Goal: Task Accomplishment & Management: Complete application form

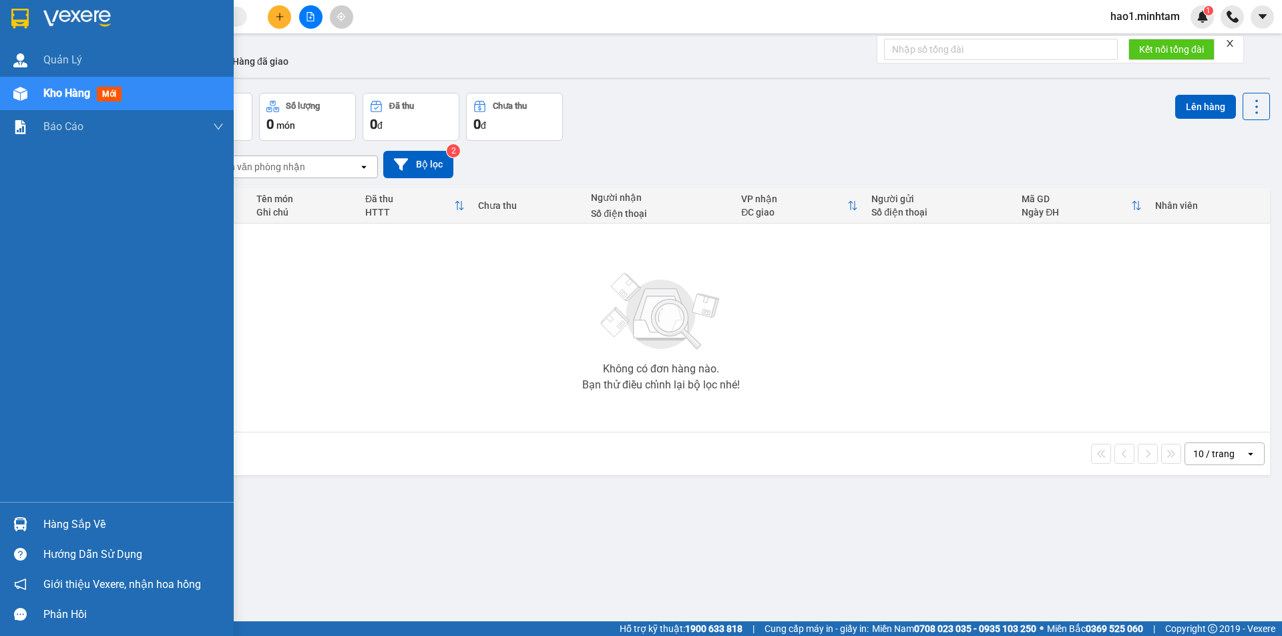
click at [56, 529] on div "Hàng sắp về" at bounding box center [133, 525] width 180 height 20
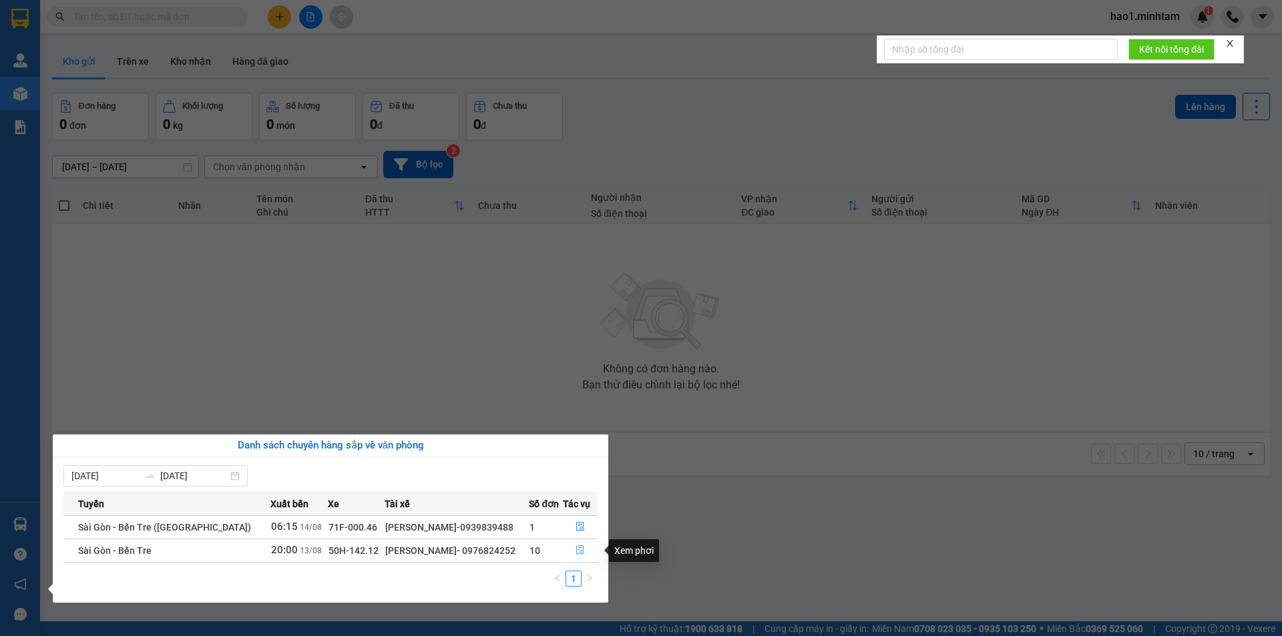
click at [580, 549] on icon "file-done" at bounding box center [580, 550] width 9 height 9
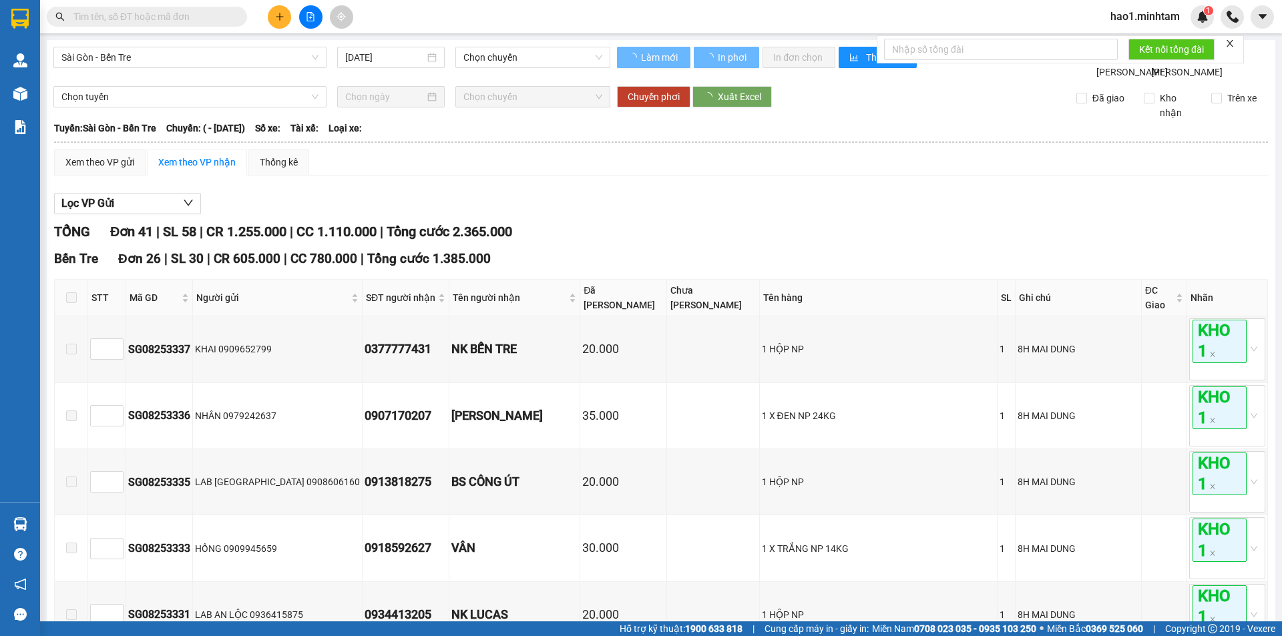
type input "[DATE]"
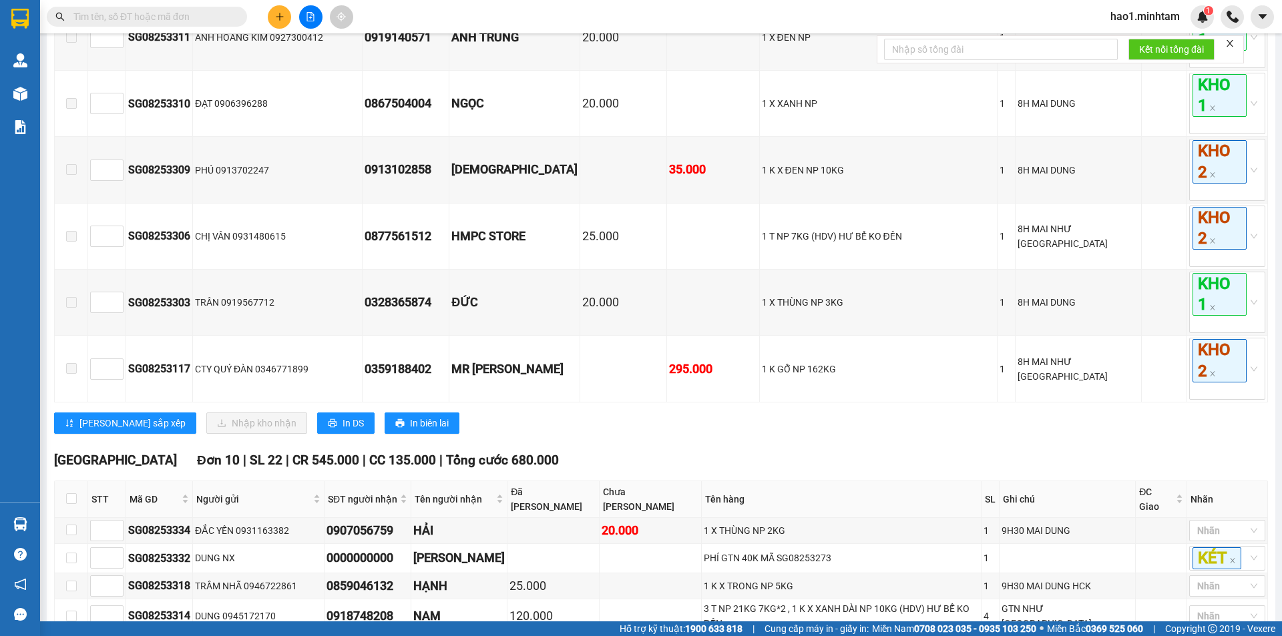
scroll to position [1803, 0]
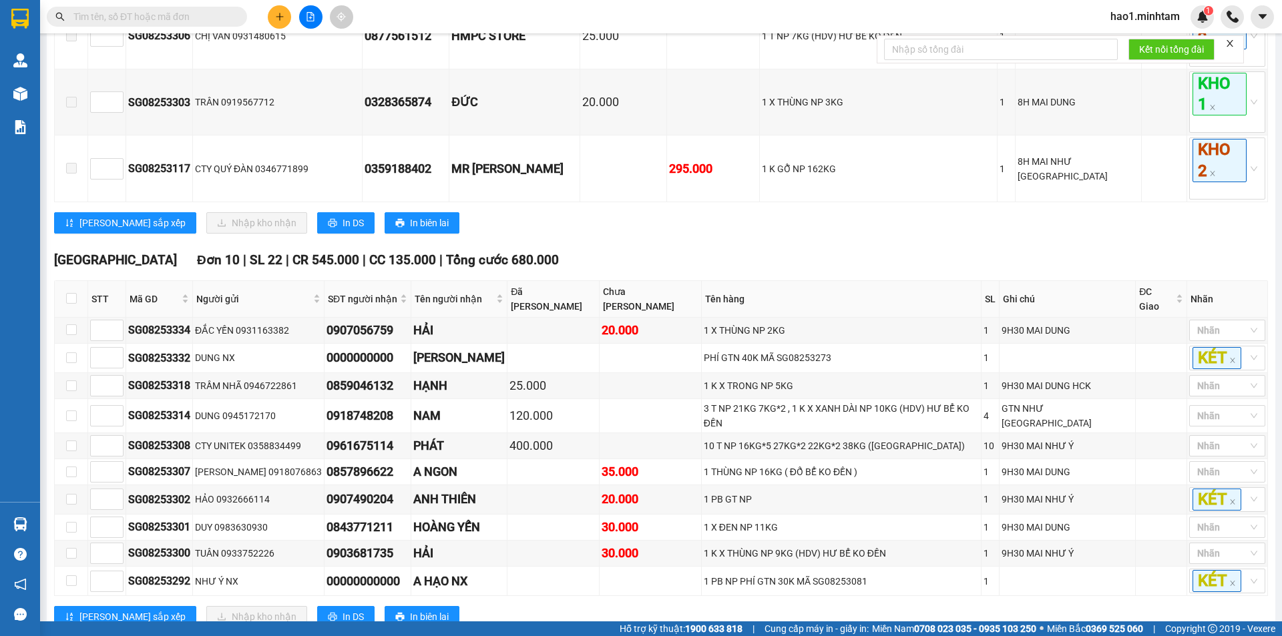
click at [790, 234] on div "Lưu sắp xếp Nhập kho nhận In DS In biên lai" at bounding box center [661, 222] width 1214 height 21
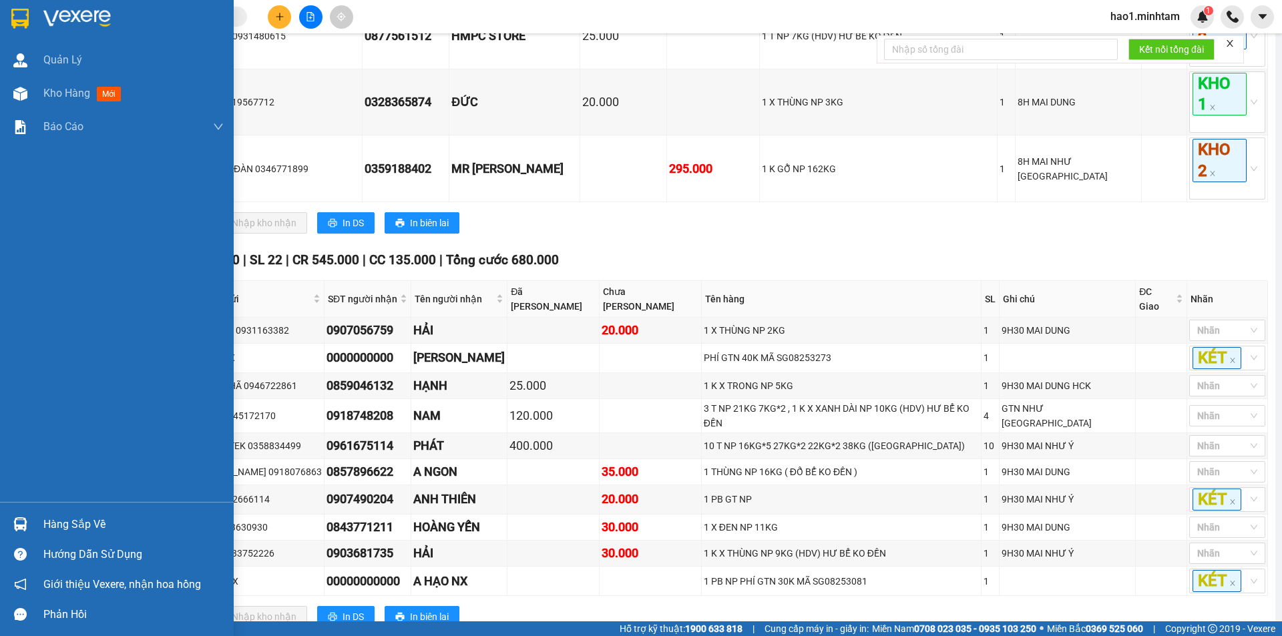
click at [9, 529] on div at bounding box center [20, 524] width 23 height 23
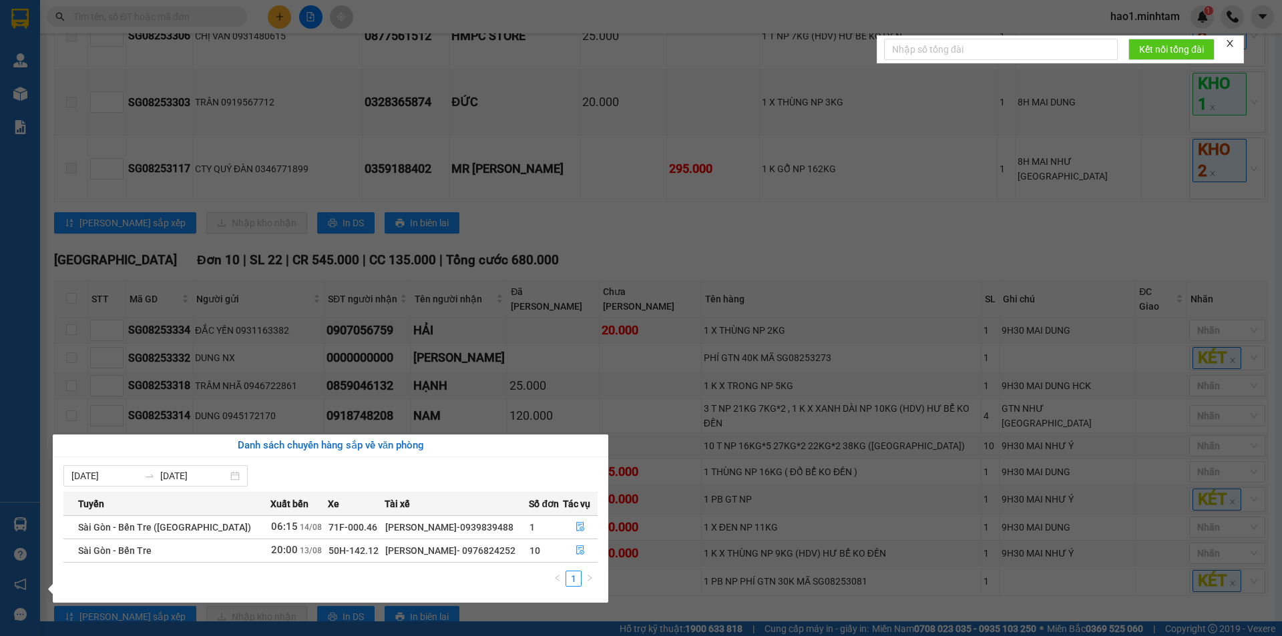
click at [176, 20] on section "Kết quả tìm kiếm ( 0 ) Bộ lọc Thuộc VP này Ngày tạo đơn gần nhất No Data hao1.m…" at bounding box center [641, 318] width 1282 height 636
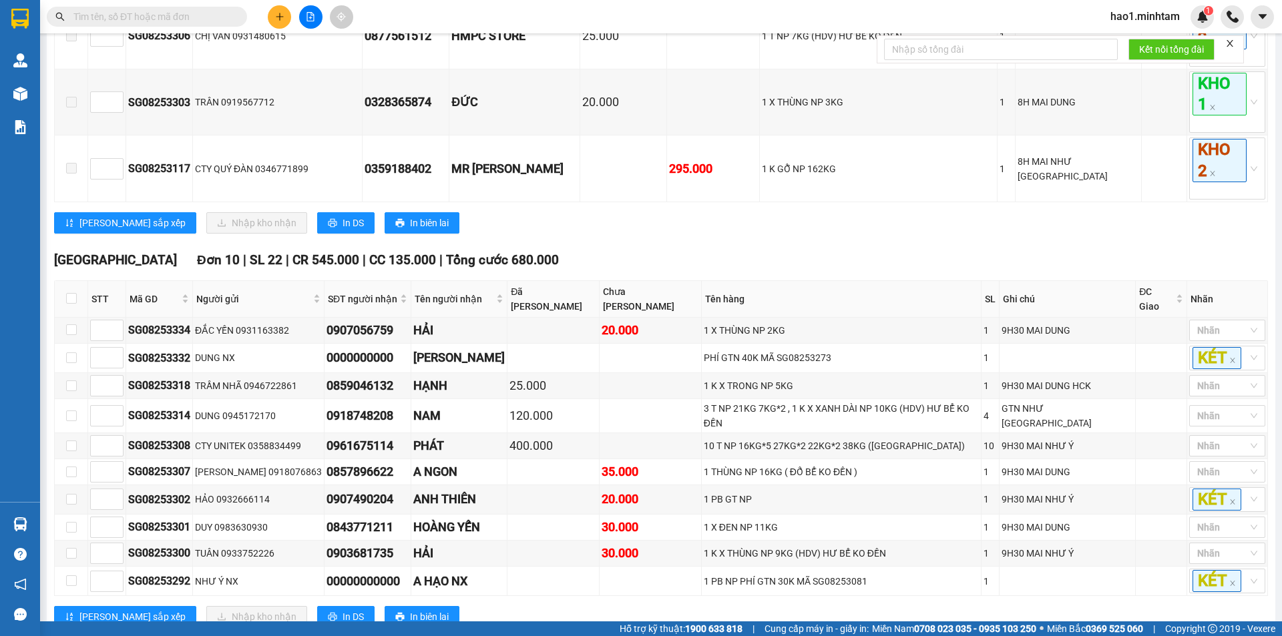
click at [176, 20] on input "text" at bounding box center [152, 16] width 158 height 15
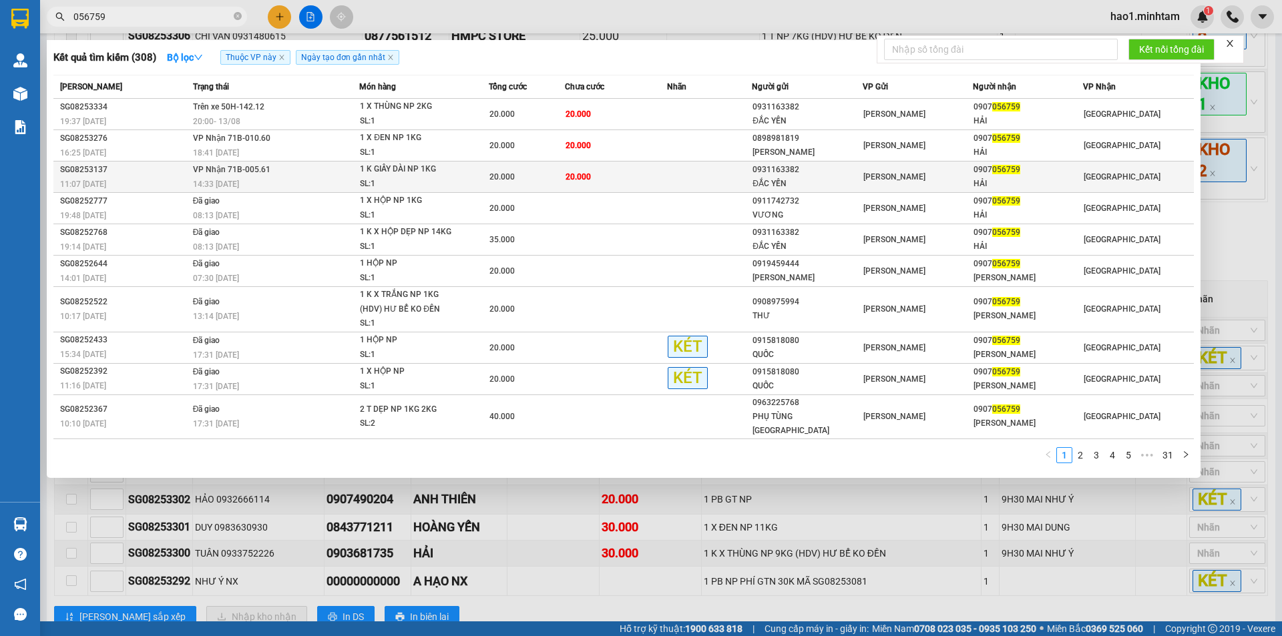
type input "056759"
click at [645, 181] on td "20.000" at bounding box center [616, 177] width 102 height 31
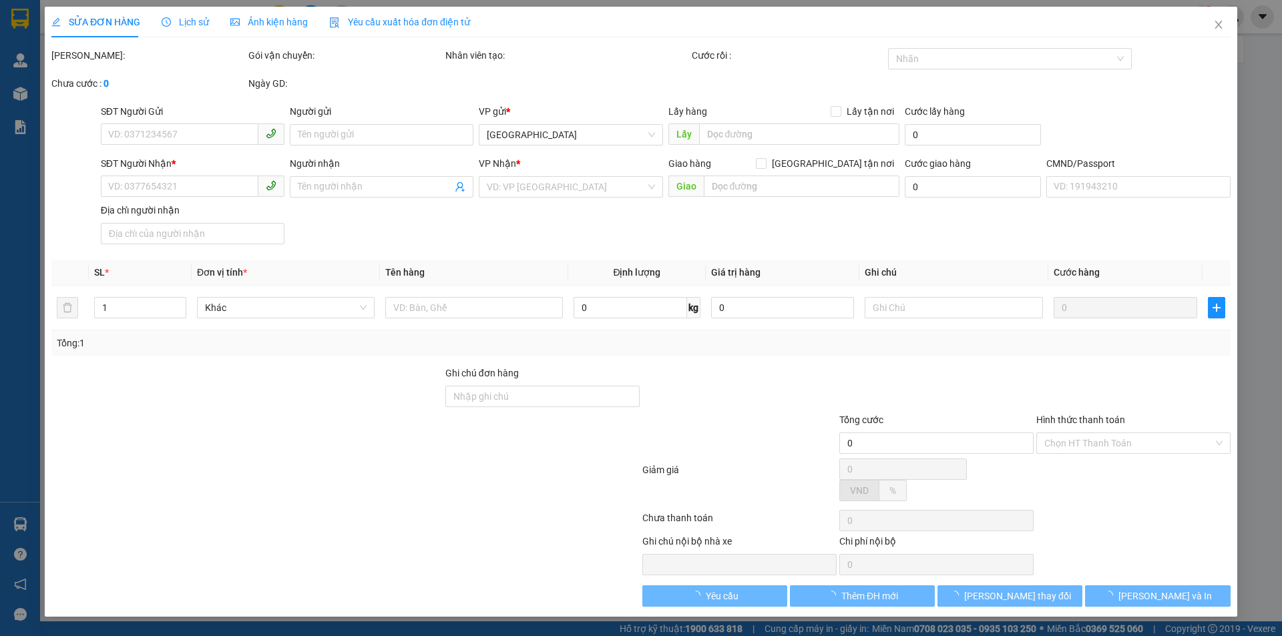
type input "0931163382"
type input "ĐẮC YẾN"
type input "0907056759"
type input "HẢI"
type input "20.000"
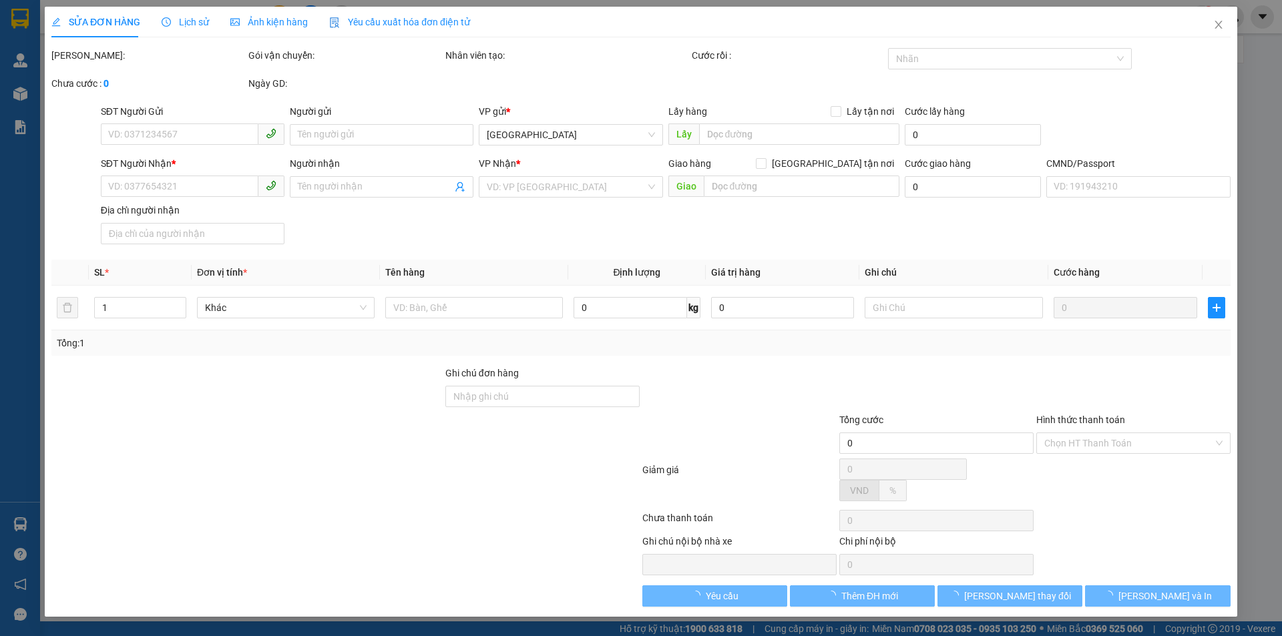
type input "20.000"
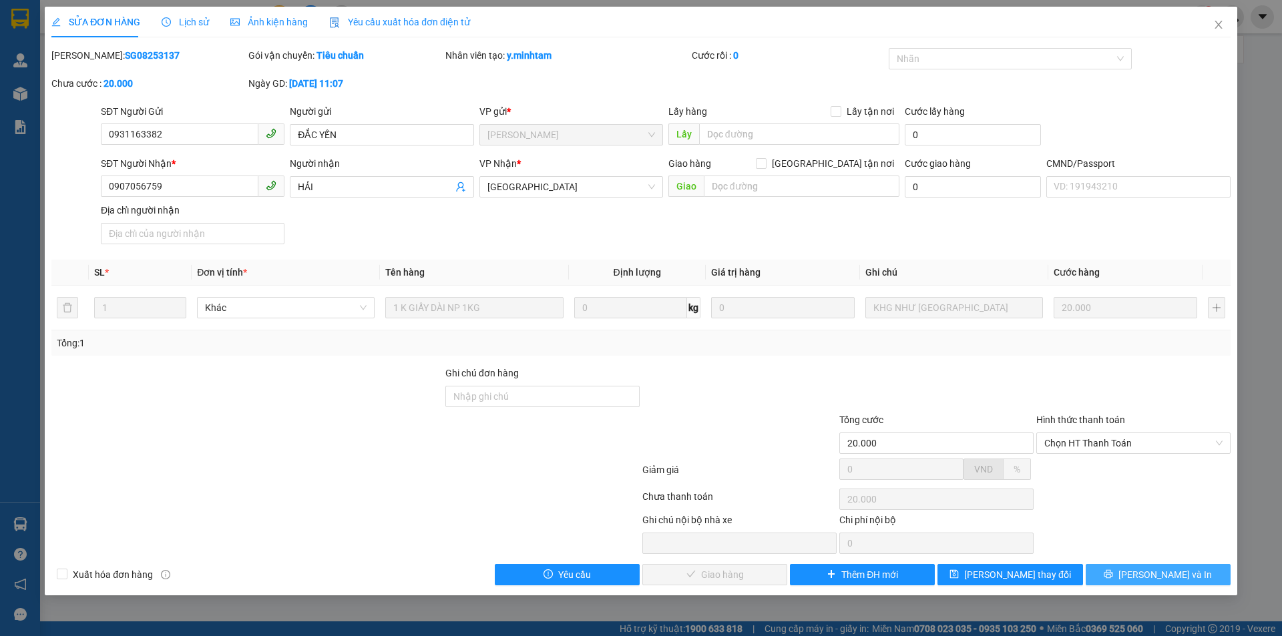
click at [1124, 577] on button "[PERSON_NAME] và In" at bounding box center [1158, 574] width 145 height 21
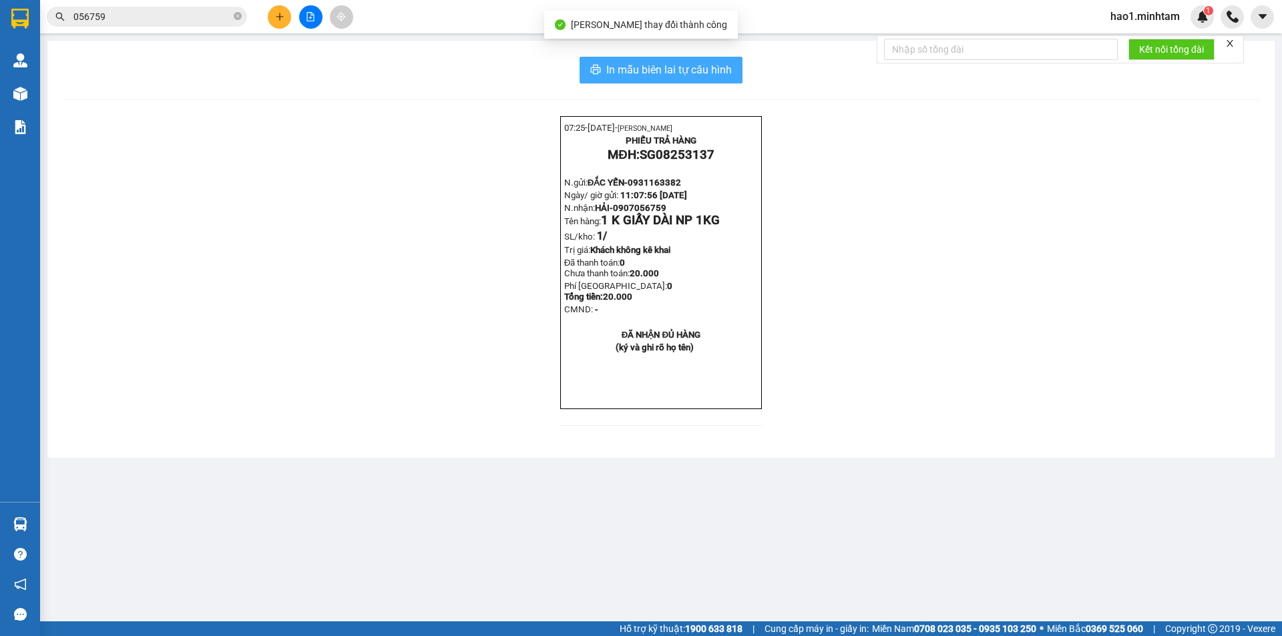
click at [626, 71] on span "In mẫu biên lai tự cấu hình" at bounding box center [669, 69] width 126 height 17
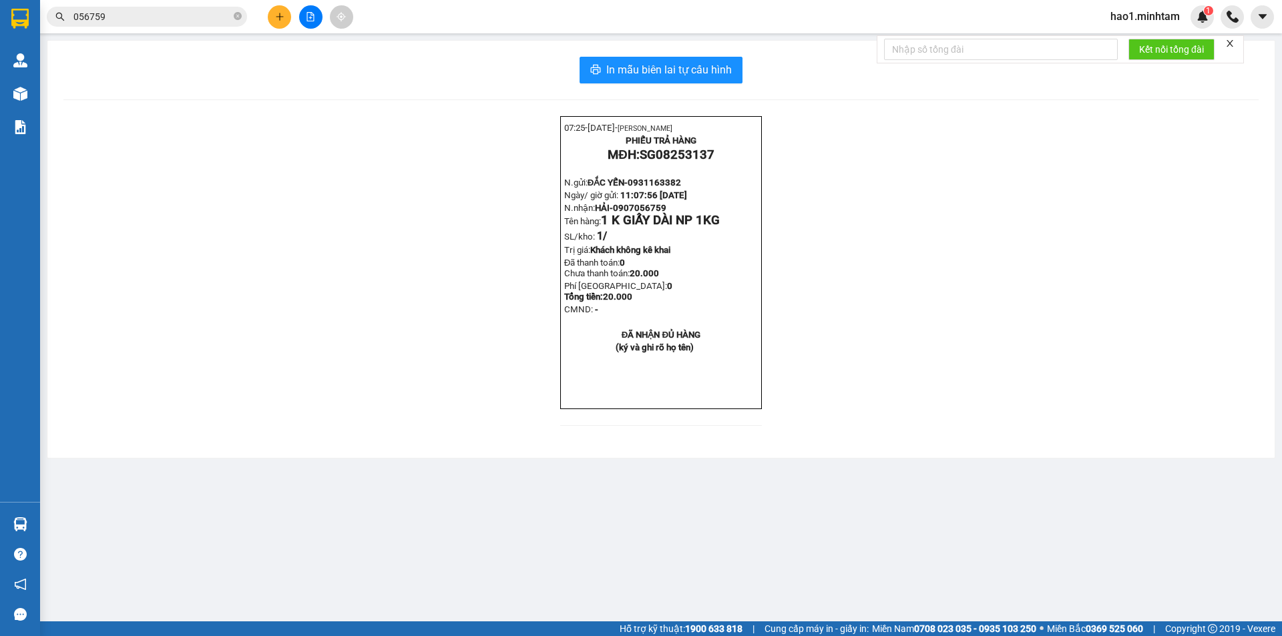
click at [138, 11] on input "056759" at bounding box center [152, 16] width 158 height 15
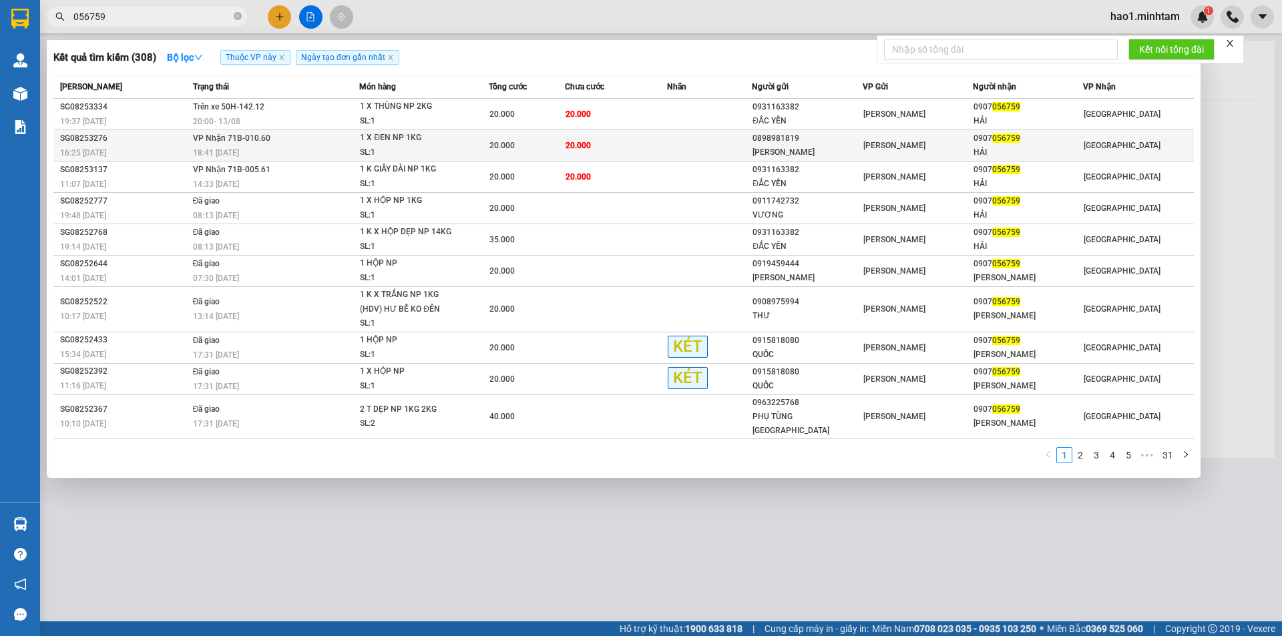
click at [562, 146] on div "20.000" at bounding box center [526, 145] width 75 height 15
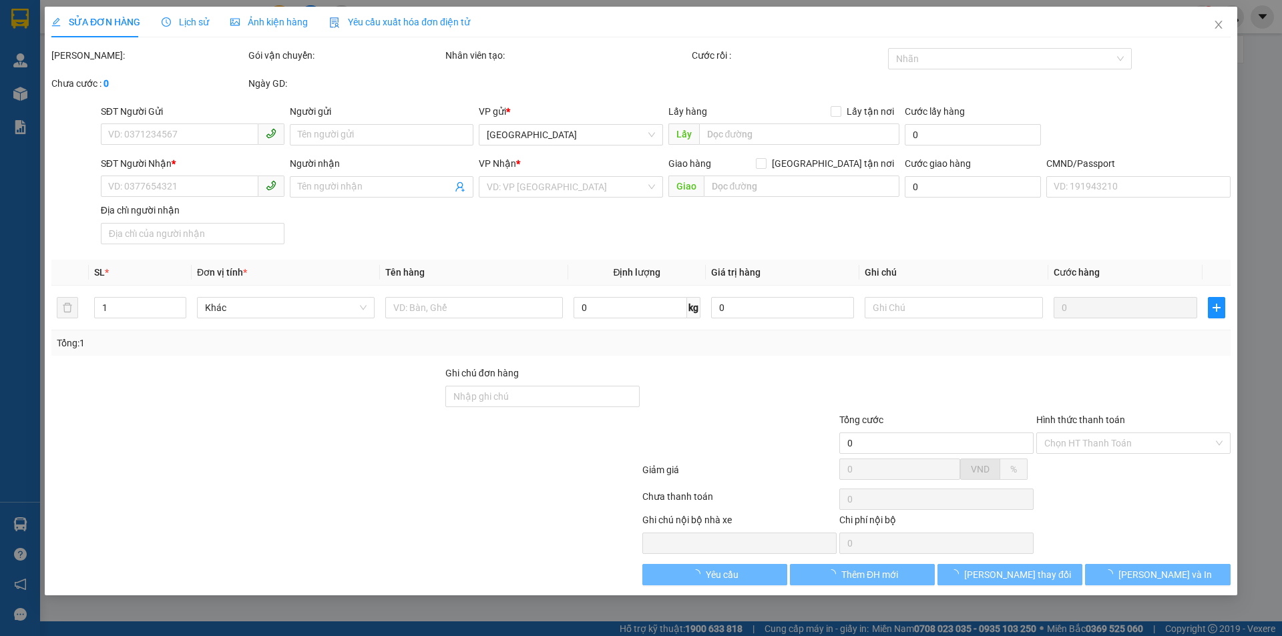
type input "0898981819"
type input "[PERSON_NAME]"
type input "0907056759"
type input "HẢI"
type input "20.000"
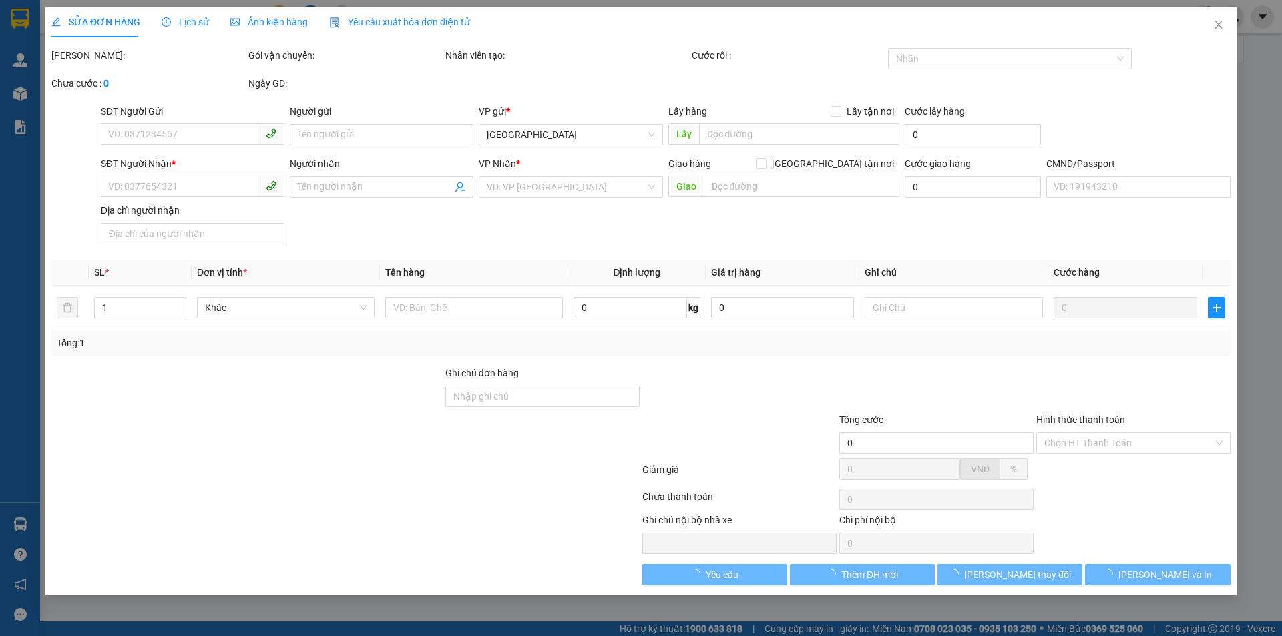
type input "20.000"
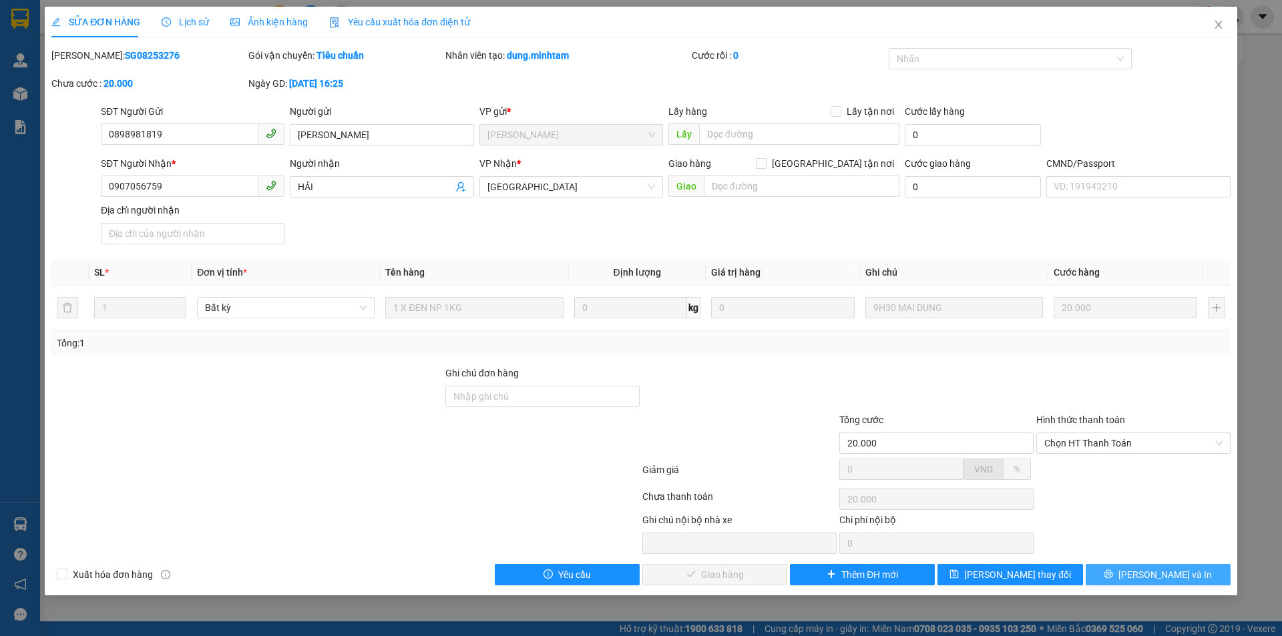
click at [1113, 575] on icon "printer" at bounding box center [1108, 574] width 9 height 9
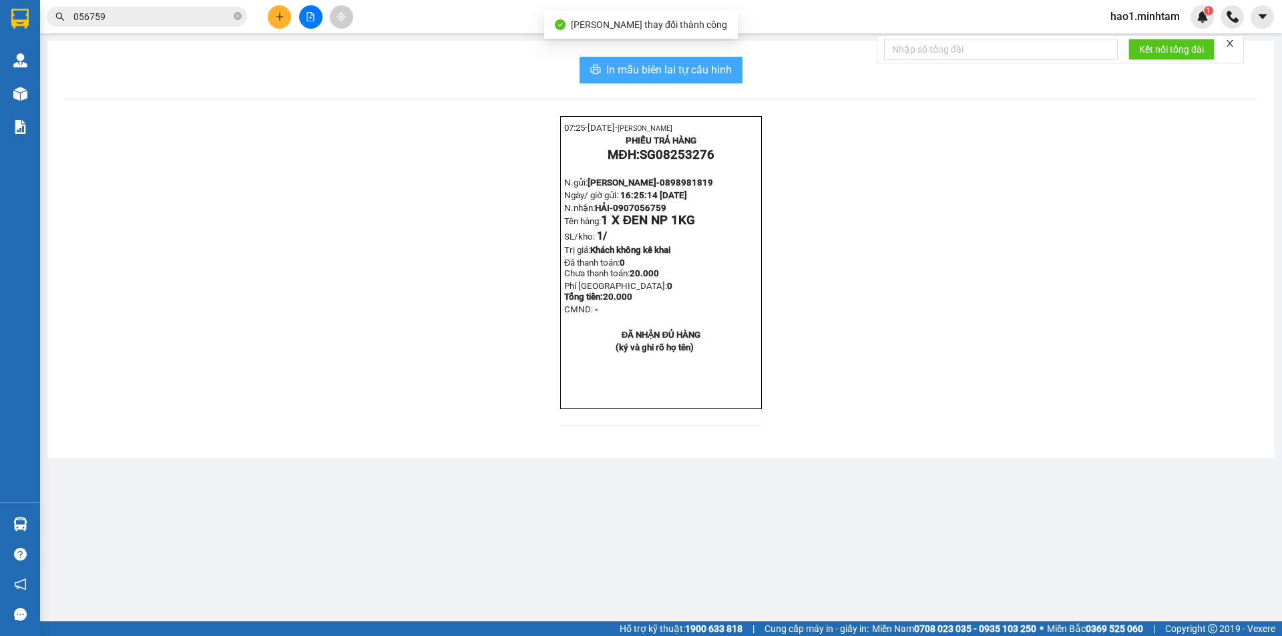
click at [724, 80] on button "In mẫu biên lai tự cấu hình" at bounding box center [661, 70] width 163 height 27
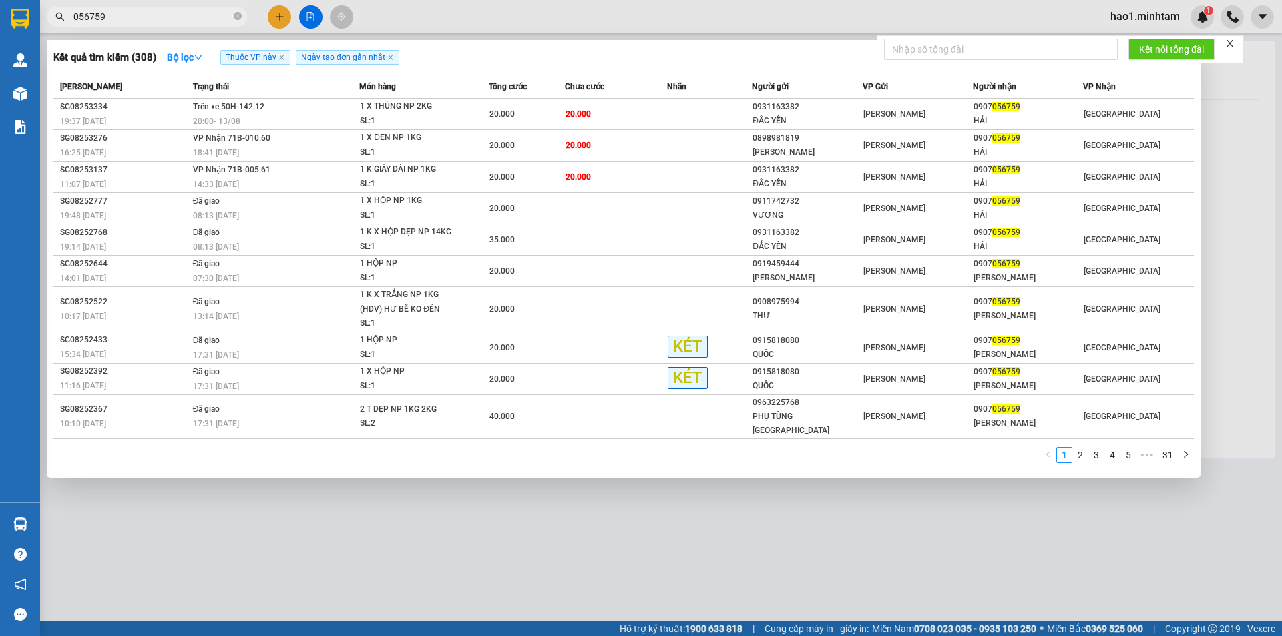
click at [172, 19] on input "056759" at bounding box center [152, 16] width 158 height 15
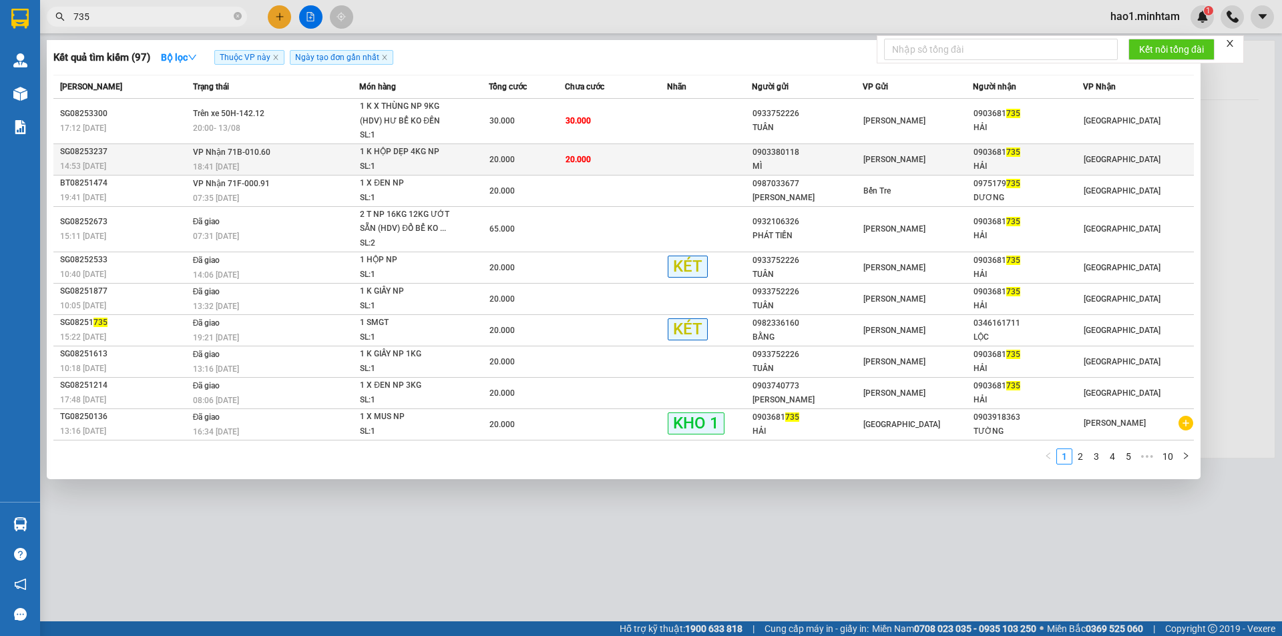
click at [572, 157] on span "20.000" at bounding box center [578, 159] width 25 height 9
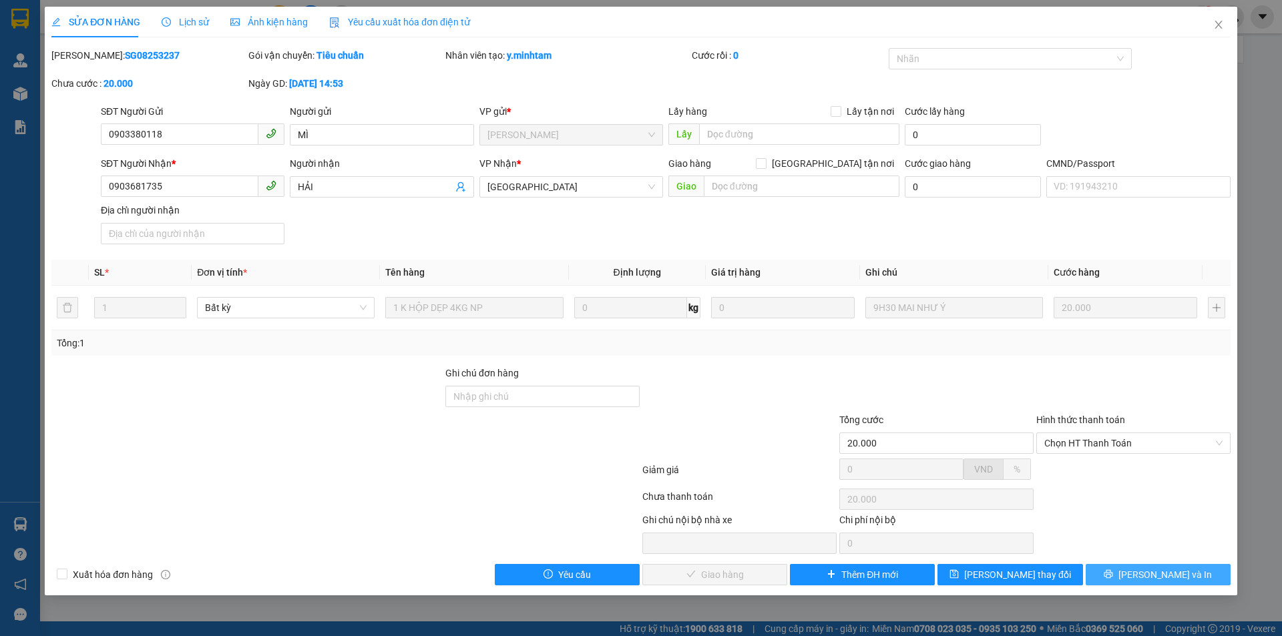
click at [1179, 576] on span "[PERSON_NAME] và In" at bounding box center [1164, 575] width 93 height 15
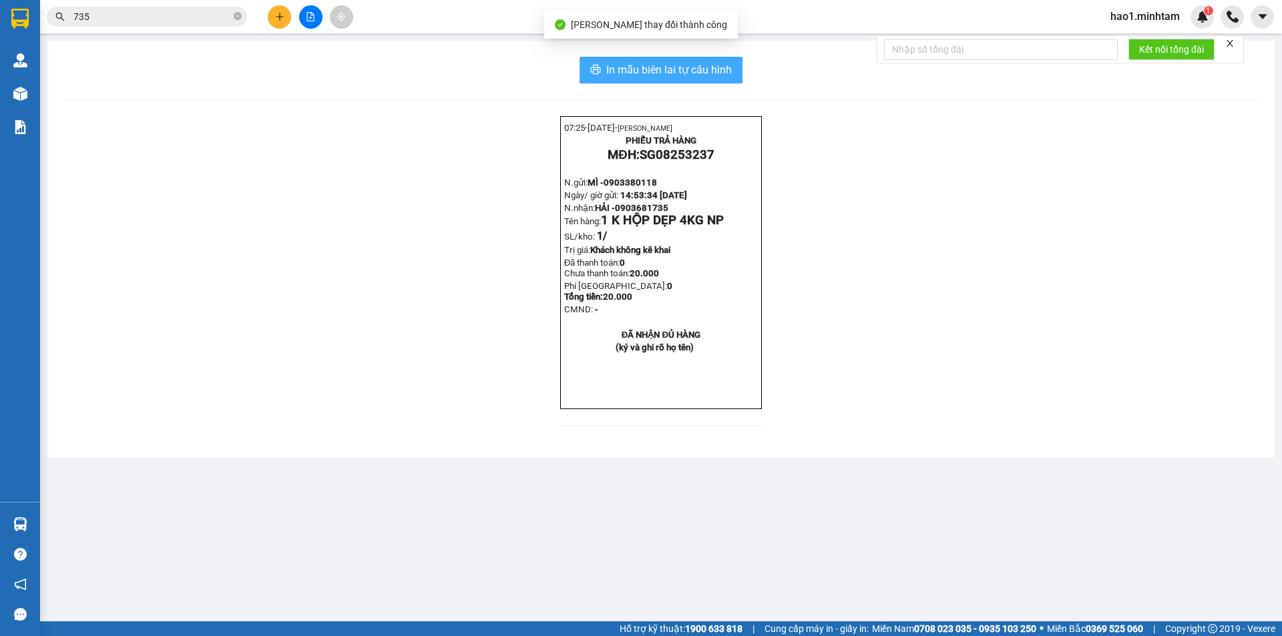
click at [676, 71] on span "In mẫu biên lai tự cấu hình" at bounding box center [669, 69] width 126 height 17
click at [721, 80] on button "In mẫu biên lai tự cấu hình" at bounding box center [661, 70] width 163 height 27
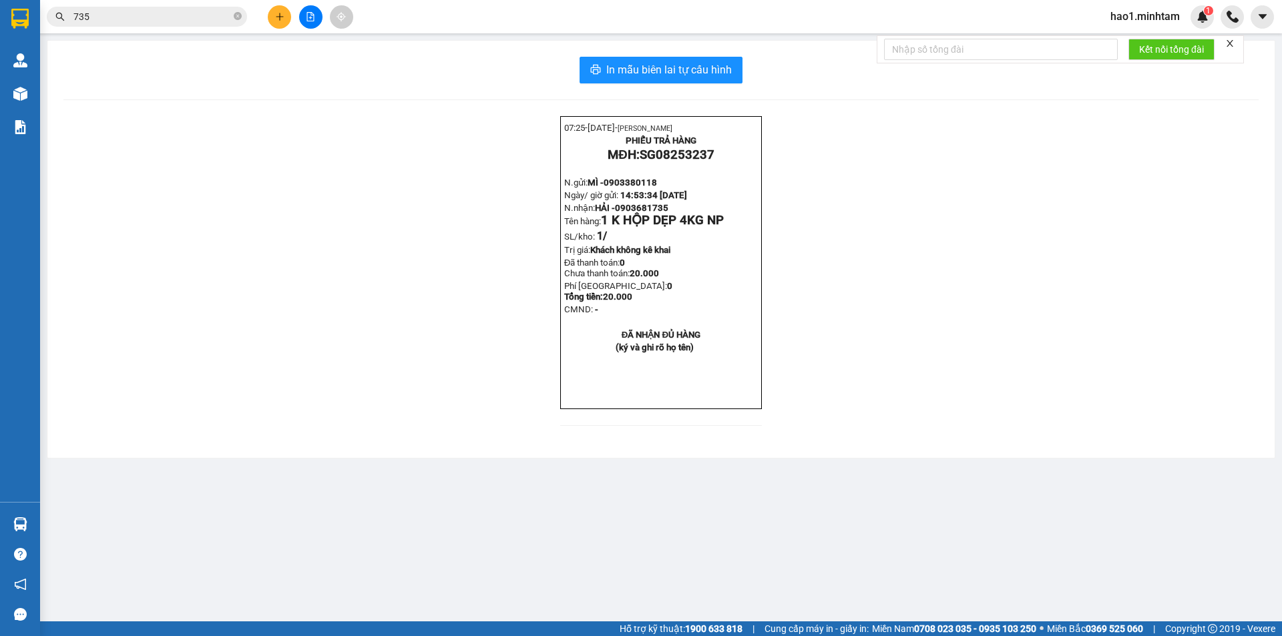
click at [108, 12] on input "735" at bounding box center [152, 16] width 158 height 15
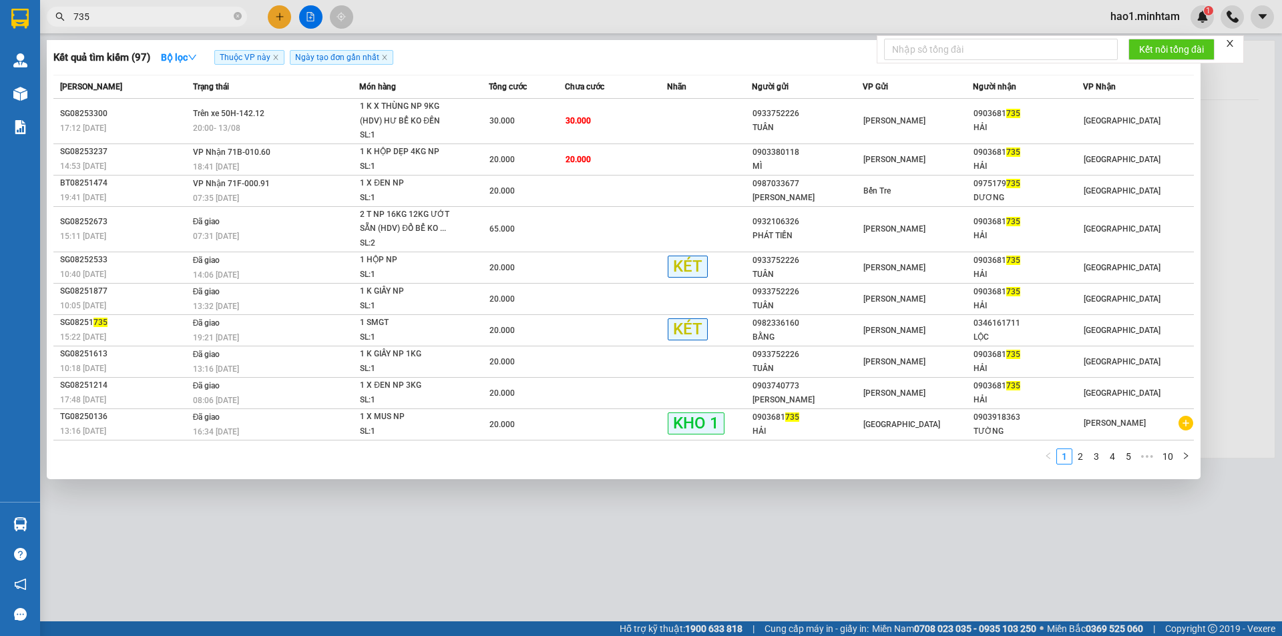
click at [108, 12] on input "735" at bounding box center [152, 16] width 158 height 15
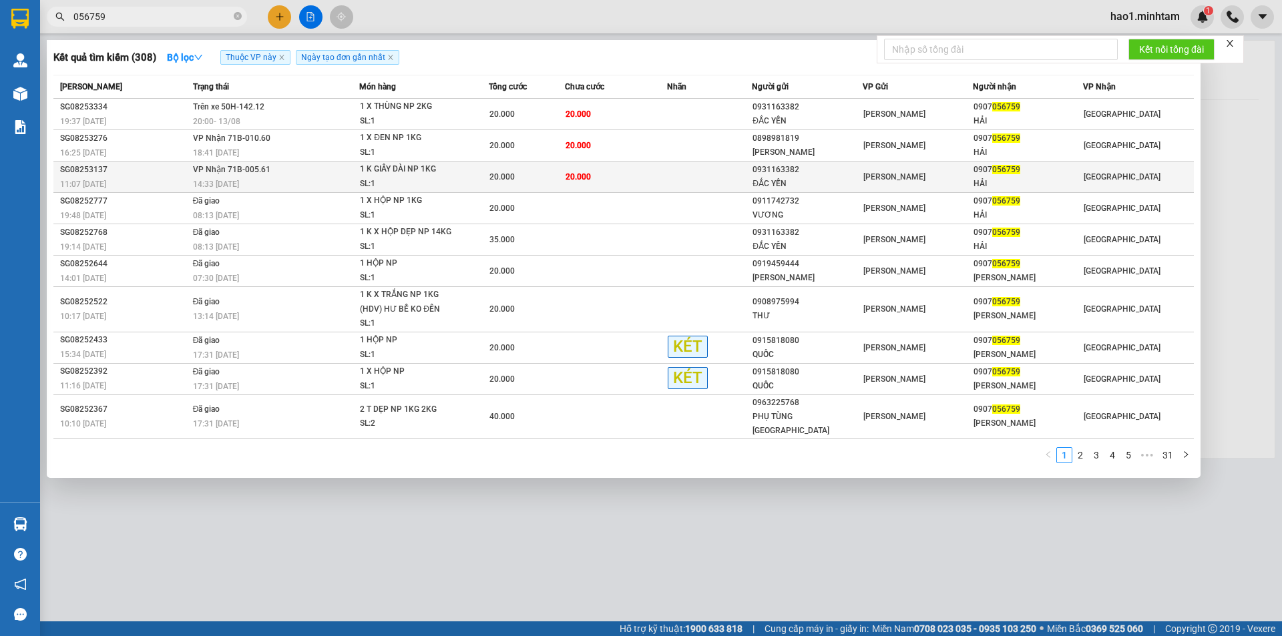
type input "056759"
click at [769, 174] on div "0931163382" at bounding box center [807, 170] width 109 height 14
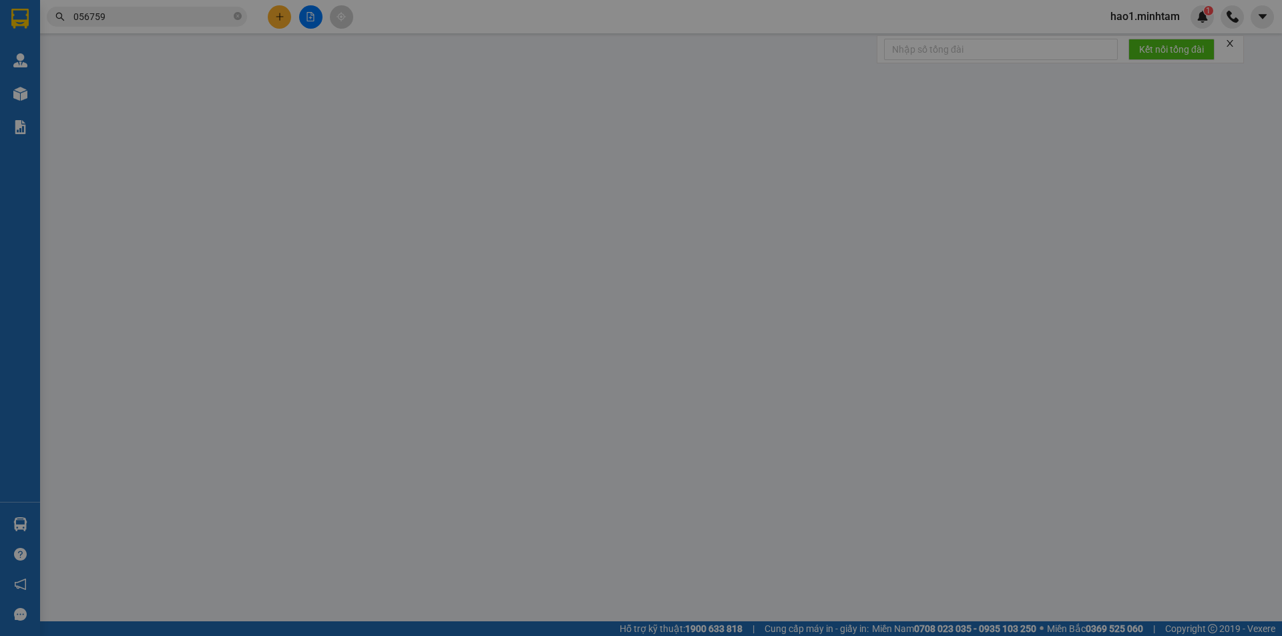
type input "0931163382"
type input "ĐẮC YẾN"
type input "0907056759"
type input "HẢI"
type input "20.000"
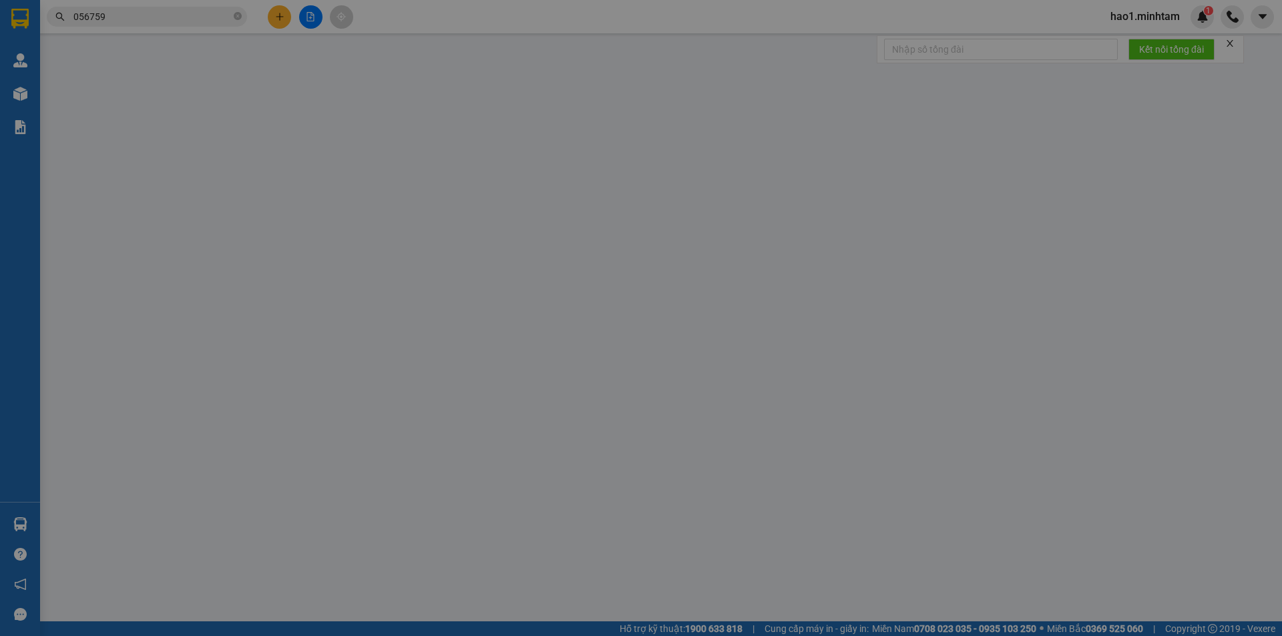
type input "20.000"
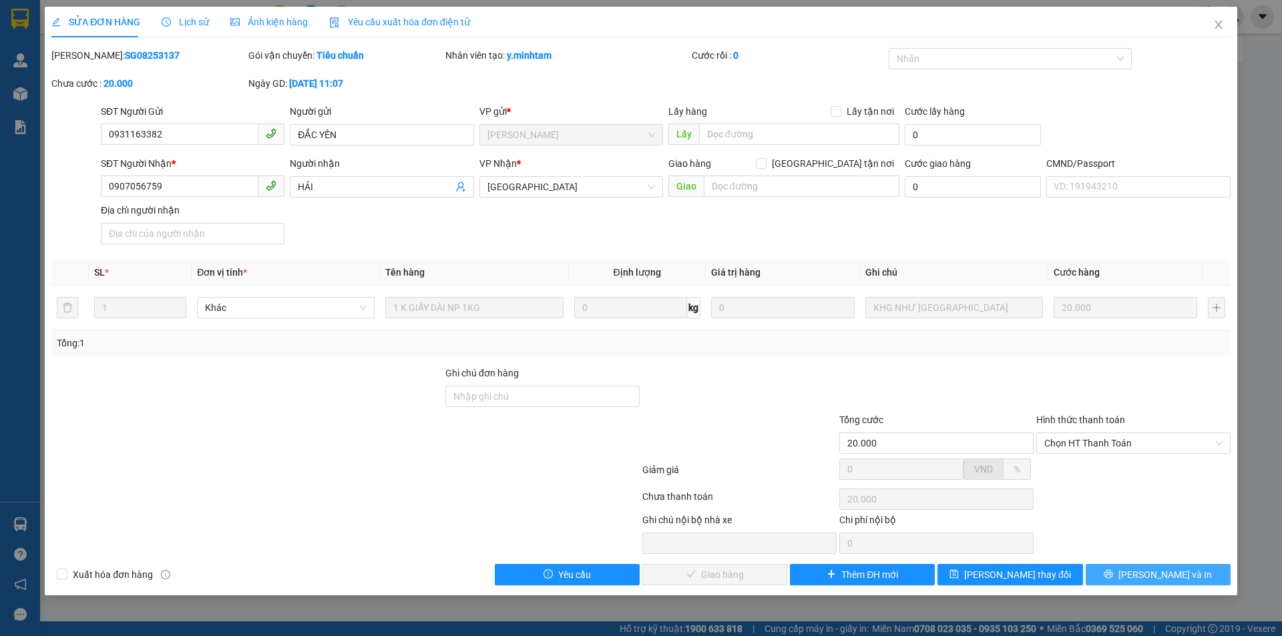
click at [1155, 578] on span "[PERSON_NAME] và In" at bounding box center [1164, 575] width 93 height 15
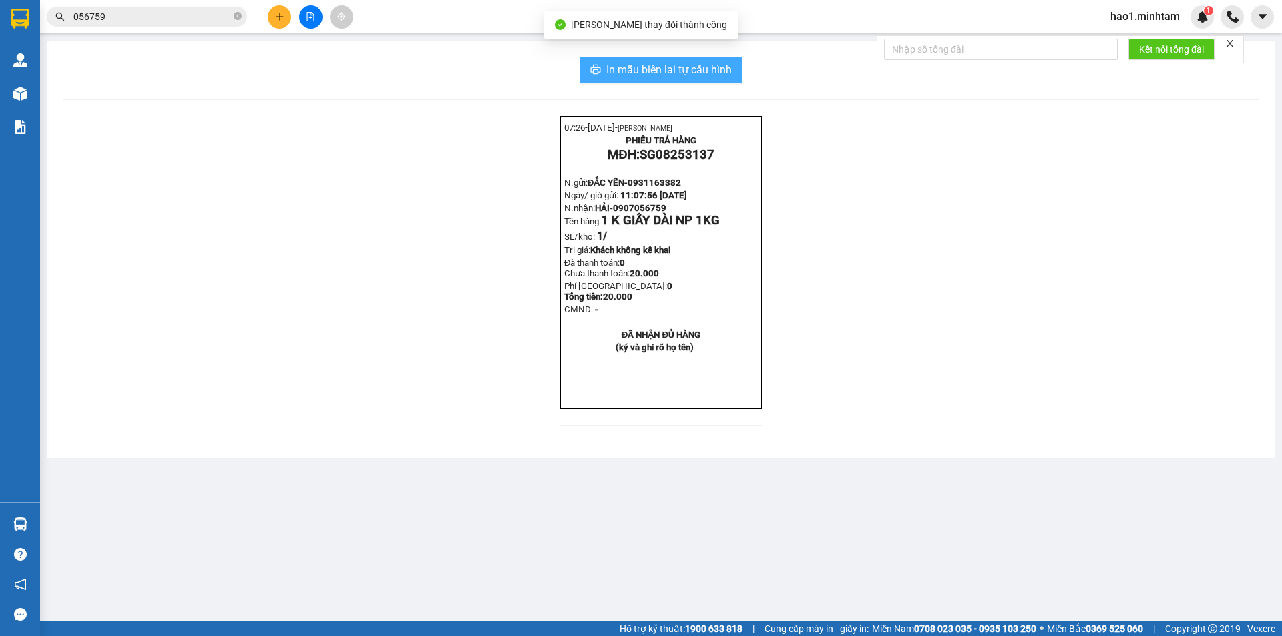
click at [719, 73] on span "In mẫu biên lai tự cấu hình" at bounding box center [669, 69] width 126 height 17
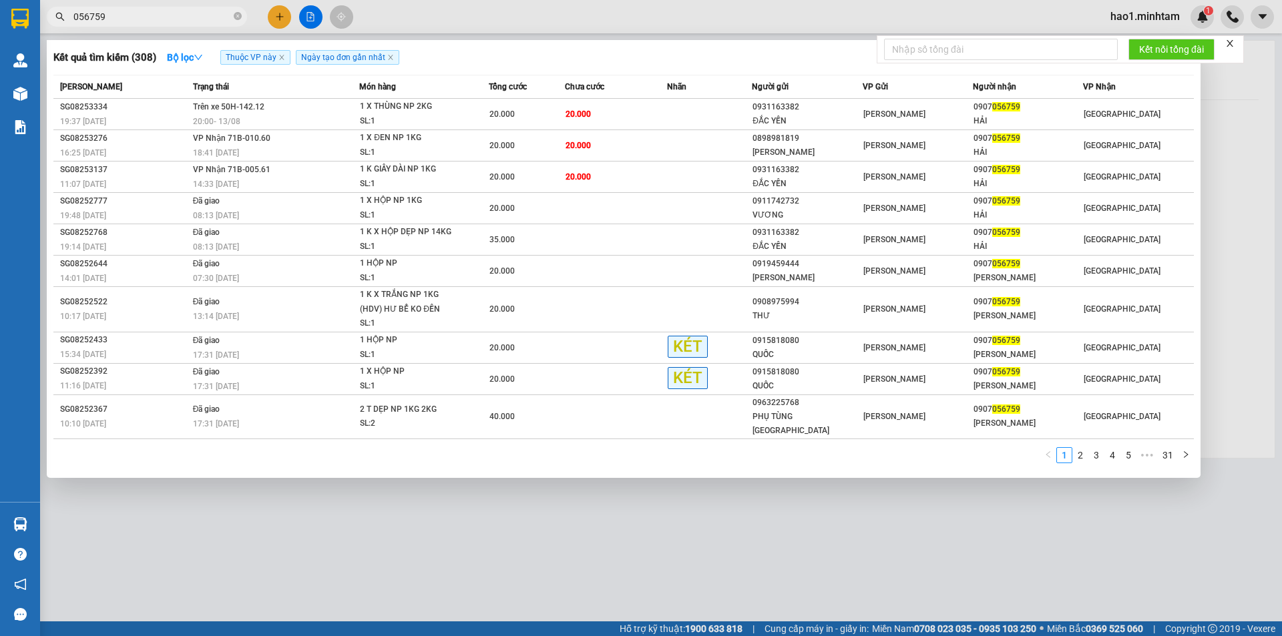
click at [180, 17] on input "056759" at bounding box center [152, 16] width 158 height 15
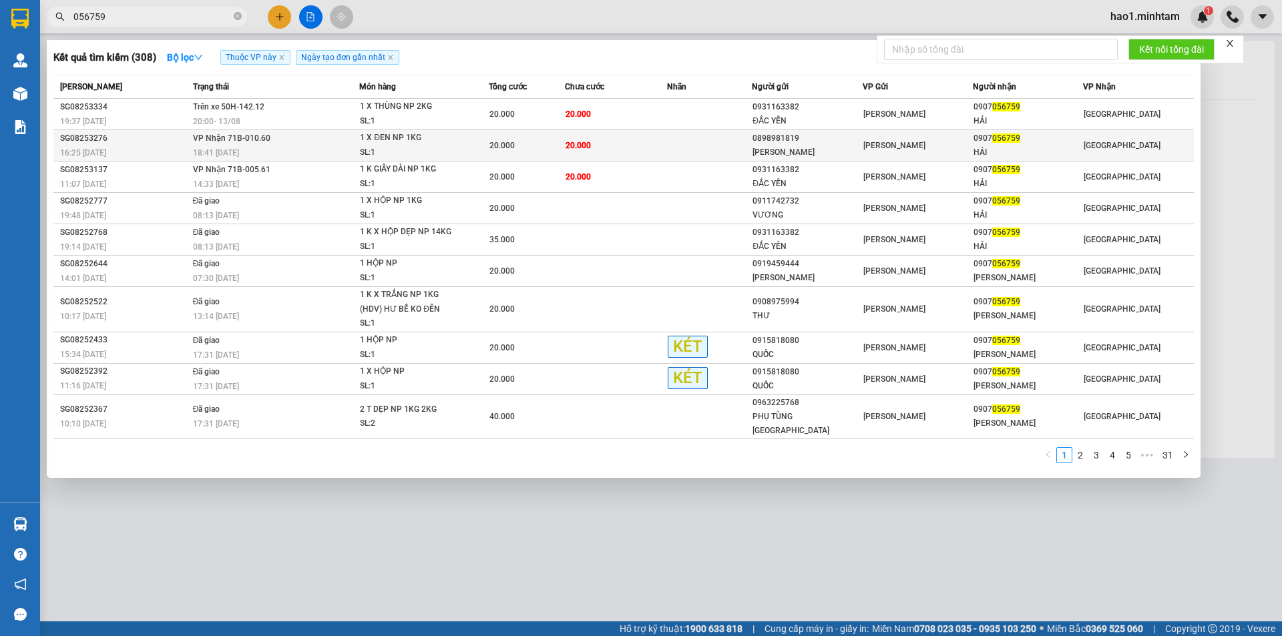
click at [604, 139] on td "20.000" at bounding box center [616, 145] width 102 height 31
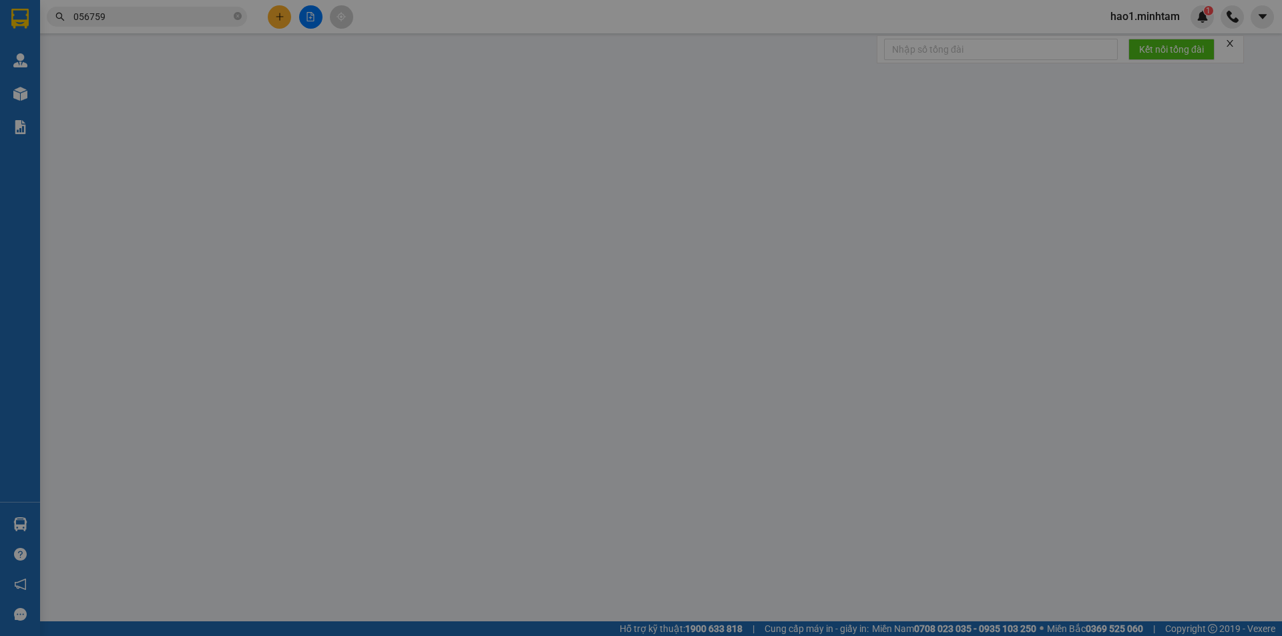
type input "0898981819"
type input "[PERSON_NAME]"
type input "0907056759"
type input "HẢI"
type input "20.000"
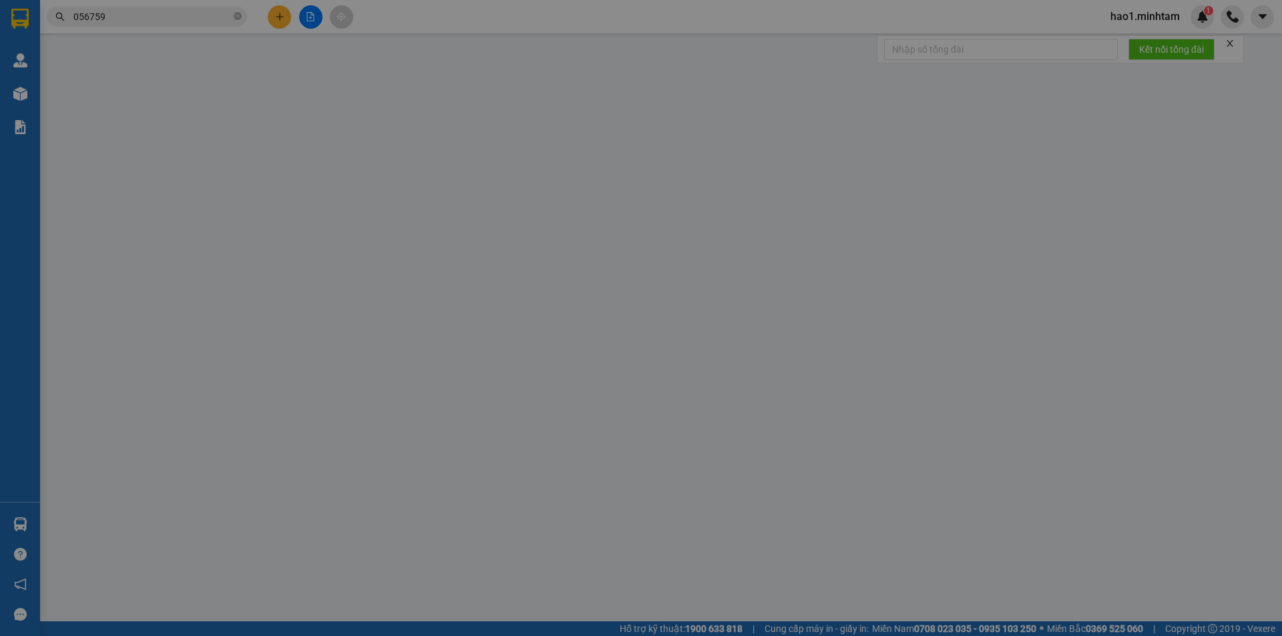
type input "20.000"
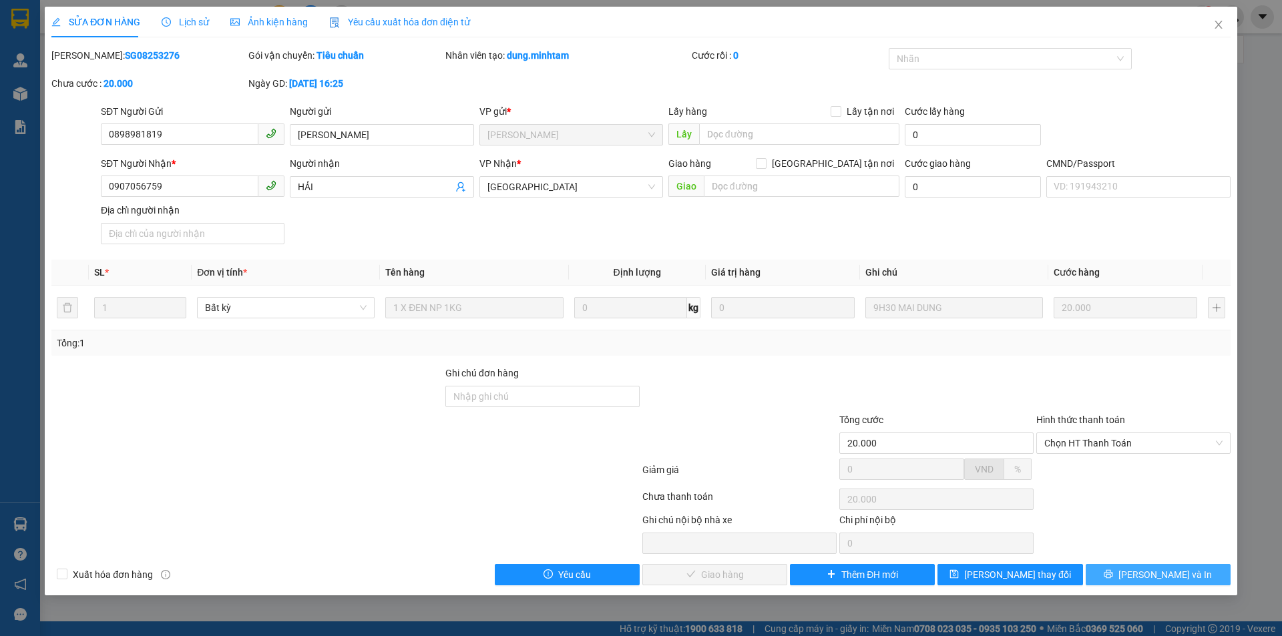
click at [1135, 568] on button "[PERSON_NAME] và In" at bounding box center [1158, 574] width 145 height 21
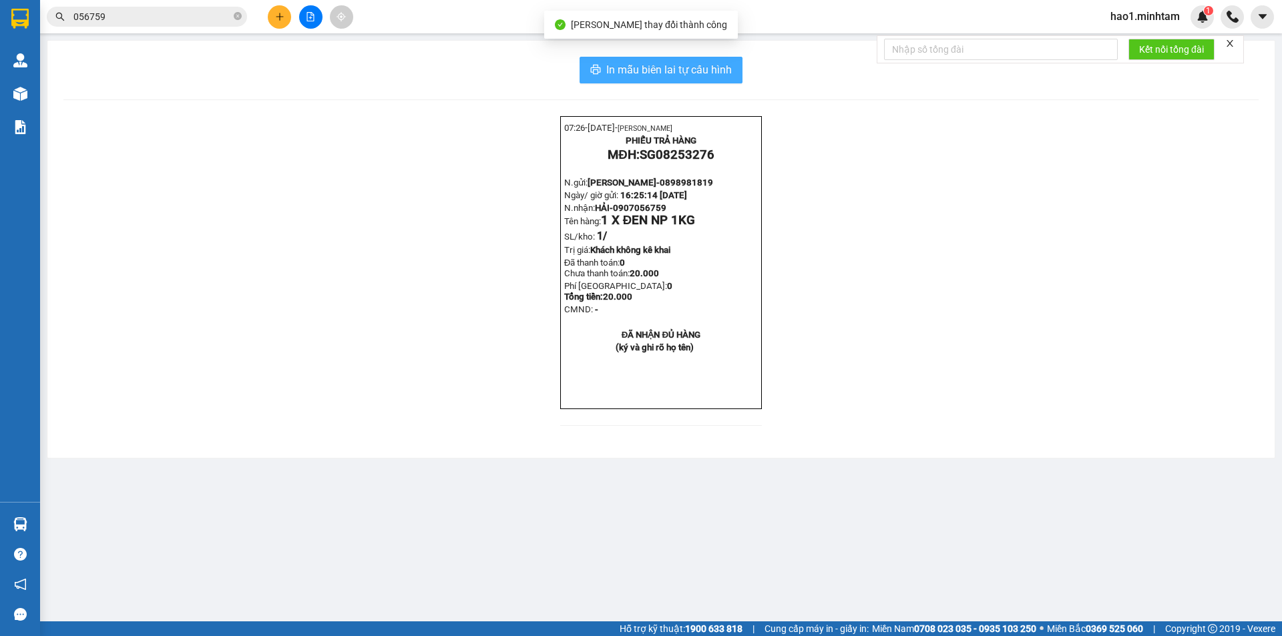
click at [681, 73] on span "In mẫu biên lai tự cấu hình" at bounding box center [669, 69] width 126 height 17
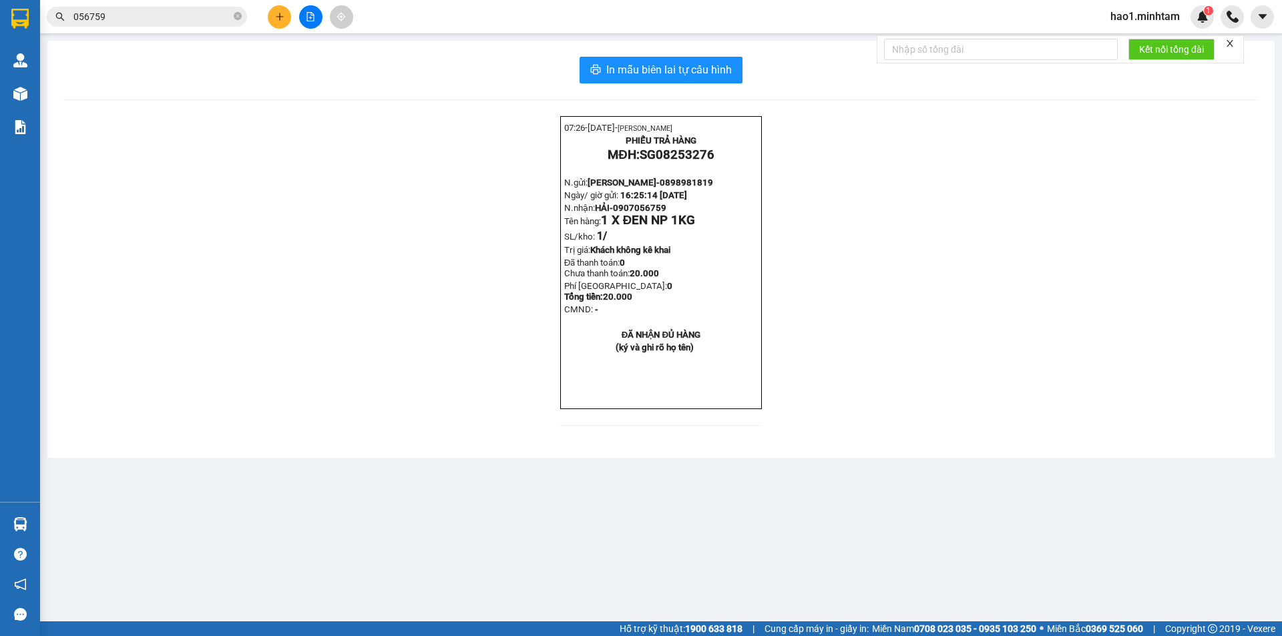
click at [157, 15] on input "056759" at bounding box center [152, 16] width 158 height 15
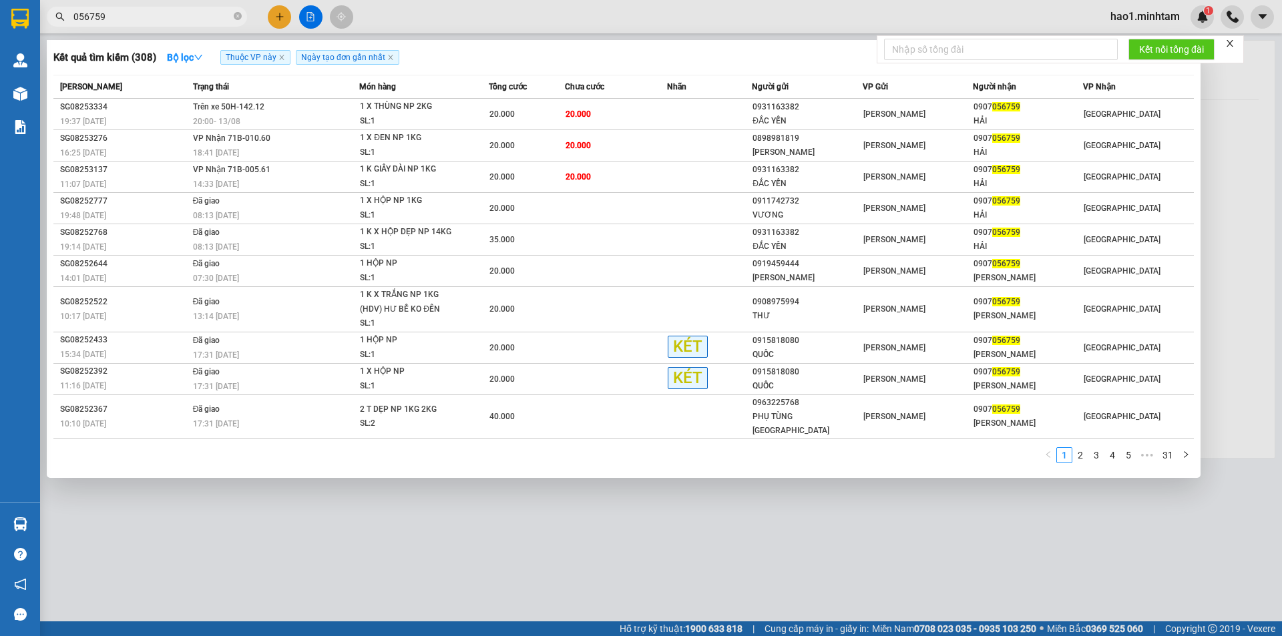
click at [157, 16] on input "056759" at bounding box center [152, 16] width 158 height 15
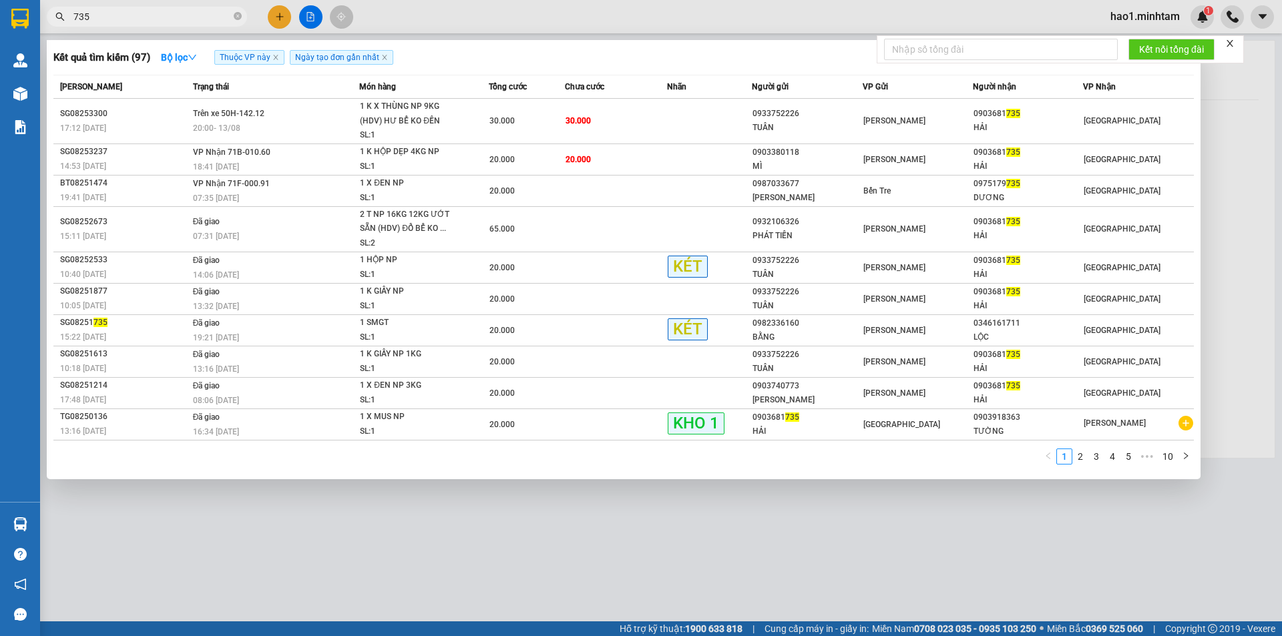
type input "735"
click at [321, 610] on div at bounding box center [641, 318] width 1282 height 636
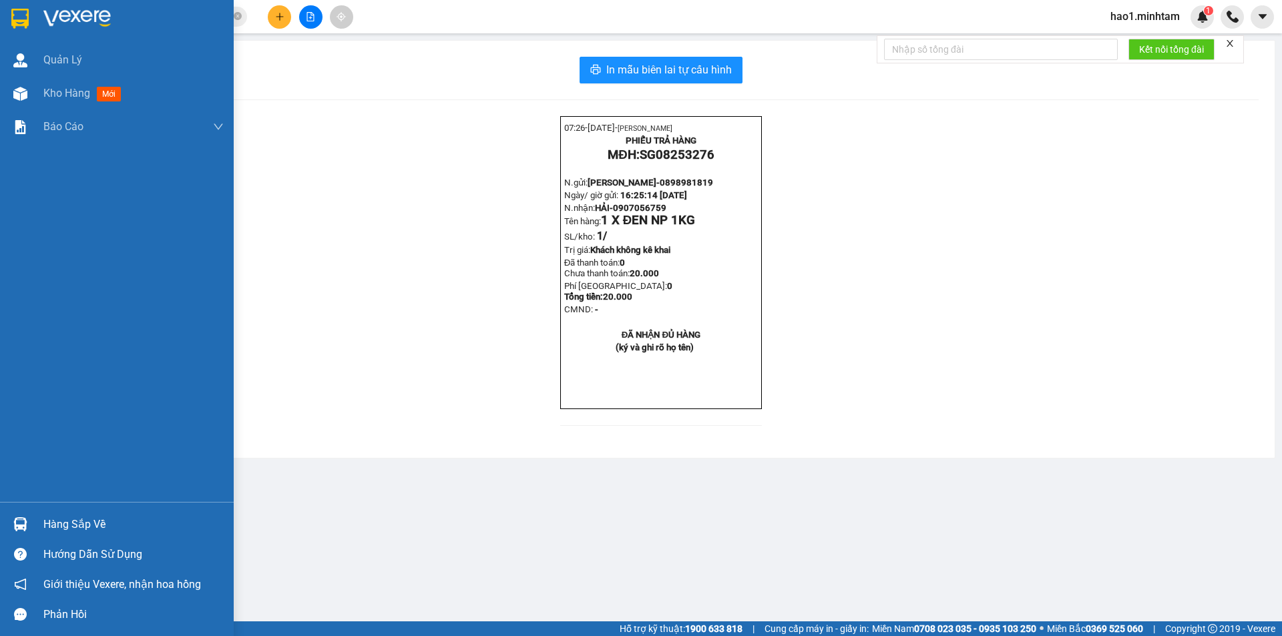
click at [31, 530] on div at bounding box center [20, 524] width 23 height 23
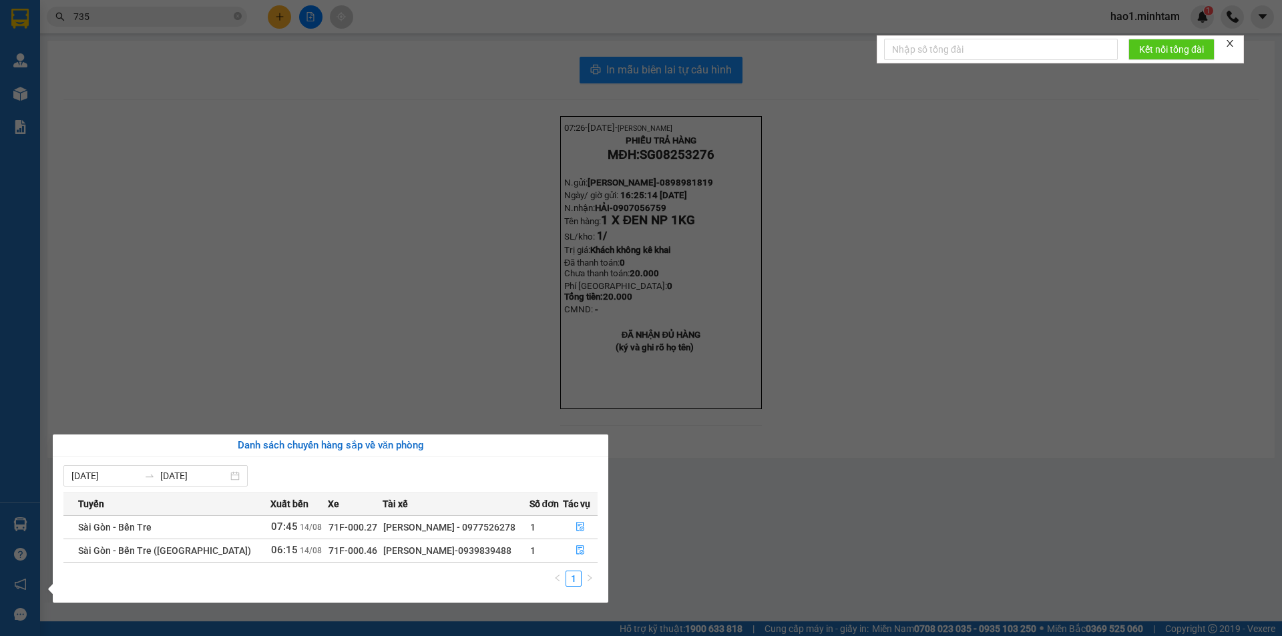
click at [405, 460] on div "08/08/2025 14/08/2025 Tuyến Xuất bến Xe Tài xế Số đơn Tác vụ Sài Gòn - Bến Tre …" at bounding box center [331, 530] width 556 height 146
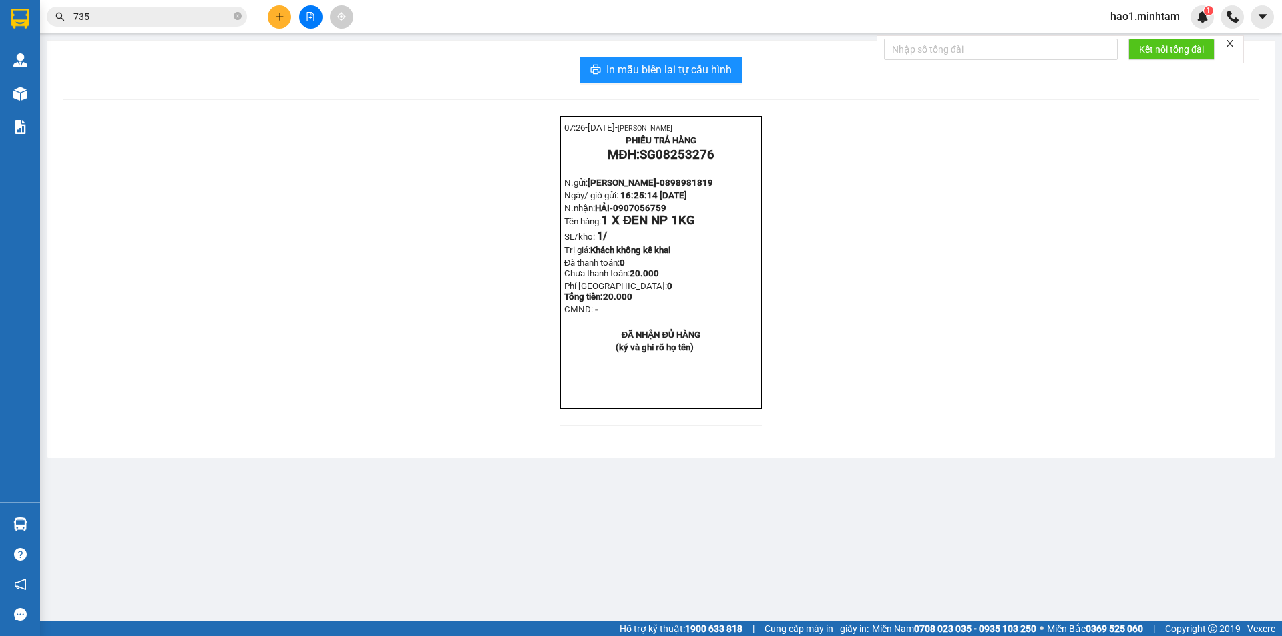
click at [212, 19] on section "Kết quả tìm kiếm ( 97 ) Bộ lọc Thuộc VP này Ngày tạo đơn gần nhất Mã ĐH Trạng t…" at bounding box center [641, 318] width 1282 height 636
click at [212, 19] on input "735" at bounding box center [152, 16] width 158 height 15
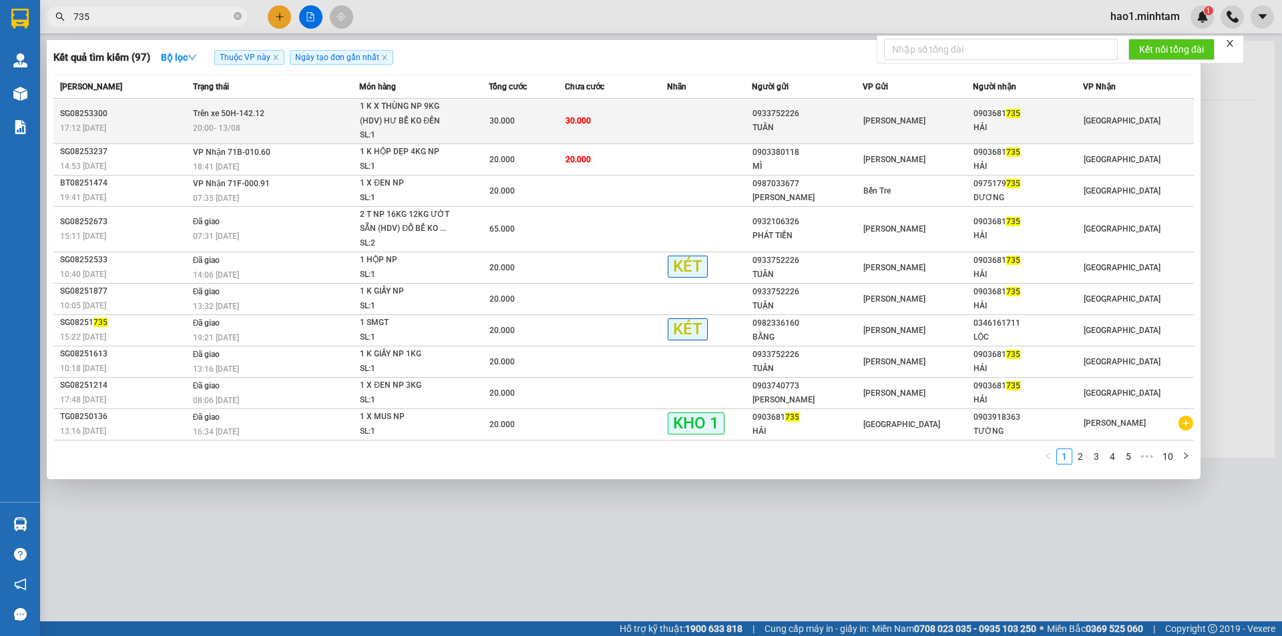
click at [296, 114] on td "Trên xe 50H-142.12 20:00 [DATE]" at bounding box center [275, 121] width 170 height 45
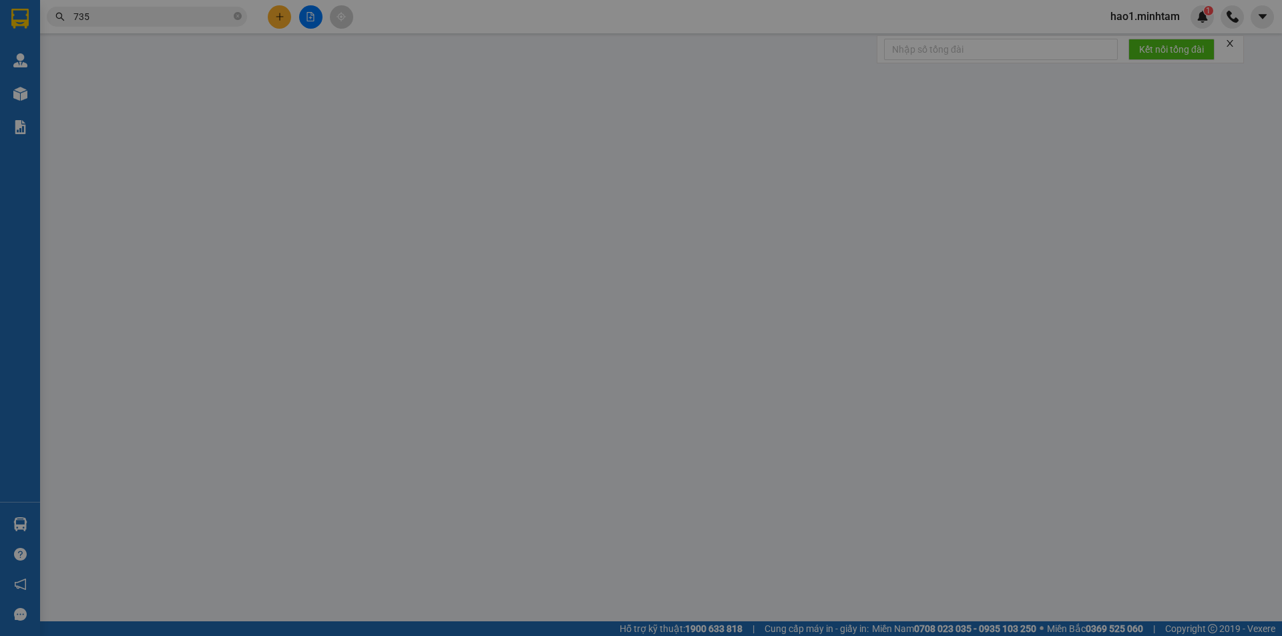
type input "0933752226"
type input "TUÂN"
type input "0903681735"
type input "HẢI"
type input "HCK"
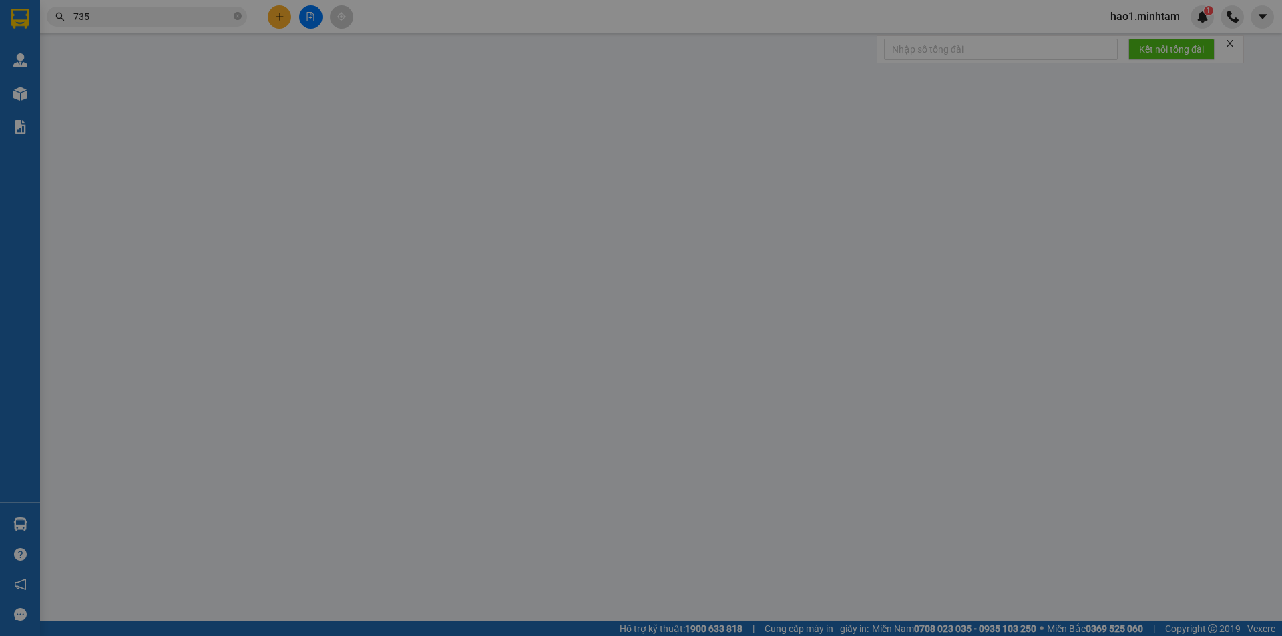
type input "30.000"
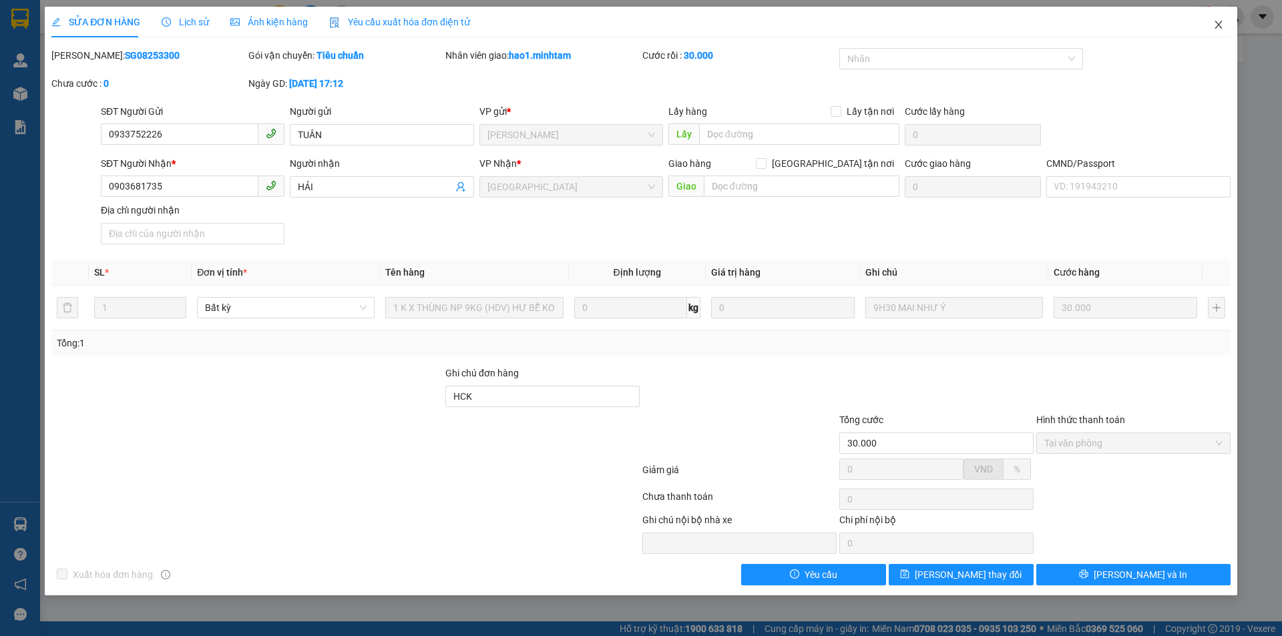
click at [1223, 26] on icon "close" at bounding box center [1218, 24] width 11 height 11
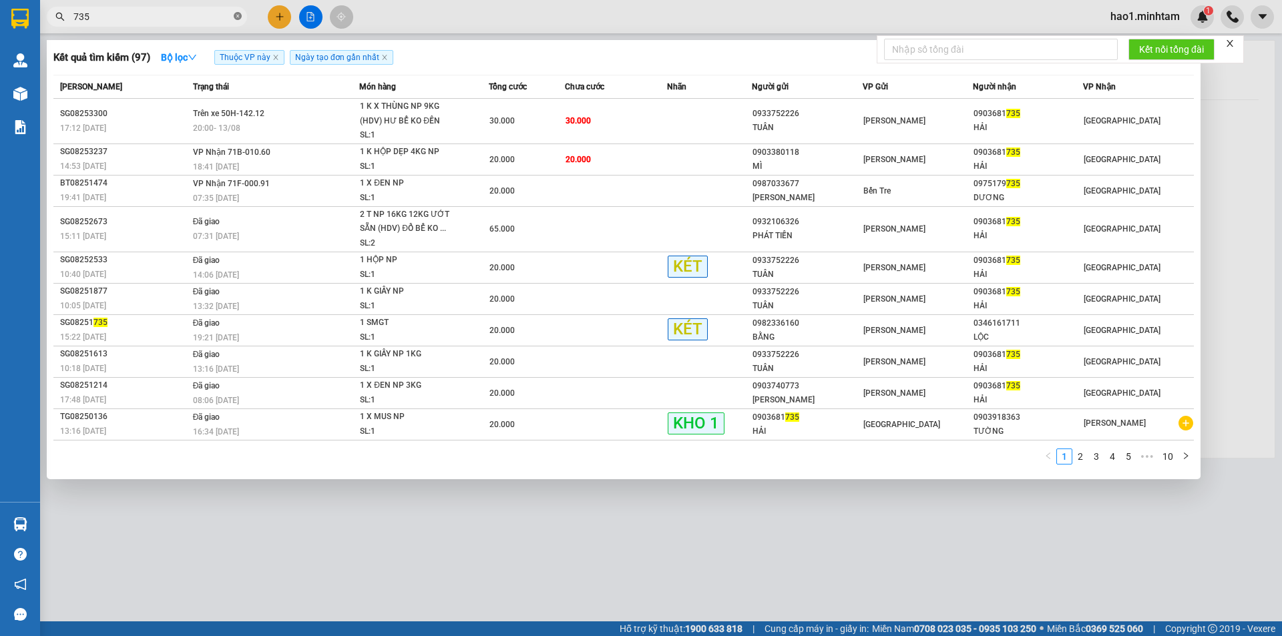
click at [239, 16] on icon "close-circle" at bounding box center [238, 16] width 8 height 8
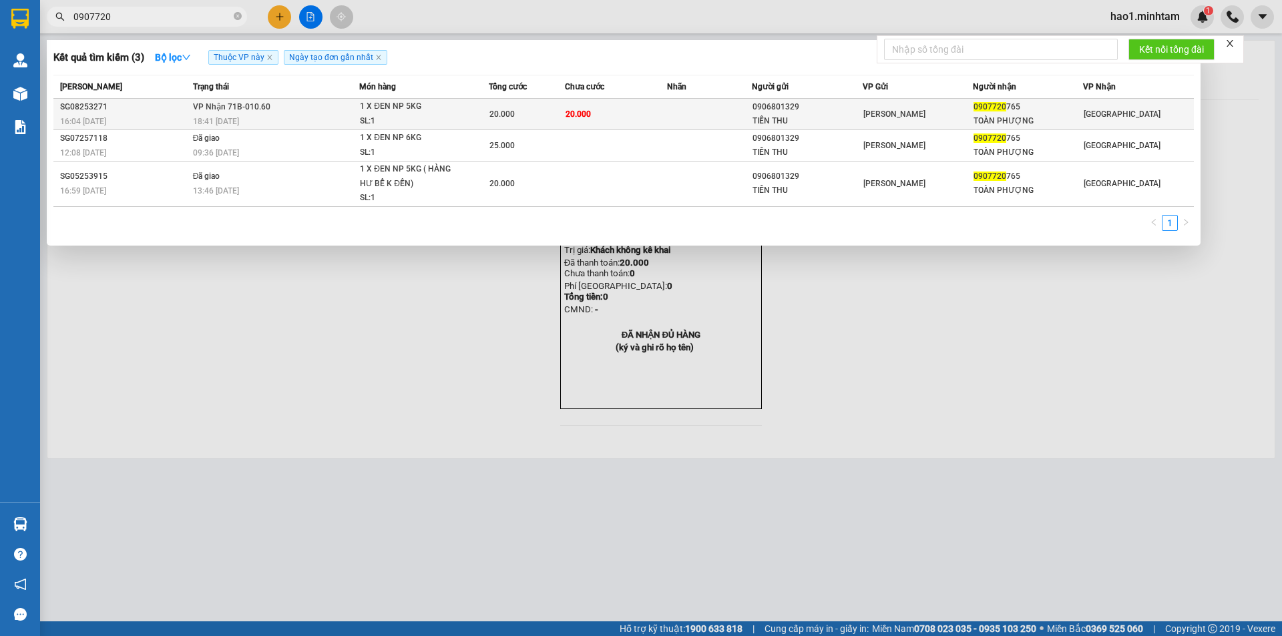
type input "0907720"
click at [658, 114] on td "20.000" at bounding box center [616, 114] width 102 height 31
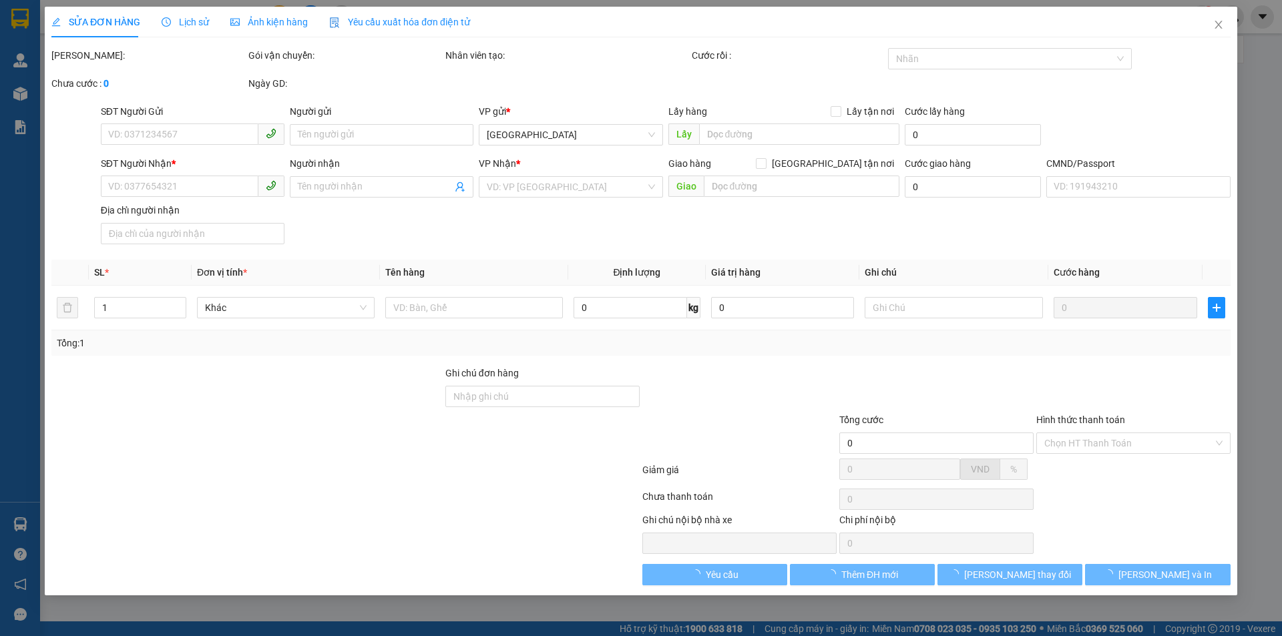
type input "0906801329"
type input "TIẾN THU"
type input "0907720765"
type input "TOÀN PHƯỢNG"
type input "20.000"
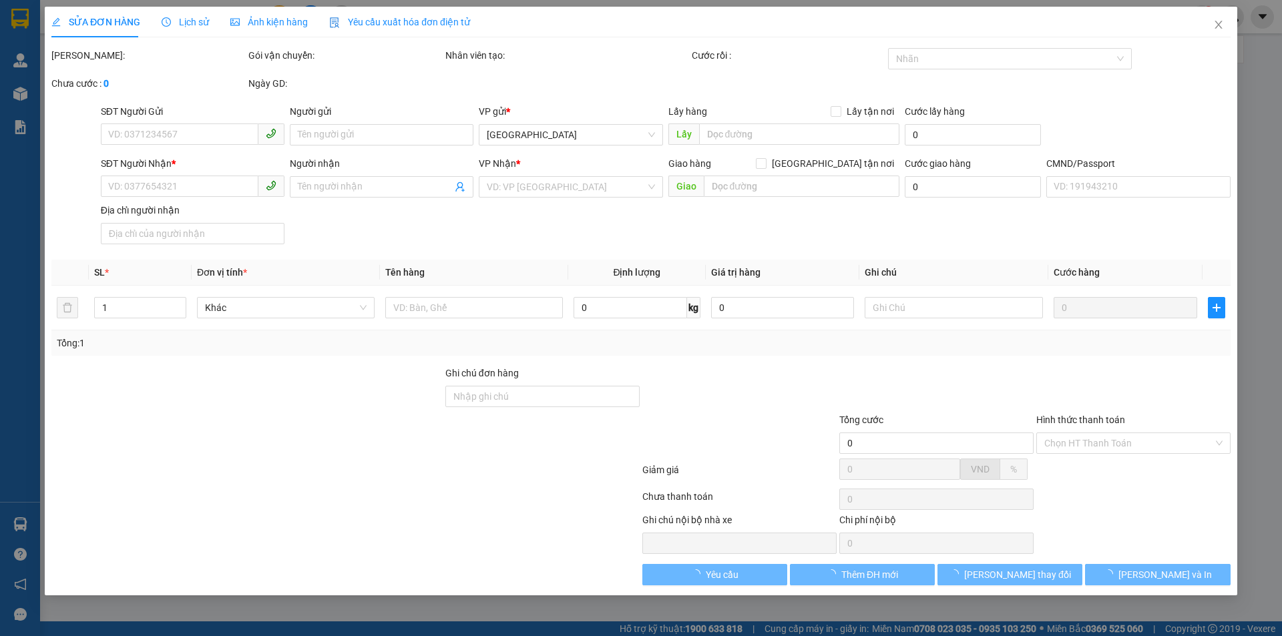
type input "20.000"
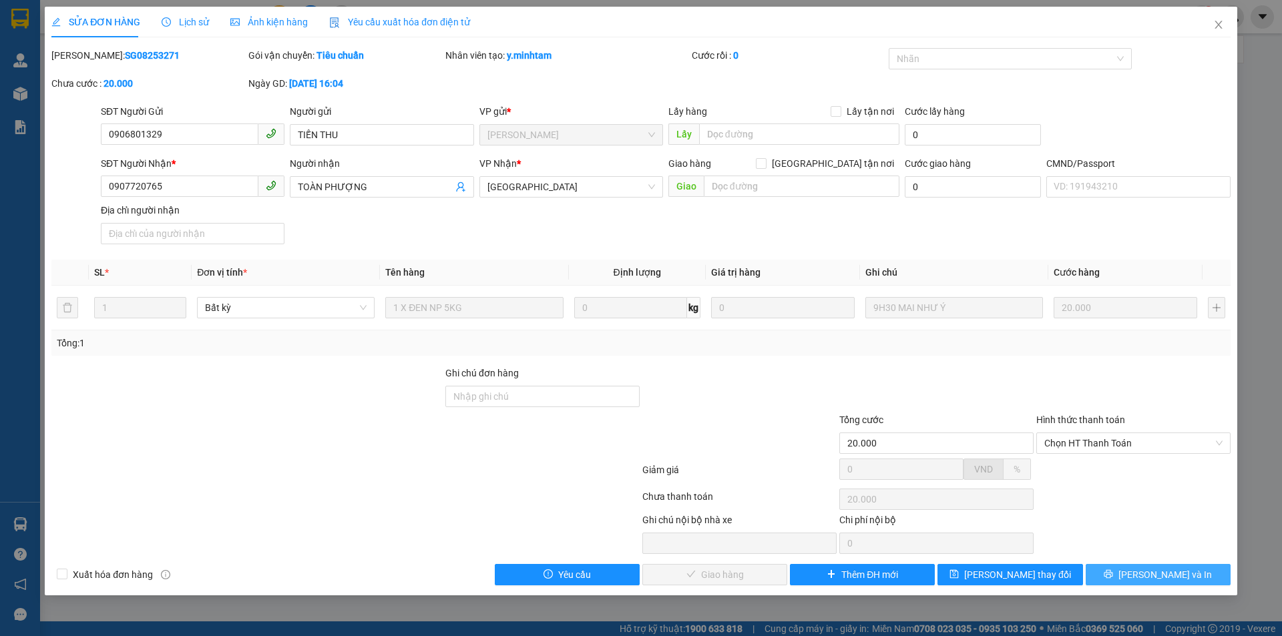
click at [1127, 575] on button "[PERSON_NAME] và In" at bounding box center [1158, 574] width 145 height 21
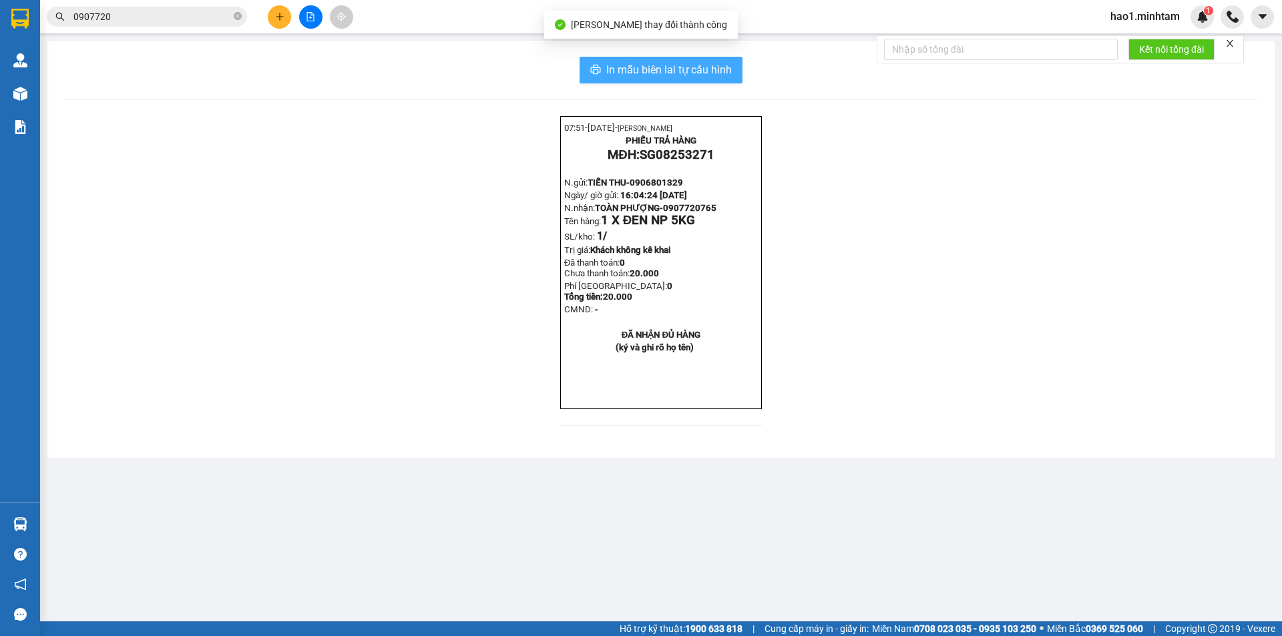
click at [708, 73] on span "In mẫu biên lai tự cấu hình" at bounding box center [669, 69] width 126 height 17
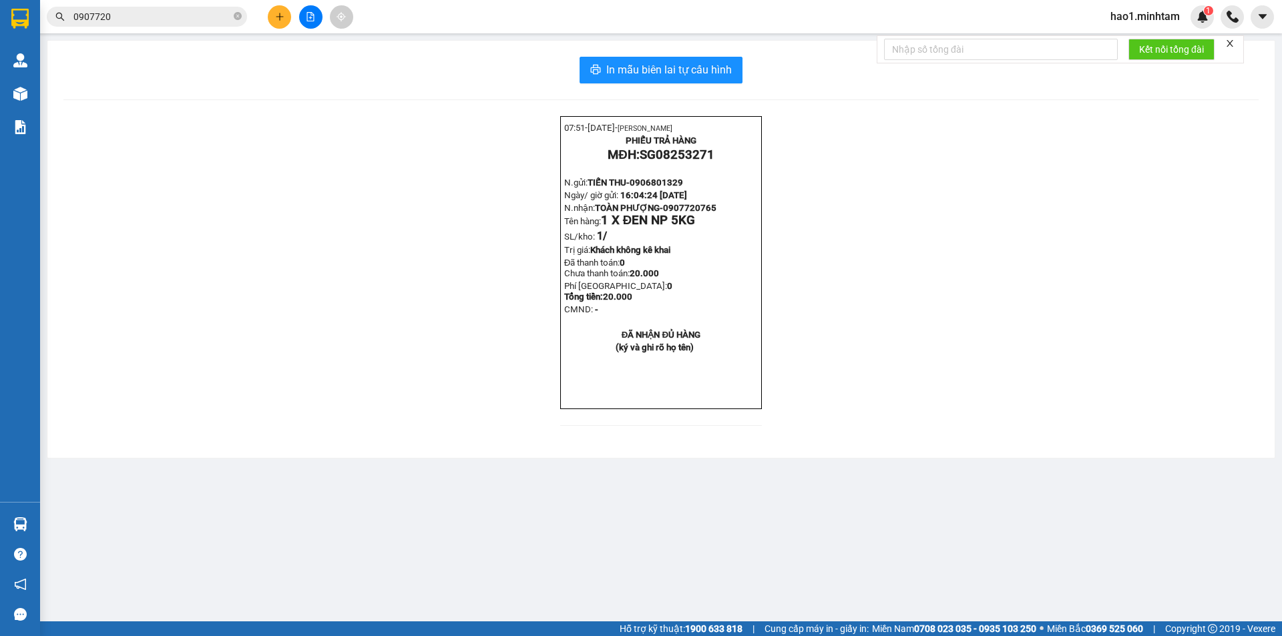
click at [173, 9] on input "0907720" at bounding box center [152, 16] width 158 height 15
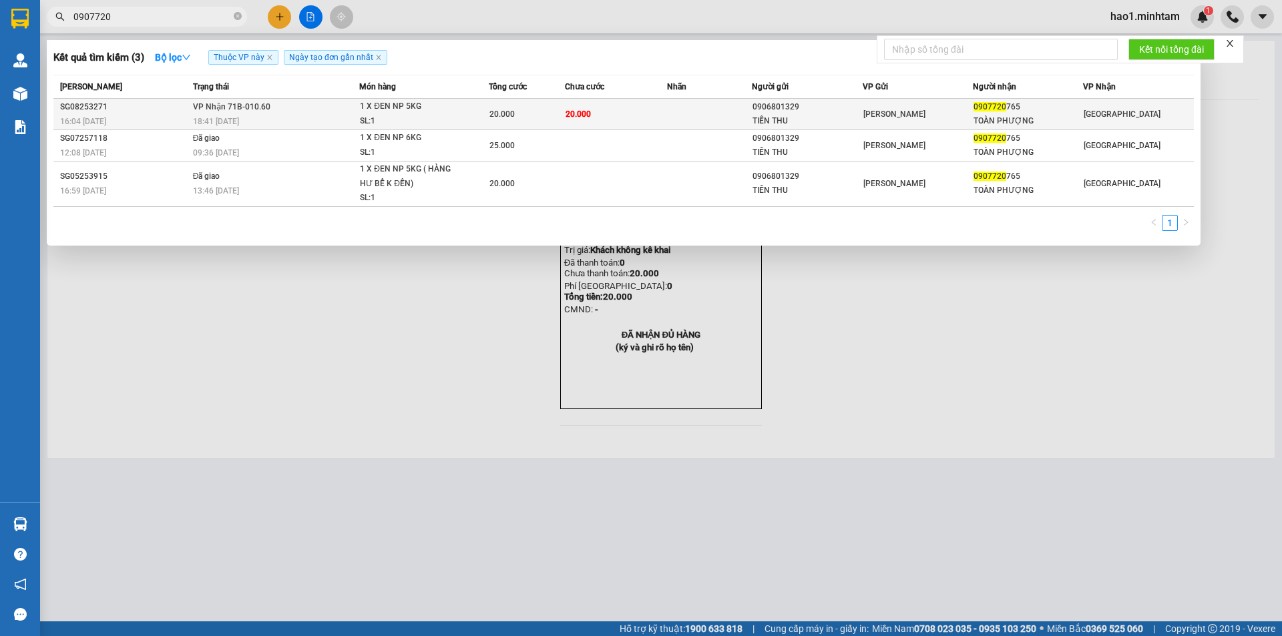
click at [397, 120] on div "SL: 1" at bounding box center [410, 121] width 100 height 15
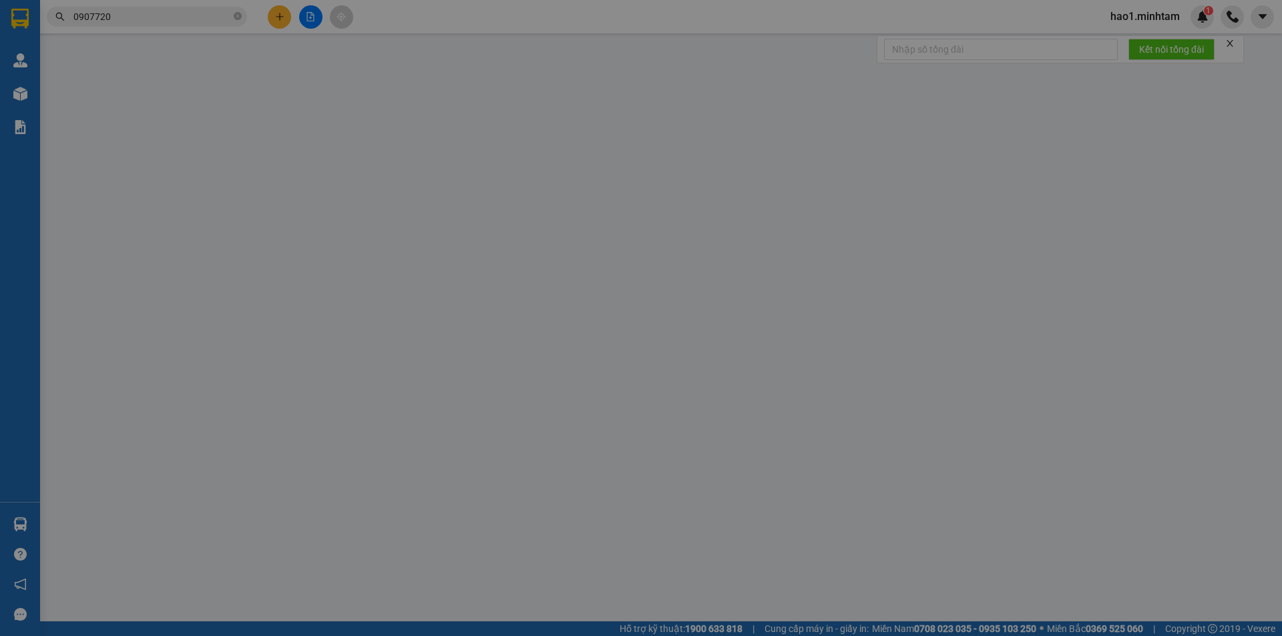
type input "0906801329"
type input "TIẾN THU"
type input "0907720765"
type input "TOÀN PHƯỢNG"
type input "20.000"
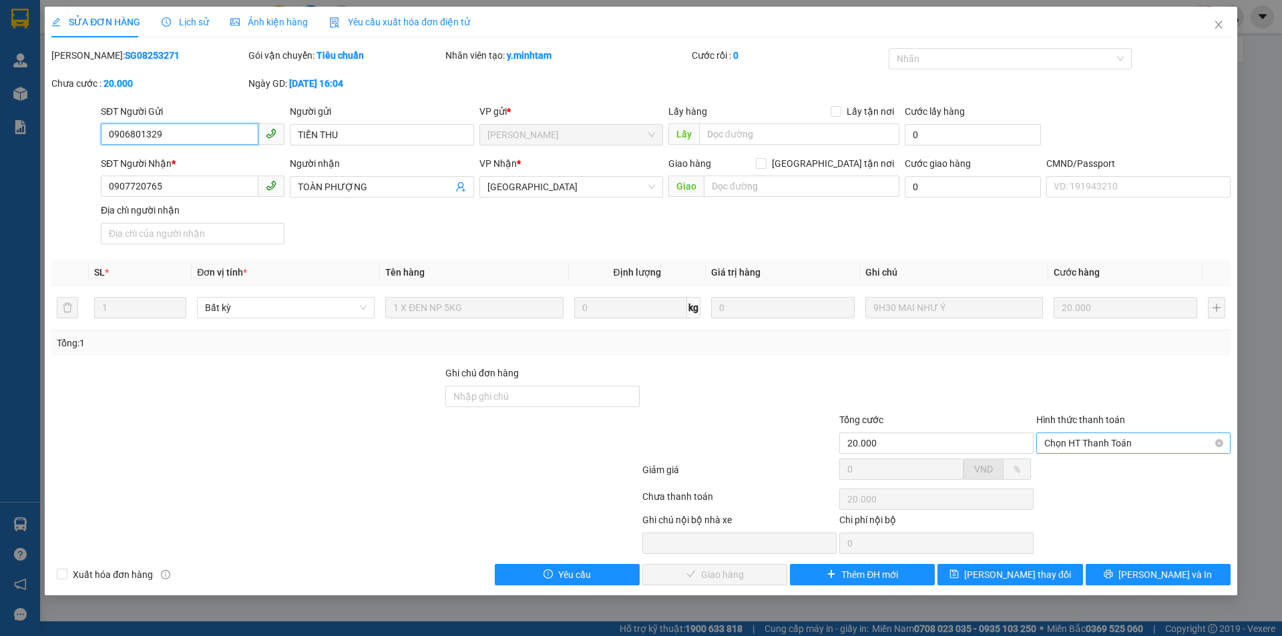
click at [1100, 445] on span "Chọn HT Thanh Toán" at bounding box center [1133, 443] width 178 height 20
click at [1102, 463] on div "Tại văn phòng" at bounding box center [1133, 470] width 178 height 15
type input "0"
click at [726, 576] on span "[PERSON_NAME] và Giao hàng" at bounding box center [732, 575] width 128 height 15
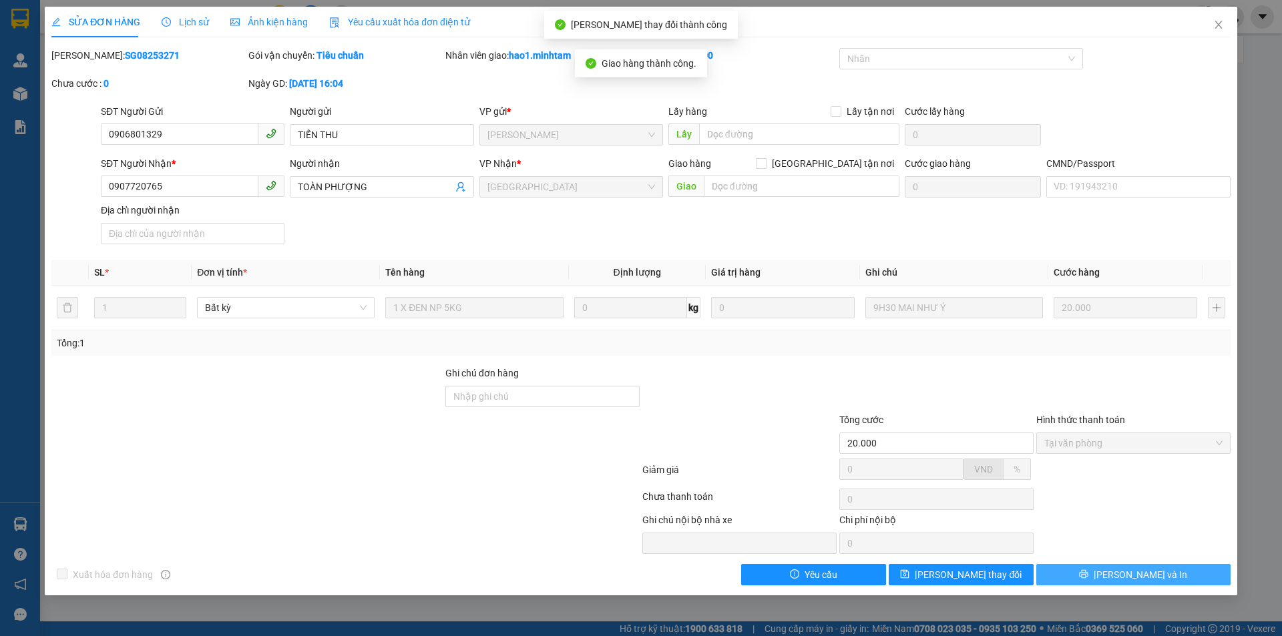
click at [1046, 580] on button "[PERSON_NAME] và In" at bounding box center [1133, 574] width 194 height 21
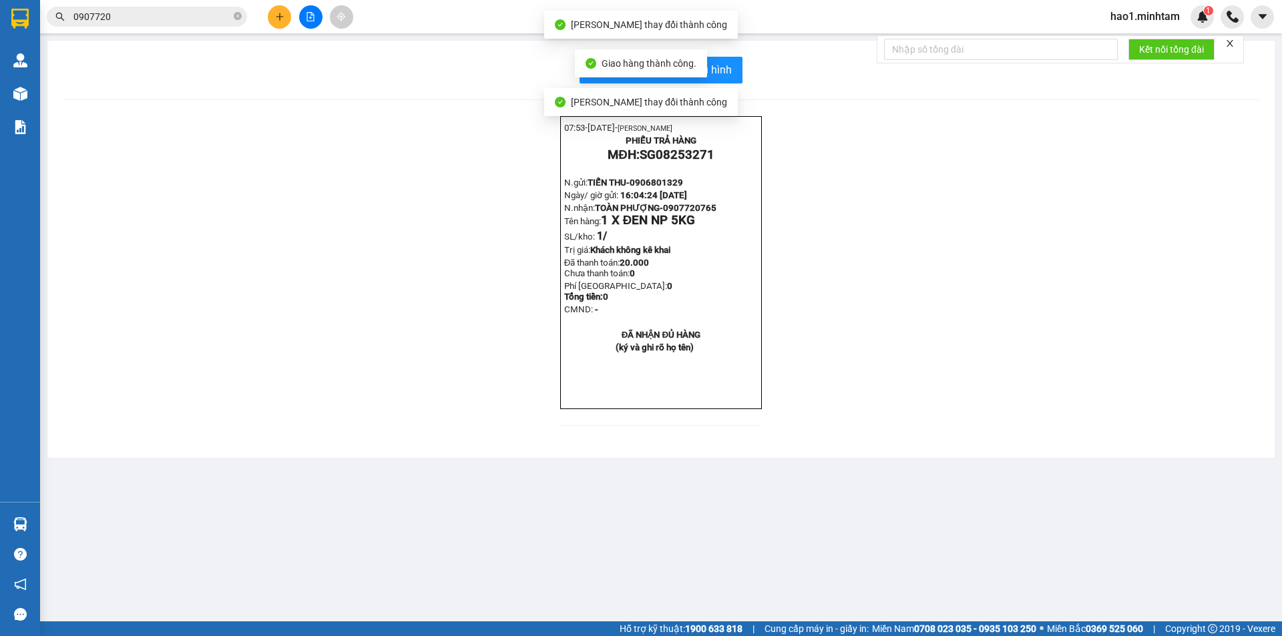
click at [1020, 442] on div "07:53- 14-08-2025- Trần Vũ Hạo PHIẾU TRẢ HÀNG MĐH: SG08253271 N.gửi: TIẾN THU- …" at bounding box center [660, 279] width 1195 height 326
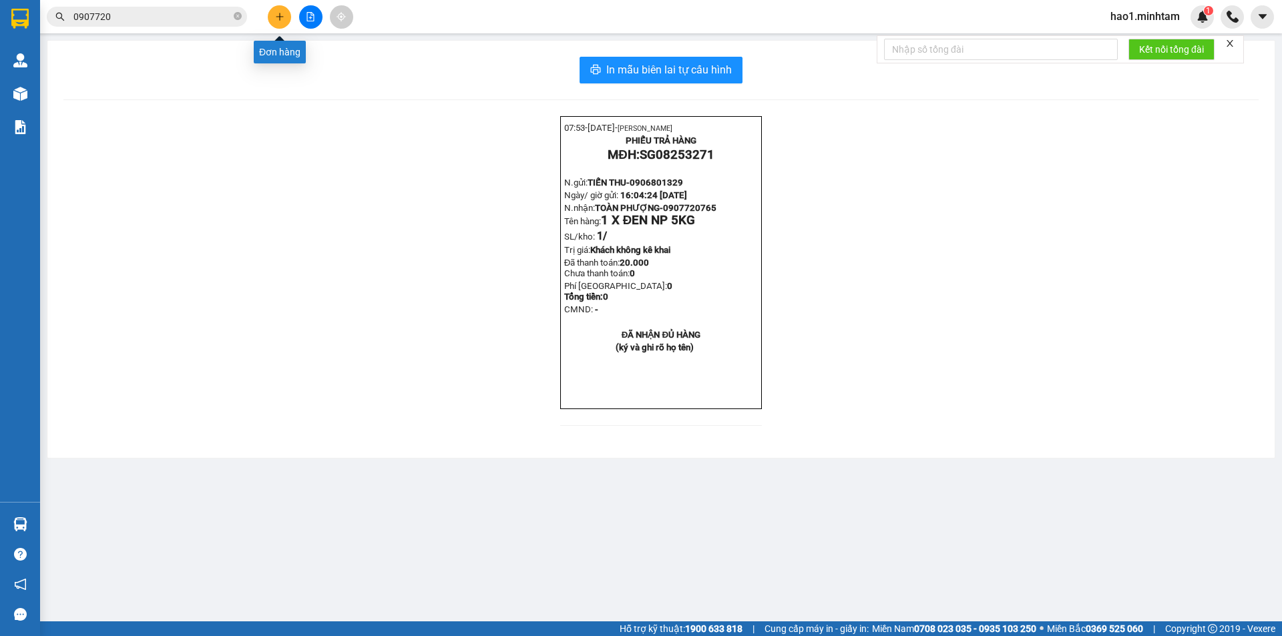
click at [283, 16] on icon "plus" at bounding box center [279, 16] width 9 height 9
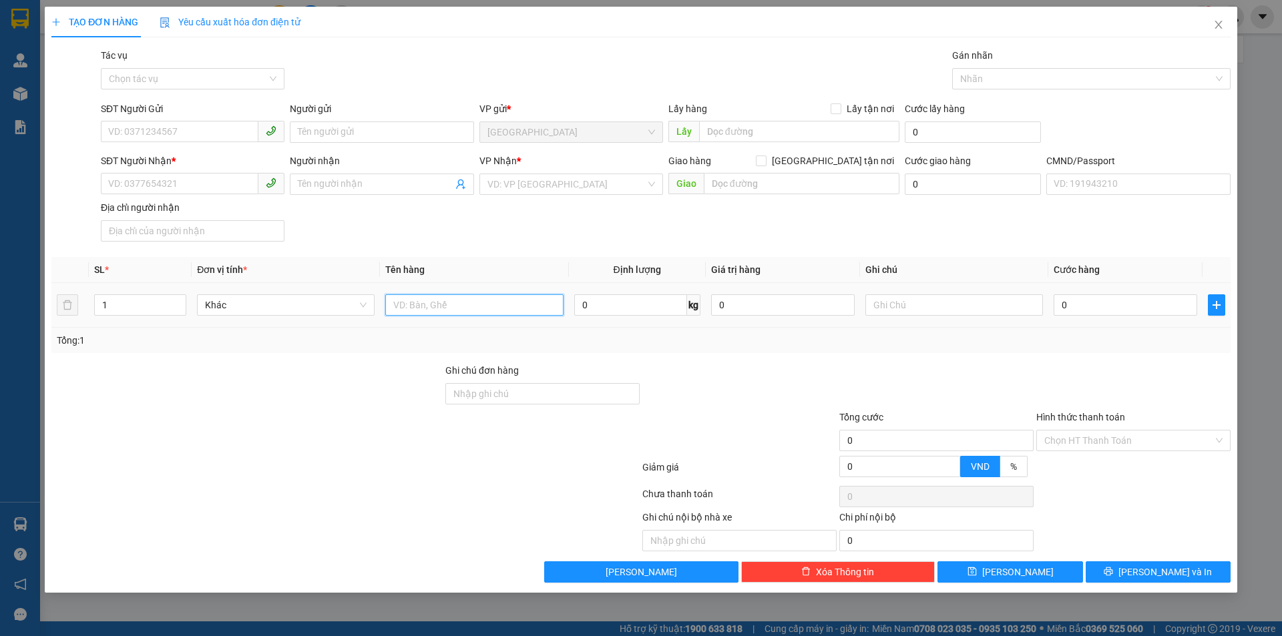
click at [455, 304] on input "text" at bounding box center [474, 304] width 178 height 21
type input "1 X ĐỎ NP 14KG ( H.D.V )"
drag, startPoint x: 164, startPoint y: 134, endPoint x: 299, endPoint y: 154, distance: 136.5
click at [187, 133] on input "SĐT Người Gửi" at bounding box center [180, 131] width 158 height 21
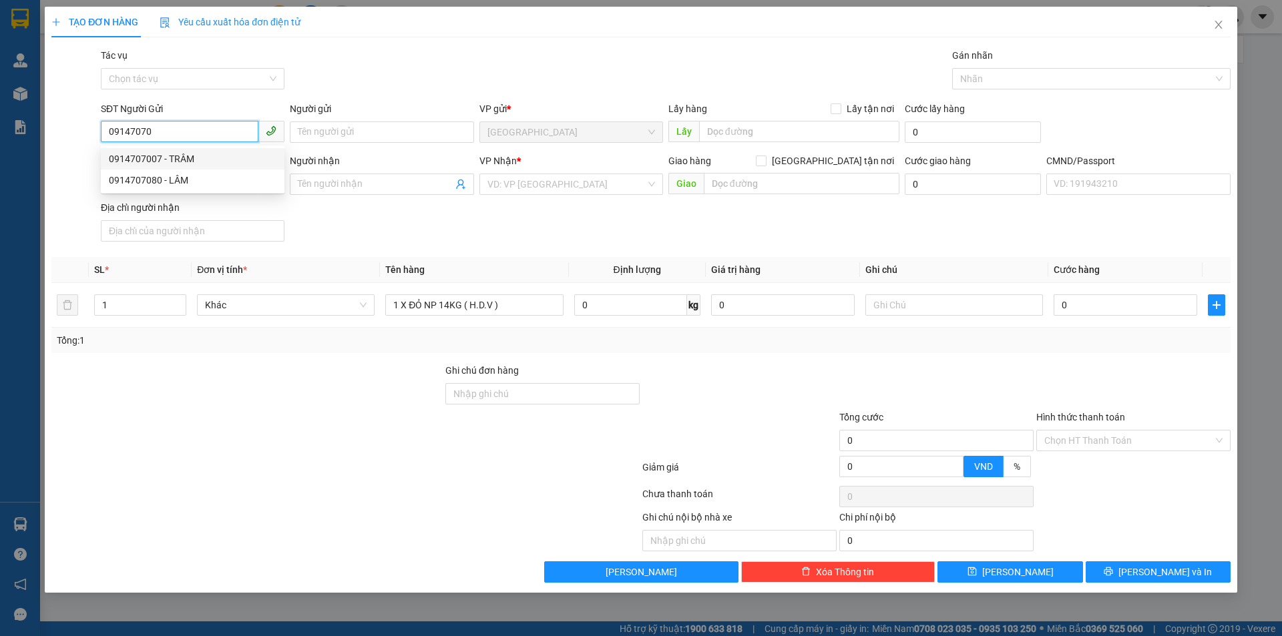
click at [152, 158] on div "0914707007 - TRÂM" at bounding box center [193, 159] width 168 height 15
type input "0914707007"
type input "TRÂM"
type input "0907234189"
type input "CHÚ THANH"
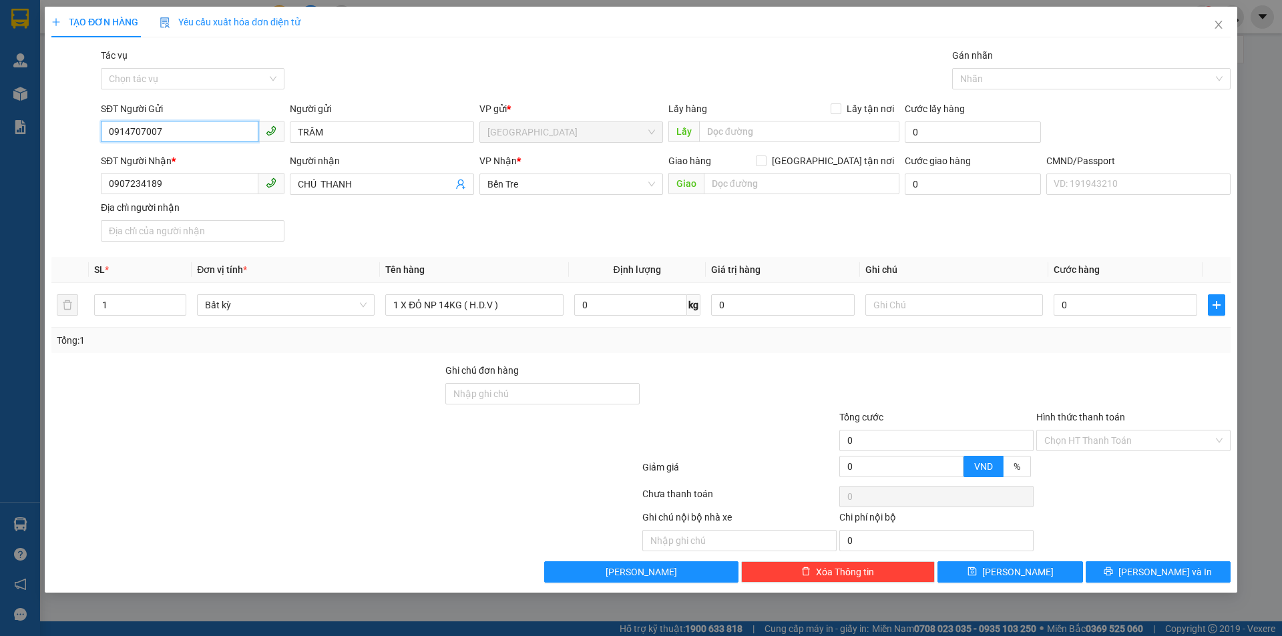
type input "0914707007"
click at [361, 218] on div "SĐT Người Nhận * 0907234189 Người nhận CHÚ THANH VP Nhận * Bến Tre Giao hàng G…" at bounding box center [665, 200] width 1135 height 93
click at [937, 313] on input "text" at bounding box center [954, 304] width 178 height 21
type input "KHG HẠO"
type input "3"
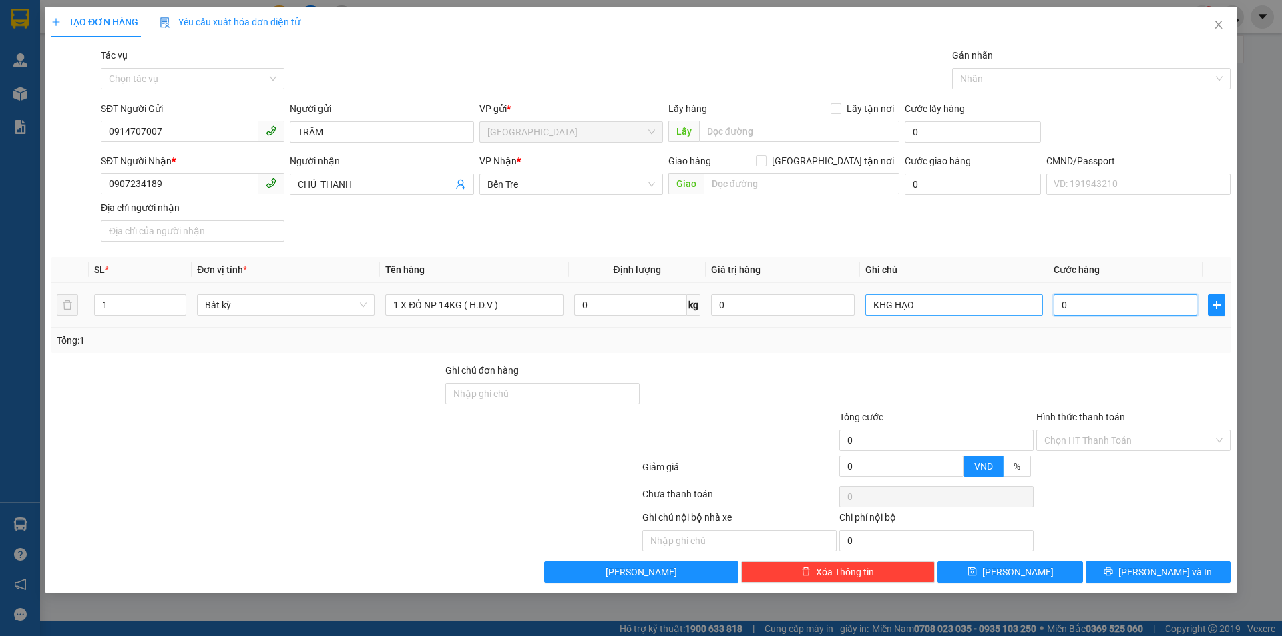
type input "3"
type input "30"
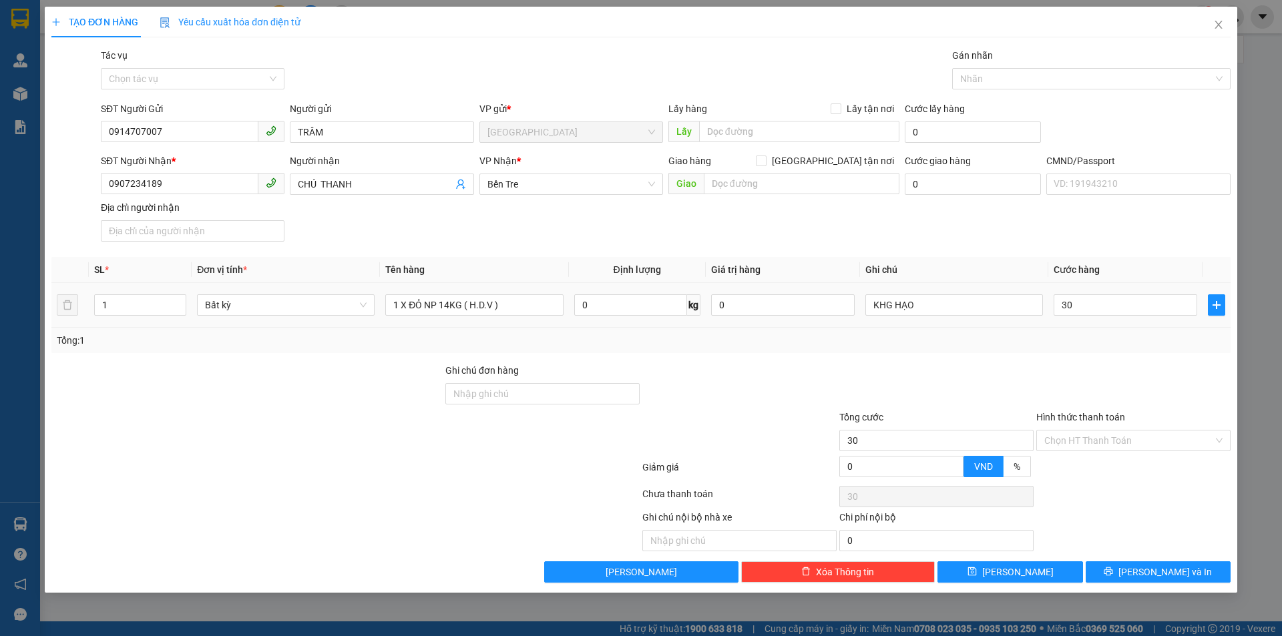
type input "30.000"
drag, startPoint x: 862, startPoint y: 335, endPoint x: 821, endPoint y: 341, distance: 41.1
click at [861, 336] on div "Tổng: 1" at bounding box center [641, 340] width 1169 height 15
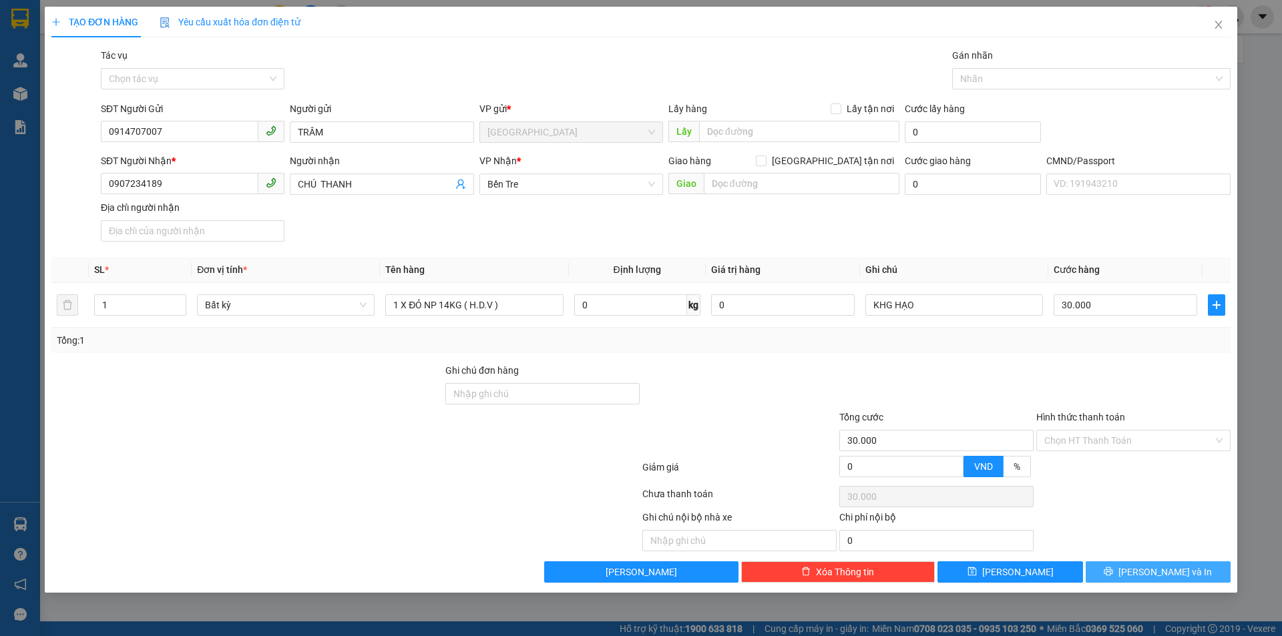
click at [1146, 573] on button "[PERSON_NAME] và In" at bounding box center [1158, 572] width 145 height 21
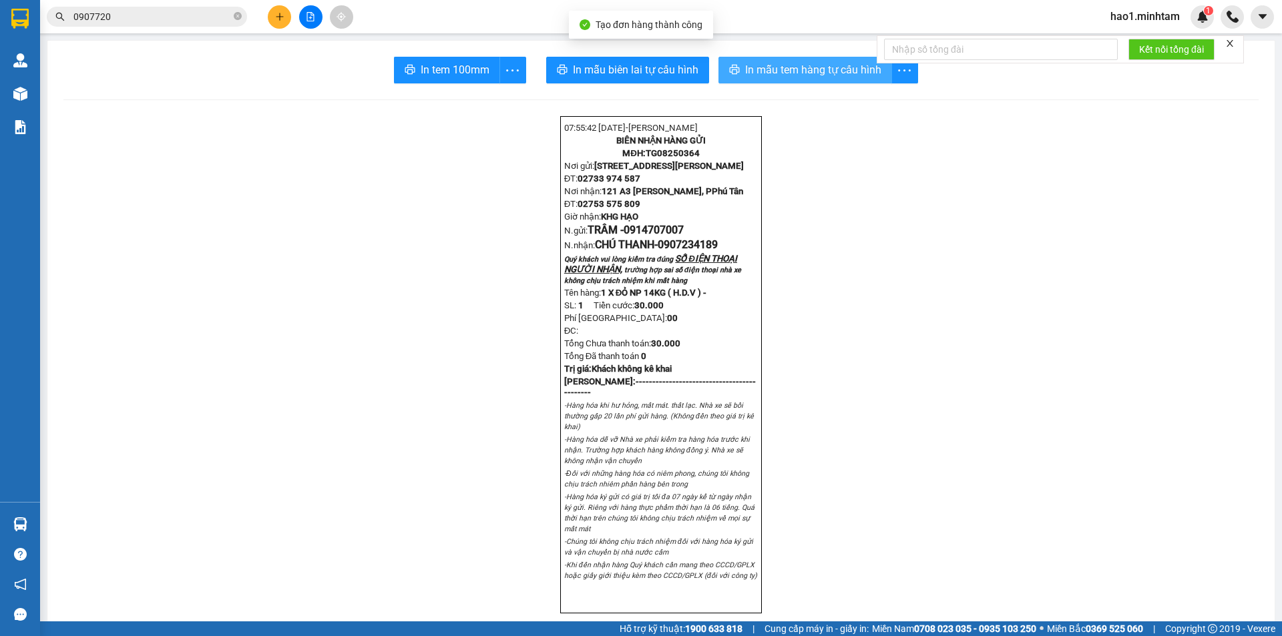
drag, startPoint x: 767, startPoint y: 68, endPoint x: 765, endPoint y: 91, distance: 23.5
click at [767, 68] on span "In mẫu tem hàng tự cấu hình" at bounding box center [813, 69] width 136 height 17
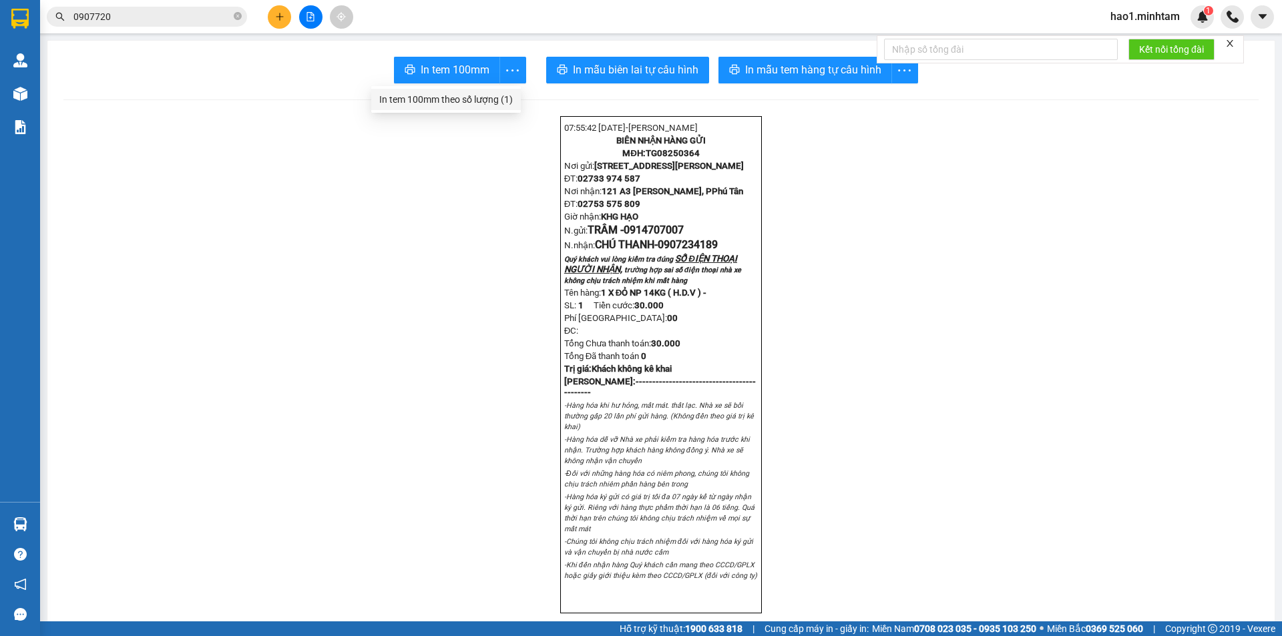
click at [489, 101] on div "In tem 100mm theo số lượng (1)" at bounding box center [446, 99] width 134 height 15
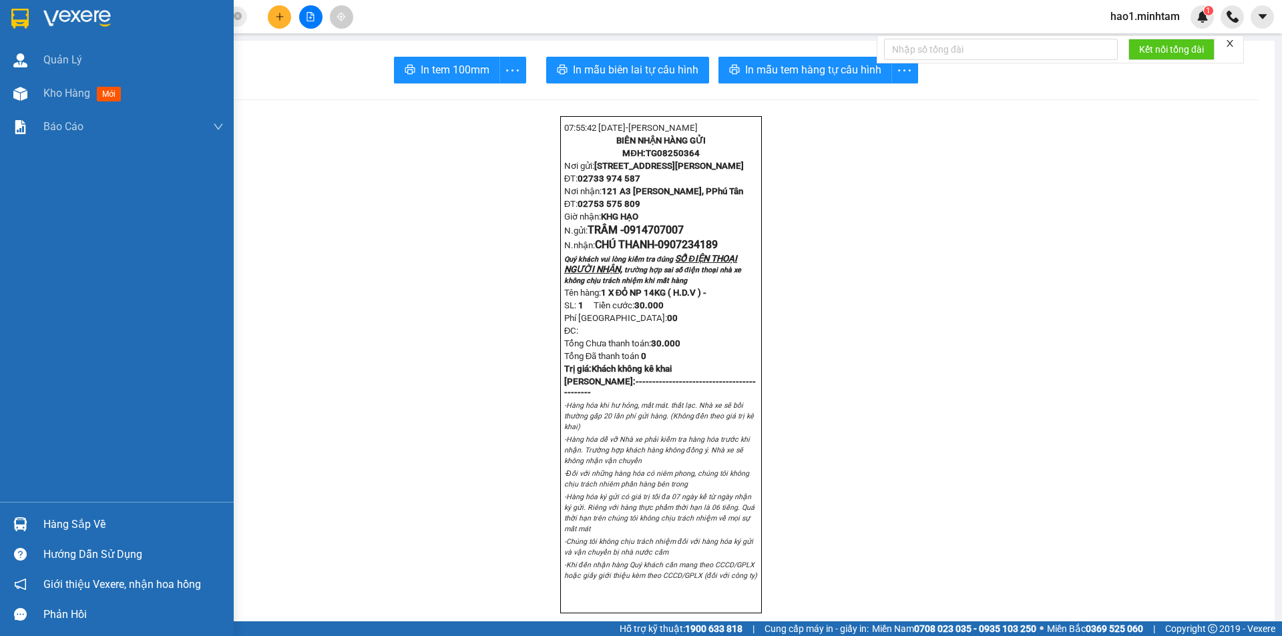
click at [89, 519] on div "Hàng sắp về" at bounding box center [133, 525] width 180 height 20
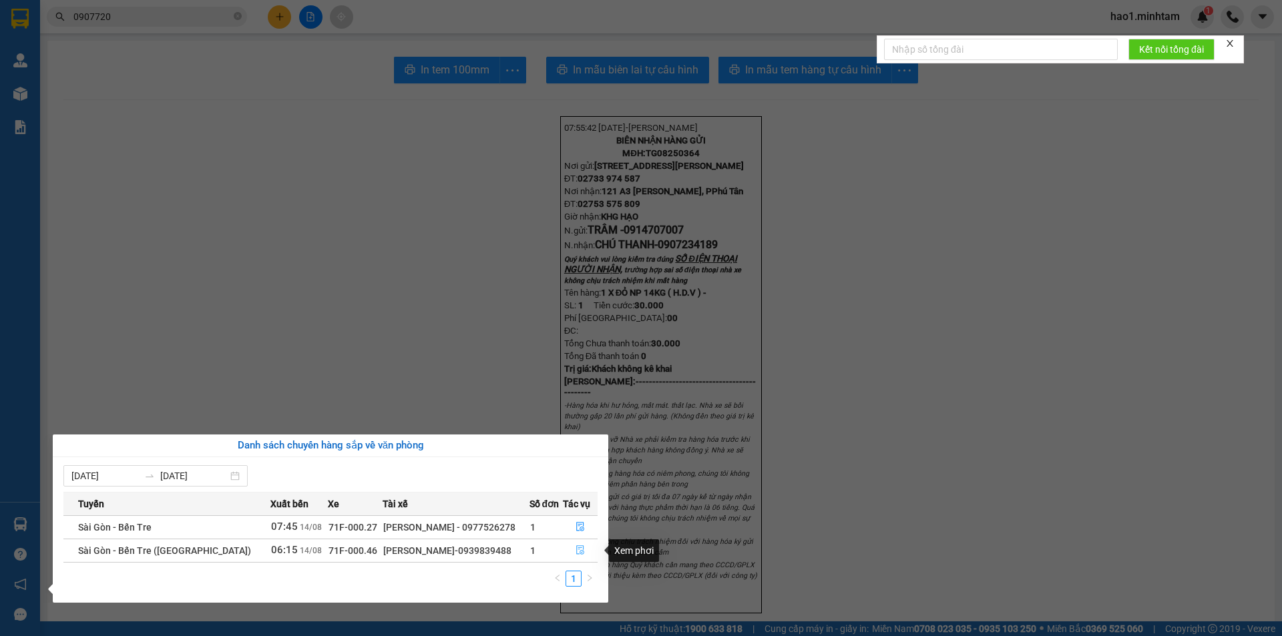
click at [581, 550] on icon "file-done" at bounding box center [580, 550] width 8 height 9
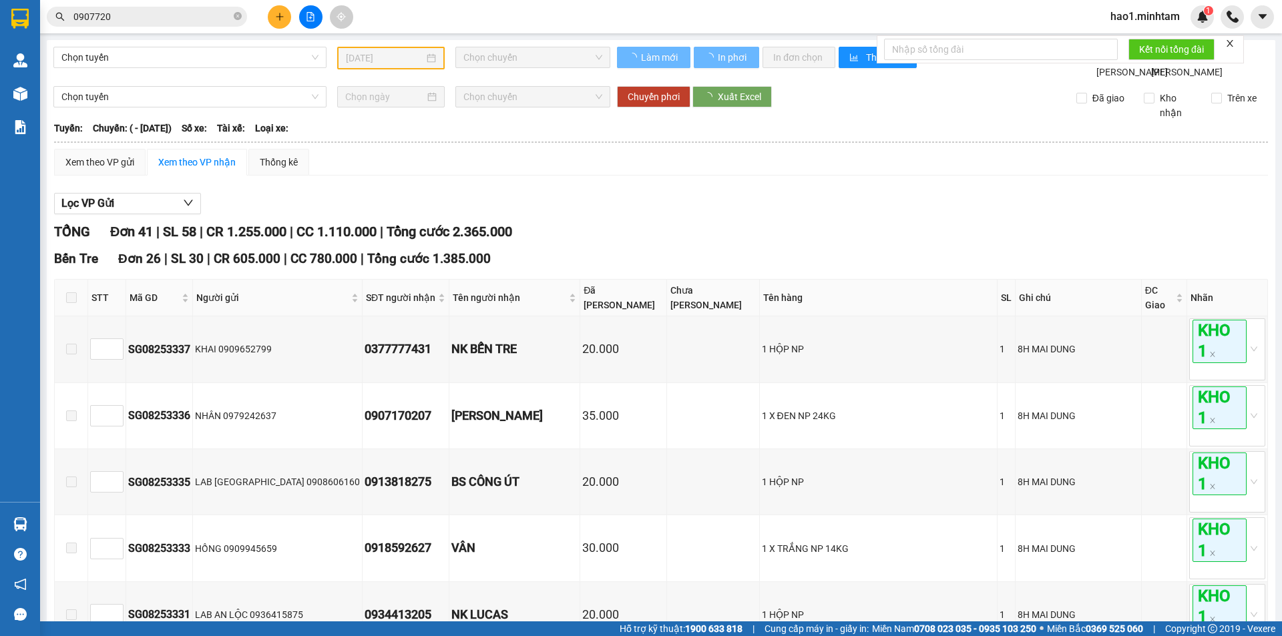
click at [896, 242] on div "TỔNG Đơn 41 | SL 58 | CR 1.255.000 | CC 1.110.000 | Tổng cước 2.365.000" at bounding box center [661, 232] width 1214 height 21
type input "[DATE]"
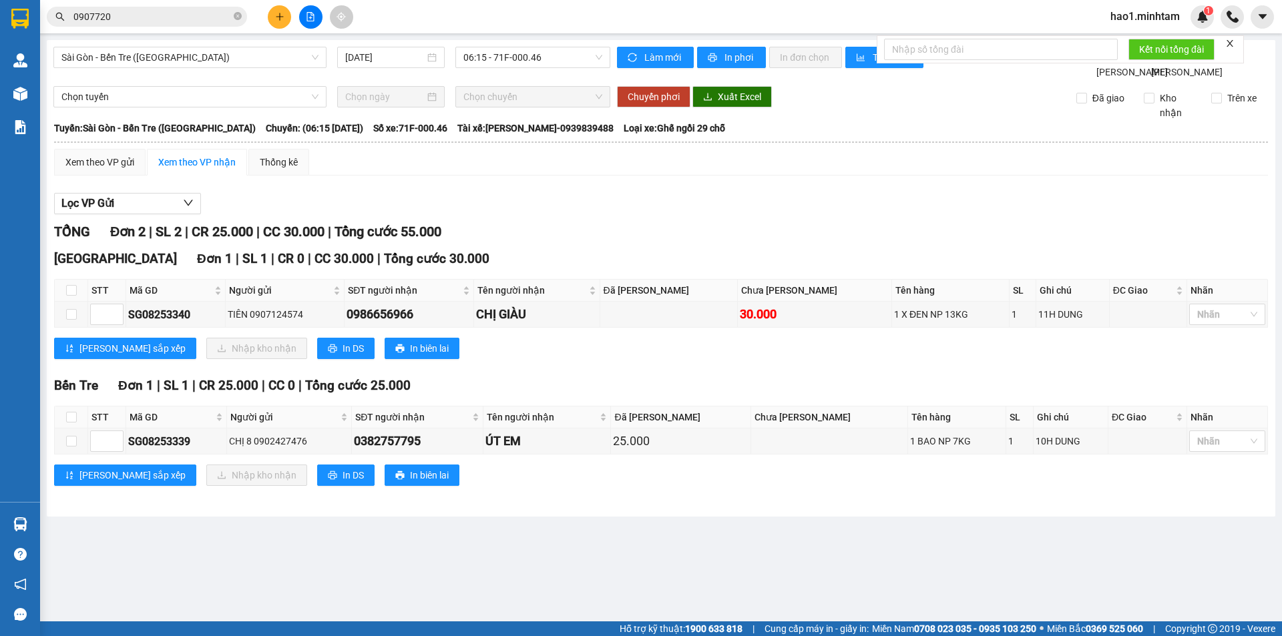
click at [801, 393] on div "Bến Tre Đơn 1 | SL 1 | CR 25.000 | CC 0 | Tổng cước 25.000" at bounding box center [661, 386] width 1214 height 20
click at [694, 396] on div "Bến Tre Đơn 1 | SL 1 | CR 25.000 | CC 0 | Tổng cước 25.000" at bounding box center [661, 386] width 1214 height 20
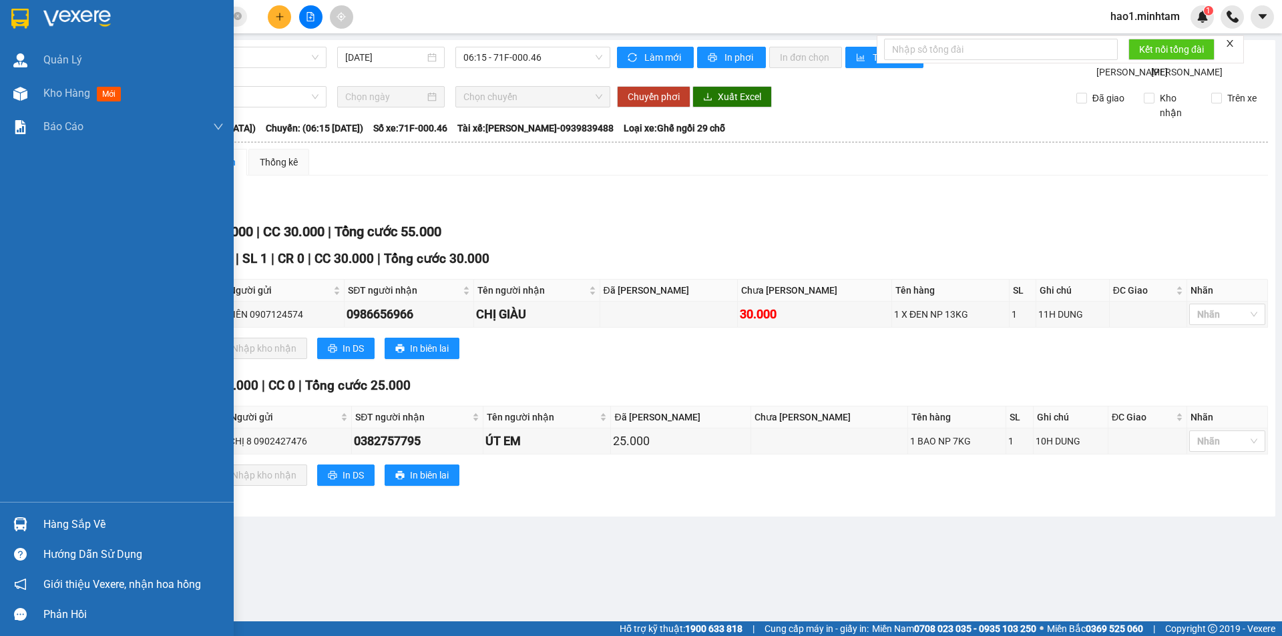
click at [17, 11] on img at bounding box center [19, 19] width 17 height 20
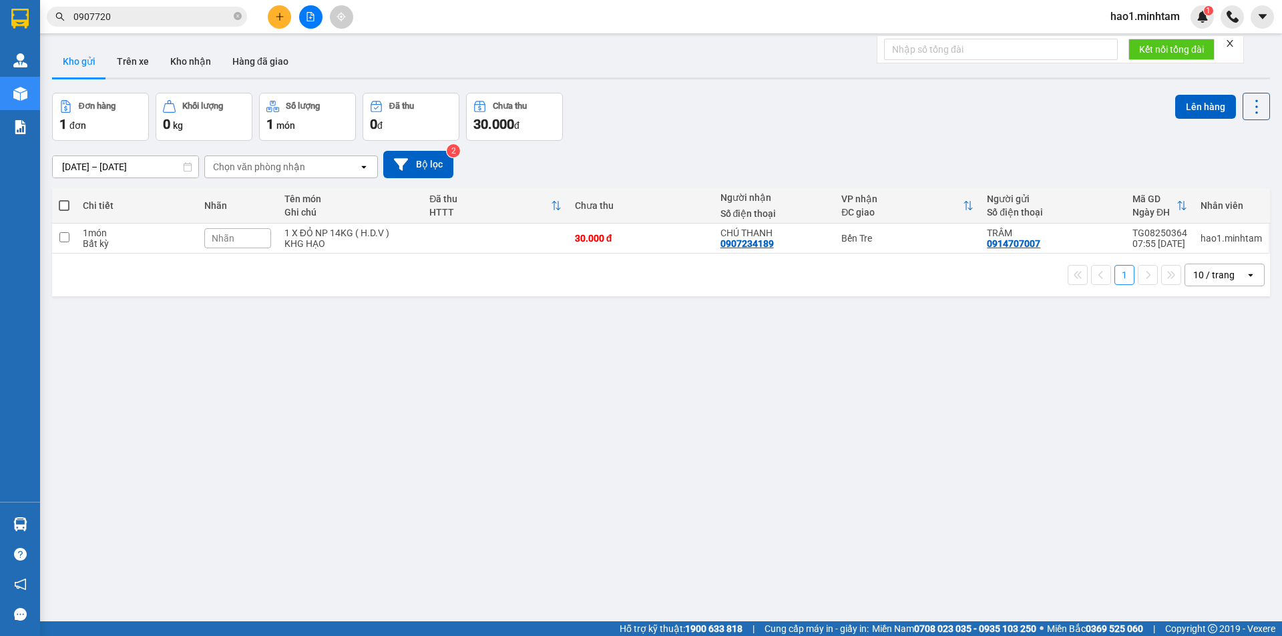
click at [715, 53] on div "Kho gửi Trên xe Kho nhận Hàng đã giao" at bounding box center [661, 62] width 1218 height 35
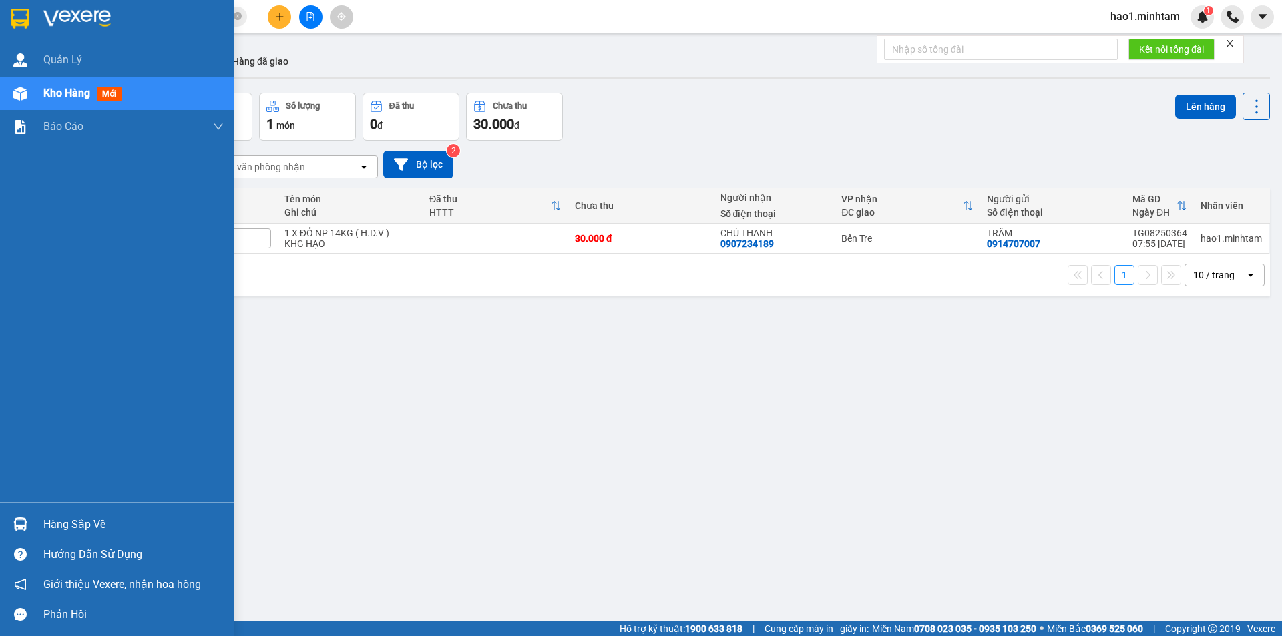
click at [32, 27] on div at bounding box center [117, 21] width 234 height 43
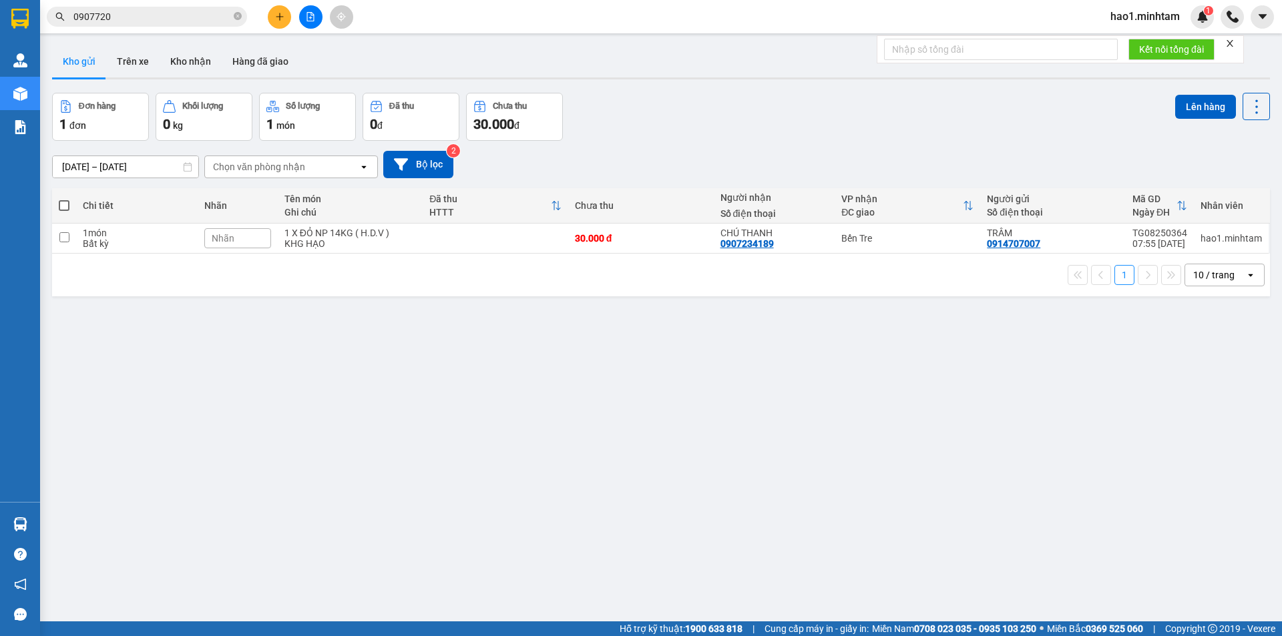
click at [624, 52] on div "Kho gửi Trên xe Kho nhận Hàng đã giao" at bounding box center [661, 62] width 1218 height 35
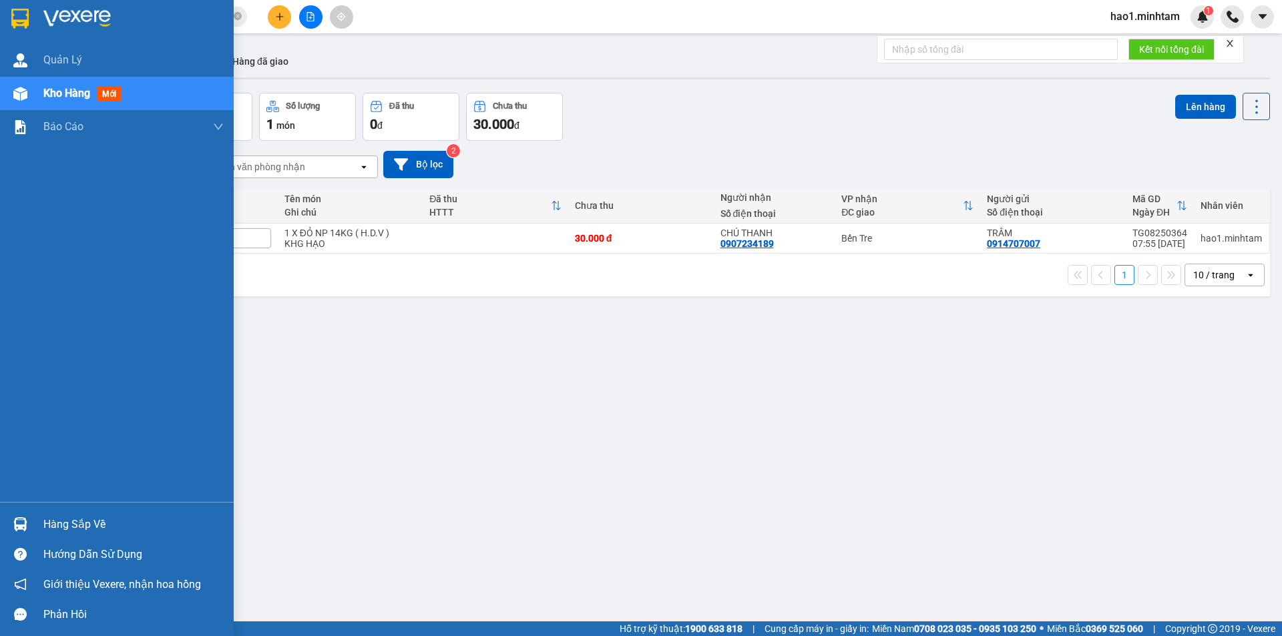
click at [59, 526] on div "Hàng sắp về" at bounding box center [133, 525] width 180 height 20
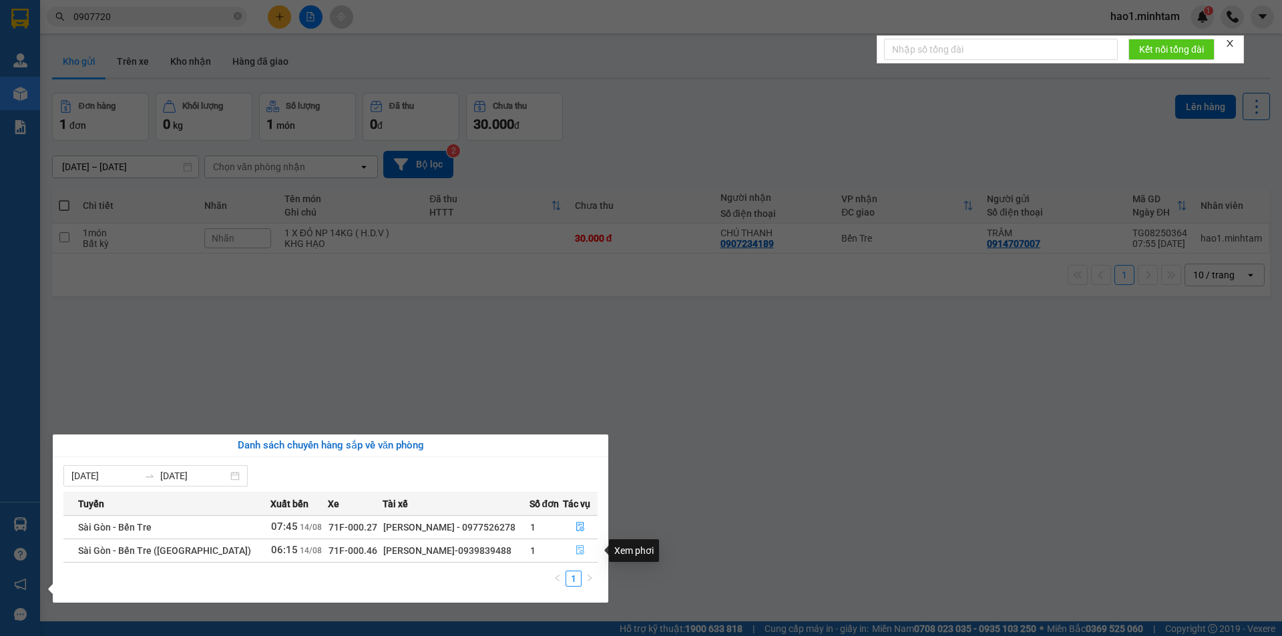
click at [577, 551] on icon "file-done" at bounding box center [580, 550] width 9 height 9
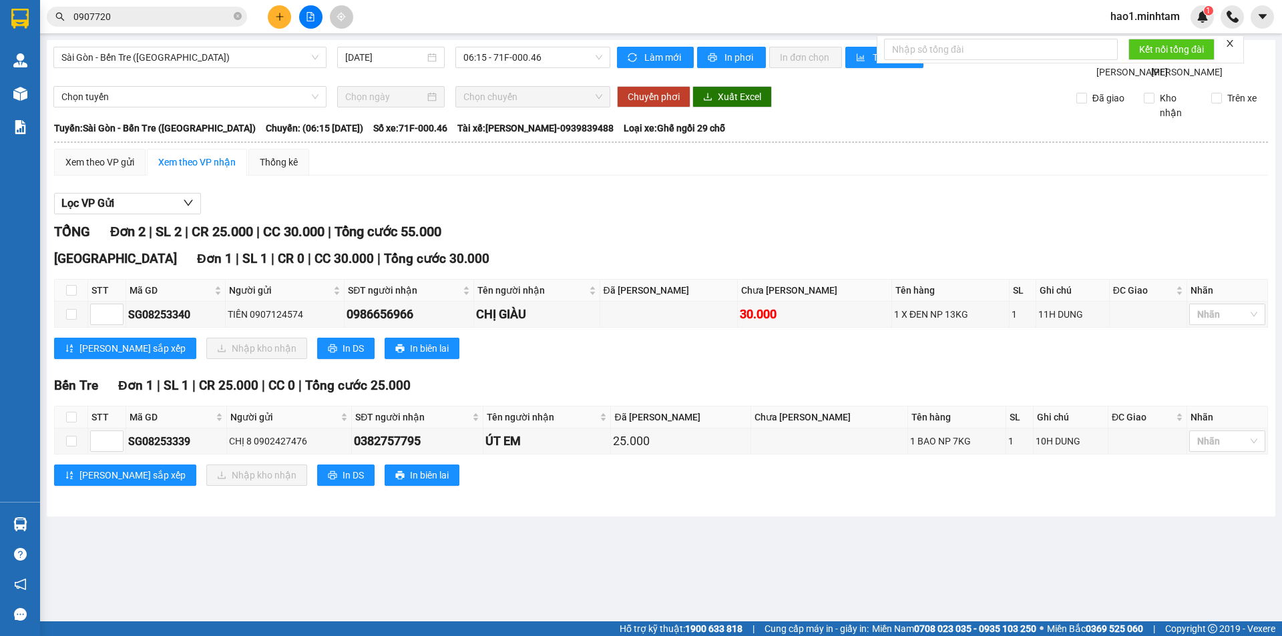
click at [899, 238] on div "TỔNG Đơn 2 | SL 2 | CR 25.000 | CC 30.000 | Tổng cước 55.000" at bounding box center [661, 232] width 1214 height 21
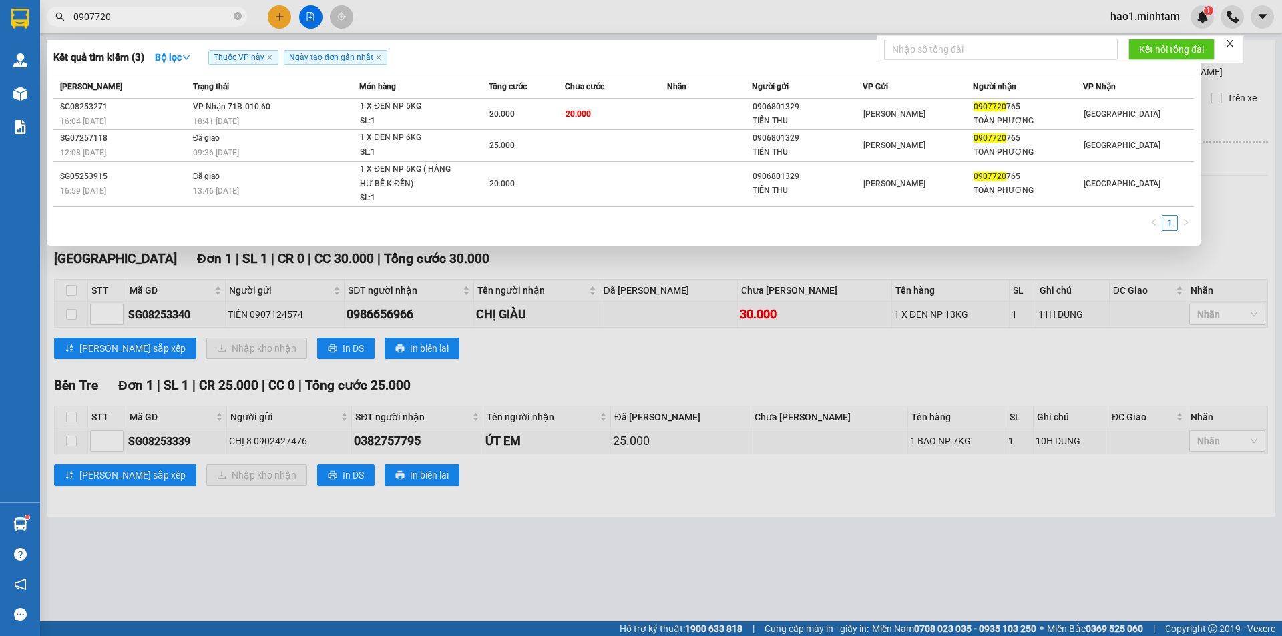
click at [150, 11] on input "0907720" at bounding box center [152, 16] width 158 height 15
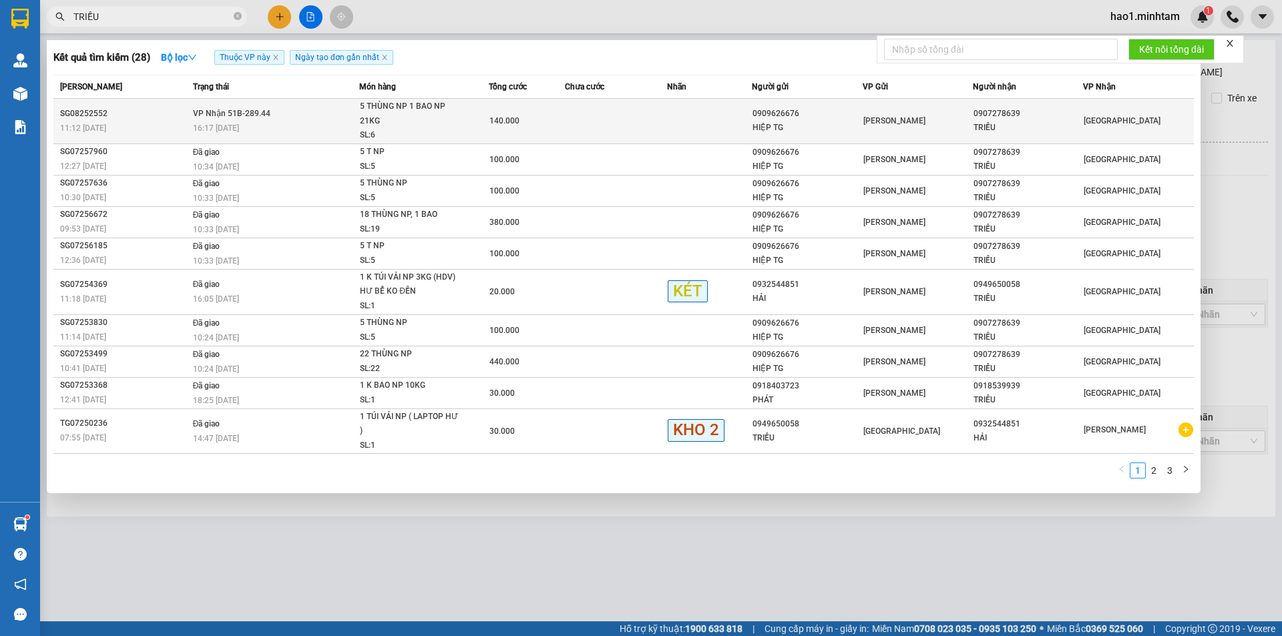
type input "TRIỀU"
click at [586, 118] on td at bounding box center [616, 121] width 102 height 45
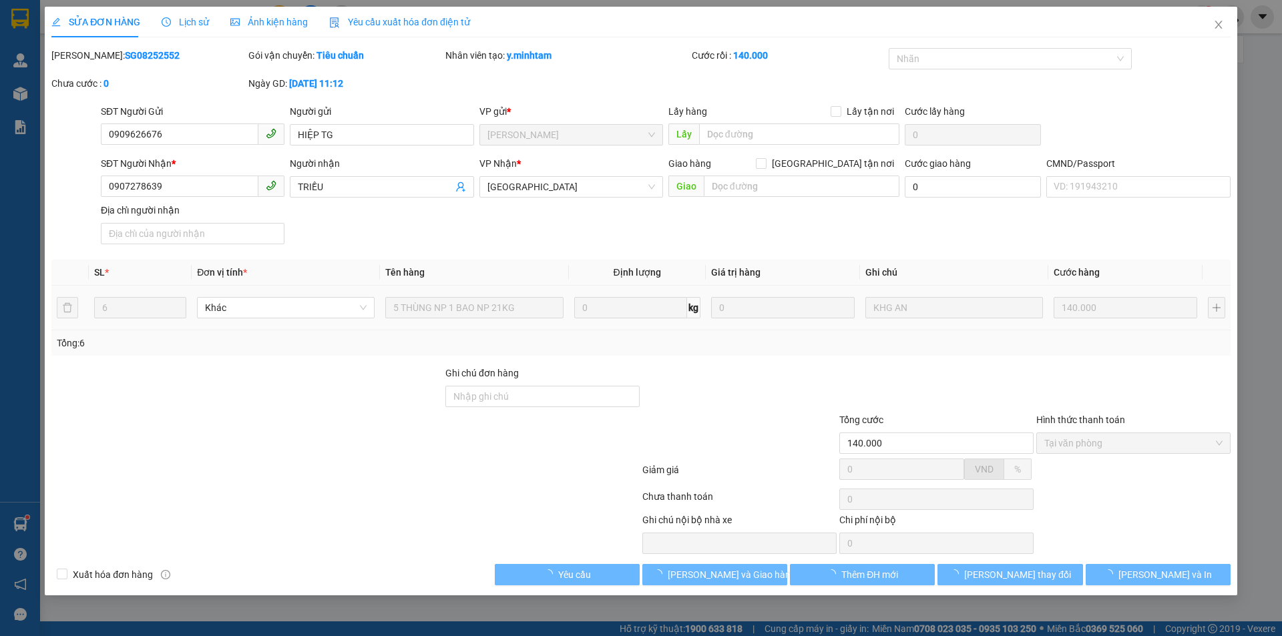
type input "0909626676"
type input "HIỆP TG"
type input "0907278639"
type input "TRIỀU"
type input "140.000"
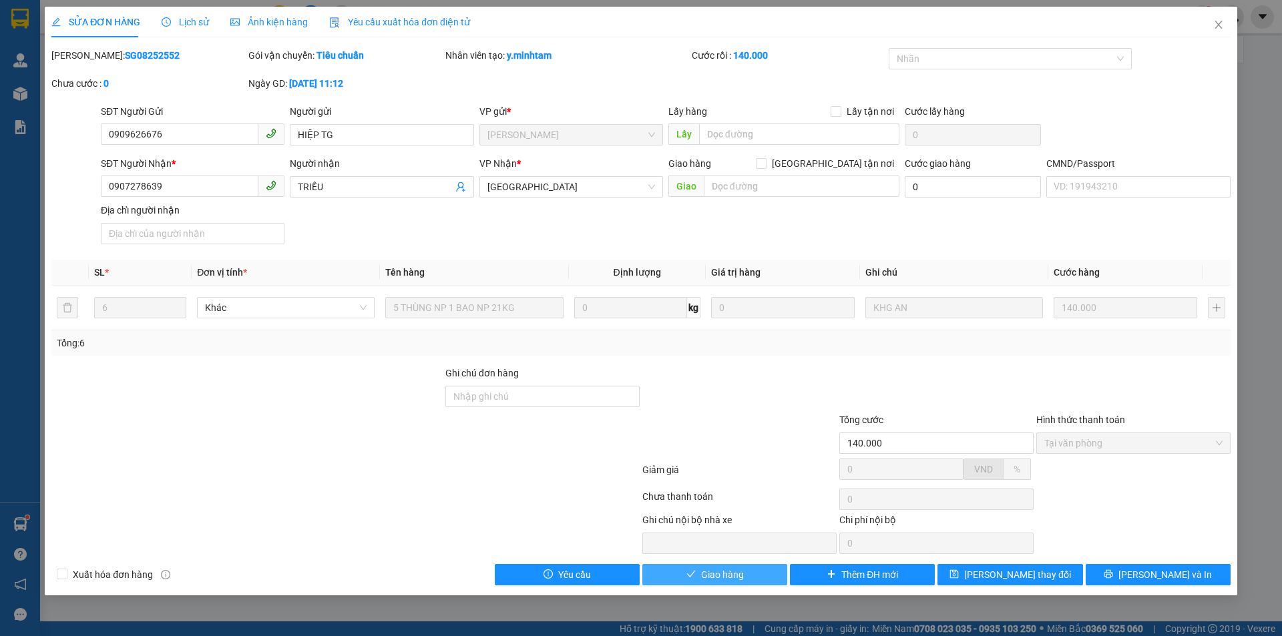
click at [712, 574] on span "Giao hàng" at bounding box center [722, 575] width 43 height 15
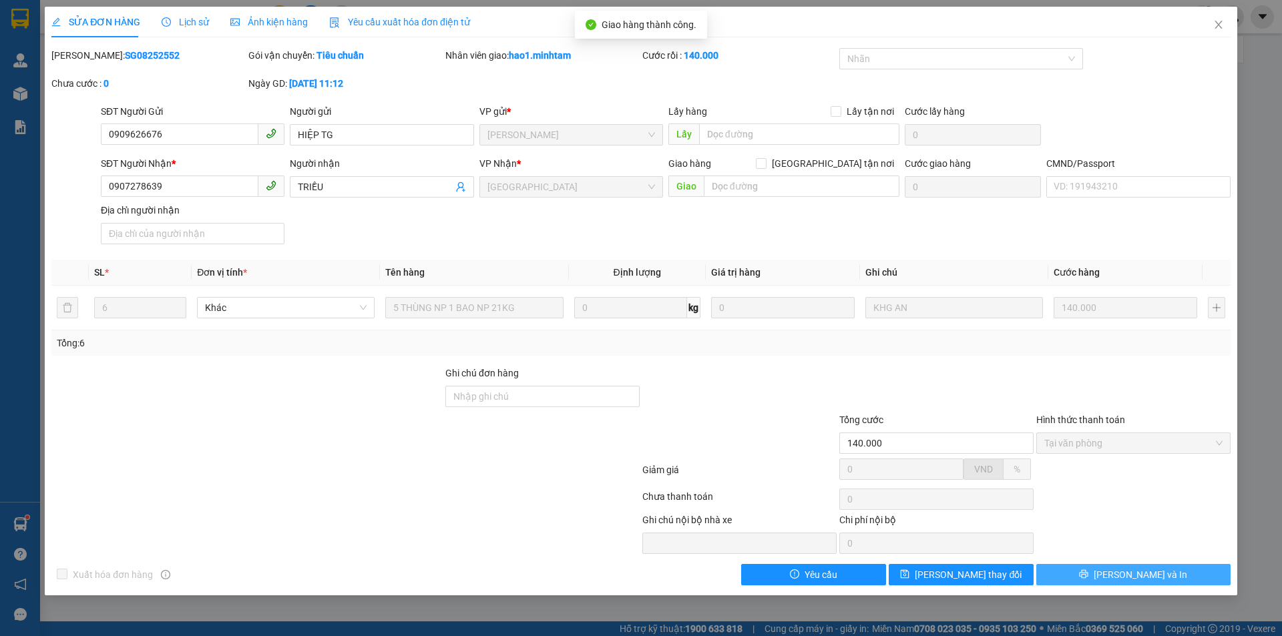
click at [1165, 570] on button "[PERSON_NAME] và In" at bounding box center [1133, 574] width 194 height 21
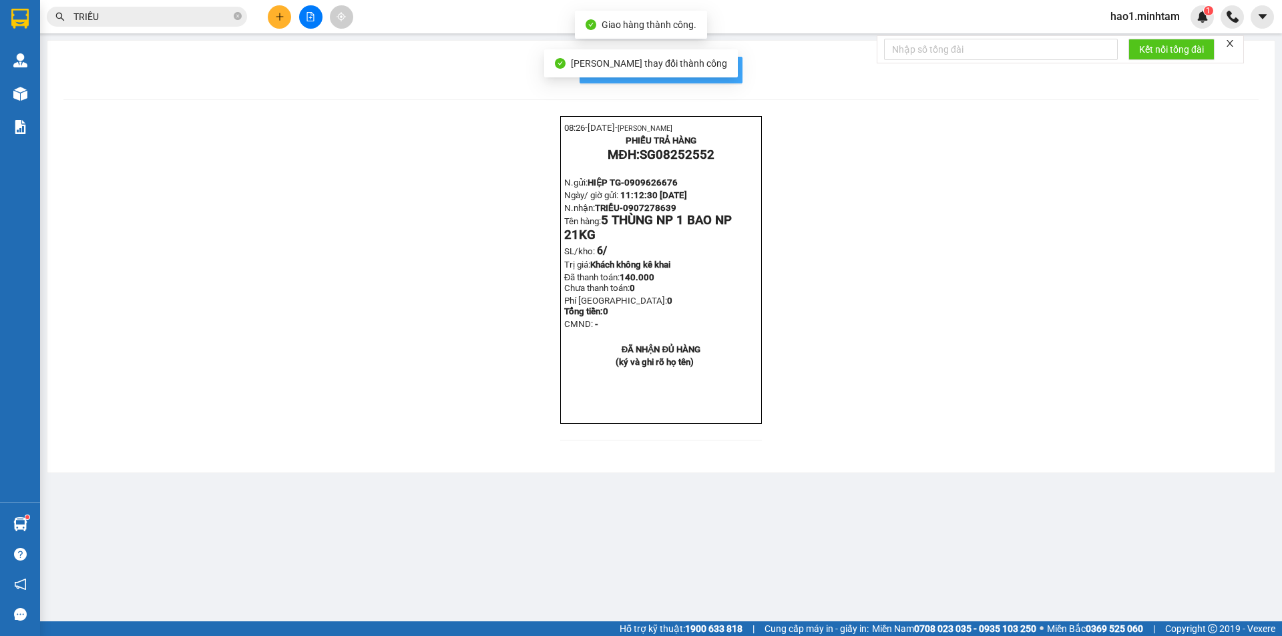
click at [732, 63] on button "In mẫu biên lai tự cấu hình" at bounding box center [661, 70] width 163 height 27
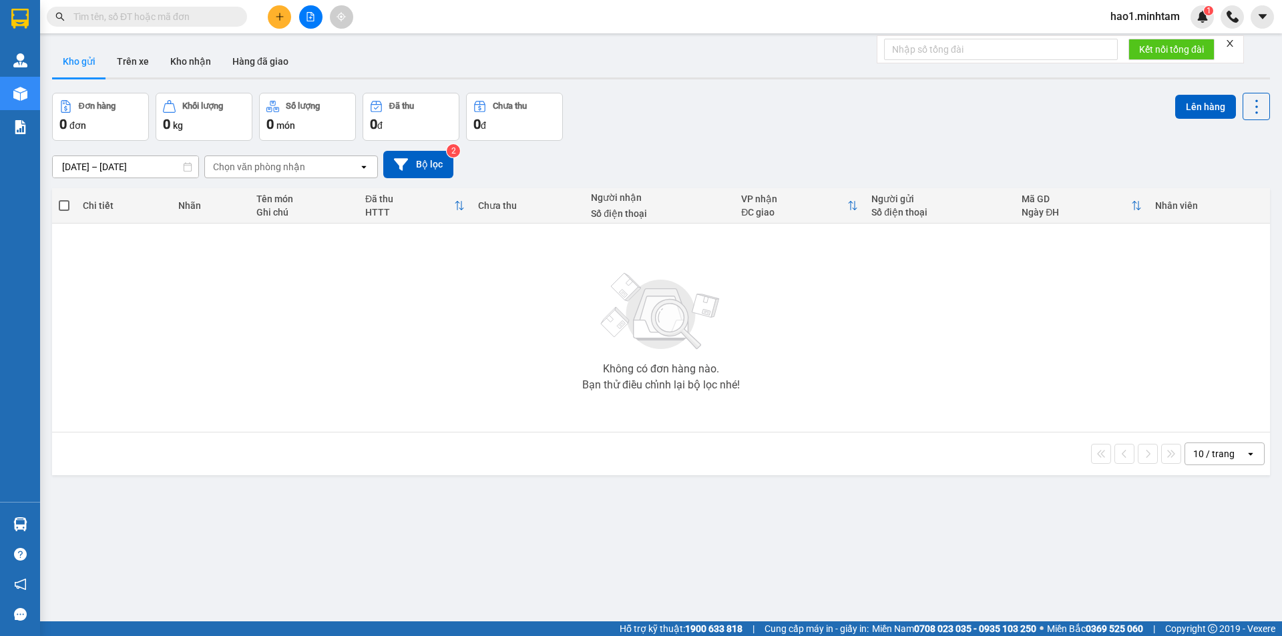
click at [120, 16] on input "text" at bounding box center [152, 16] width 158 height 15
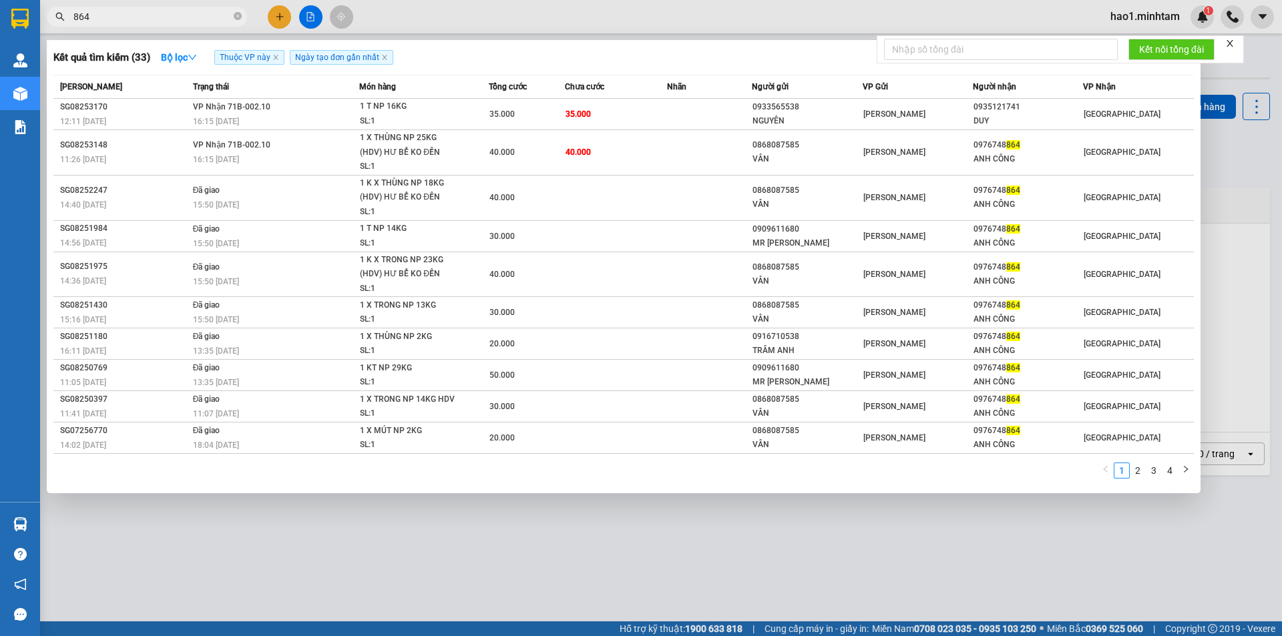
click at [75, 15] on input "864" at bounding box center [152, 16] width 158 height 15
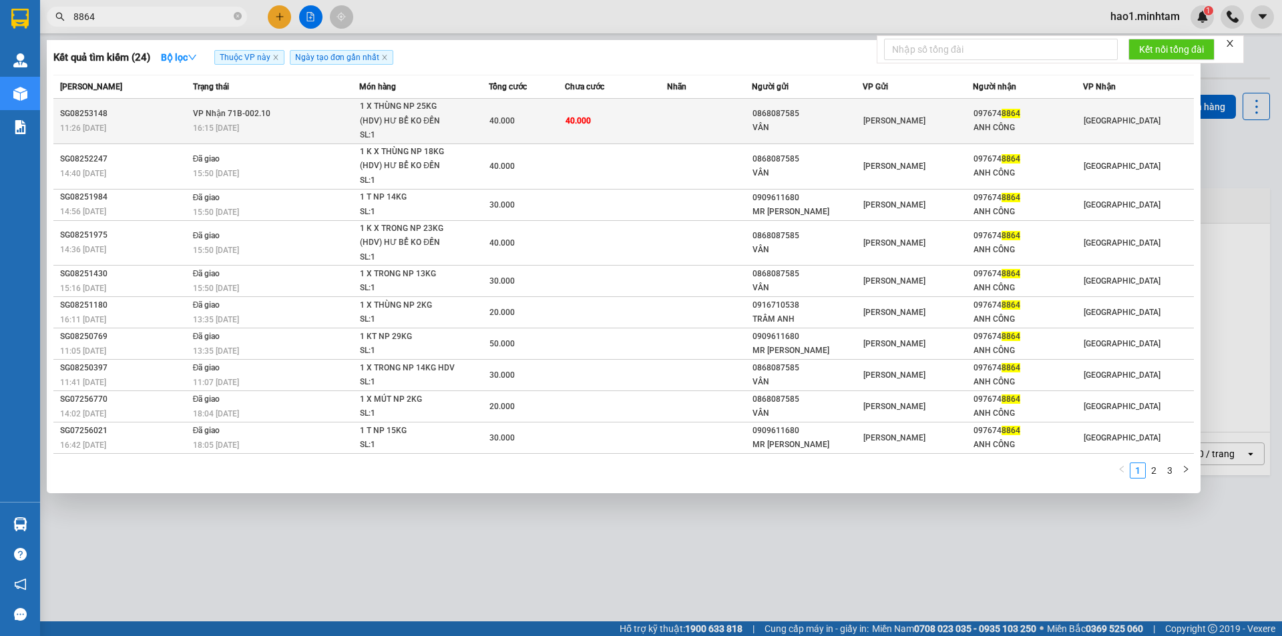
type input "8864"
click at [607, 126] on td "40.000" at bounding box center [616, 121] width 102 height 45
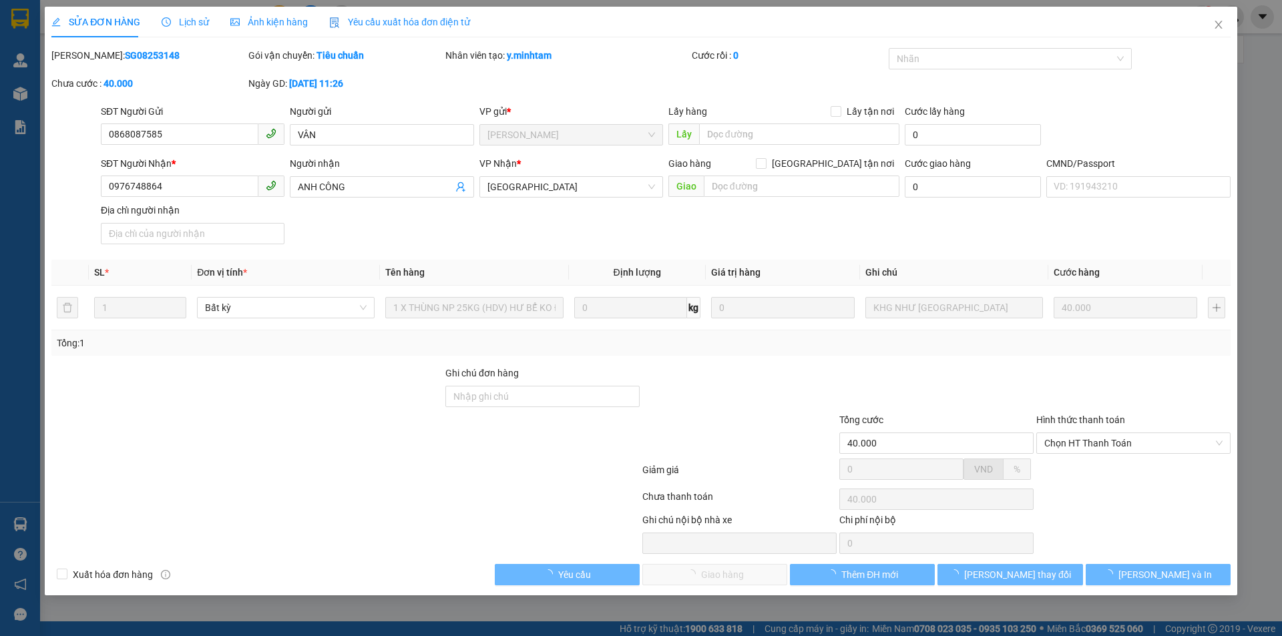
type input "0868087585"
type input "VÂN"
type input "0976748864"
type input "ANH CÔNG"
type input "40.000"
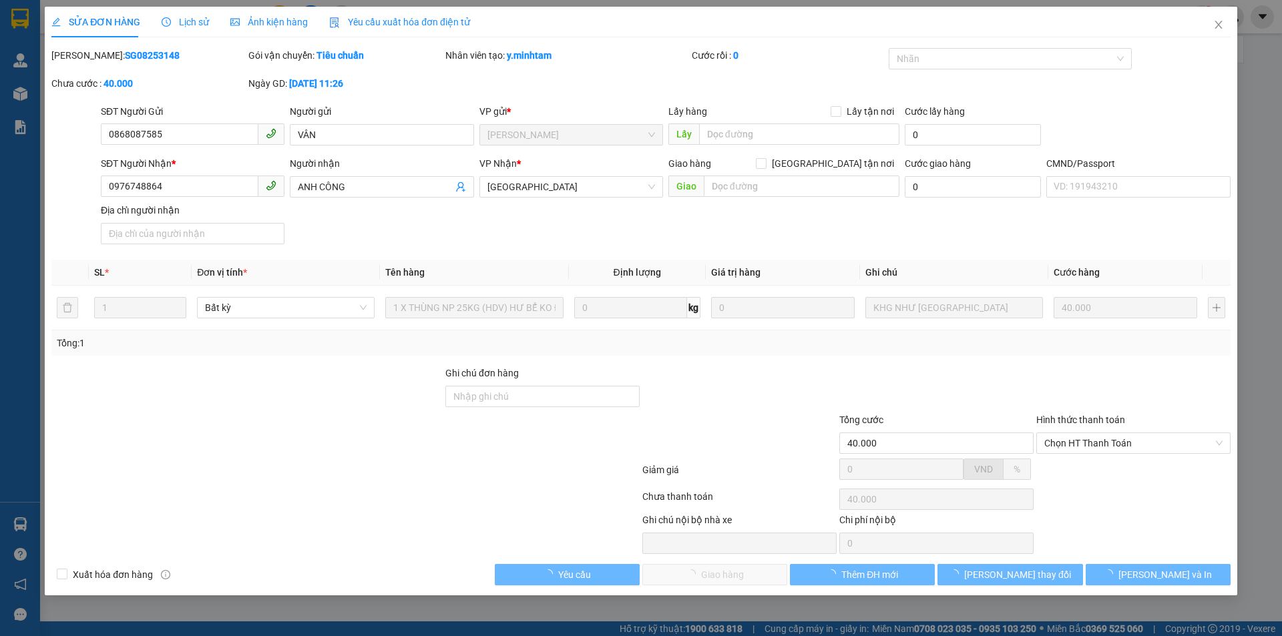
type input "40.000"
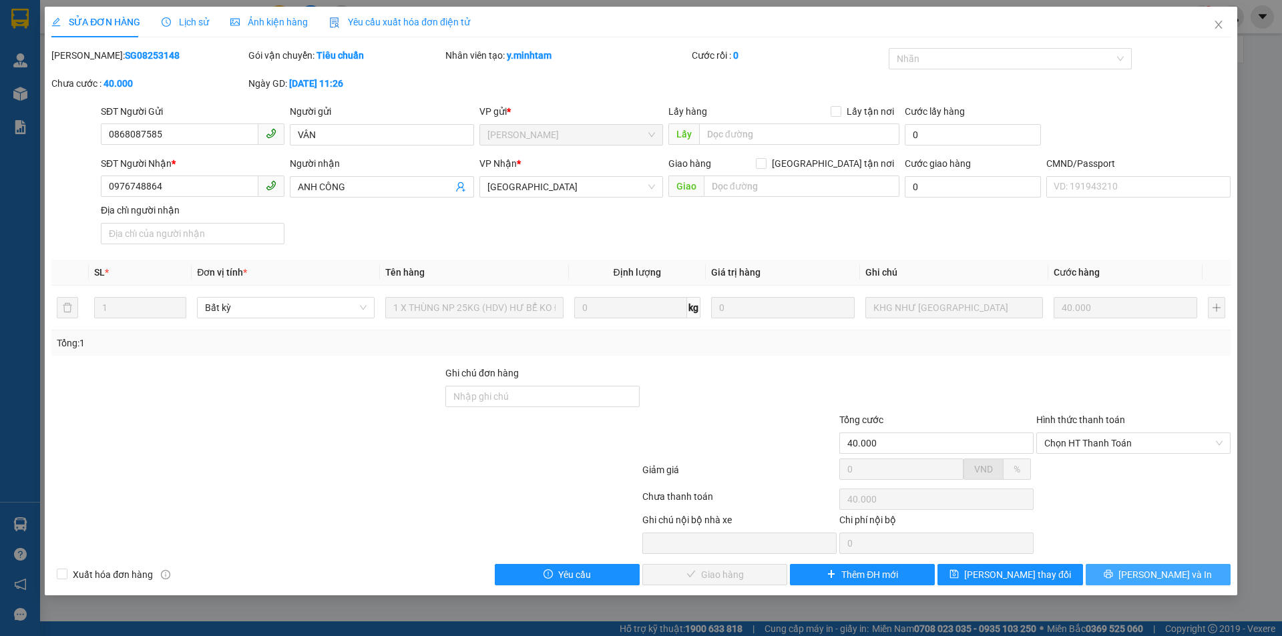
click at [1146, 572] on button "[PERSON_NAME] và In" at bounding box center [1158, 574] width 145 height 21
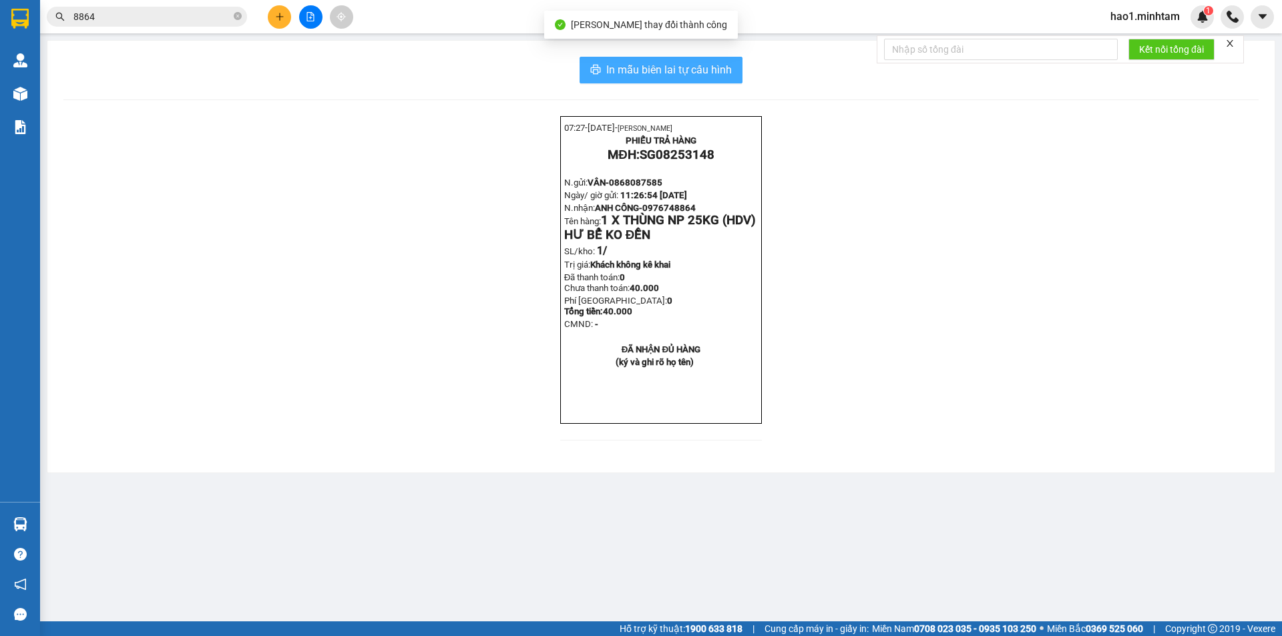
click at [631, 77] on span "In mẫu biên lai tự cấu hình" at bounding box center [669, 69] width 126 height 17
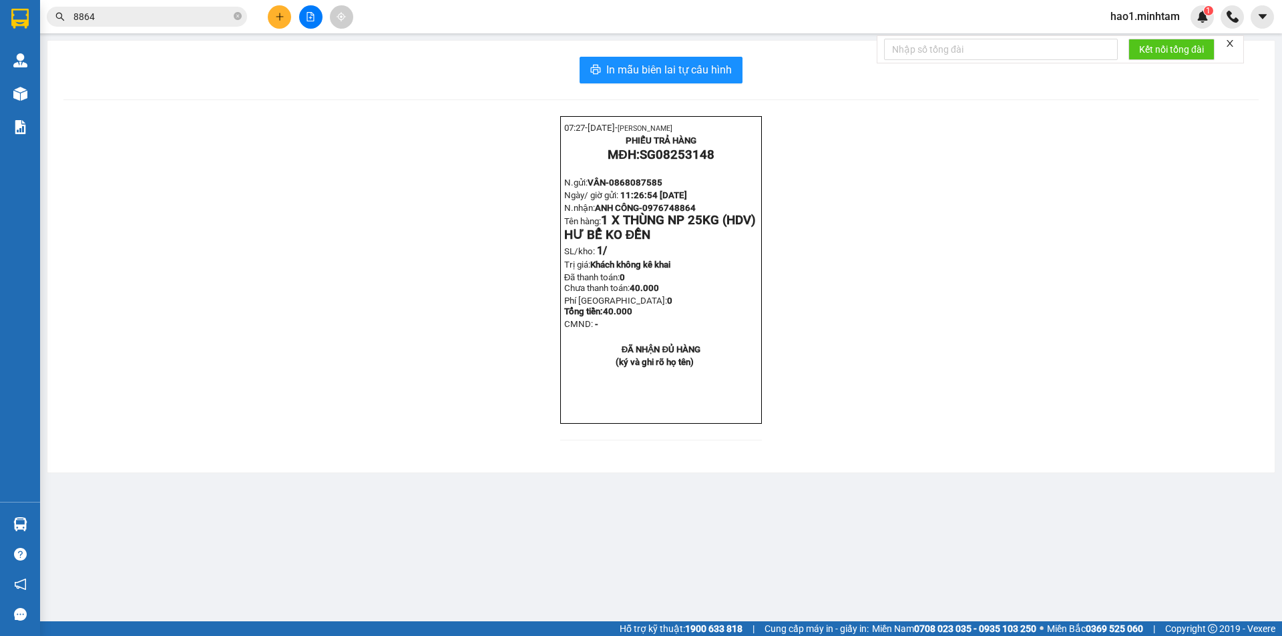
click at [177, 21] on input "8864" at bounding box center [152, 16] width 158 height 15
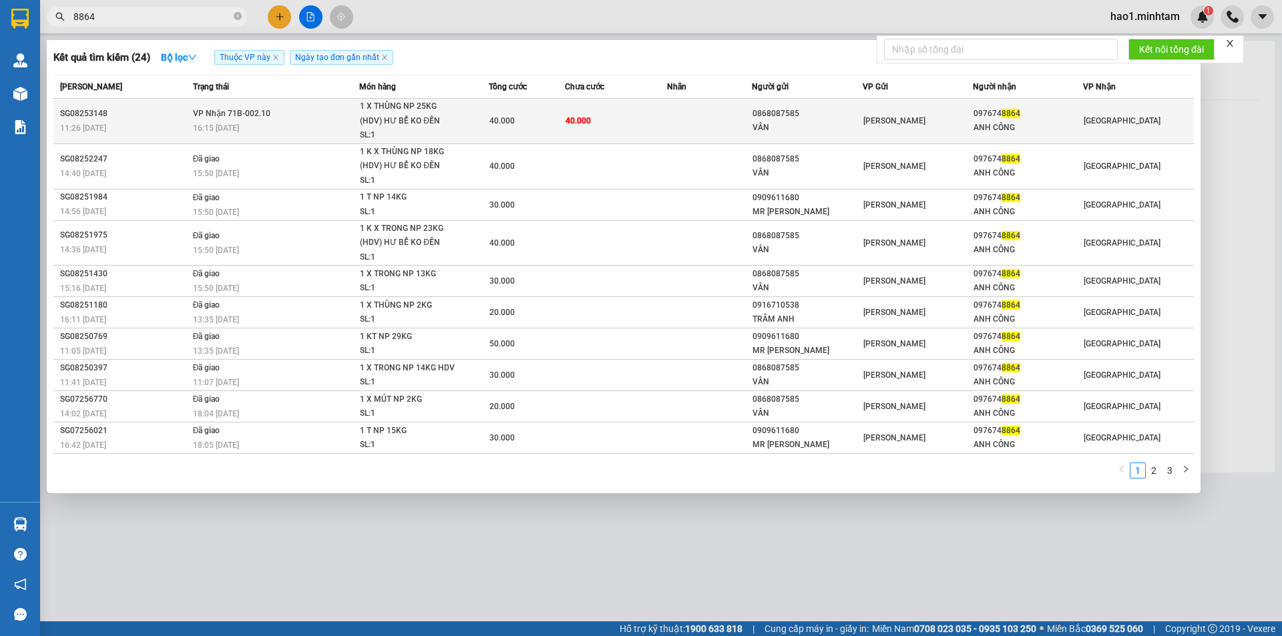
click at [550, 113] on td "40.000" at bounding box center [527, 121] width 77 height 45
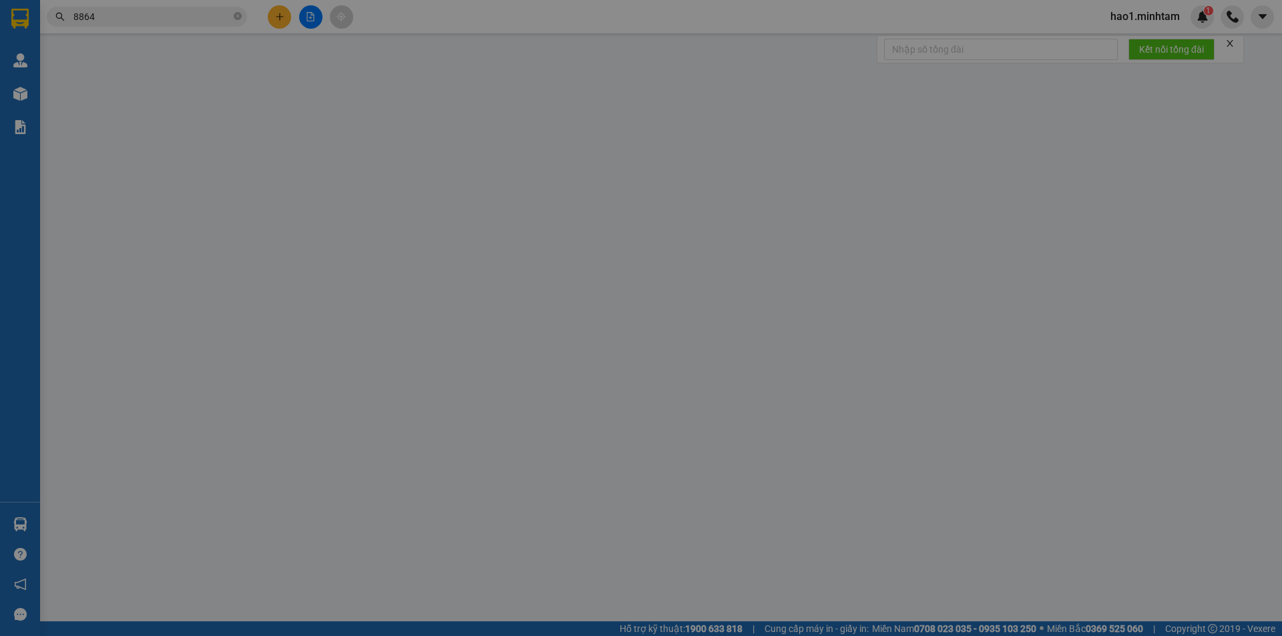
type input "0868087585"
type input "VÂN"
type input "0976748864"
type input "ANH CÔNG"
type input "40.000"
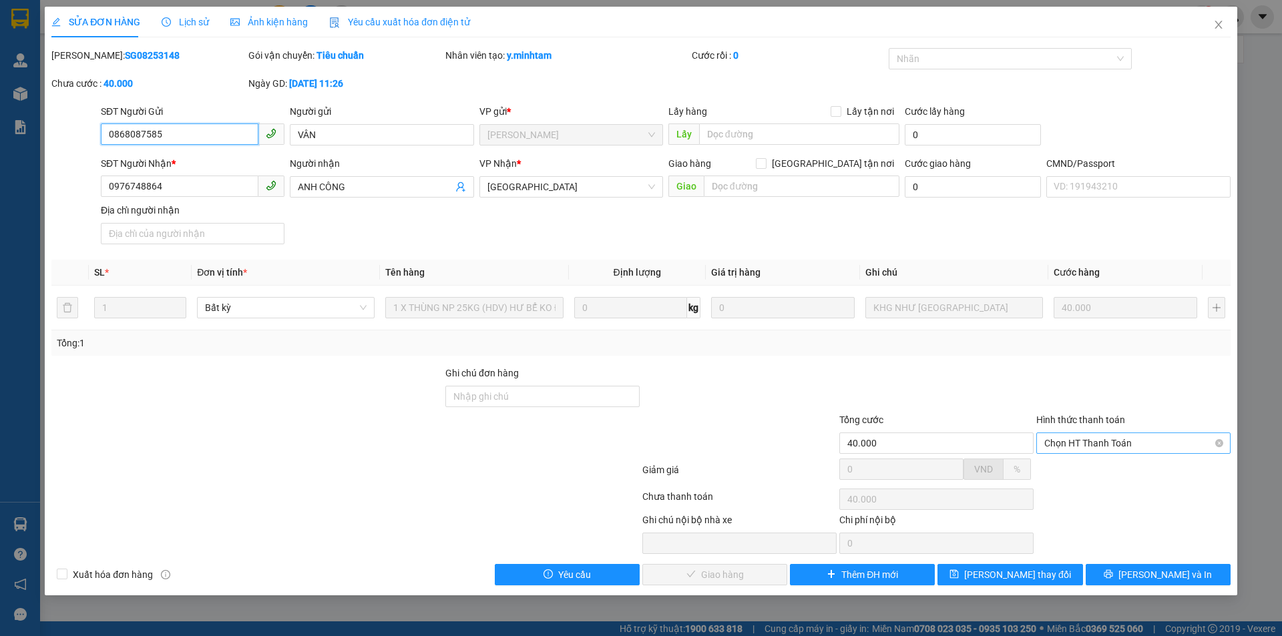
click at [1119, 447] on span "Chọn HT Thanh Toán" at bounding box center [1133, 443] width 178 height 20
drag, startPoint x: 1116, startPoint y: 454, endPoint x: 1066, endPoint y: 482, distance: 58.0
click at [1112, 467] on div "Tại văn phòng" at bounding box center [1133, 470] width 178 height 15
type input "0"
drag, startPoint x: 728, startPoint y: 572, endPoint x: 953, endPoint y: 554, distance: 225.1
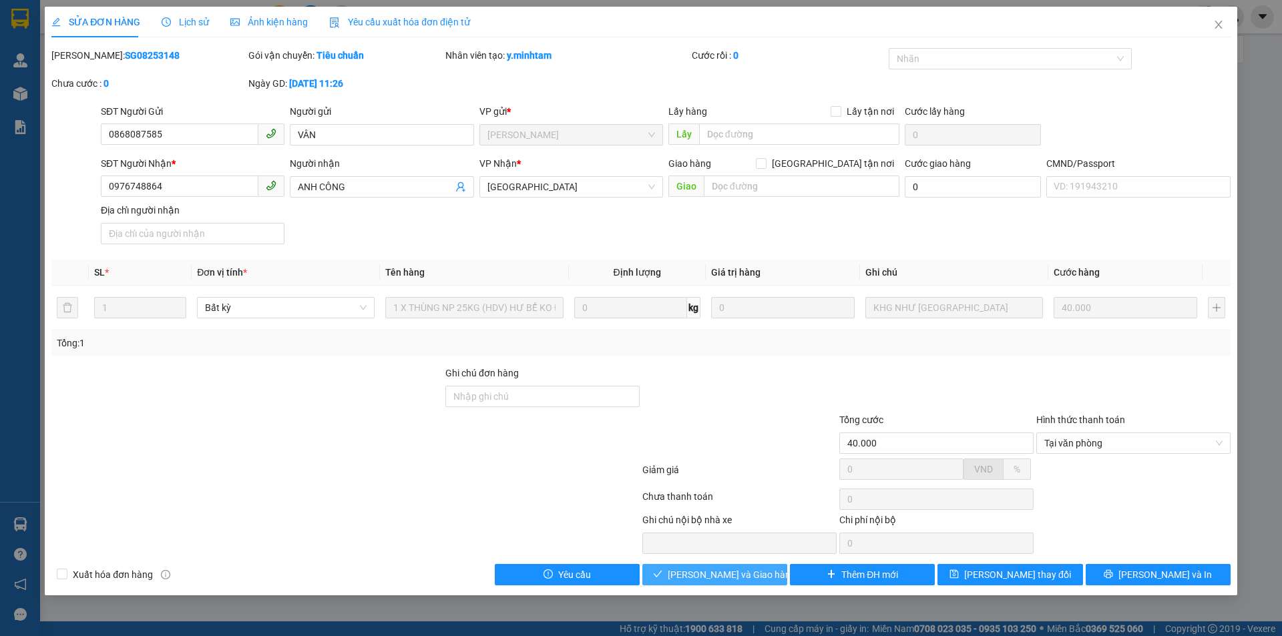
click at [728, 573] on span "[PERSON_NAME] và Giao hàng" at bounding box center [732, 575] width 128 height 15
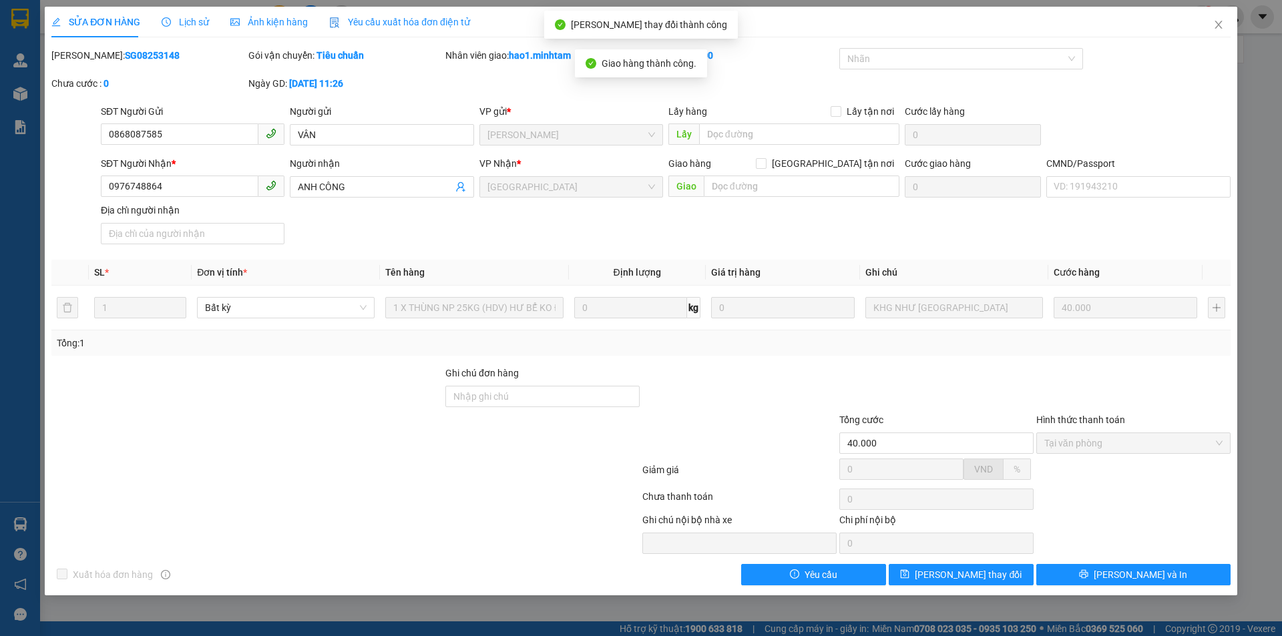
click at [1037, 578] on button "[PERSON_NAME] và In" at bounding box center [1133, 574] width 194 height 21
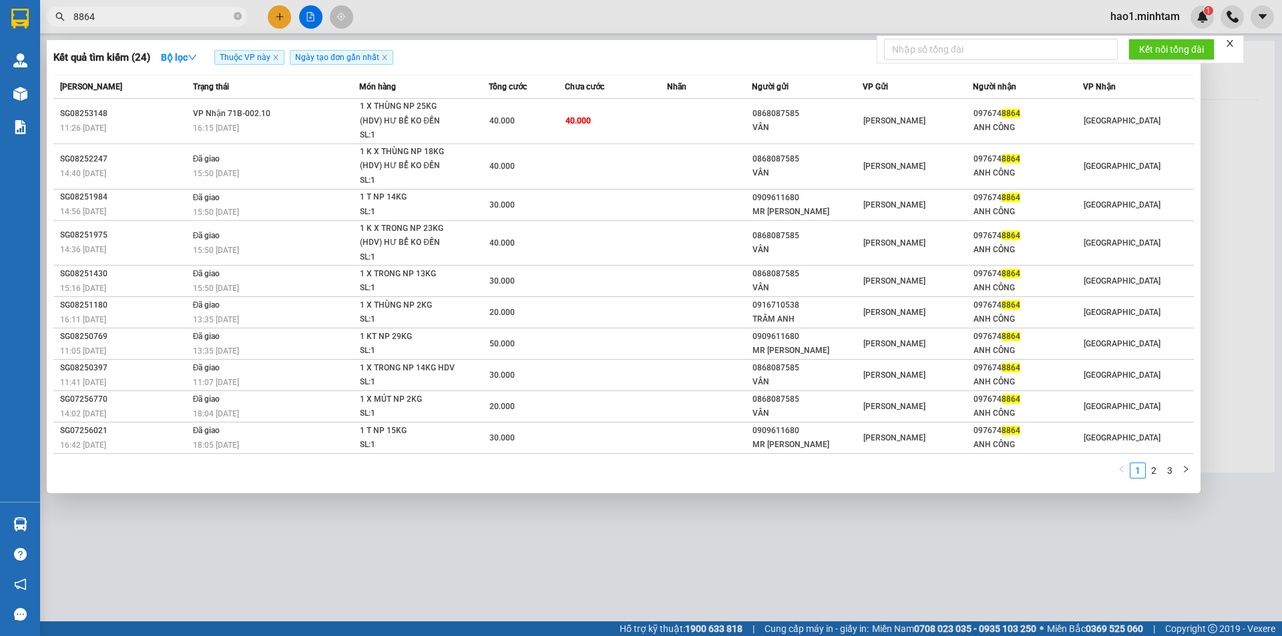
click at [124, 17] on input "8864" at bounding box center [152, 16] width 158 height 15
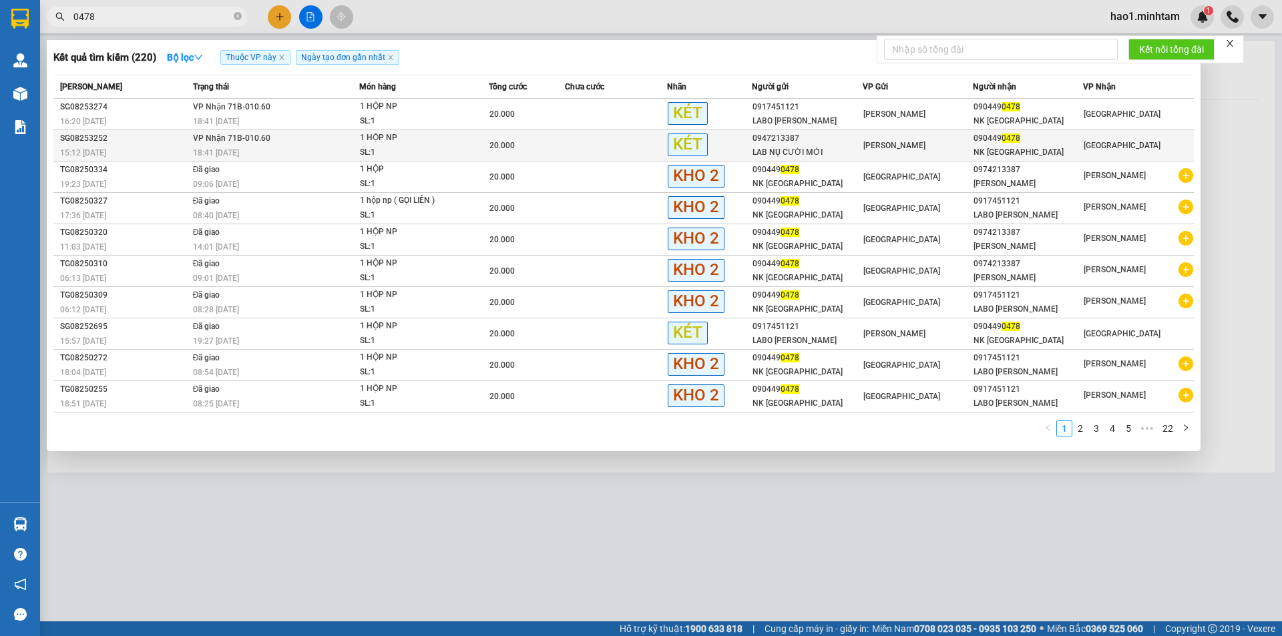
type input "0478"
click at [465, 150] on span "1 HỘP NP SL: 1" at bounding box center [424, 145] width 128 height 29
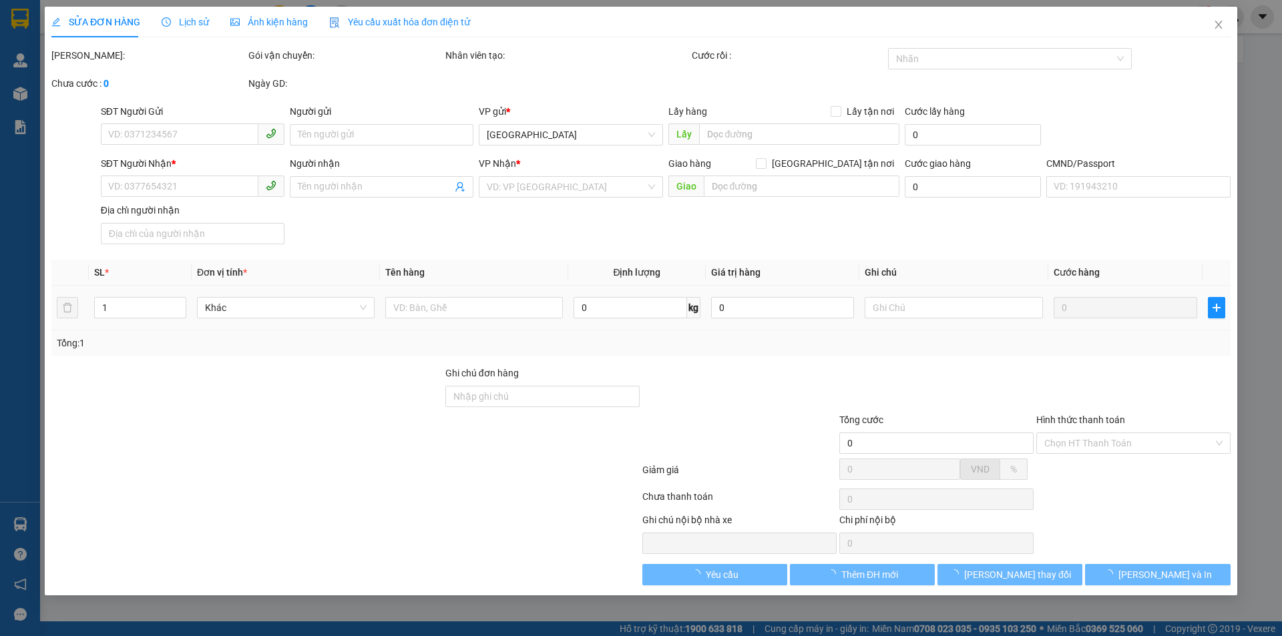
type input "0947213387"
type input "LAB NỤ CƯỜI MỚI"
type input "0904490478"
type input "NK [GEOGRAPHIC_DATA]"
type input "20.000"
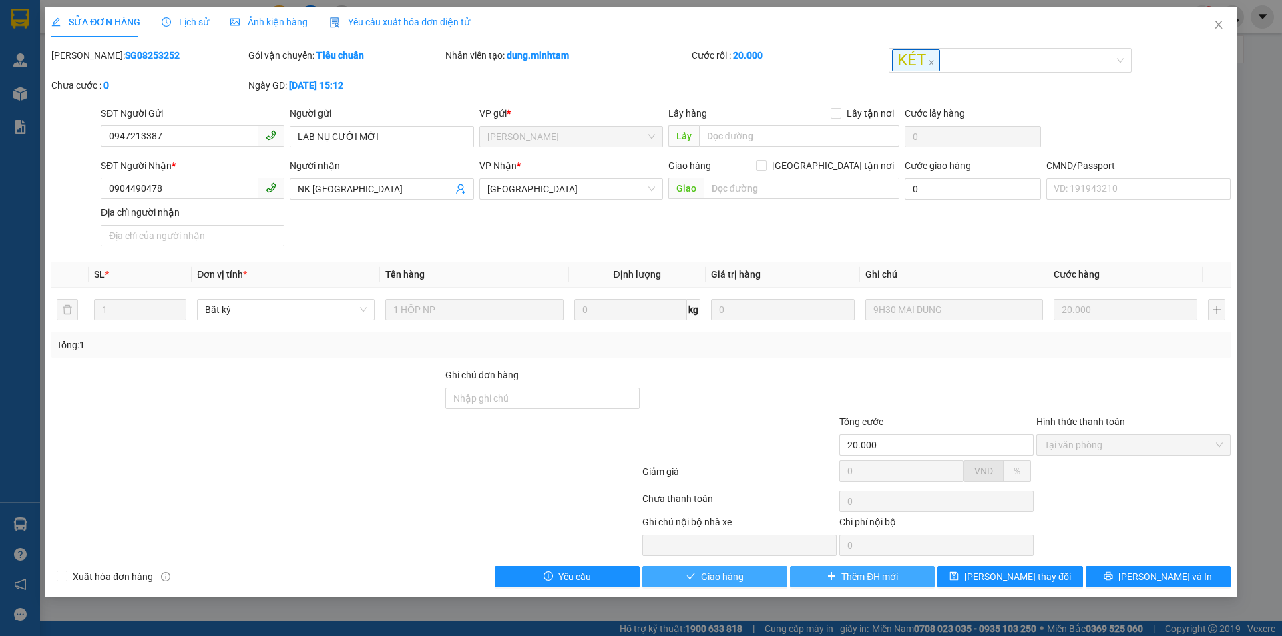
drag, startPoint x: 751, startPoint y: 584, endPoint x: 927, endPoint y: 583, distance: 176.9
click at [754, 583] on button "Giao hàng" at bounding box center [714, 576] width 145 height 21
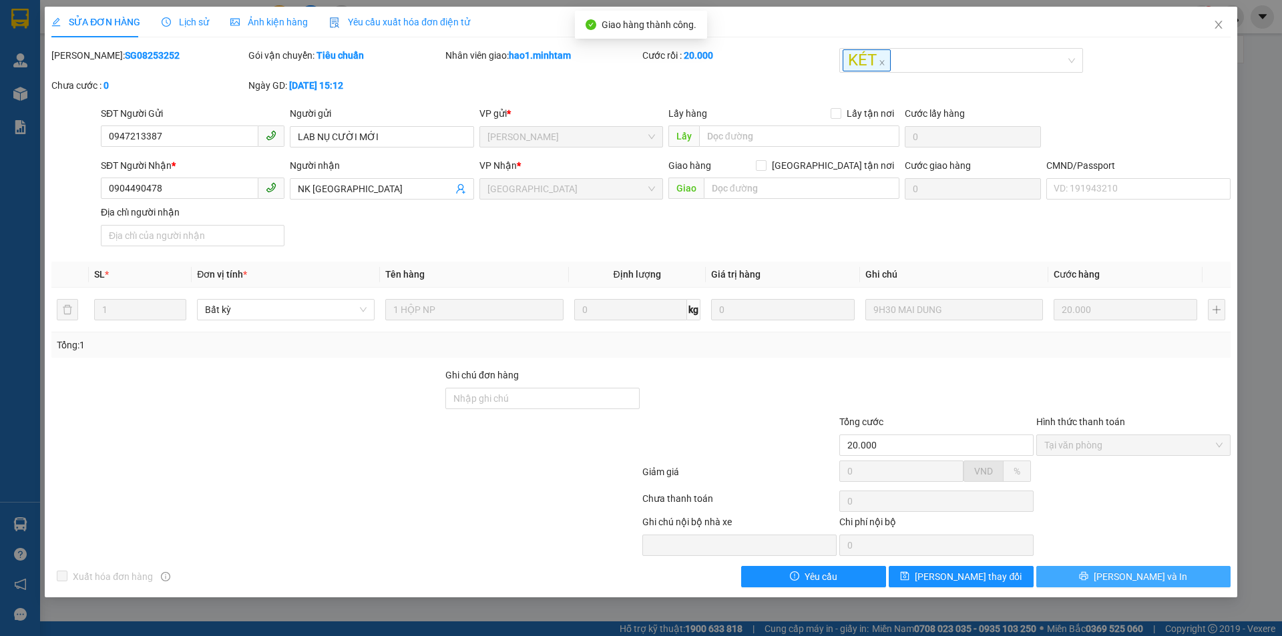
click at [1119, 579] on button "[PERSON_NAME] và In" at bounding box center [1133, 576] width 194 height 21
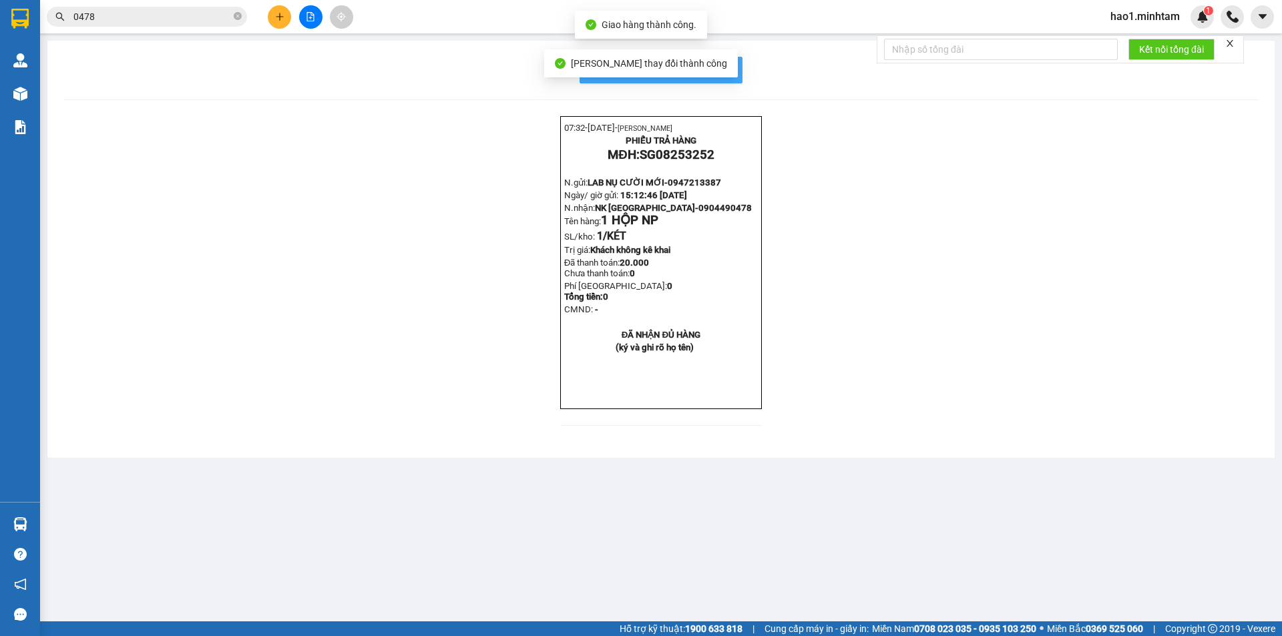
click at [717, 63] on span "In mẫu biên lai tự cấu hình" at bounding box center [669, 69] width 126 height 17
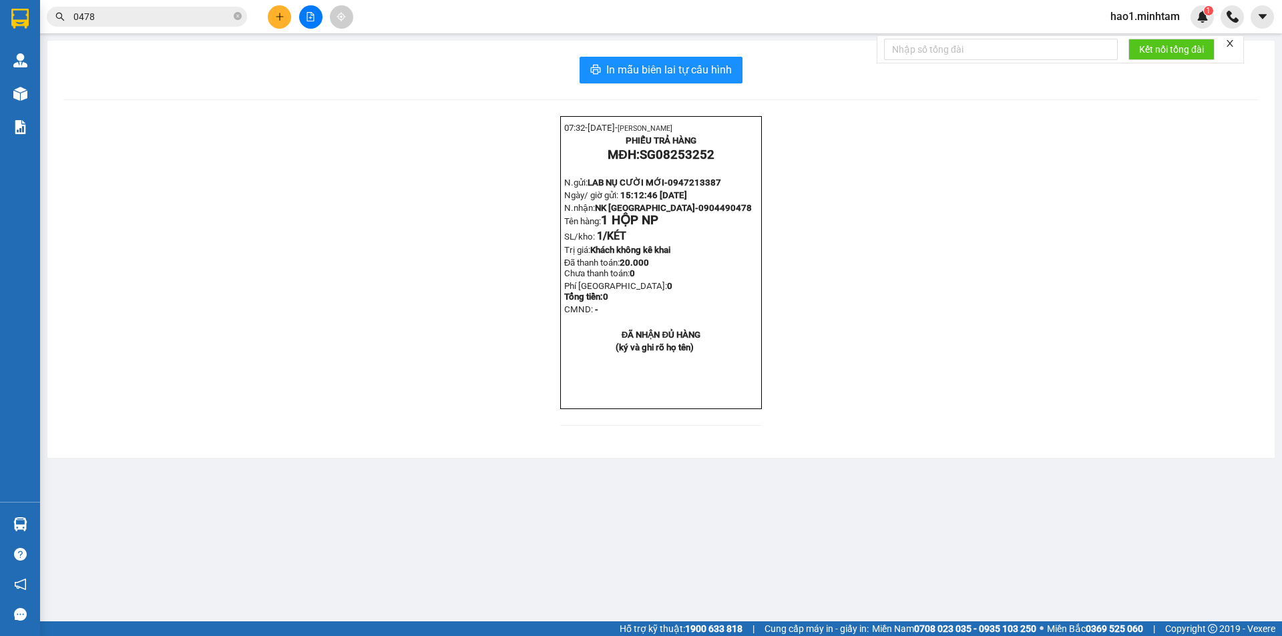
click at [182, 14] on input "0478" at bounding box center [152, 16] width 158 height 15
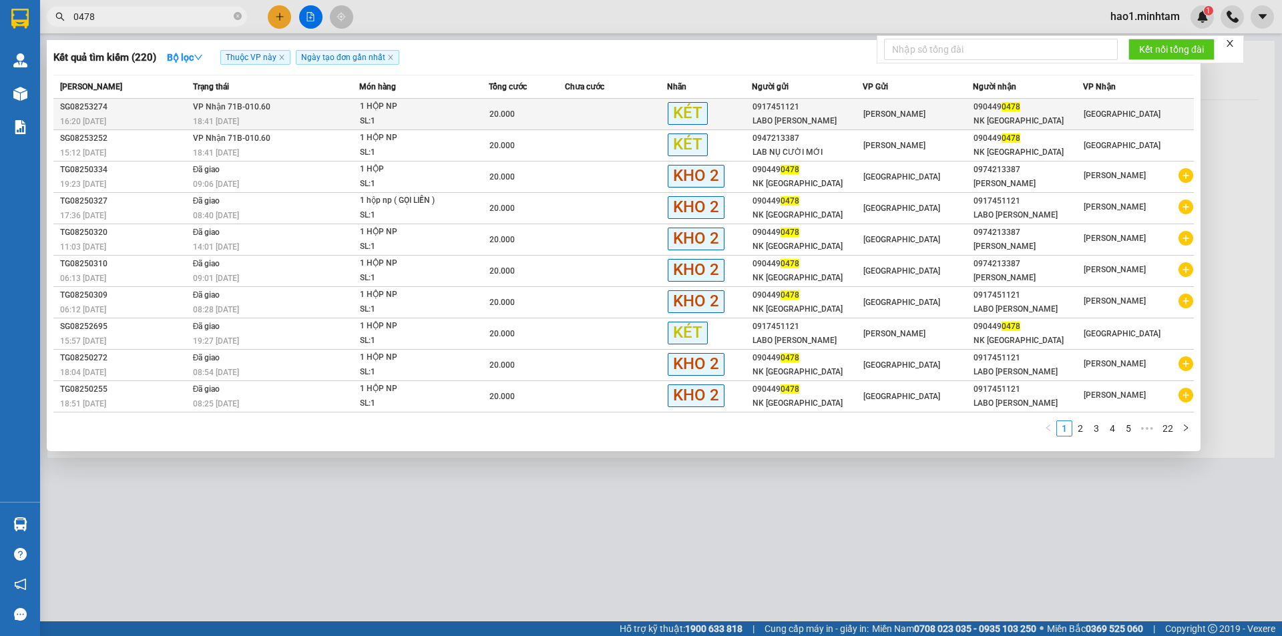
click at [532, 123] on td "20.000" at bounding box center [527, 114] width 77 height 31
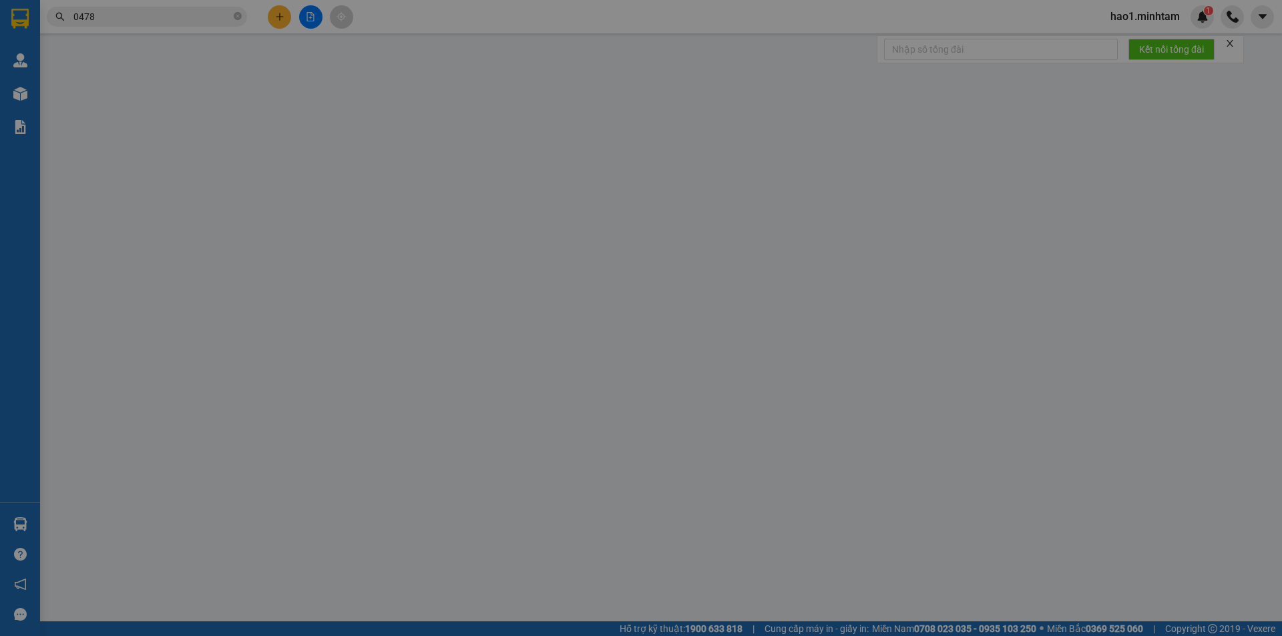
type input "0917451121"
type input "LABO [PERSON_NAME]"
type input "0904490478"
type input "NK [GEOGRAPHIC_DATA]"
type input "20.000"
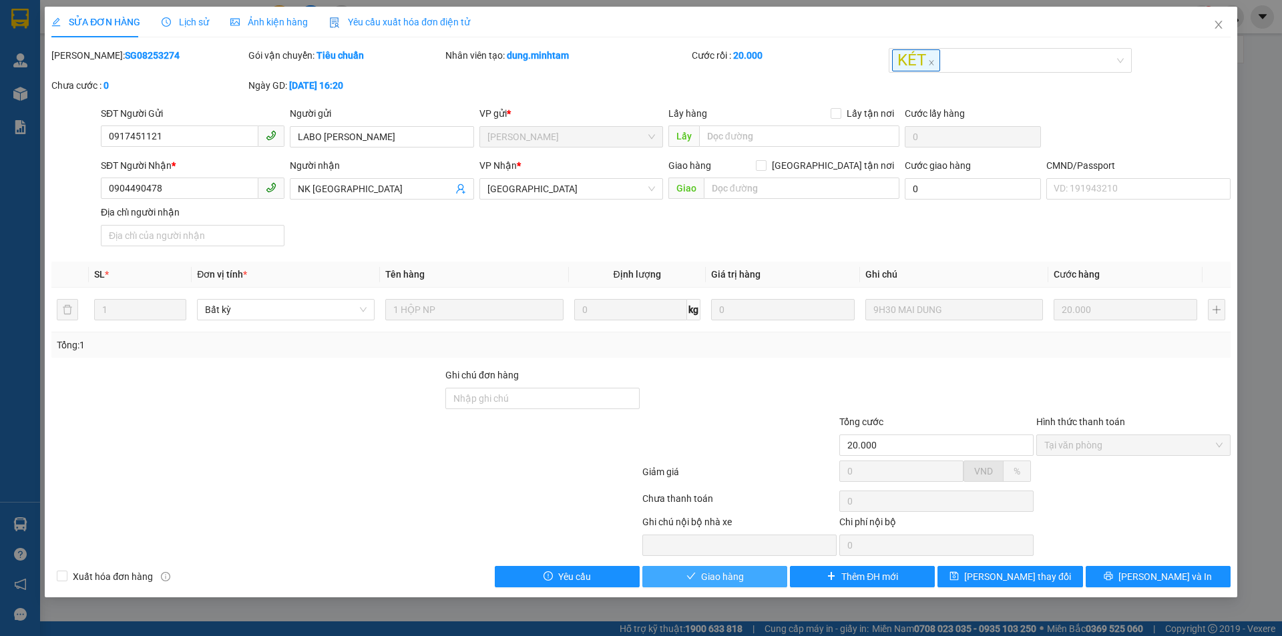
drag, startPoint x: 751, startPoint y: 576, endPoint x: 919, endPoint y: 596, distance: 169.5
click at [752, 576] on button "Giao hàng" at bounding box center [714, 576] width 145 height 21
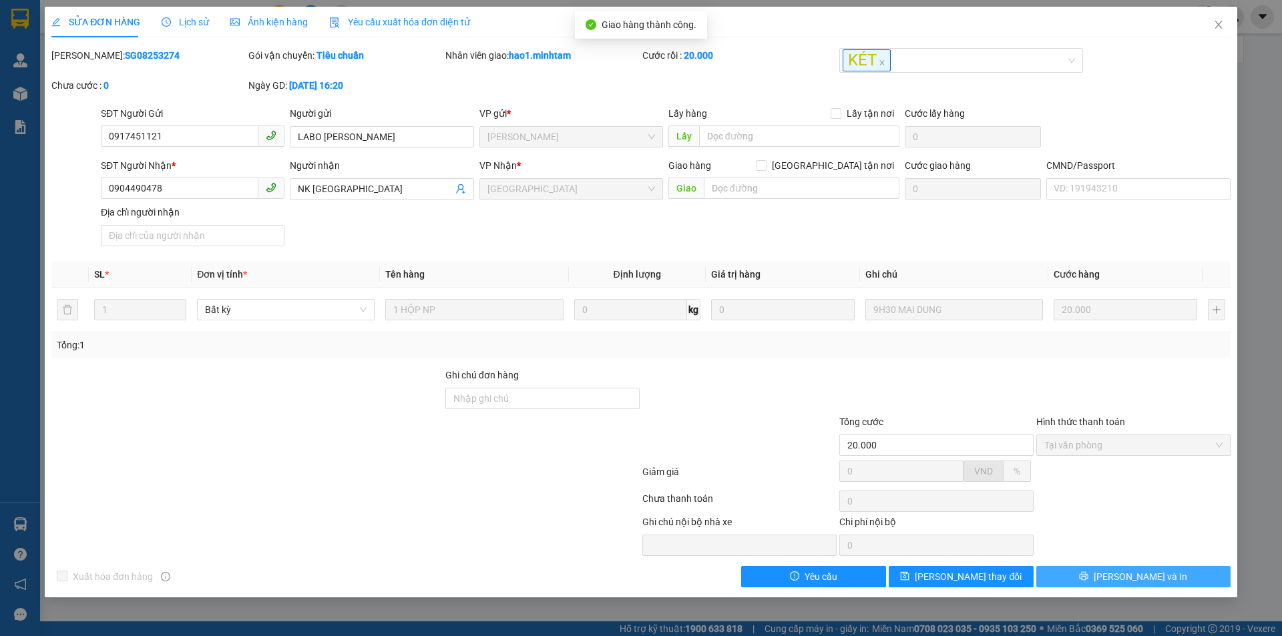
click at [1188, 582] on button "[PERSON_NAME] và In" at bounding box center [1133, 576] width 194 height 21
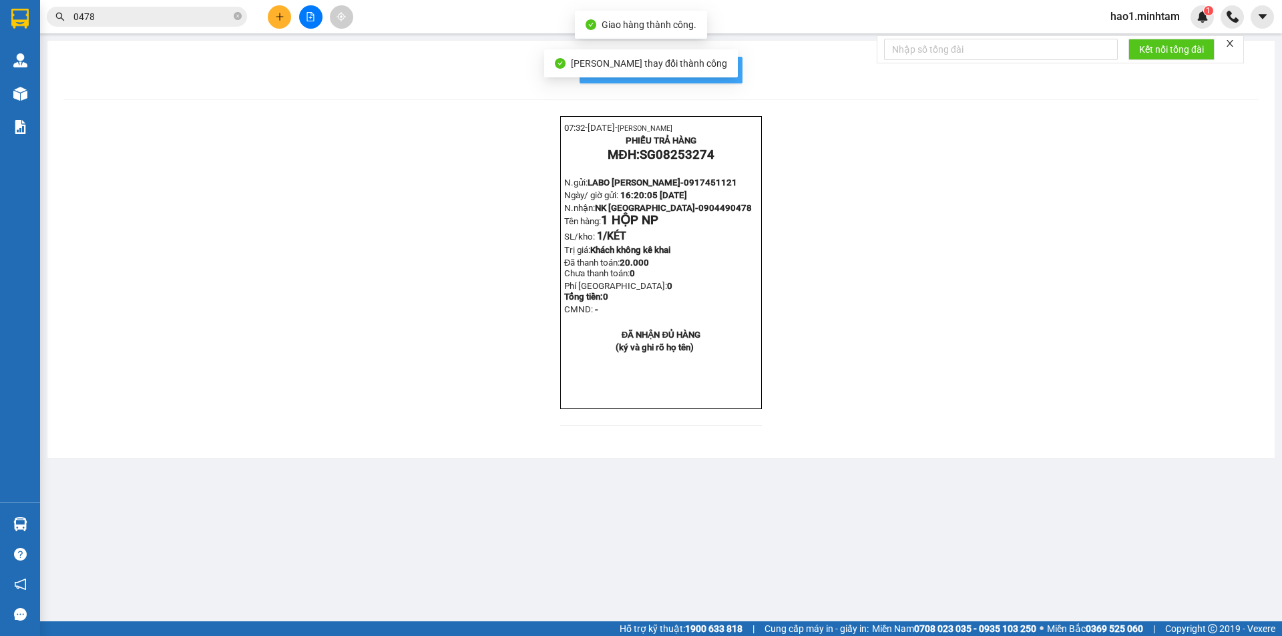
click at [728, 63] on span "In mẫu biên lai tự cấu hình" at bounding box center [669, 69] width 126 height 17
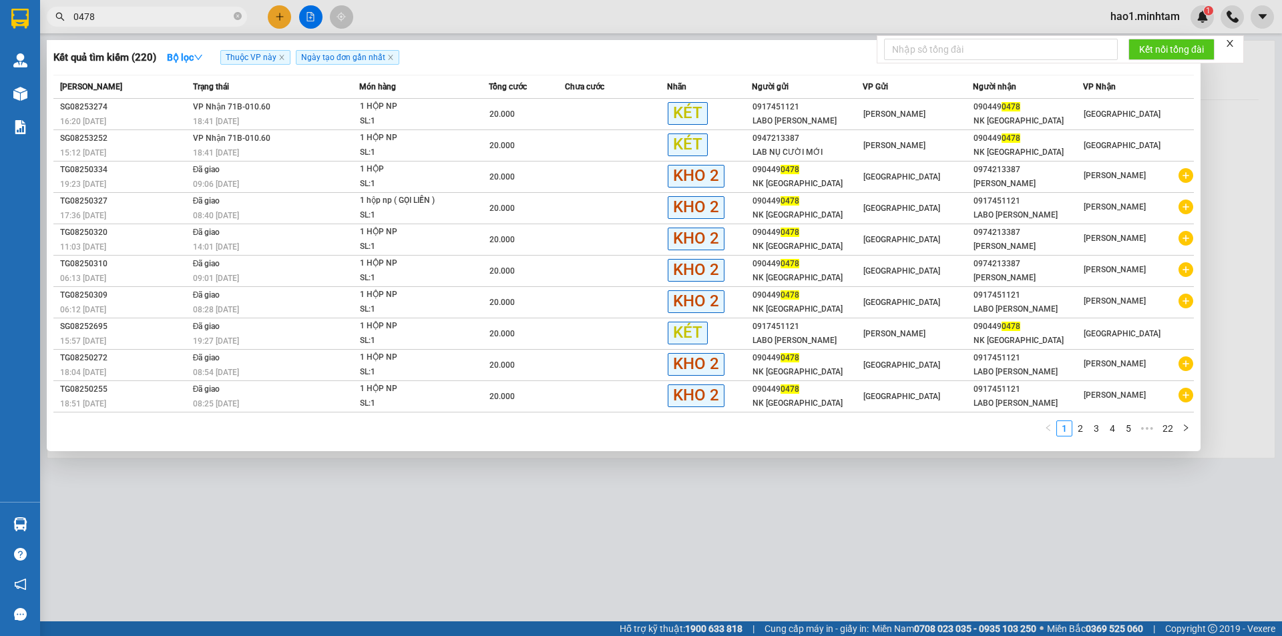
click at [168, 19] on input "0478" at bounding box center [152, 16] width 158 height 15
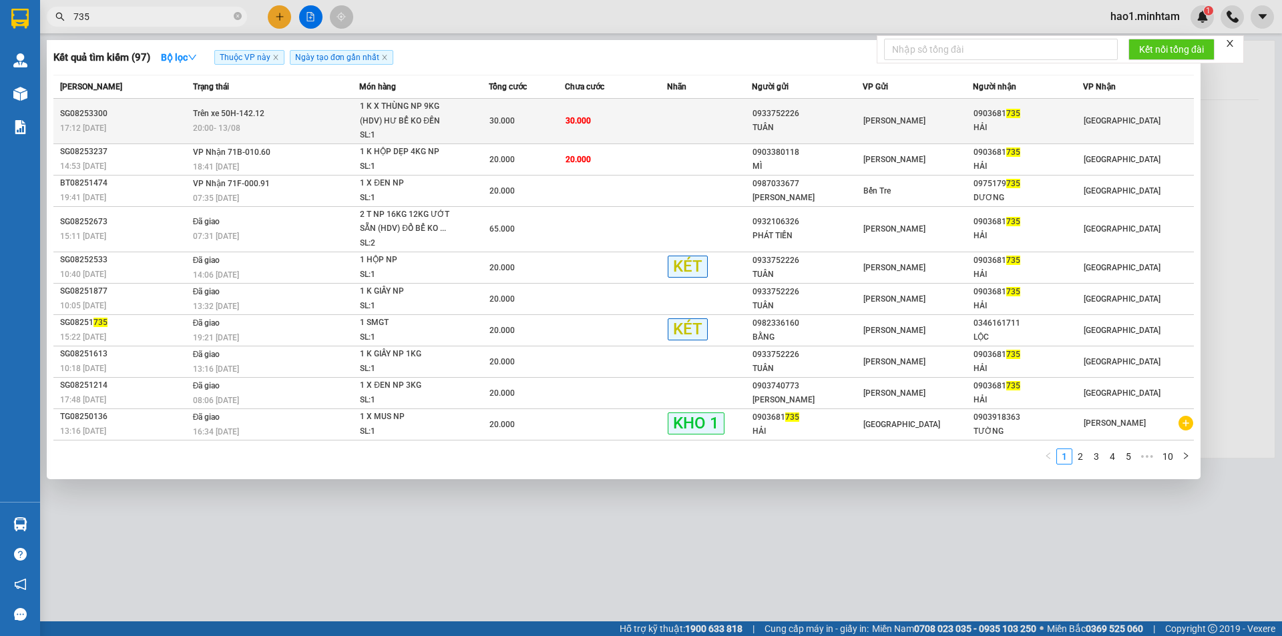
type input "735"
click at [639, 130] on td "30.000" at bounding box center [616, 121] width 102 height 45
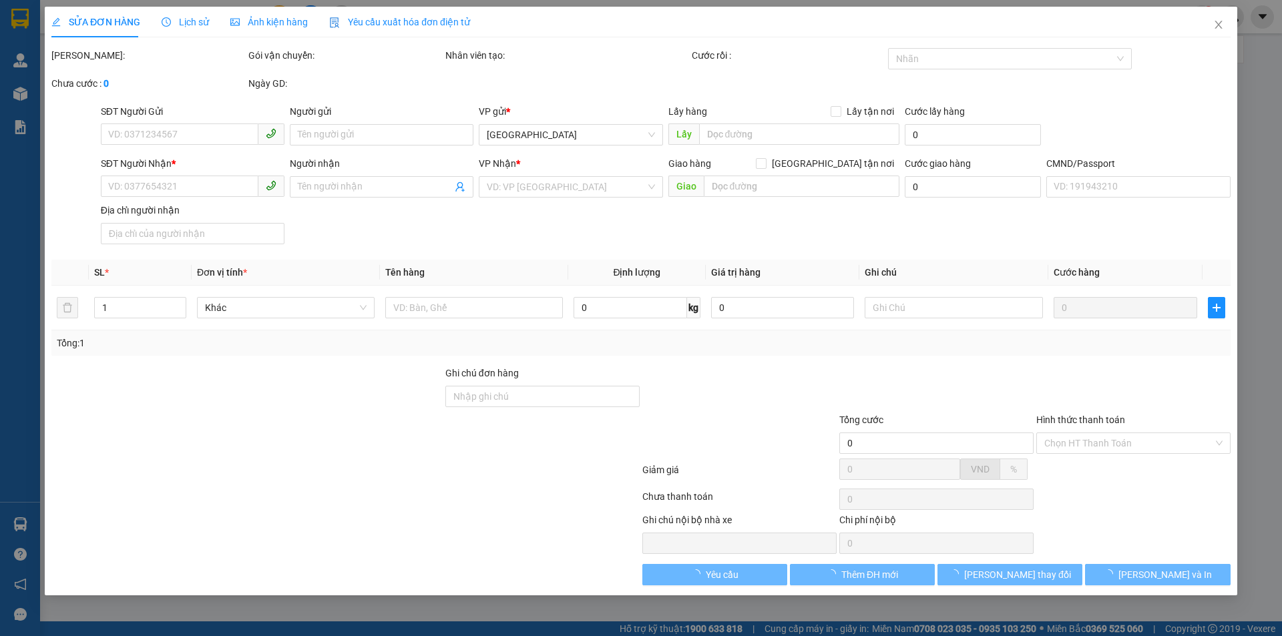
type input "0933752226"
type input "TUÂN"
type input "0903681735"
type input "HẢI"
type input "HCK"
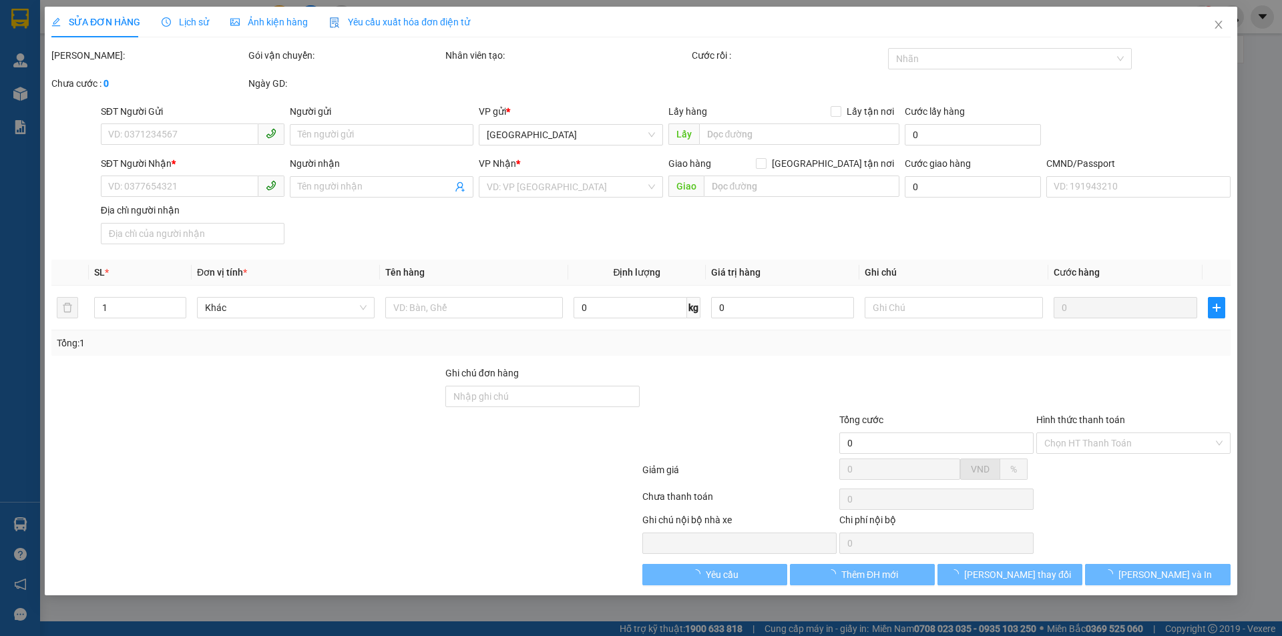
type input "30.000"
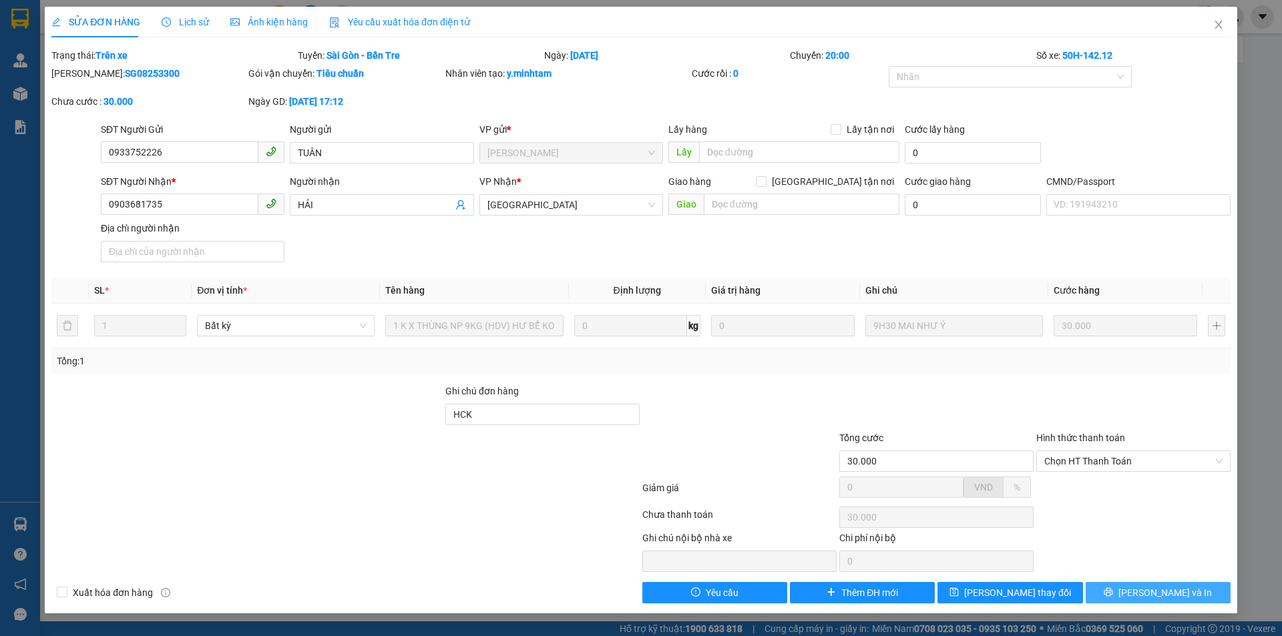
click at [1113, 590] on icon "printer" at bounding box center [1108, 592] width 9 height 9
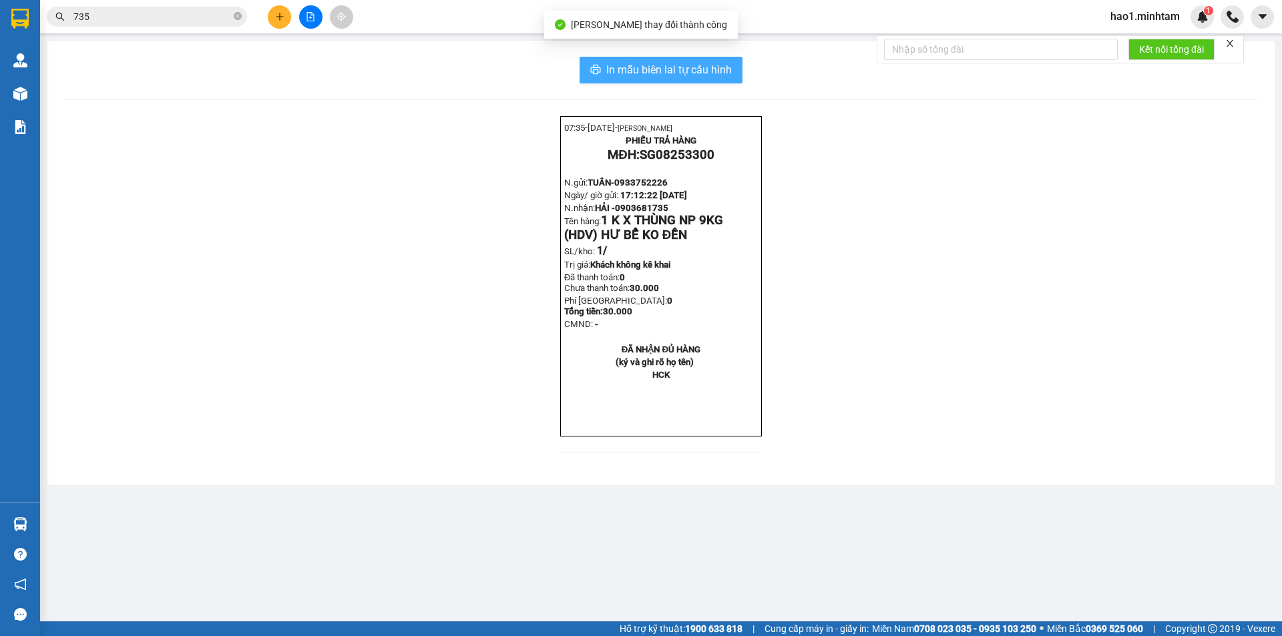
click at [738, 65] on button "In mẫu biên lai tự cấu hình" at bounding box center [661, 70] width 163 height 27
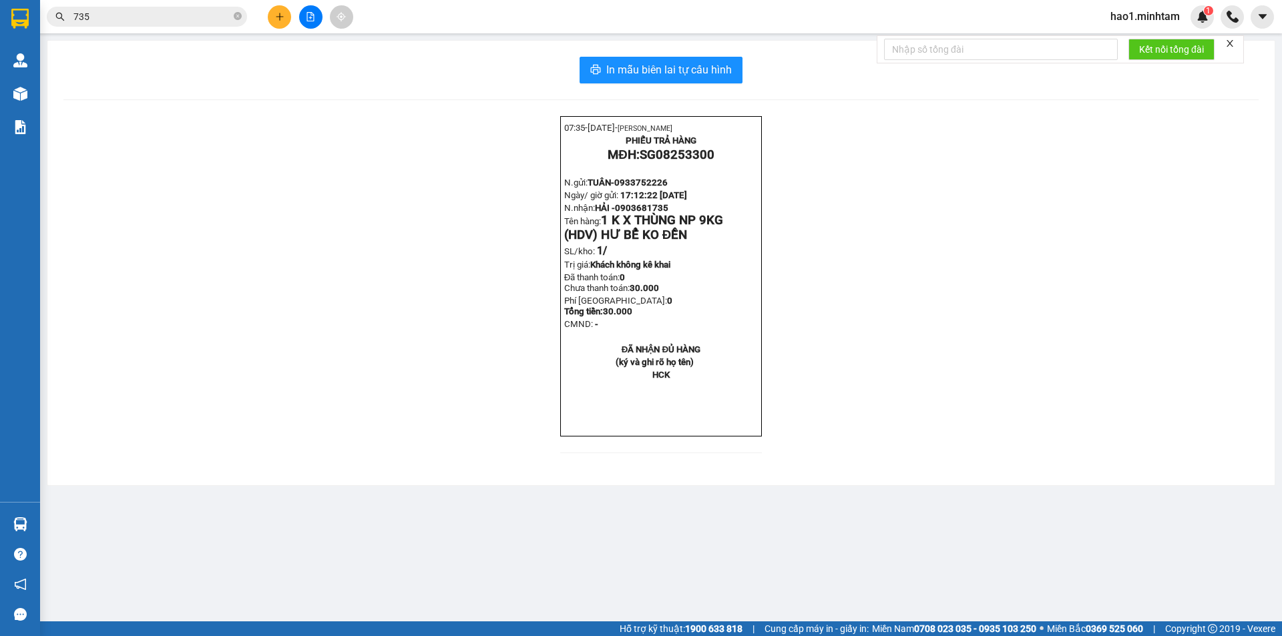
click at [193, 15] on input "735" at bounding box center [152, 16] width 158 height 15
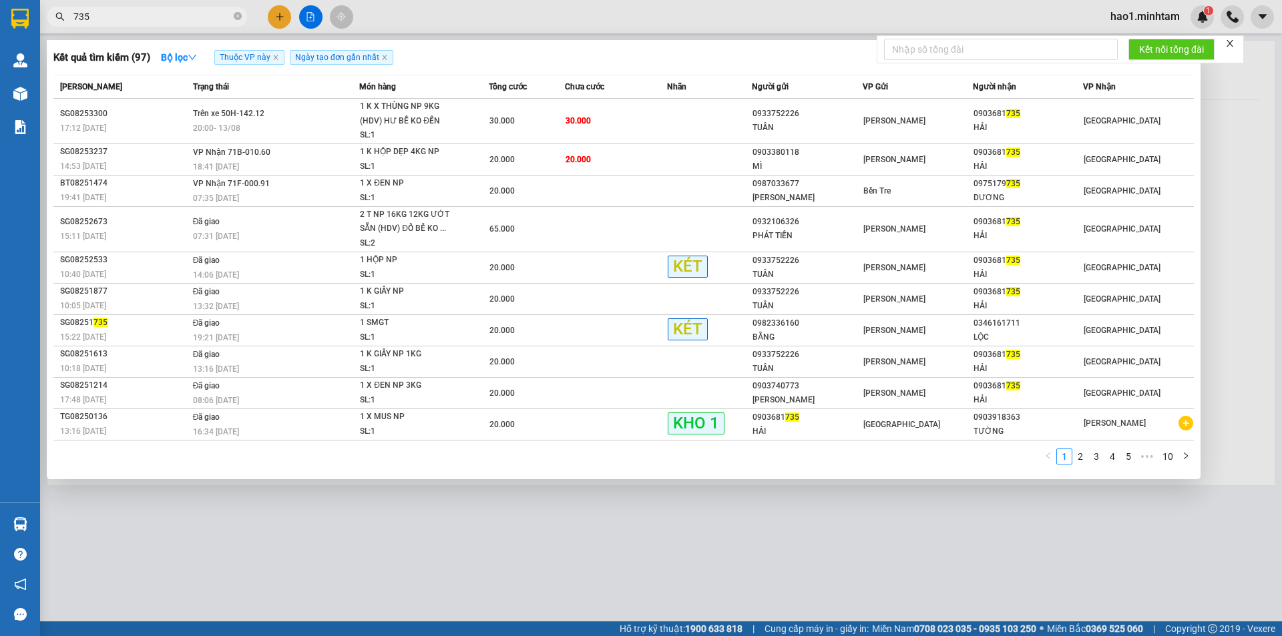
click at [193, 15] on input "735" at bounding box center [152, 16] width 158 height 15
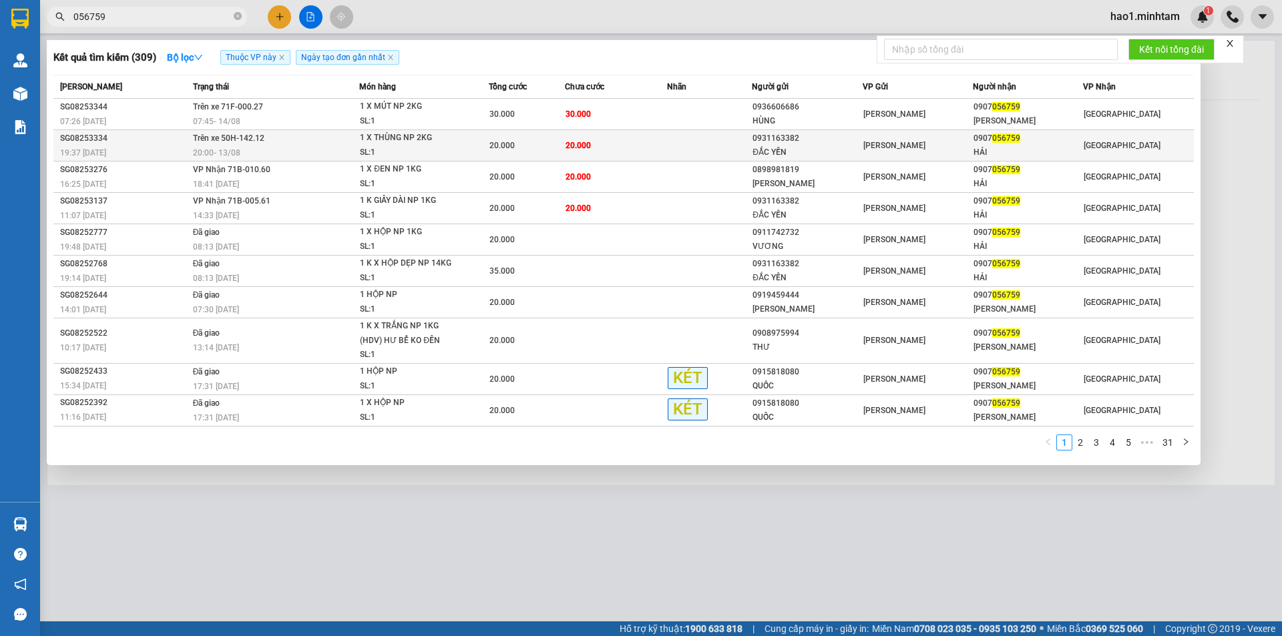
click at [566, 144] on span "20.000" at bounding box center [578, 145] width 25 height 9
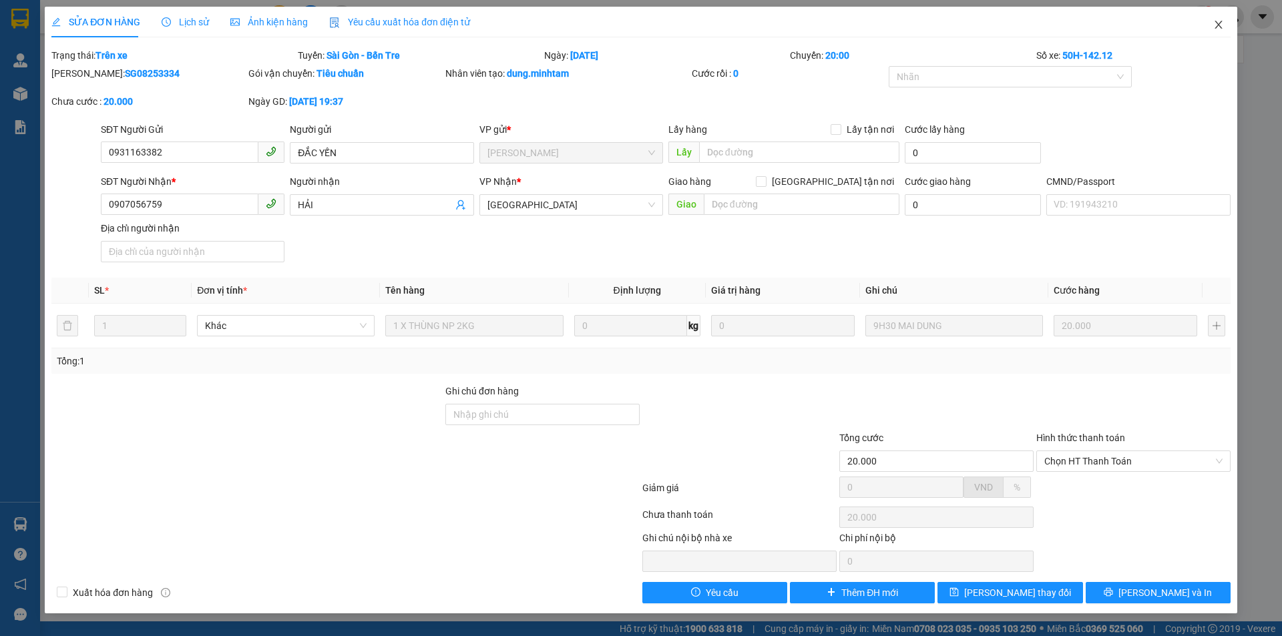
click at [1215, 21] on icon "close" at bounding box center [1218, 24] width 11 height 11
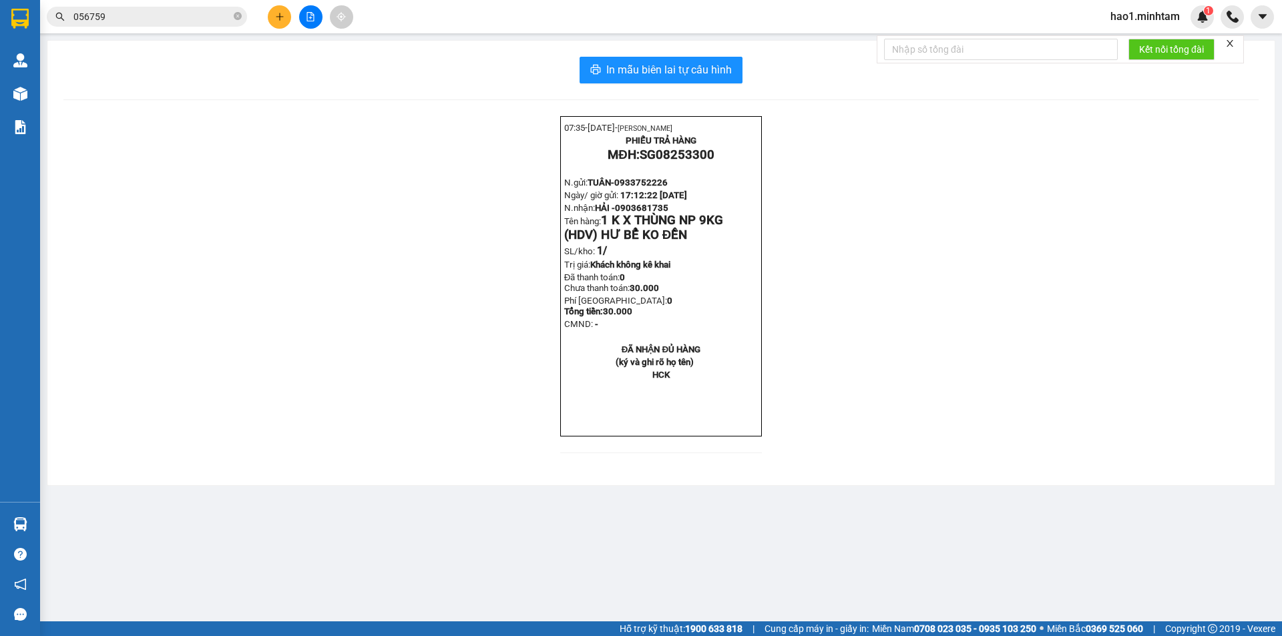
click at [152, 25] on span "056759" at bounding box center [147, 17] width 200 height 20
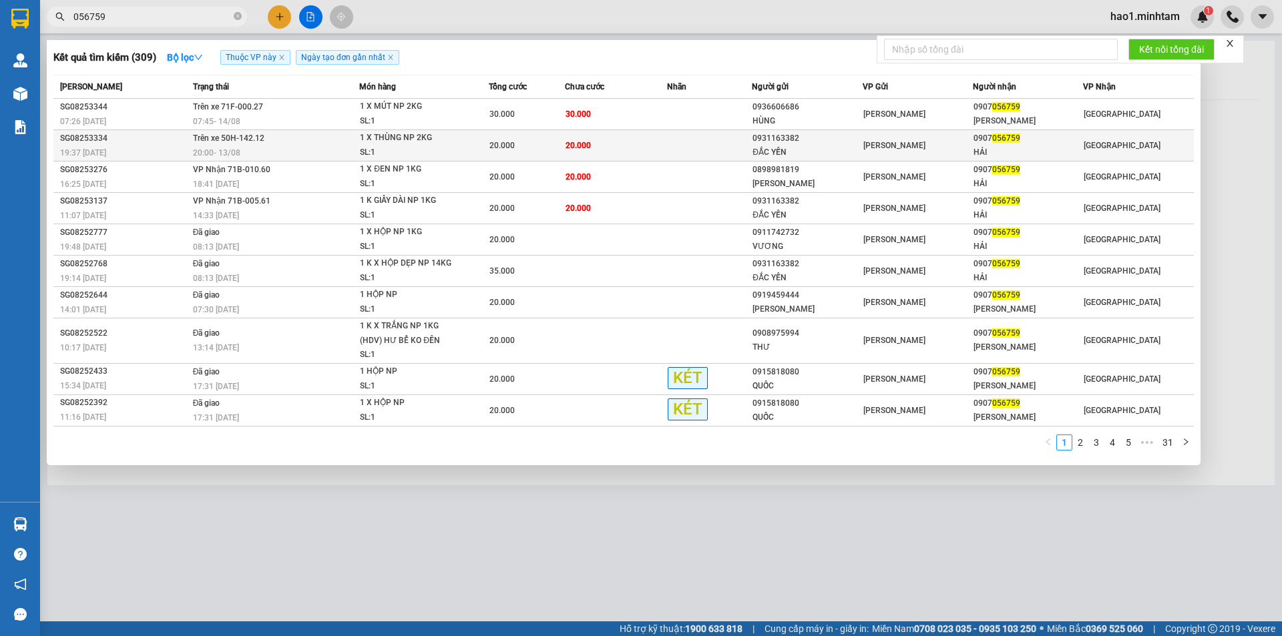
click at [340, 152] on div "20:00 [DATE]" at bounding box center [276, 153] width 166 height 15
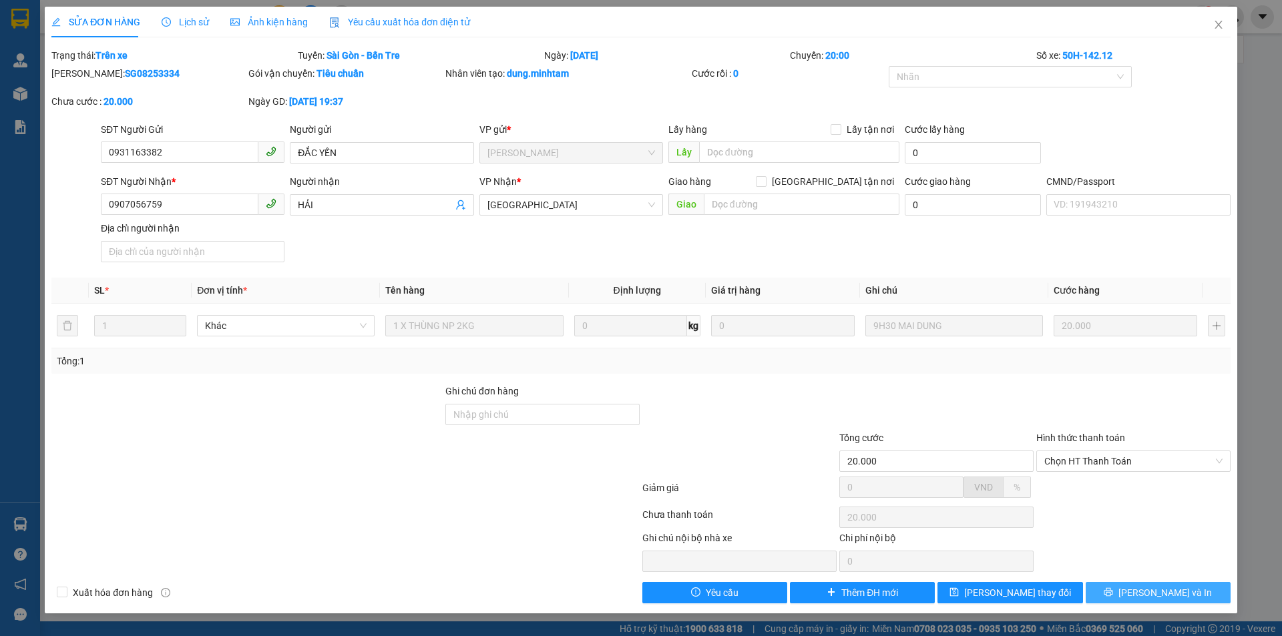
click at [1120, 598] on button "[PERSON_NAME] và In" at bounding box center [1158, 592] width 145 height 21
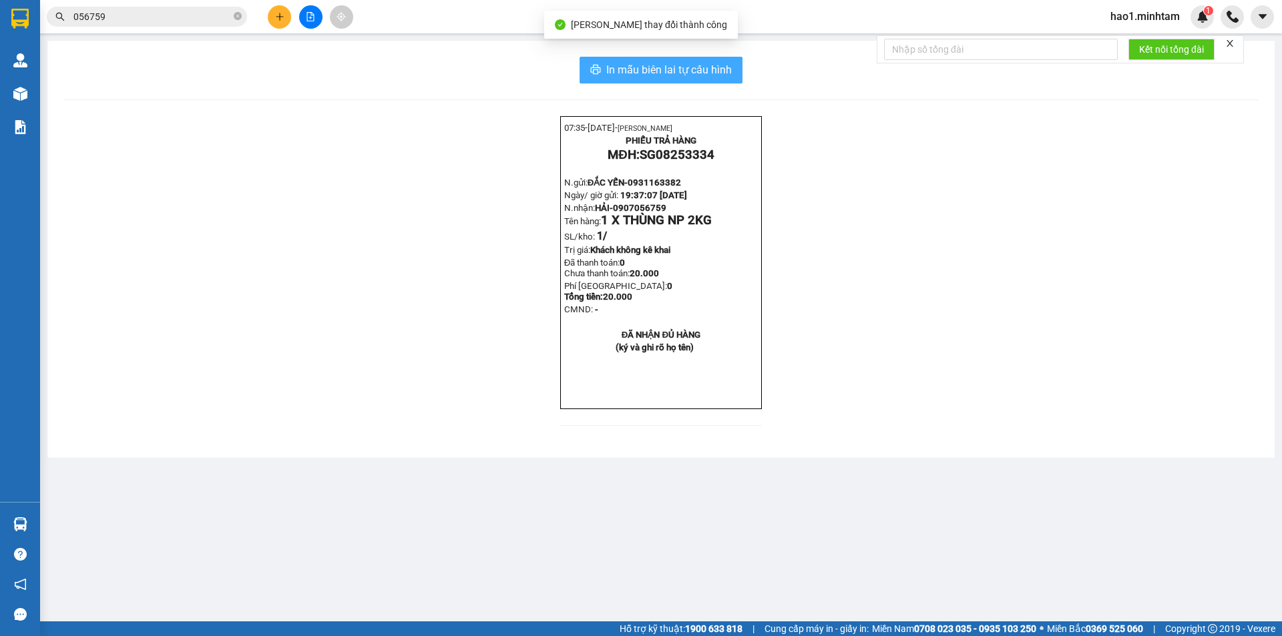
click at [714, 81] on button "In mẫu biên lai tự cấu hình" at bounding box center [661, 70] width 163 height 27
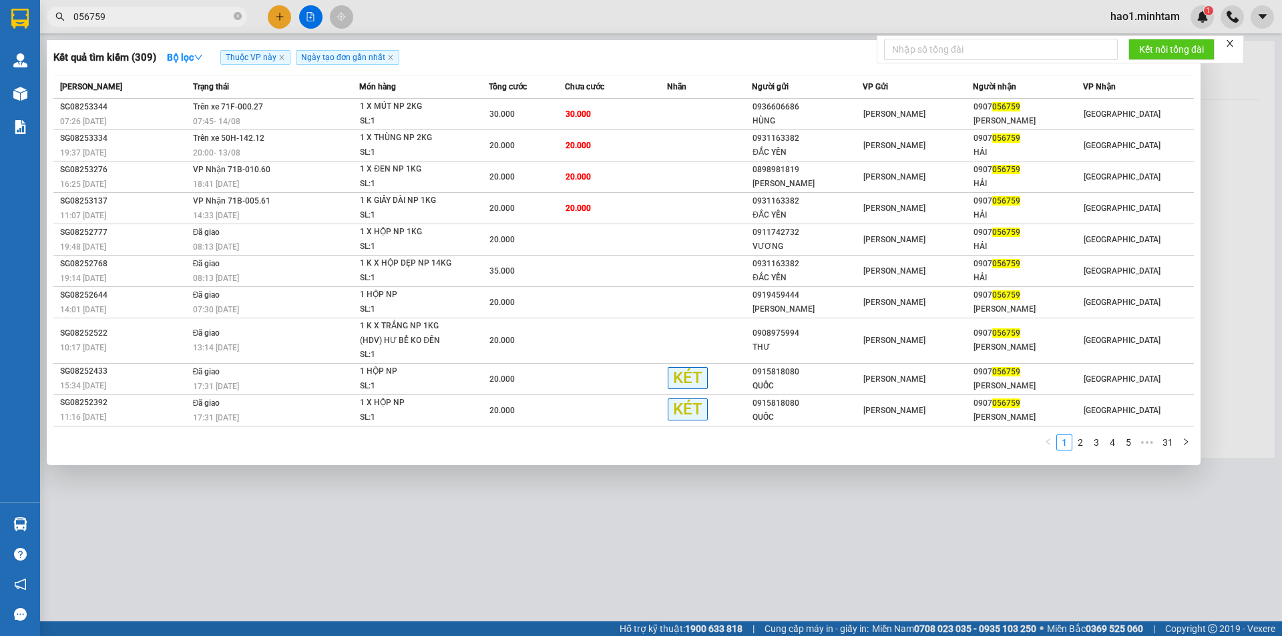
click at [136, 9] on input "056759" at bounding box center [152, 16] width 158 height 15
click at [180, 23] on input "056759" at bounding box center [152, 16] width 158 height 15
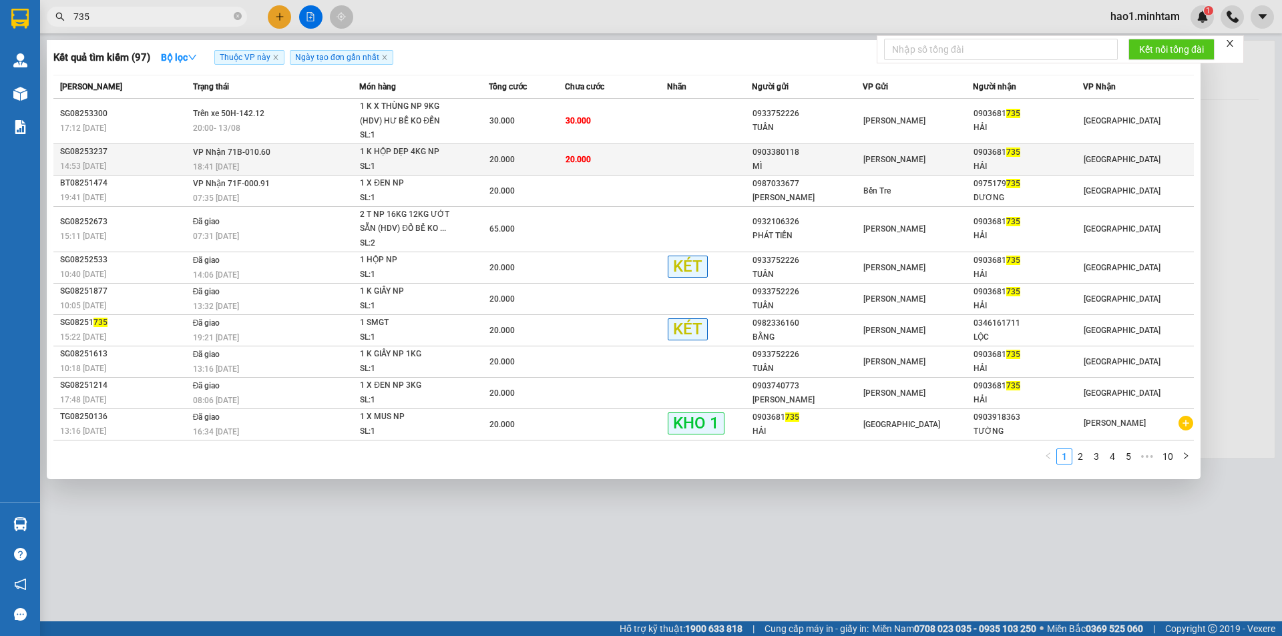
type input "735"
click at [466, 166] on span "1 K HỘP DẸP 4KG NP SL: 1" at bounding box center [424, 159] width 128 height 29
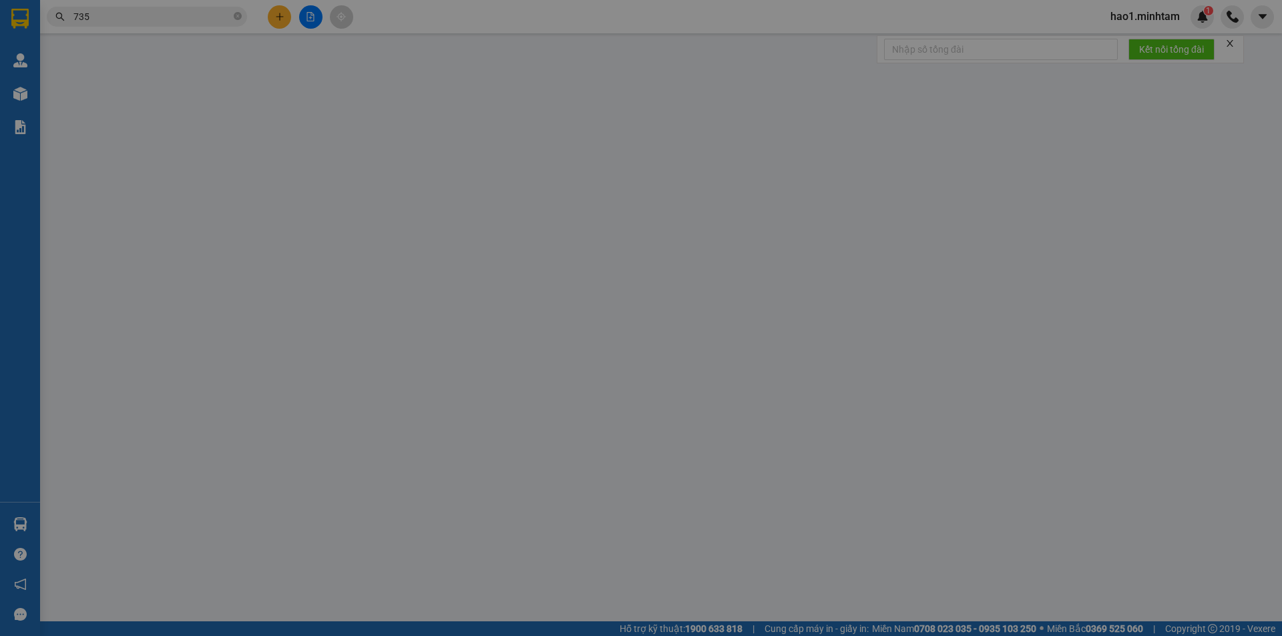
type input "0903380118"
type input "MÌ"
type input "0903681735"
type input "HẢI"
type input "20.000"
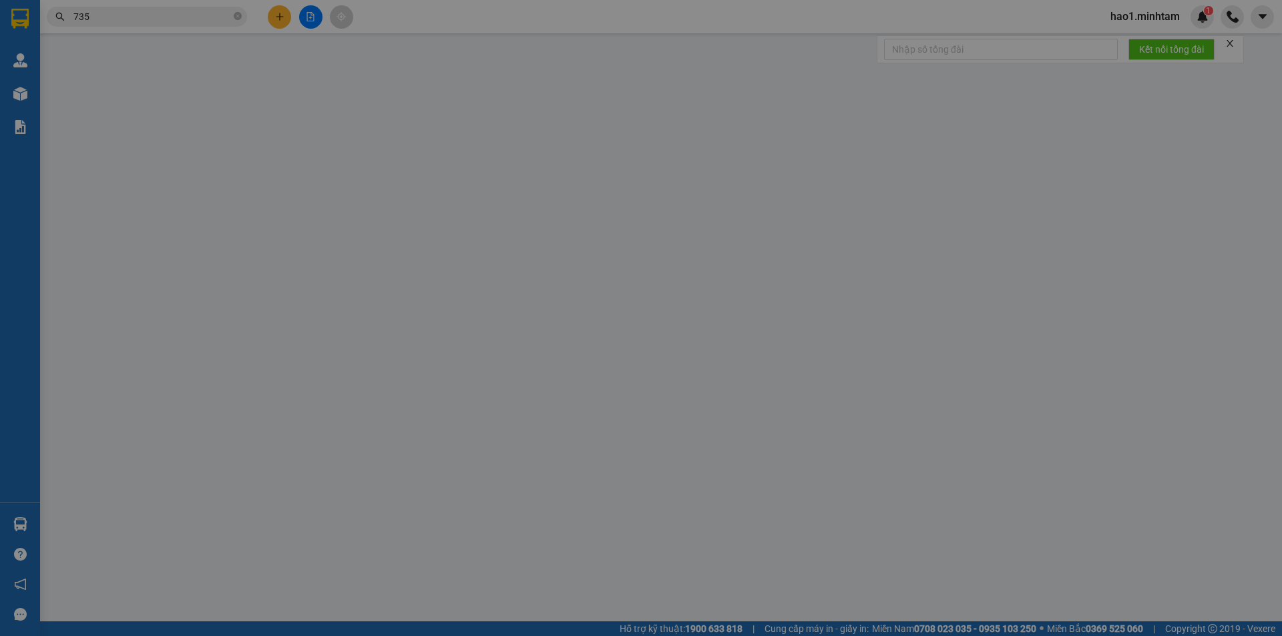
type input "20.000"
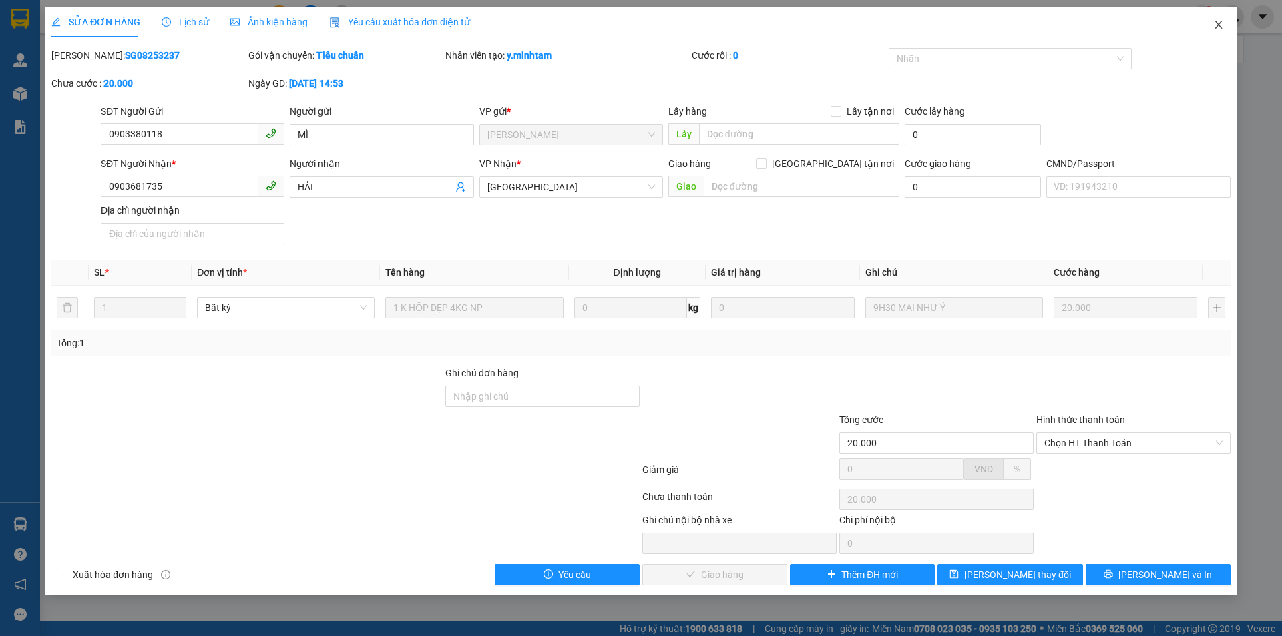
click at [1217, 27] on icon "close" at bounding box center [1218, 25] width 7 height 8
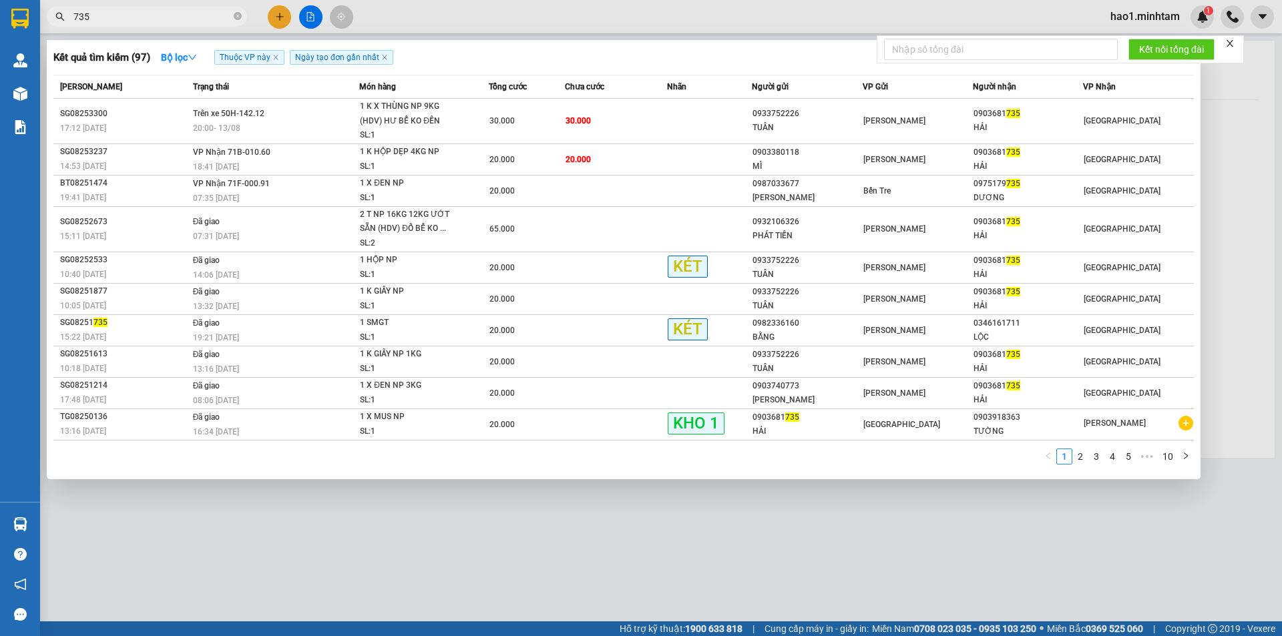
click at [132, 15] on input "735" at bounding box center [152, 16] width 158 height 15
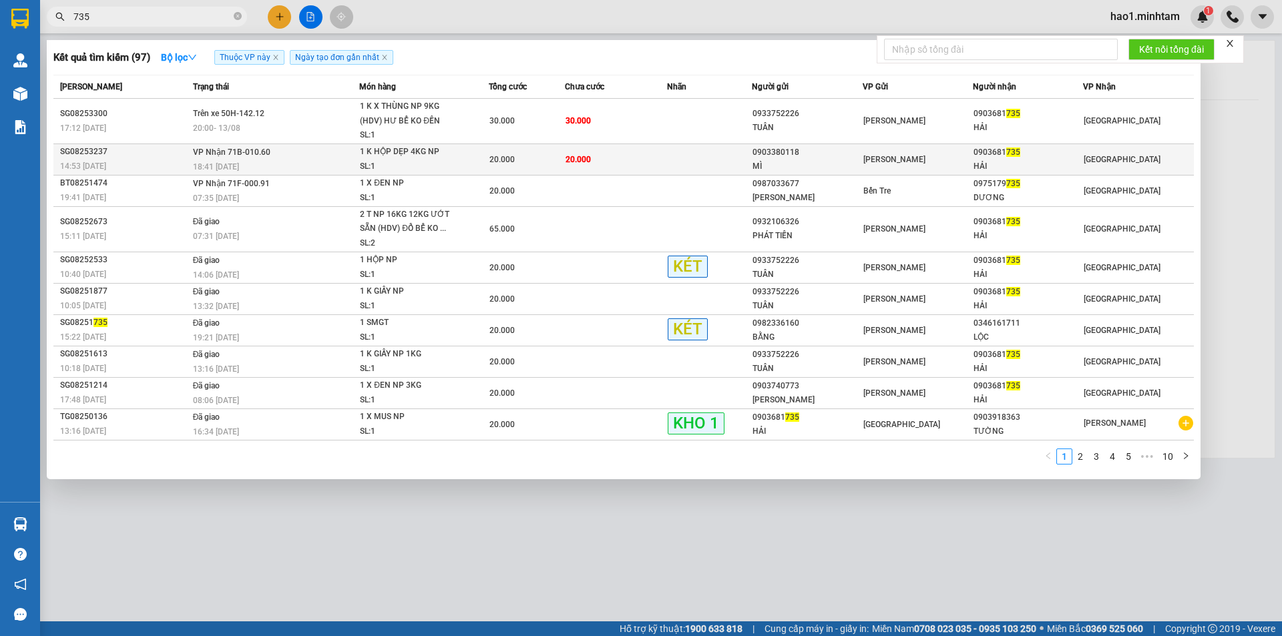
click at [444, 165] on div "SL: 1" at bounding box center [410, 167] width 100 height 15
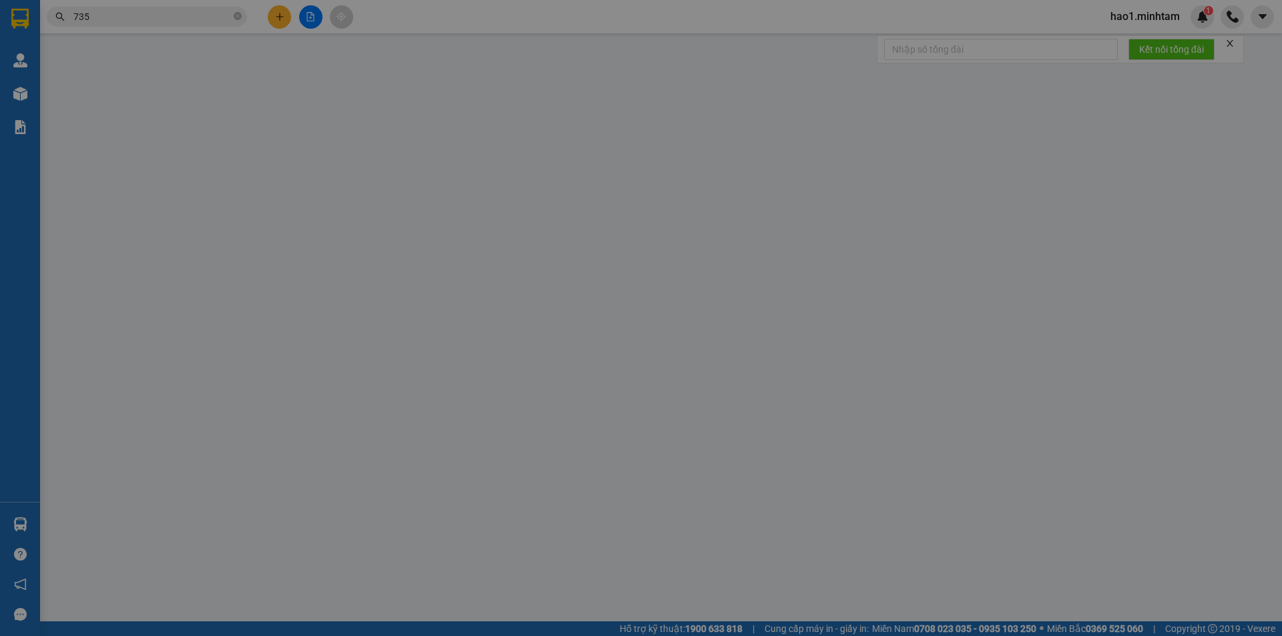
type input "0903380118"
type input "MÌ"
type input "0903681735"
type input "HẢI"
type input "20.000"
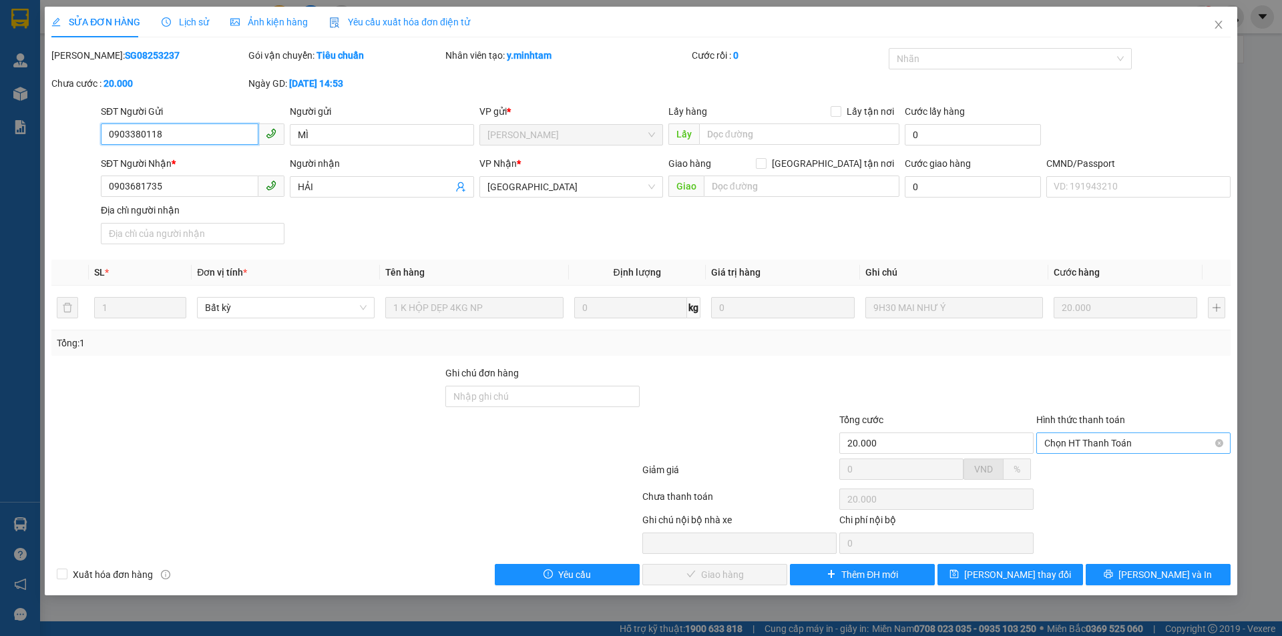
click at [1118, 443] on span "Chọn HT Thanh Toán" at bounding box center [1133, 443] width 178 height 20
click at [1110, 467] on div "Tại văn phòng" at bounding box center [1133, 470] width 178 height 15
type input "0"
click at [712, 585] on button "[PERSON_NAME] và Giao hàng" at bounding box center [714, 574] width 145 height 21
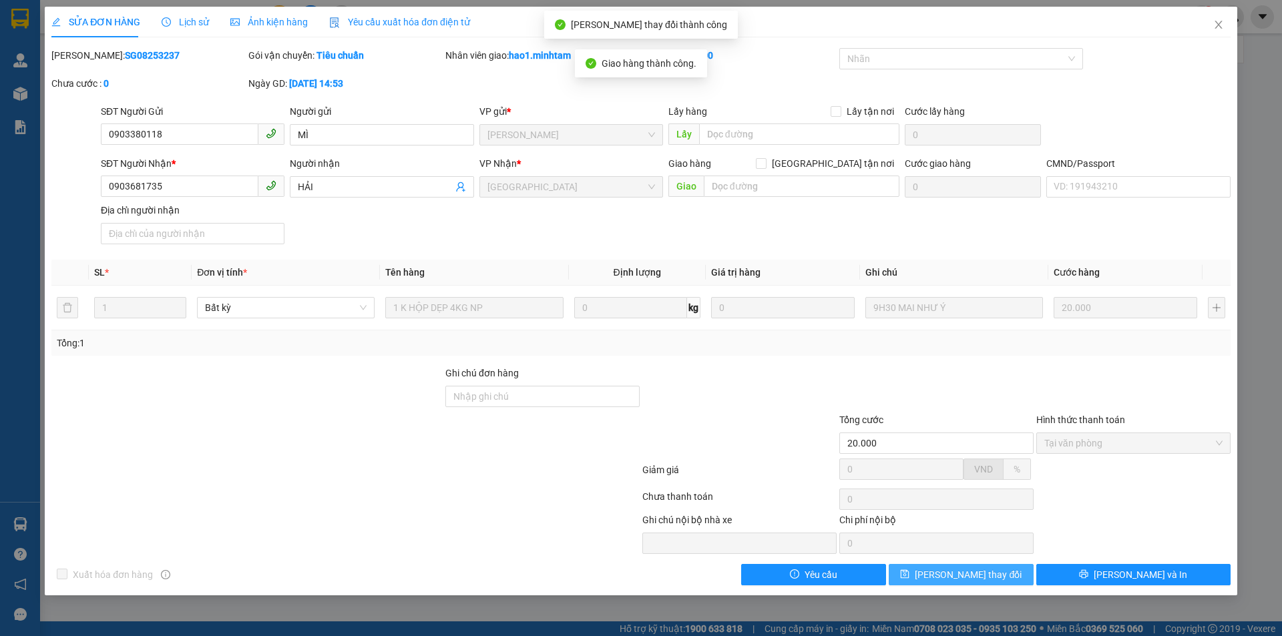
click at [1002, 576] on button "[PERSON_NAME] thay đổi" at bounding box center [961, 574] width 145 height 21
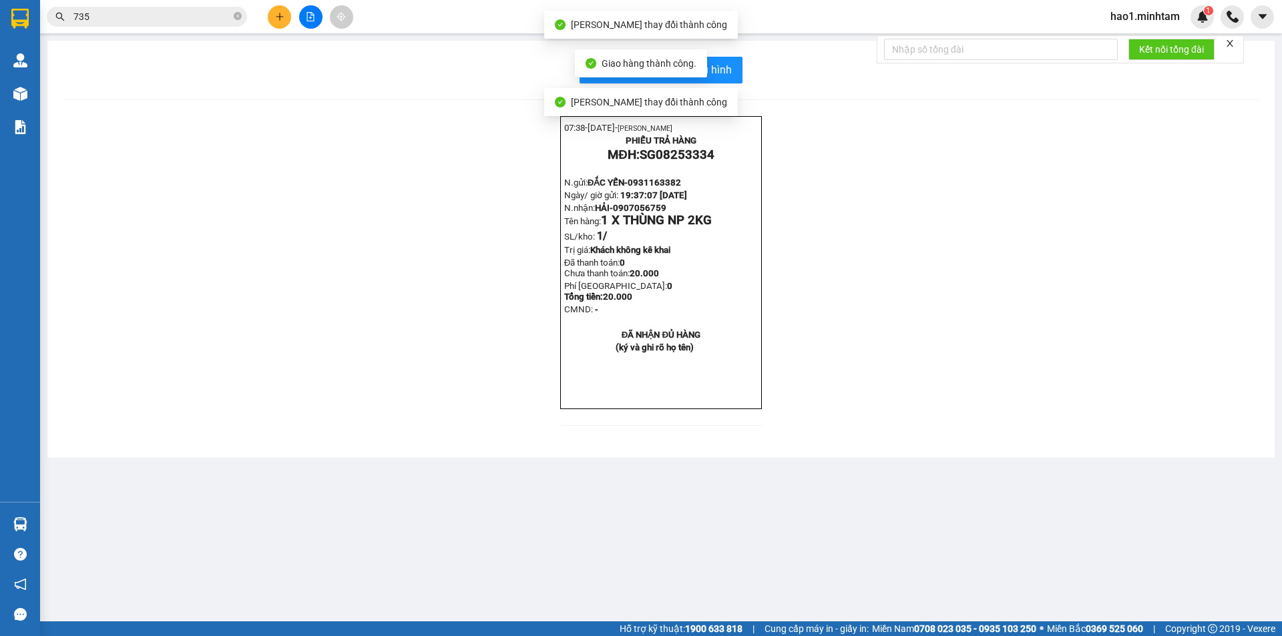
click at [117, 11] on input "735" at bounding box center [152, 16] width 158 height 15
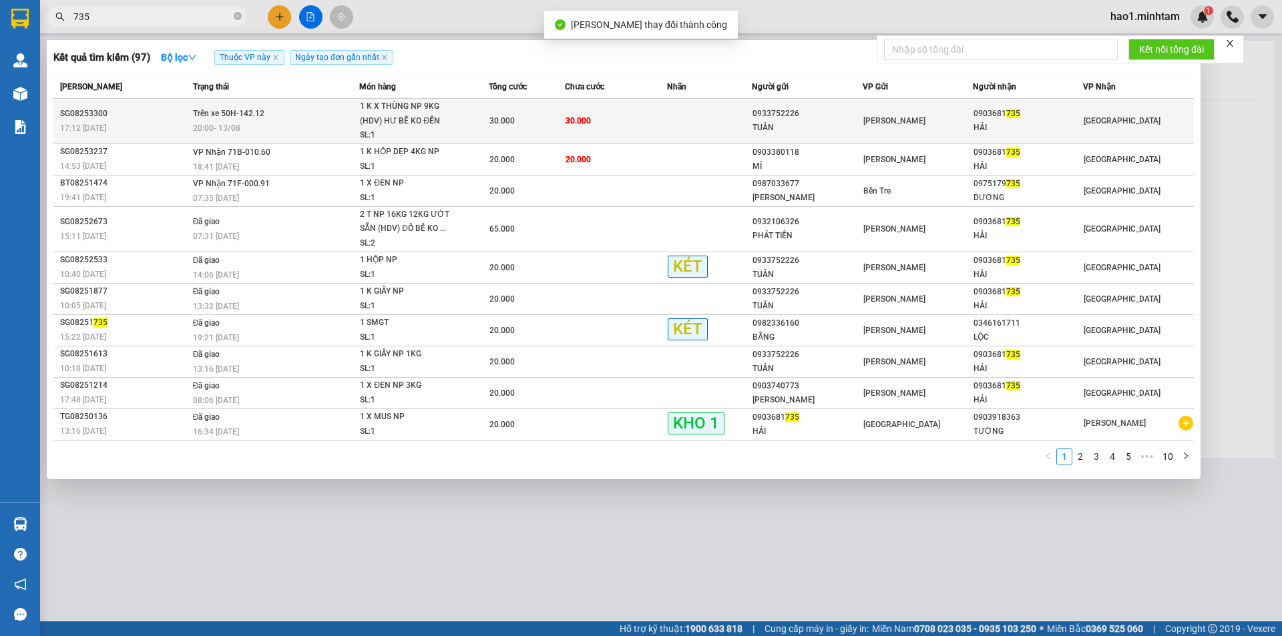
click at [338, 128] on div "20:00 [DATE]" at bounding box center [276, 128] width 166 height 15
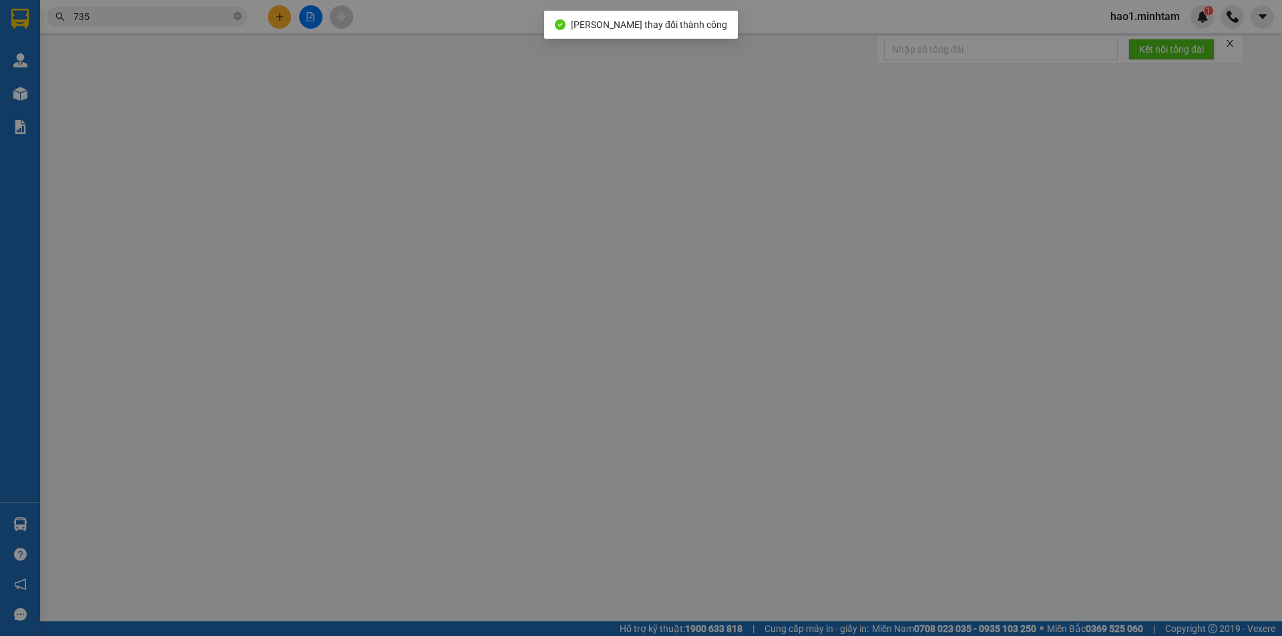
type input "0933752226"
type input "TUÂN"
type input "0903681735"
type input "HẢI"
type input "HCK"
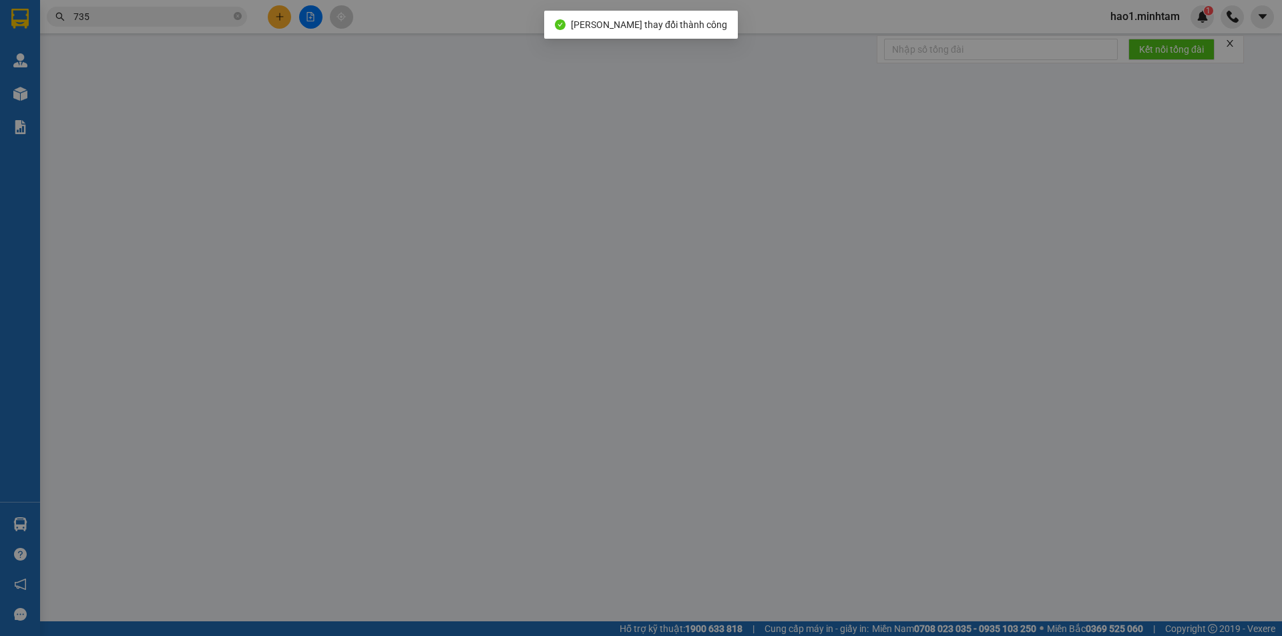
type input "30.000"
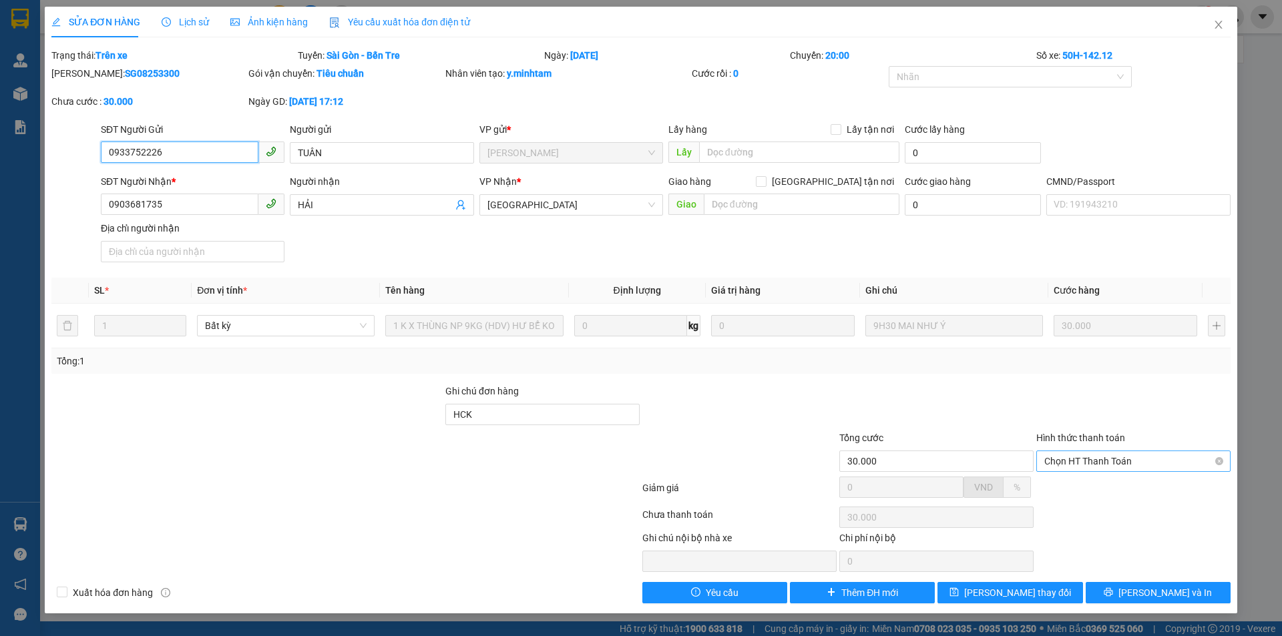
click at [1093, 459] on span "Chọn HT Thanh Toán" at bounding box center [1133, 461] width 178 height 20
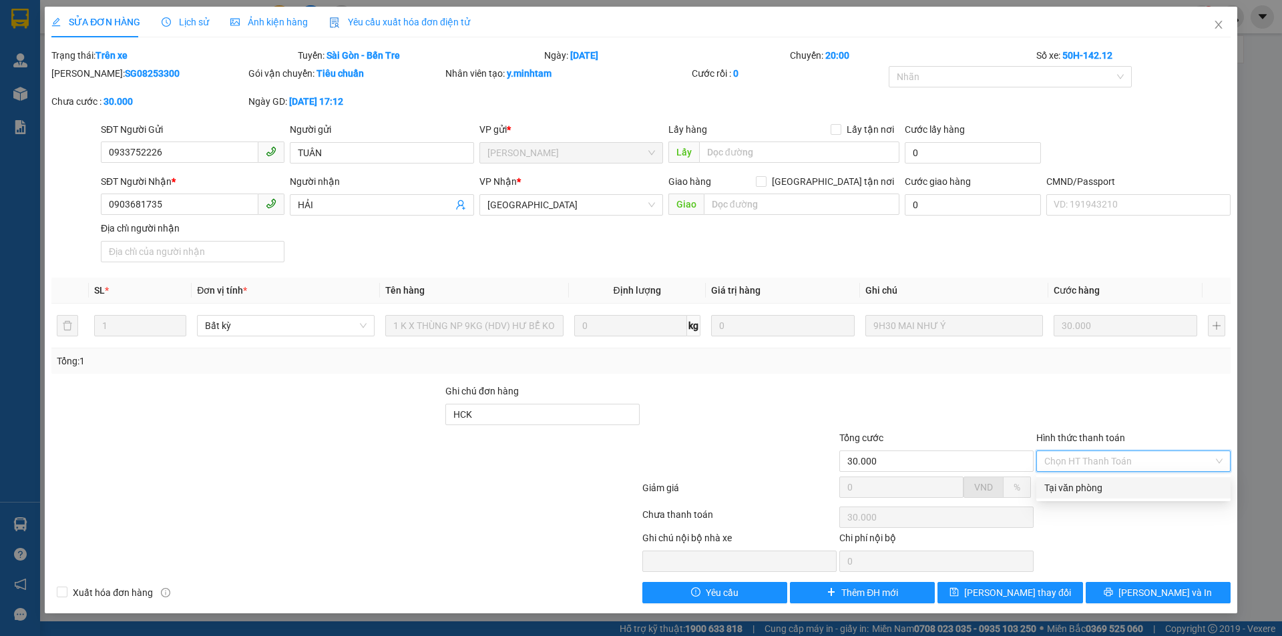
click at [1093, 485] on div "Tại văn phòng" at bounding box center [1133, 488] width 178 height 15
type input "0"
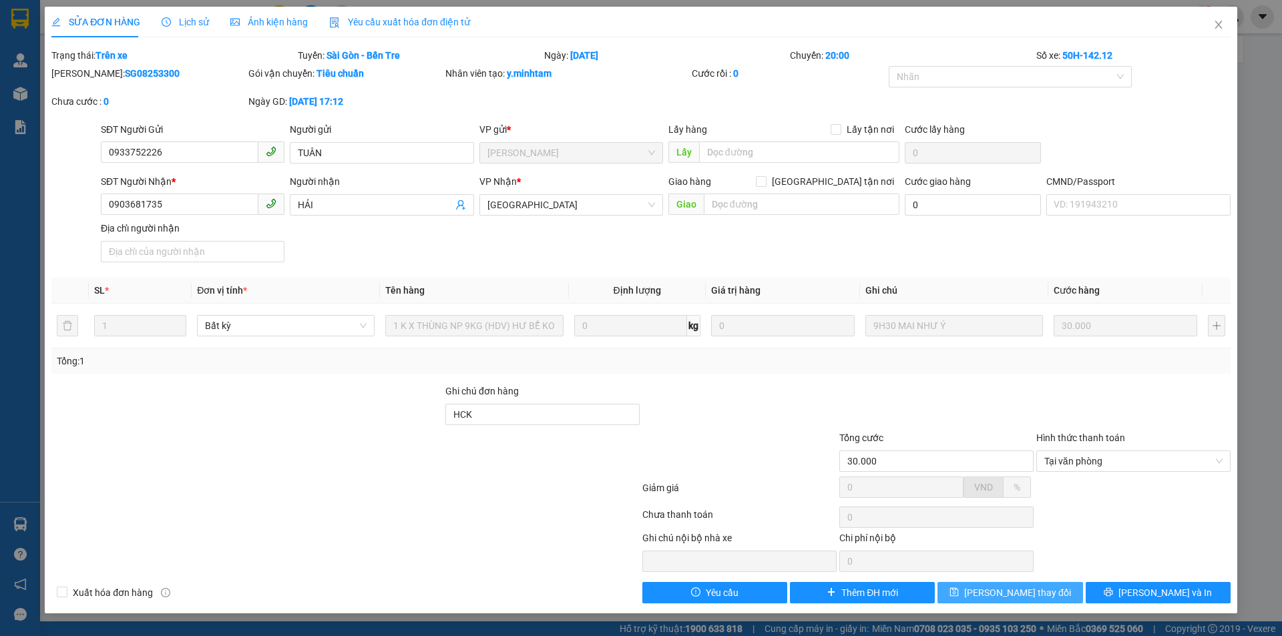
click at [1012, 592] on span "[PERSON_NAME] thay đổi" at bounding box center [1017, 593] width 107 height 15
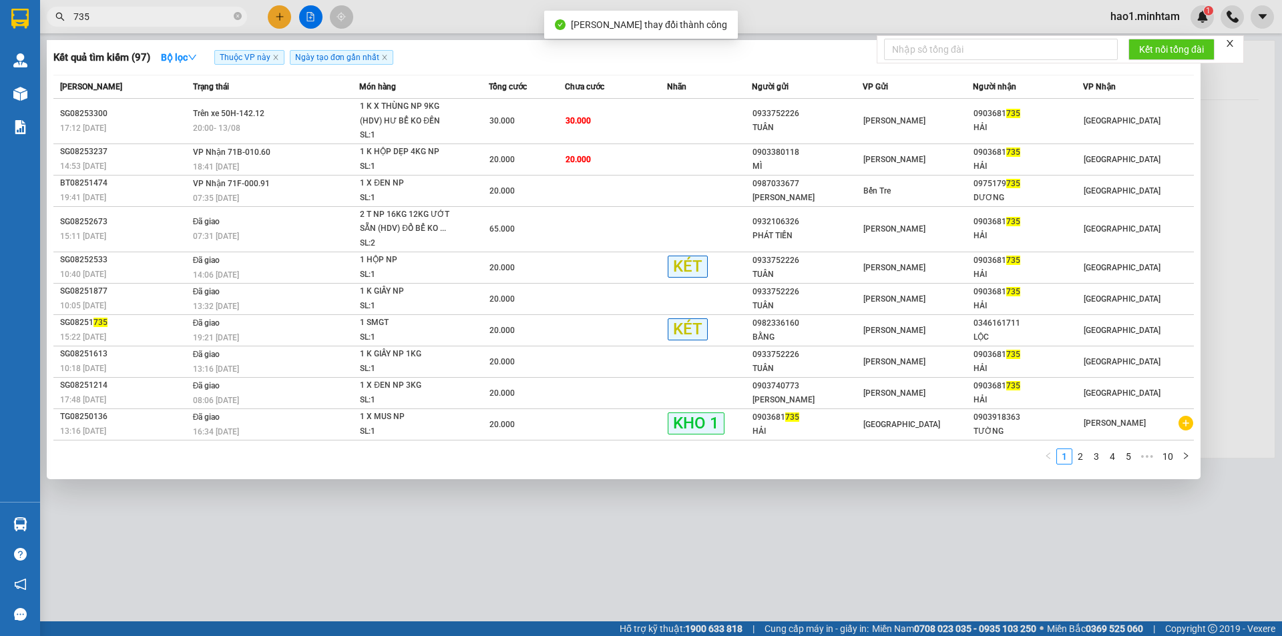
click at [136, 18] on input "735" at bounding box center [152, 16] width 158 height 15
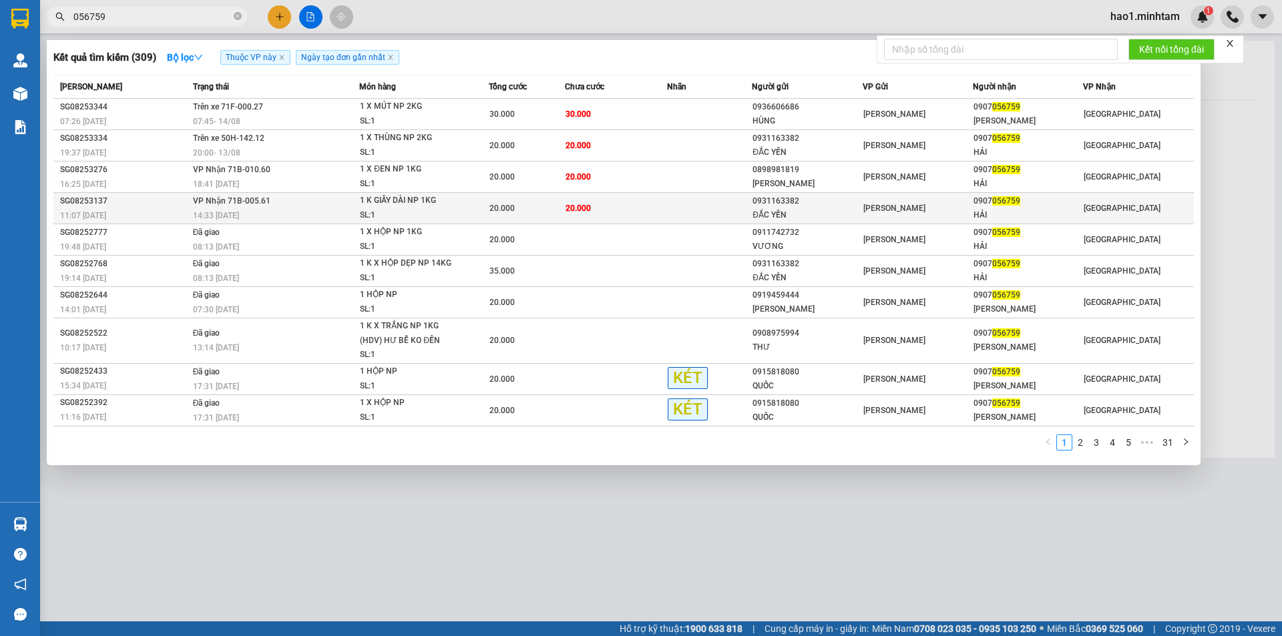
type input "056759"
click at [566, 210] on span "20.000" at bounding box center [578, 208] width 25 height 9
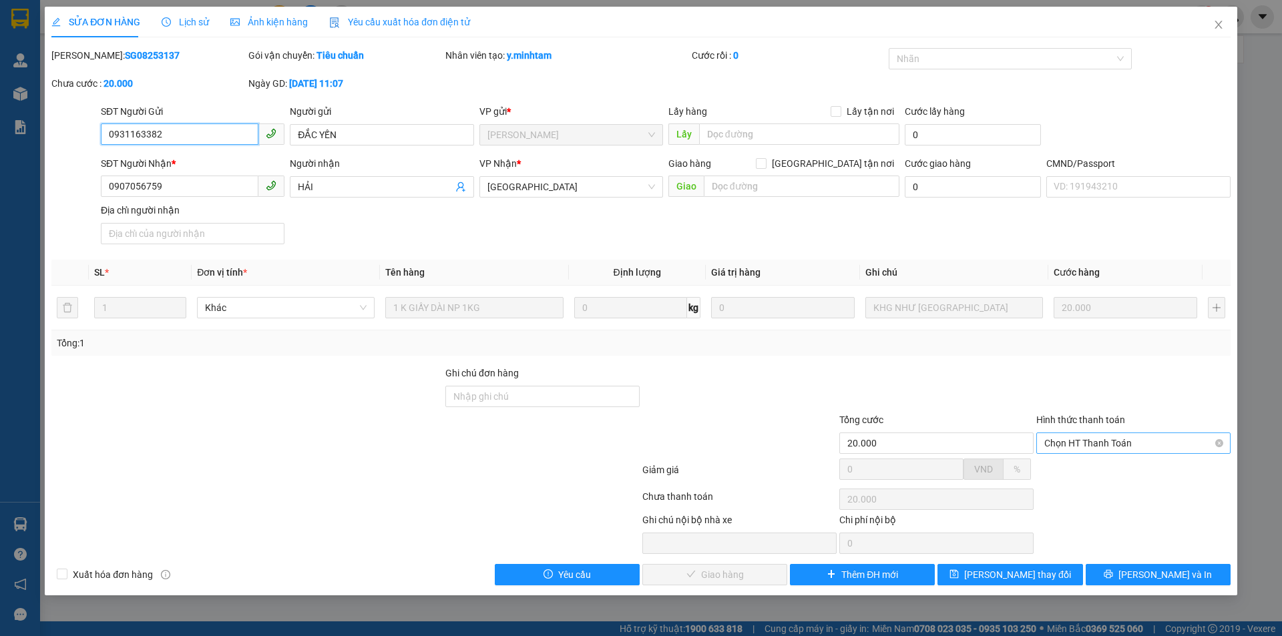
click at [1094, 453] on div "Chọn HT Thanh Toán" at bounding box center [1133, 443] width 194 height 21
click at [1096, 479] on div "Tại văn phòng" at bounding box center [1133, 469] width 194 height 21
type input "0"
click at [728, 578] on span "[PERSON_NAME] và Giao hàng" at bounding box center [732, 575] width 128 height 15
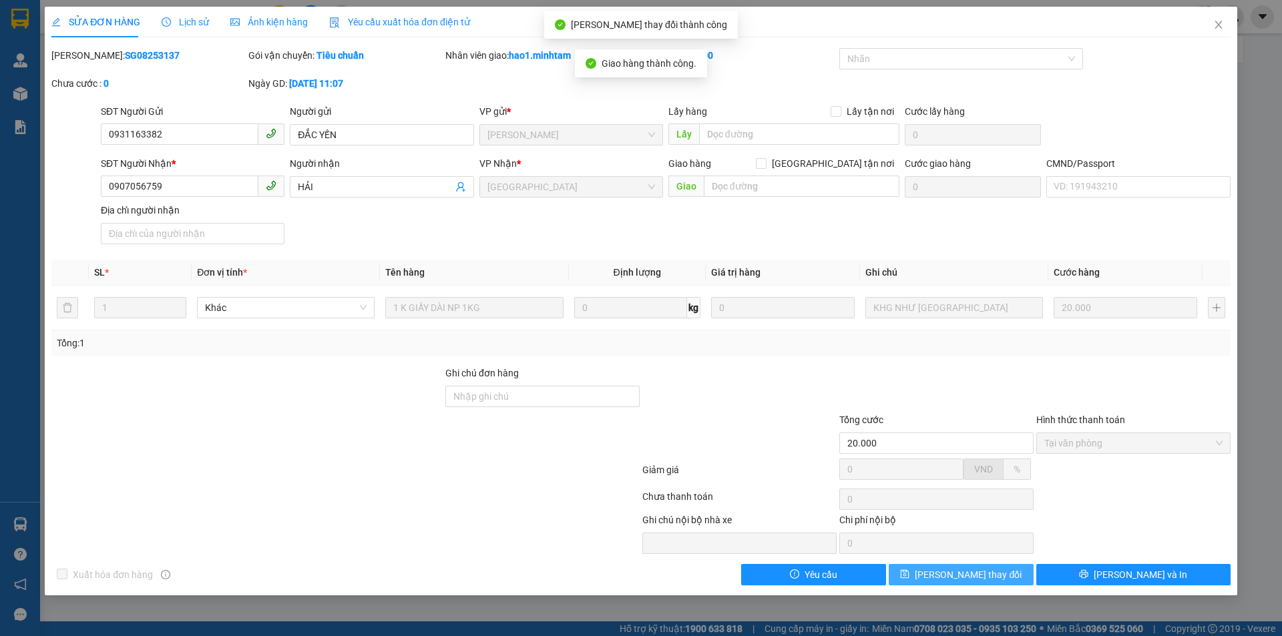
click at [1006, 583] on button "[PERSON_NAME] thay đổi" at bounding box center [961, 574] width 145 height 21
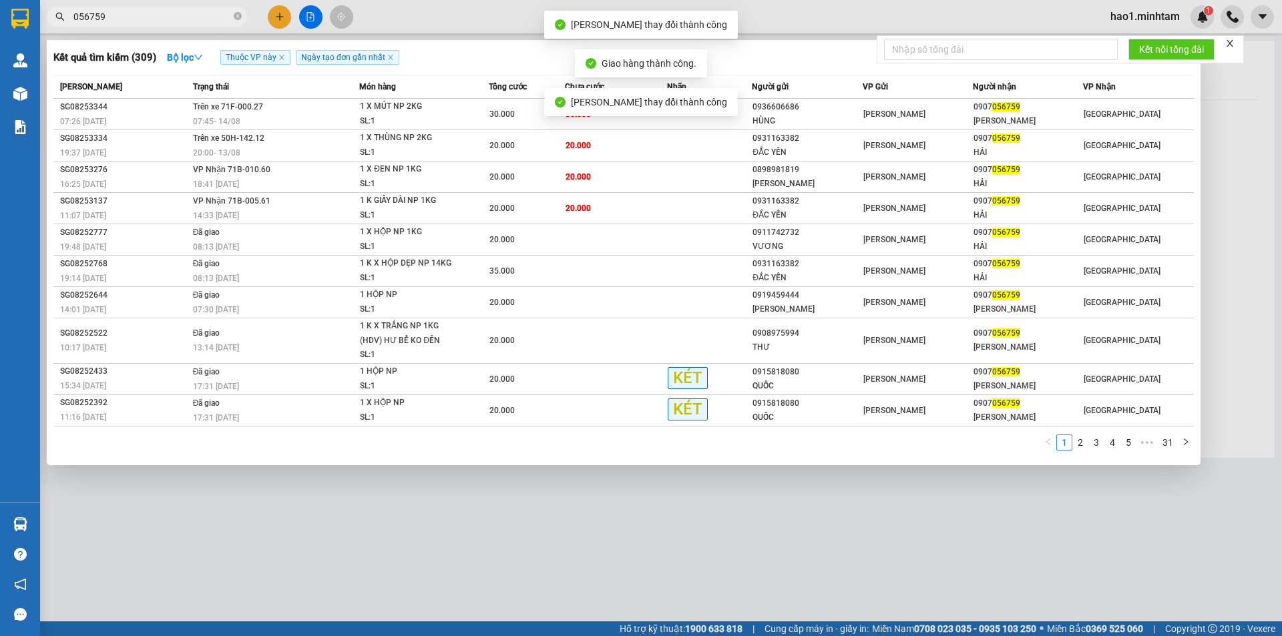
click at [144, 15] on input "056759" at bounding box center [152, 16] width 158 height 15
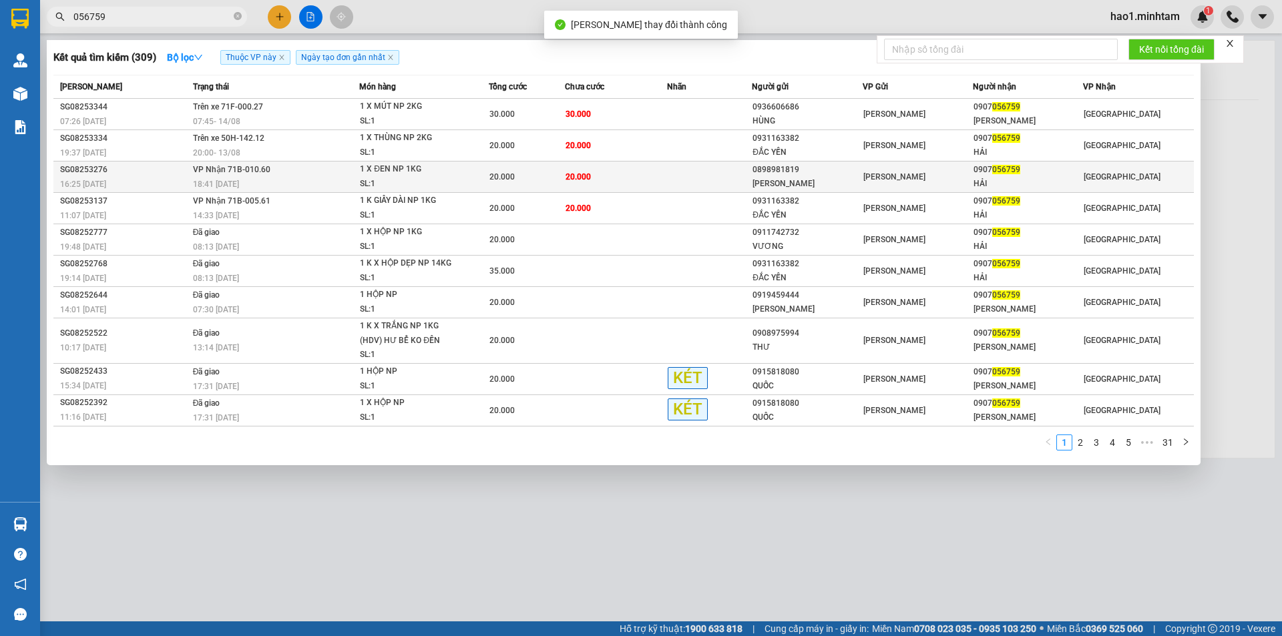
click at [392, 165] on div "1 X ĐEN NP 1KG" at bounding box center [410, 169] width 100 height 15
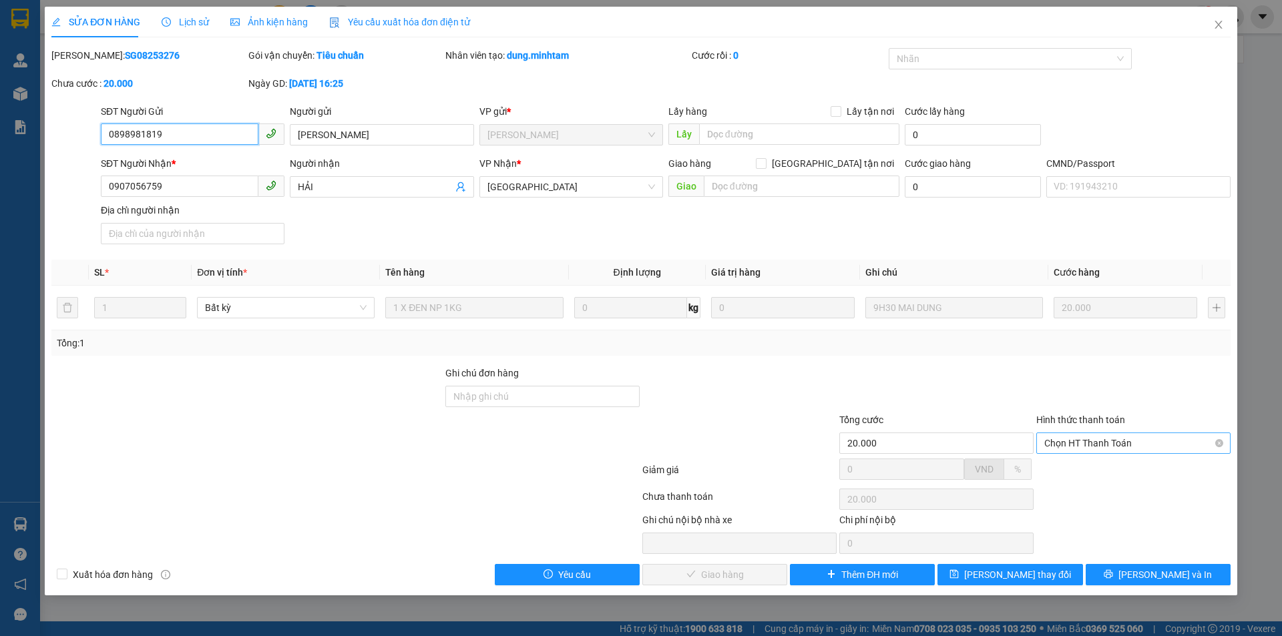
click at [1080, 442] on span "Chọn HT Thanh Toán" at bounding box center [1133, 443] width 178 height 20
drag, startPoint x: 1080, startPoint y: 449, endPoint x: 761, endPoint y: 568, distance: 340.8
click at [1077, 471] on div "Tại văn phòng" at bounding box center [1133, 470] width 178 height 15
type input "0"
click at [753, 576] on span "[PERSON_NAME] và Giao hàng" at bounding box center [732, 575] width 128 height 15
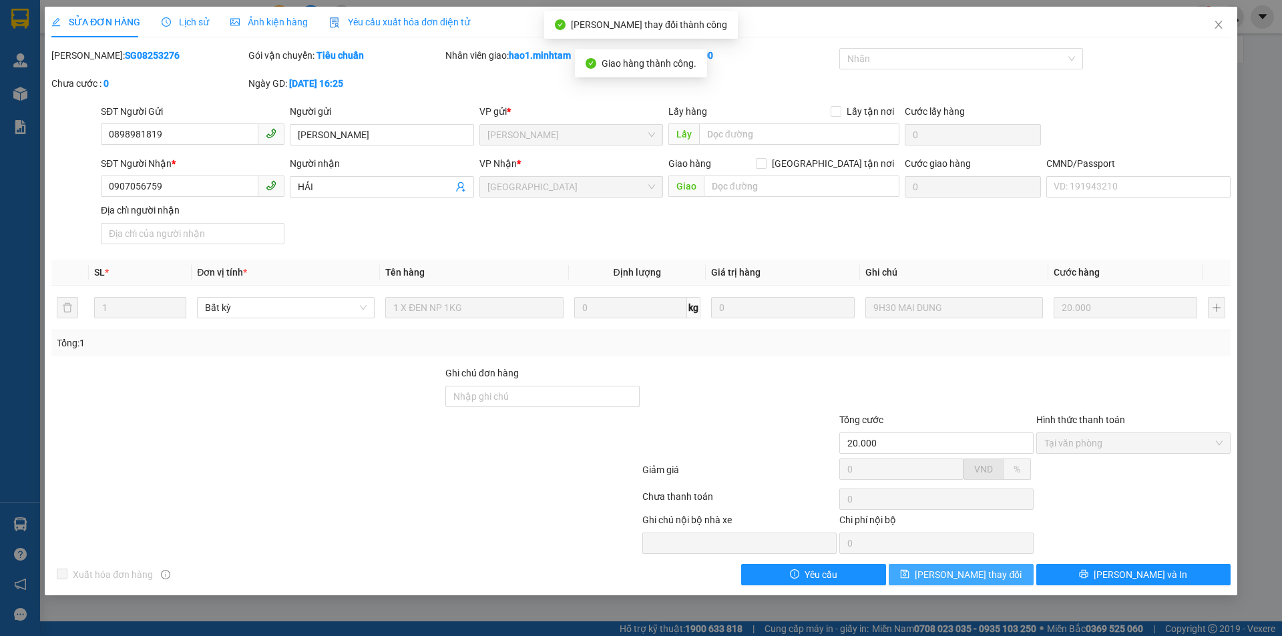
click at [992, 576] on span "[PERSON_NAME] thay đổi" at bounding box center [968, 575] width 107 height 15
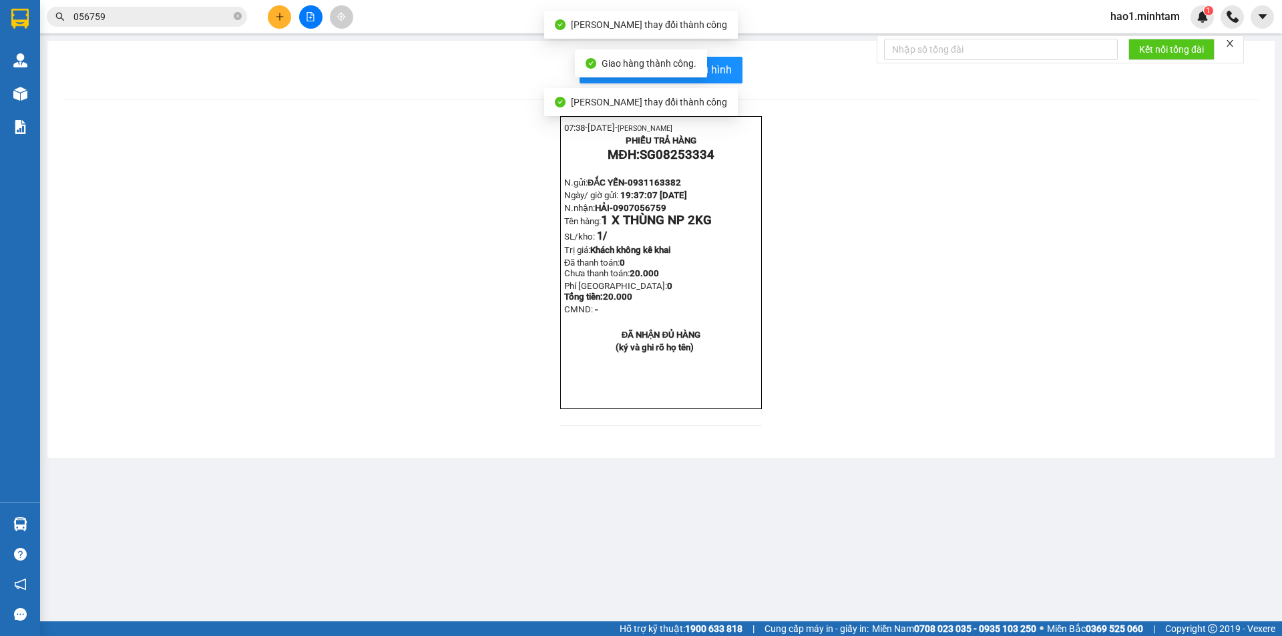
click at [175, 21] on input "056759" at bounding box center [152, 16] width 158 height 15
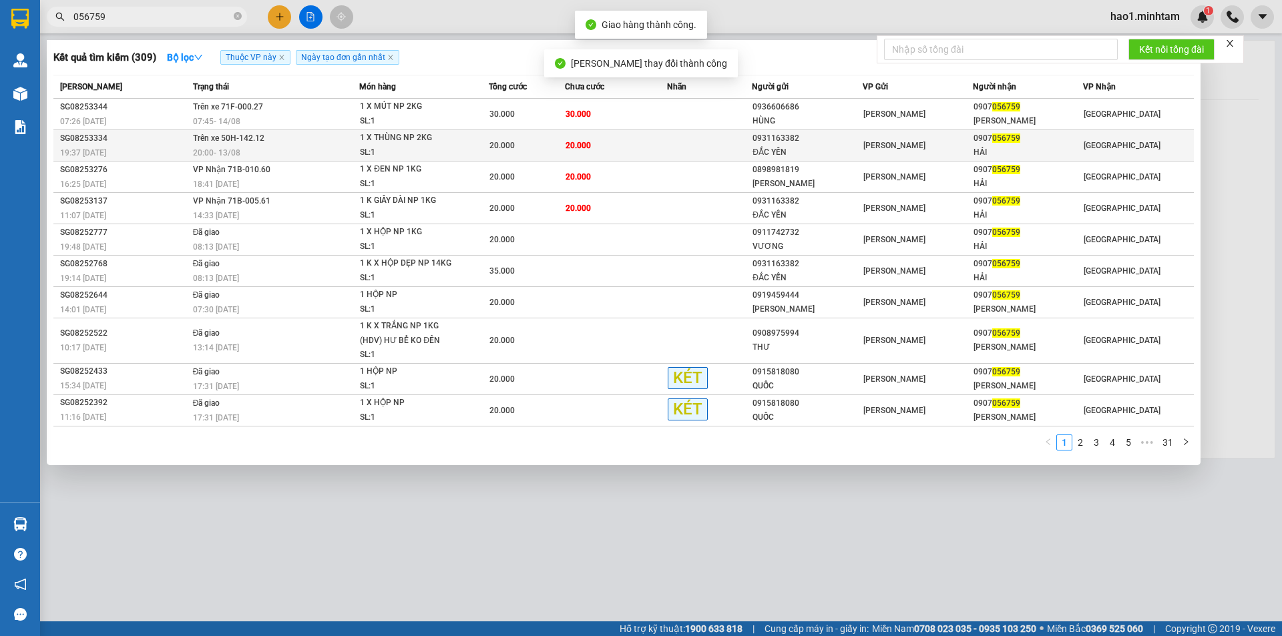
click at [303, 139] on td "Trên xe 50H-142.12 20:00 [DATE]" at bounding box center [275, 145] width 170 height 31
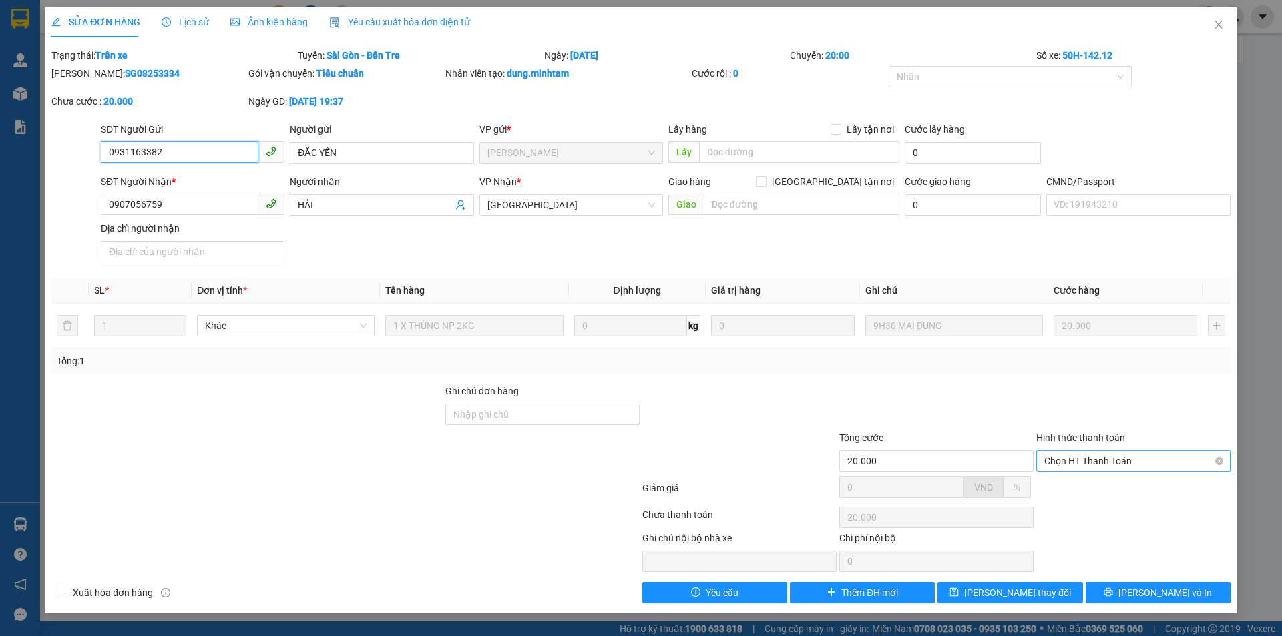
click at [1096, 461] on span "Chọn HT Thanh Toán" at bounding box center [1133, 461] width 178 height 20
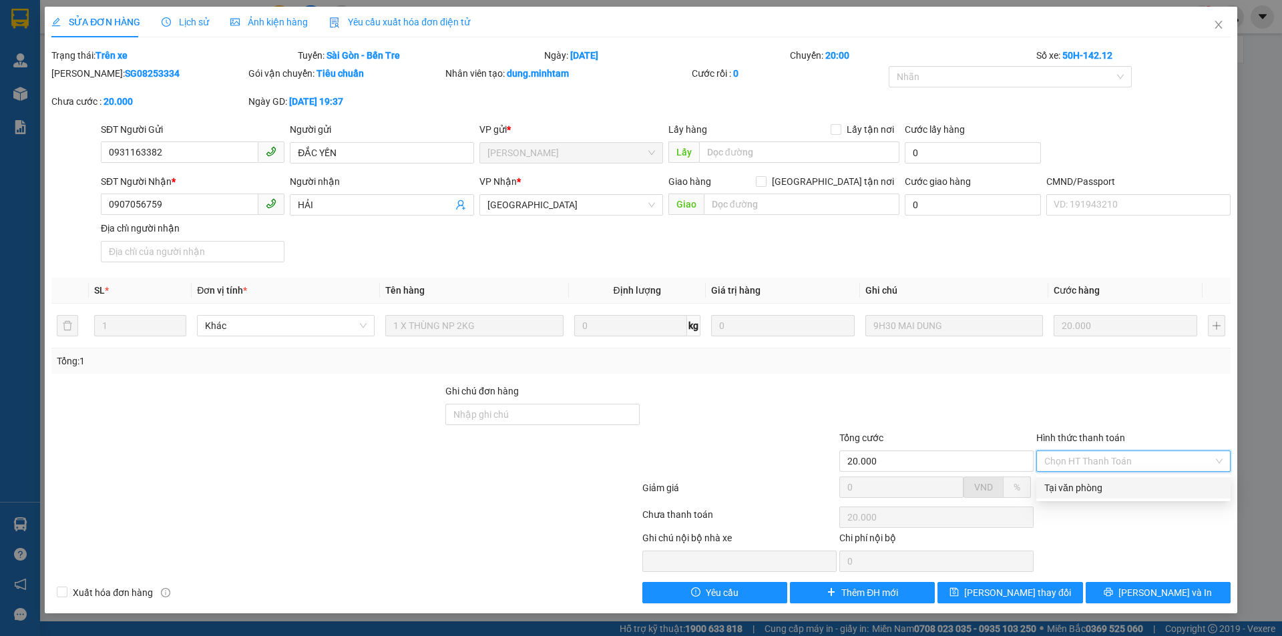
drag, startPoint x: 1086, startPoint y: 481, endPoint x: 1080, endPoint y: 489, distance: 10.4
click at [1086, 483] on div "Tại văn phòng" at bounding box center [1133, 488] width 178 height 15
type input "0"
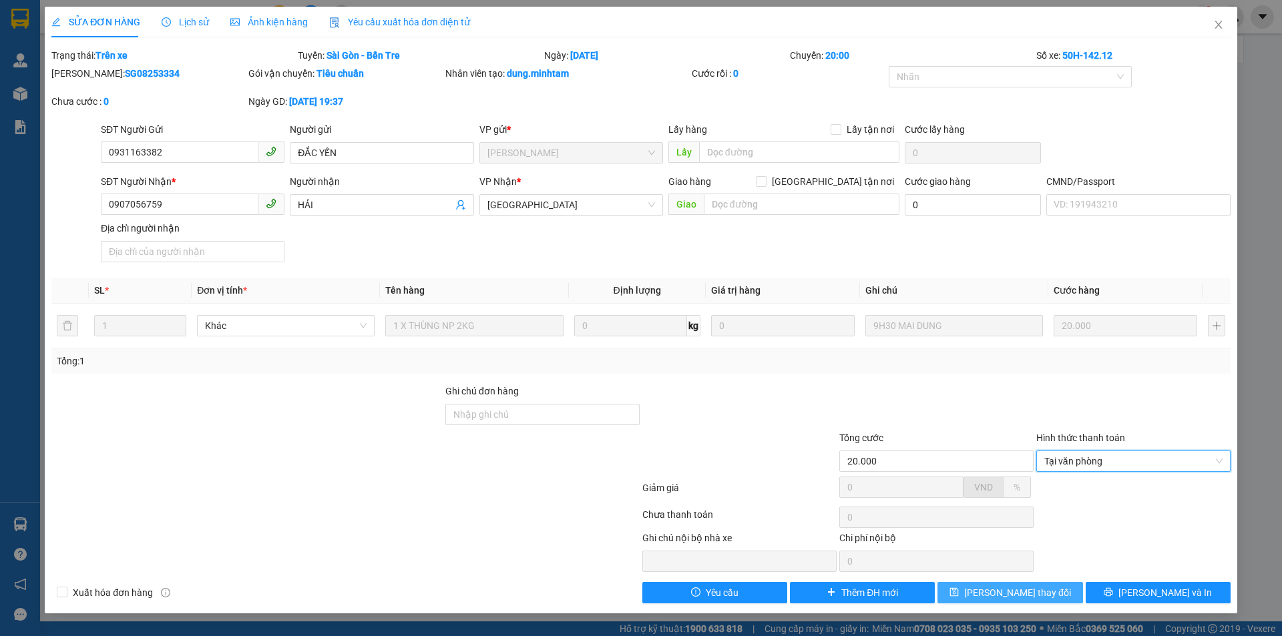
click at [1008, 596] on span "[PERSON_NAME] thay đổi" at bounding box center [1017, 593] width 107 height 15
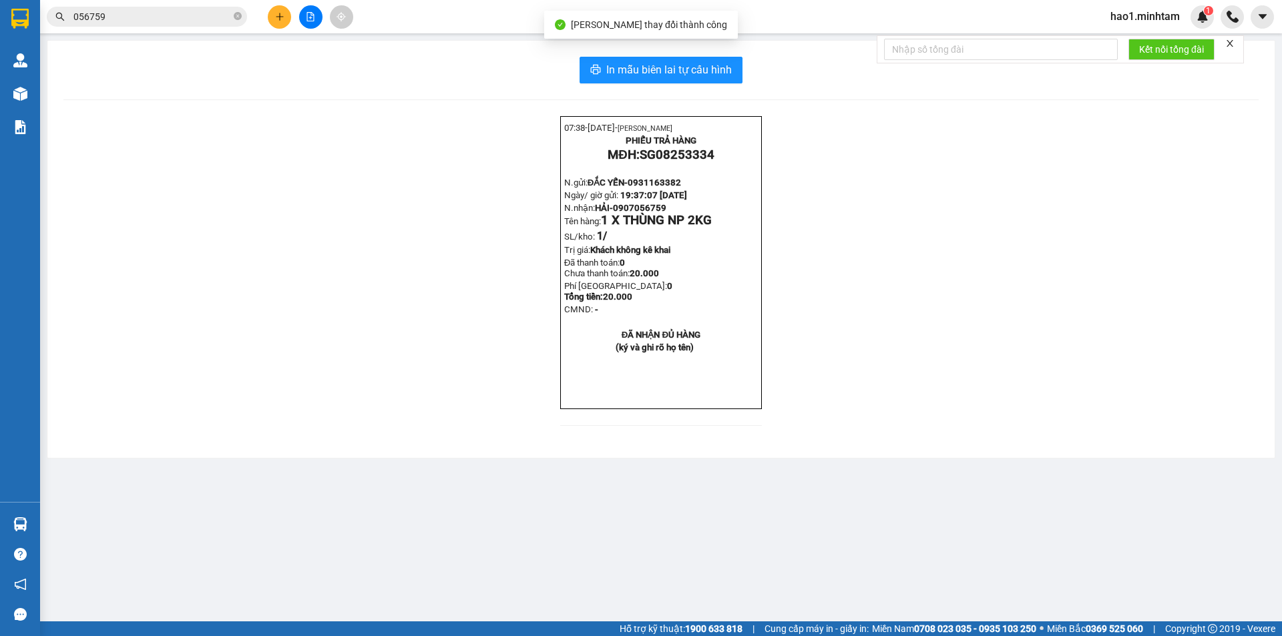
click at [389, 381] on div "07:38- [DATE]- [PERSON_NAME] PHIẾU TRẢ HÀNG MĐH: SG08253334 N.gửi: ĐẮC YẾN- 093…" at bounding box center [660, 279] width 1195 height 326
click at [240, 14] on icon "close-circle" at bounding box center [238, 16] width 8 height 8
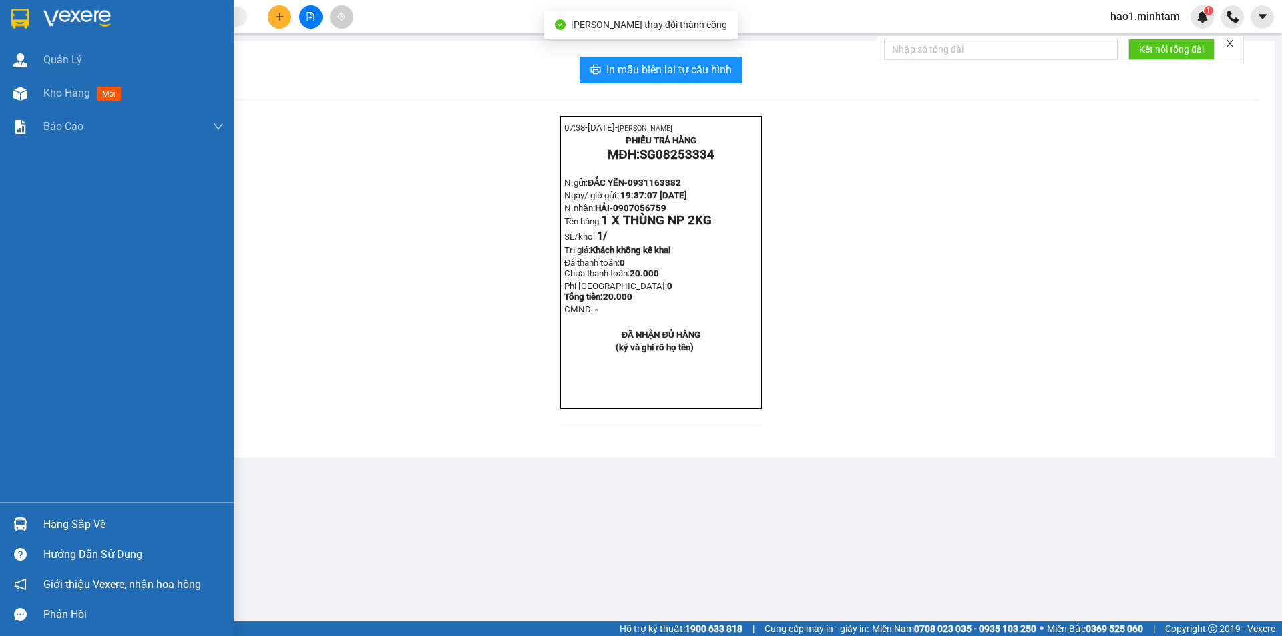
click at [11, 10] on img at bounding box center [19, 19] width 17 height 20
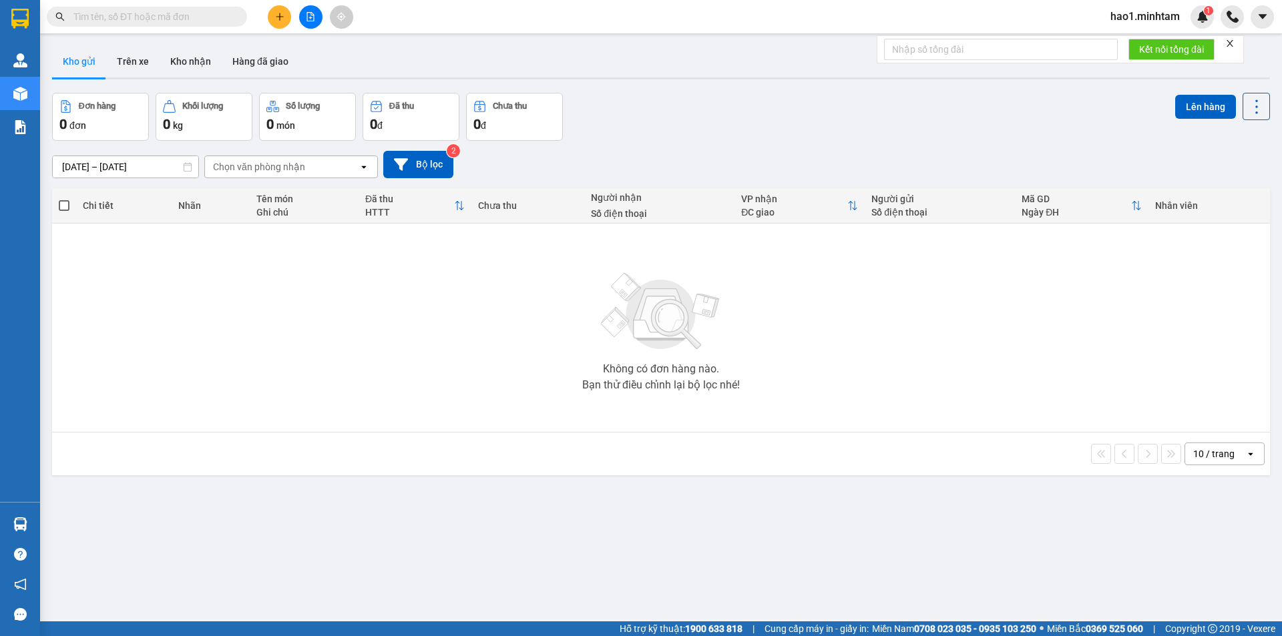
click at [140, 7] on span at bounding box center [147, 17] width 200 height 20
drag, startPoint x: 140, startPoint y: 14, endPoint x: 421, endPoint y: 4, distance: 282.0
click at [144, 15] on input "text" at bounding box center [152, 16] width 158 height 15
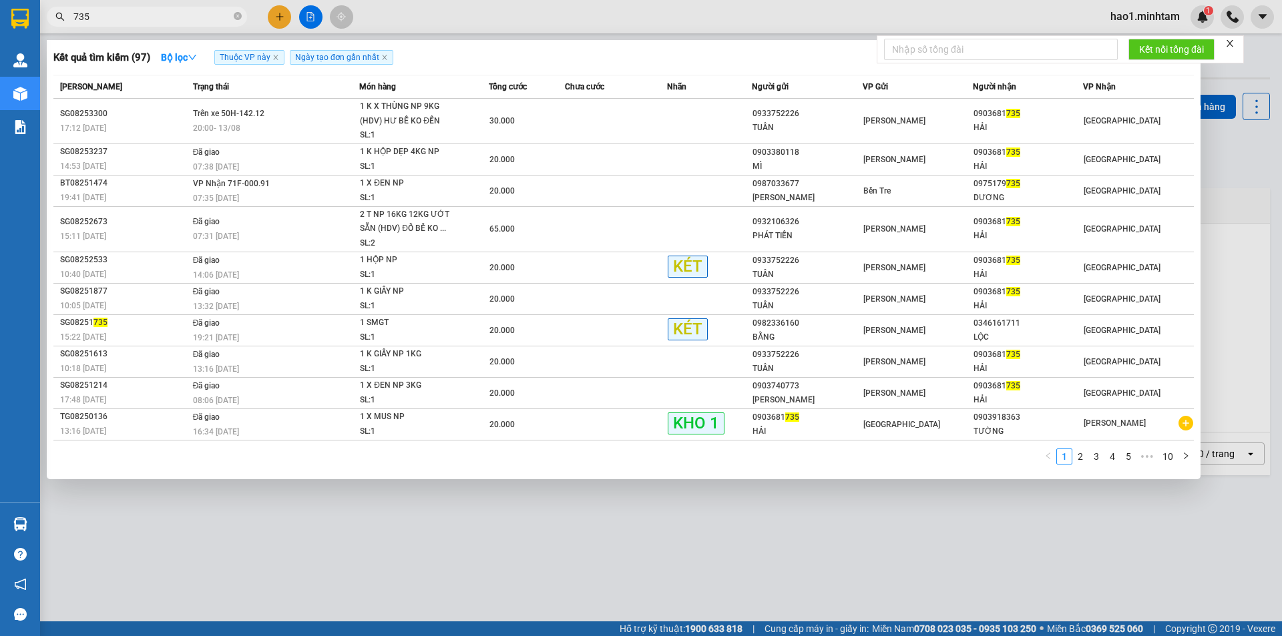
click at [167, 13] on input "735" at bounding box center [152, 16] width 158 height 15
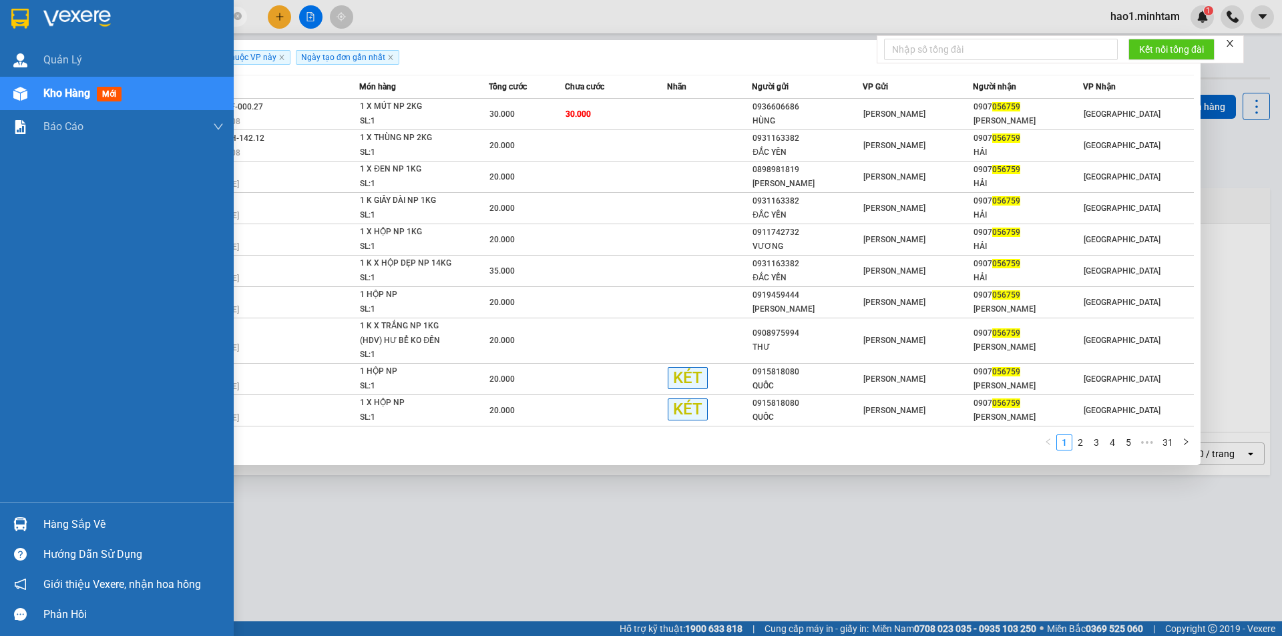
type input "056759"
click at [45, 528] on div "Hàng sắp về" at bounding box center [133, 525] width 180 height 20
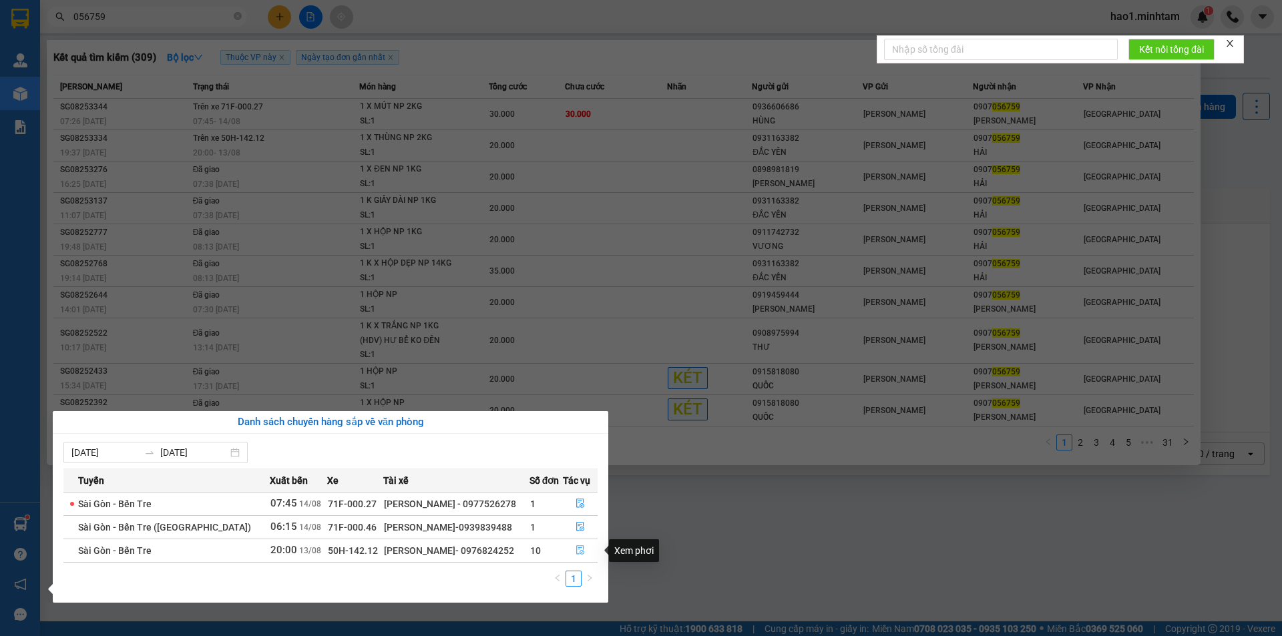
click at [576, 551] on icon "file-done" at bounding box center [580, 550] width 9 height 9
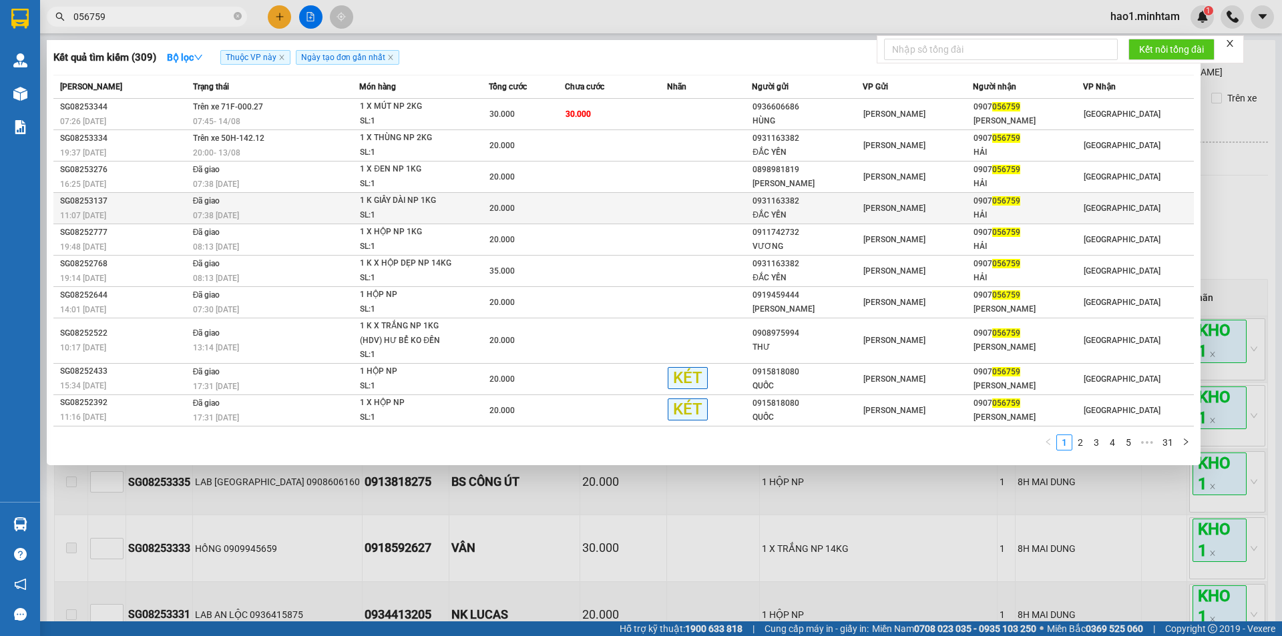
type input "[DATE]"
click at [1215, 188] on div at bounding box center [641, 318] width 1282 height 636
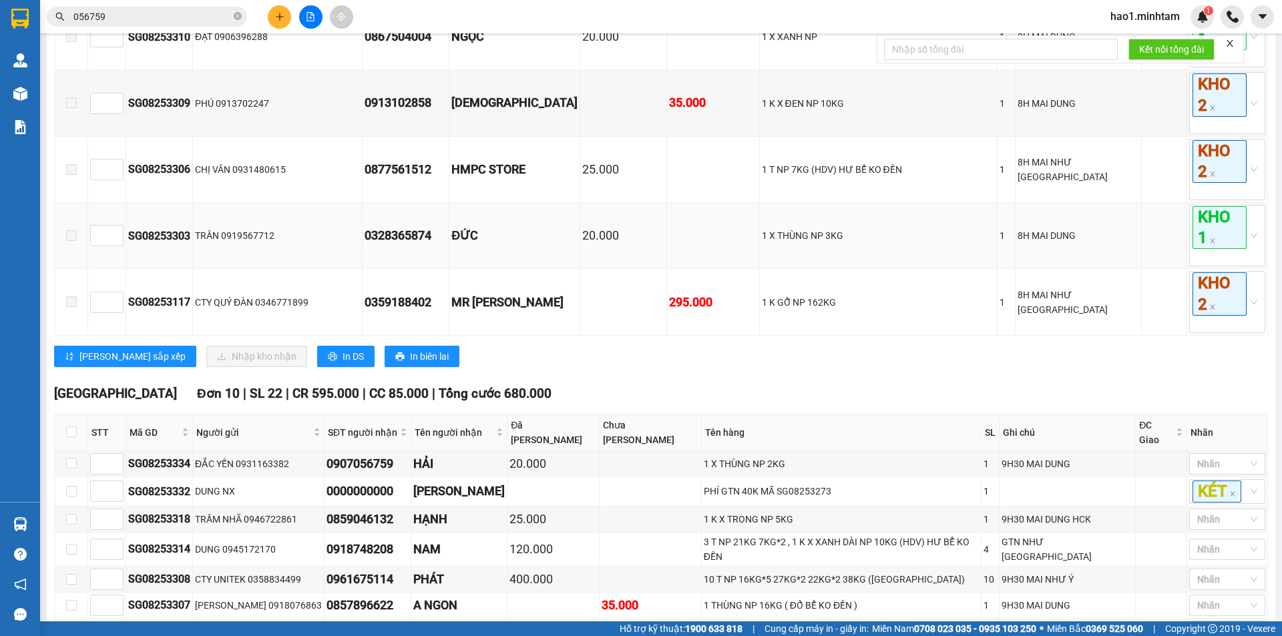
scroll to position [2003, 0]
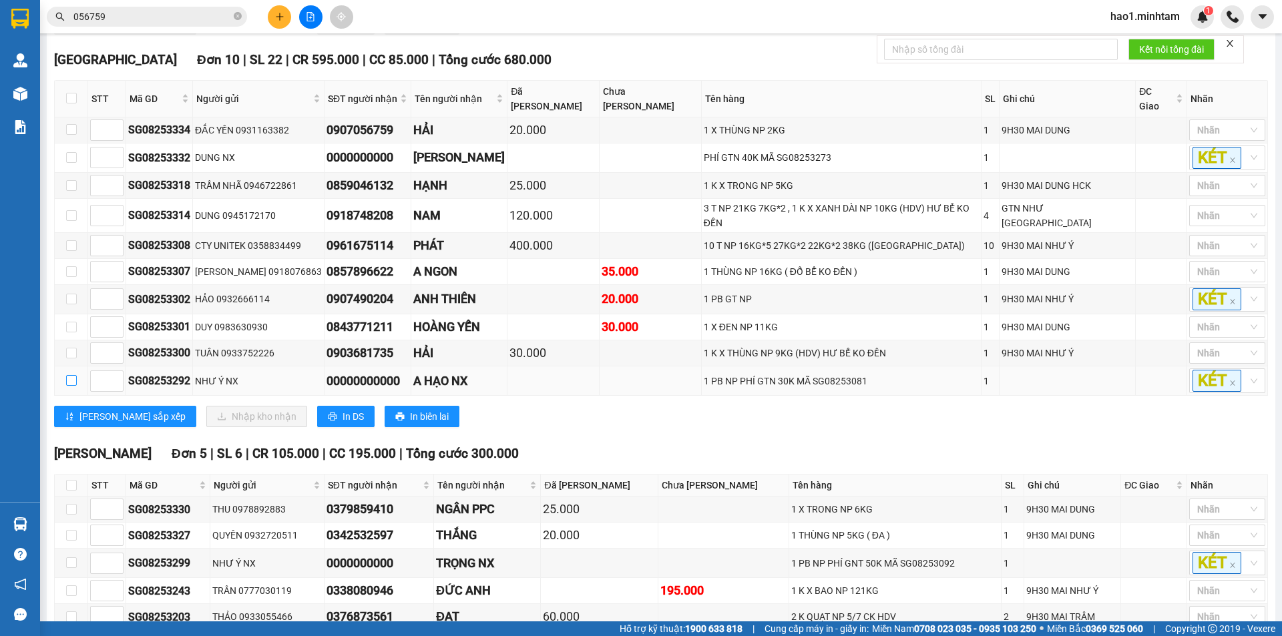
click at [69, 375] on input "checkbox" at bounding box center [71, 380] width 11 height 11
checkbox input "true"
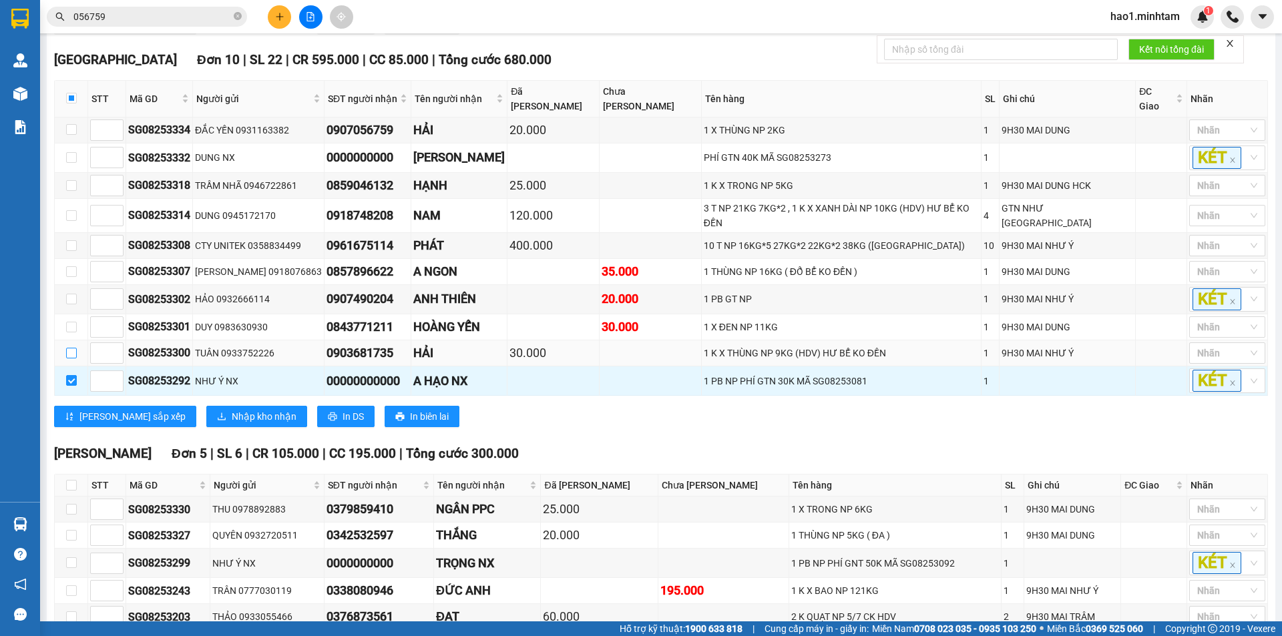
click at [71, 353] on label at bounding box center [71, 353] width 11 height 15
click at [71, 353] on input "checkbox" at bounding box center [71, 353] width 11 height 11
checkbox input "true"
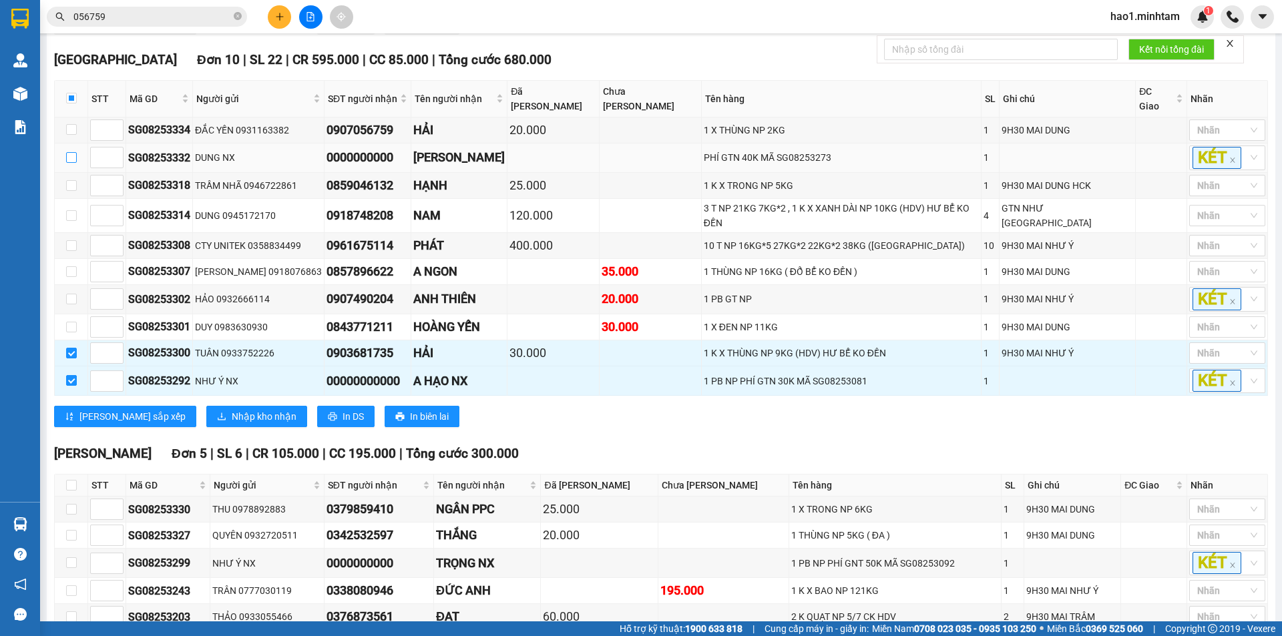
click at [76, 156] on input "checkbox" at bounding box center [71, 157] width 11 height 11
checkbox input "true"
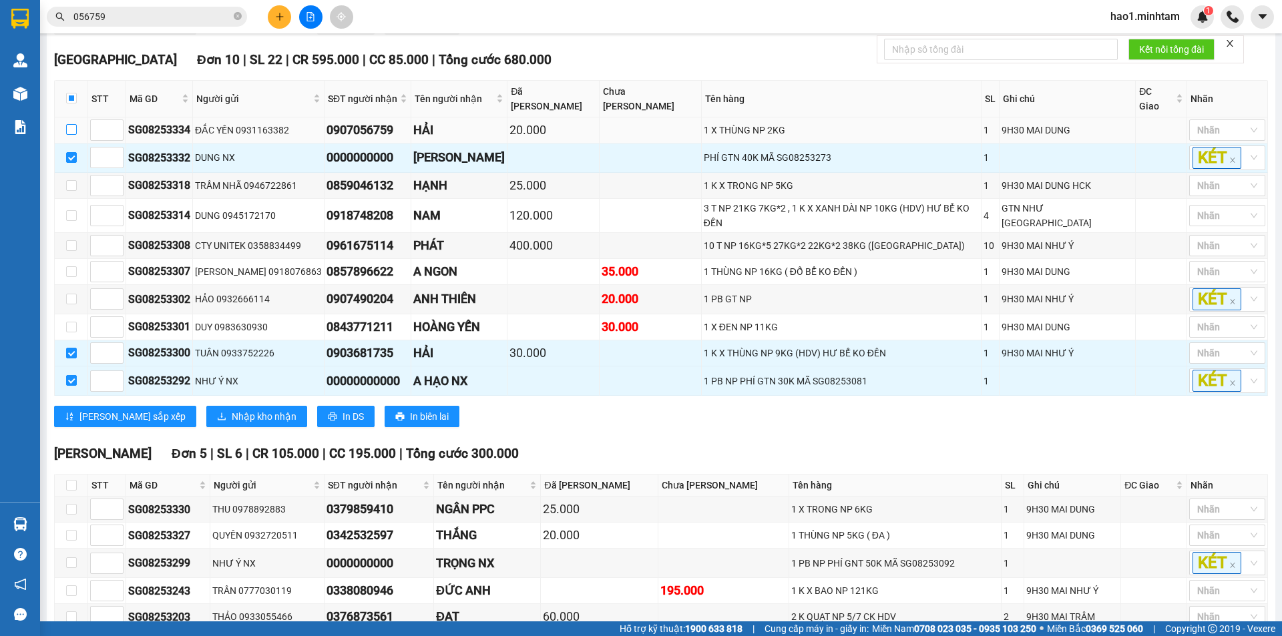
click at [72, 130] on input "checkbox" at bounding box center [71, 129] width 11 height 11
checkbox input "true"
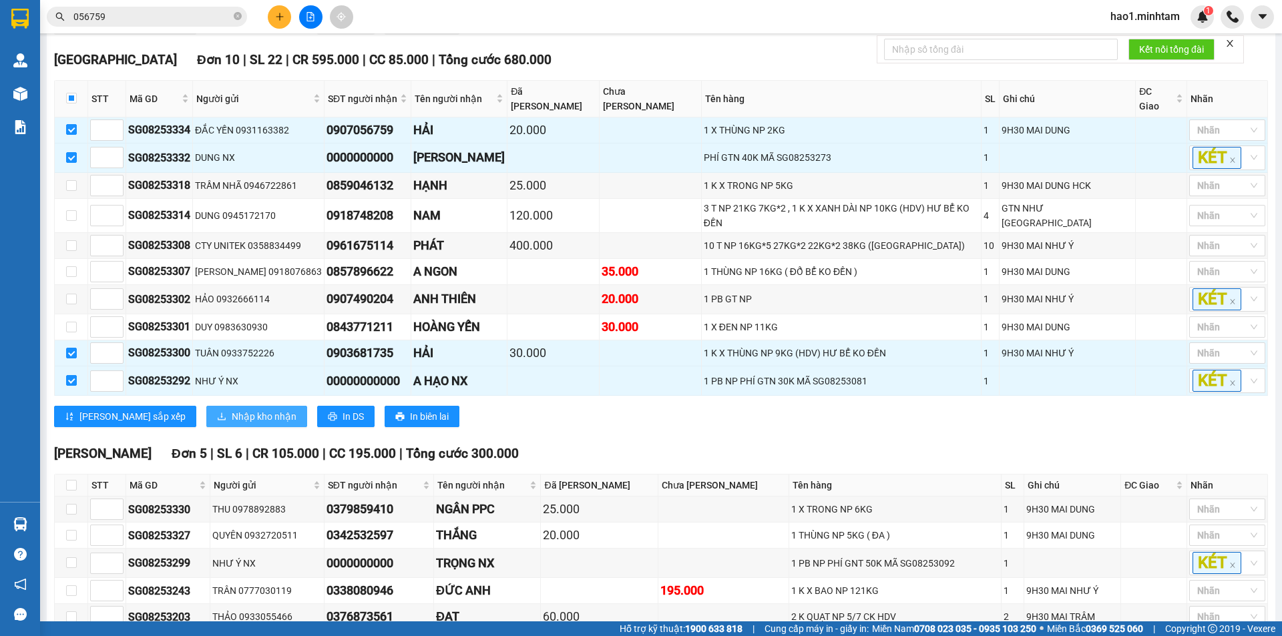
click at [232, 409] on span "Nhập kho nhận" at bounding box center [264, 416] width 65 height 15
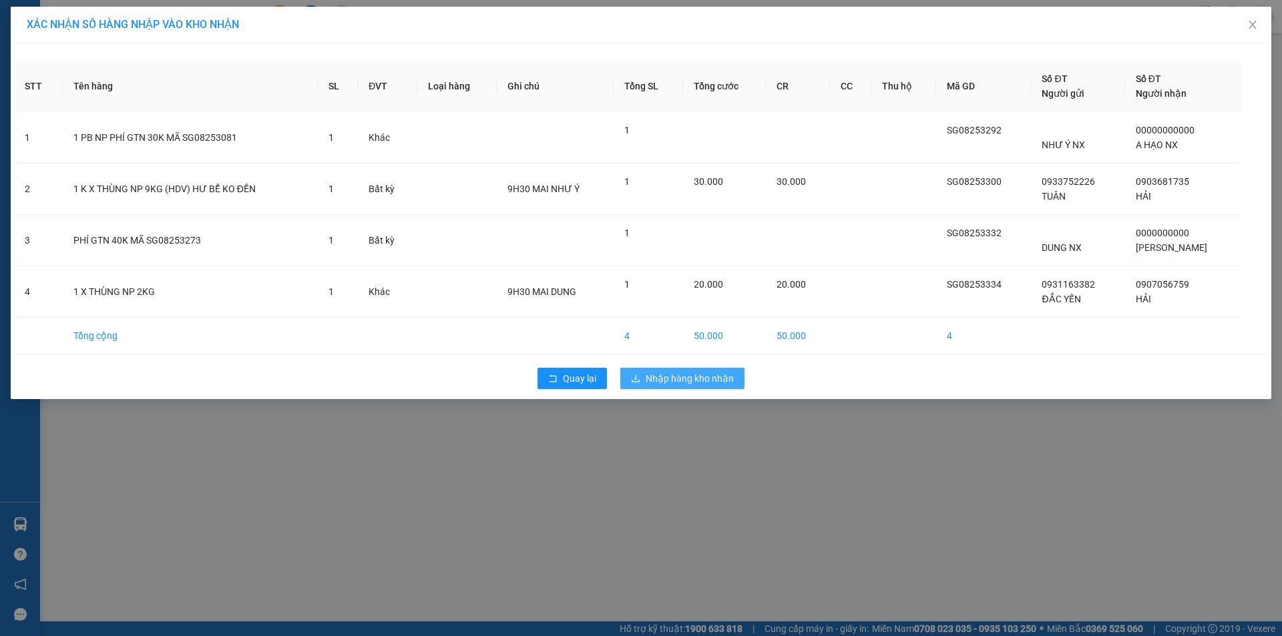
click at [707, 383] on span "Nhập hàng kho nhận" at bounding box center [690, 378] width 88 height 15
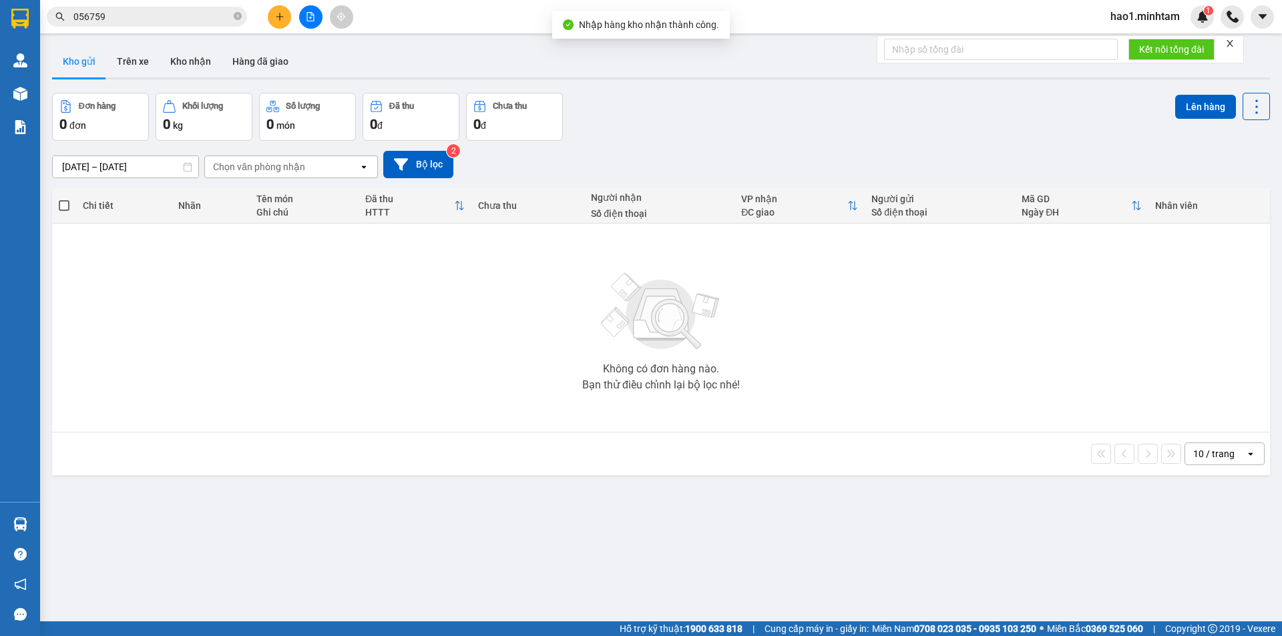
click at [180, 17] on input "056759" at bounding box center [152, 16] width 158 height 15
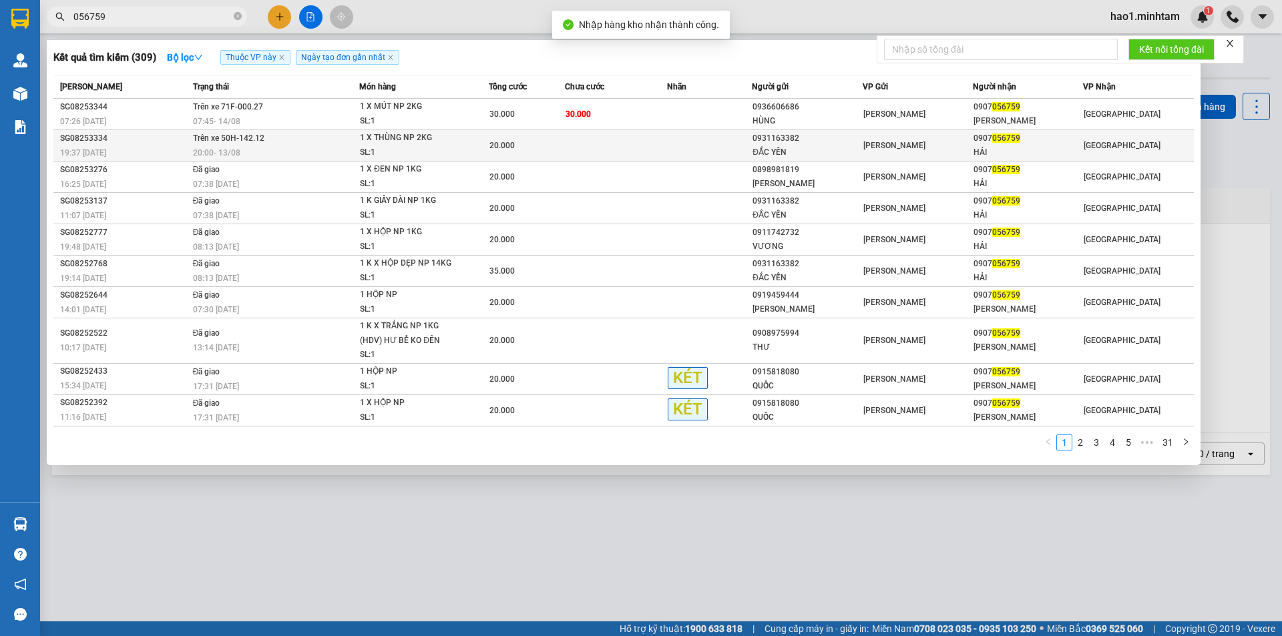
click at [558, 144] on div "20.000" at bounding box center [526, 145] width 75 height 15
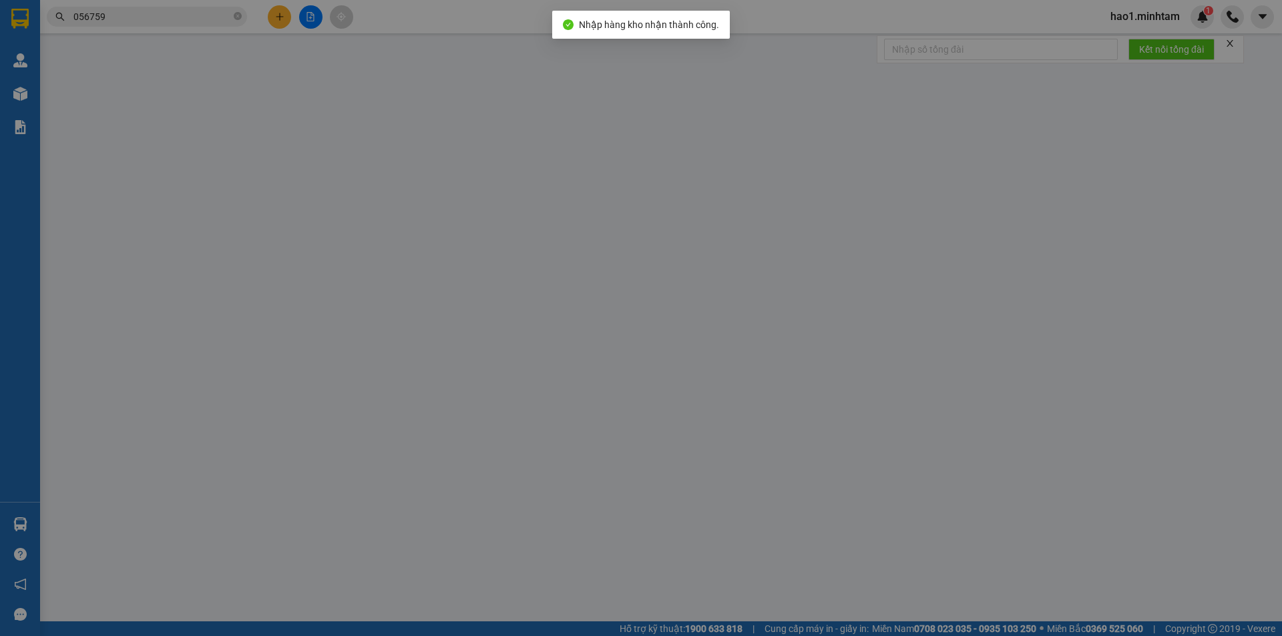
type input "0931163382"
type input "ĐẮC YẾN"
type input "0907056759"
type input "HẢI"
type input "20.000"
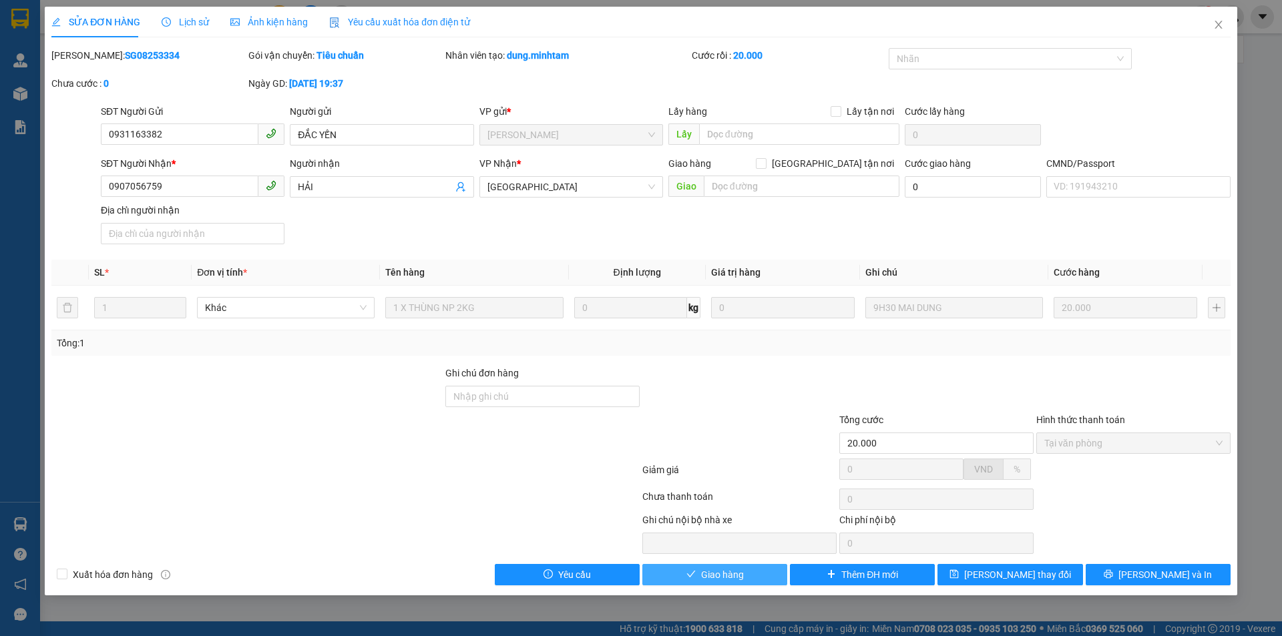
click at [766, 577] on button "Giao hàng" at bounding box center [714, 574] width 145 height 21
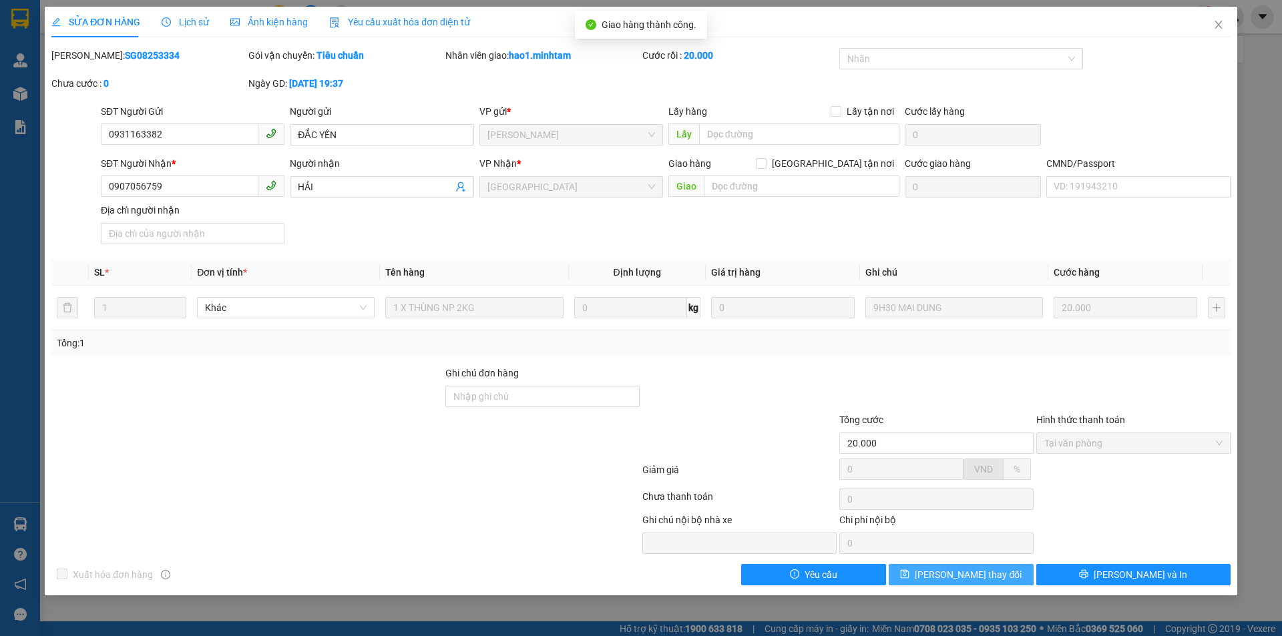
click at [1010, 578] on button "[PERSON_NAME] thay đổi" at bounding box center [961, 574] width 145 height 21
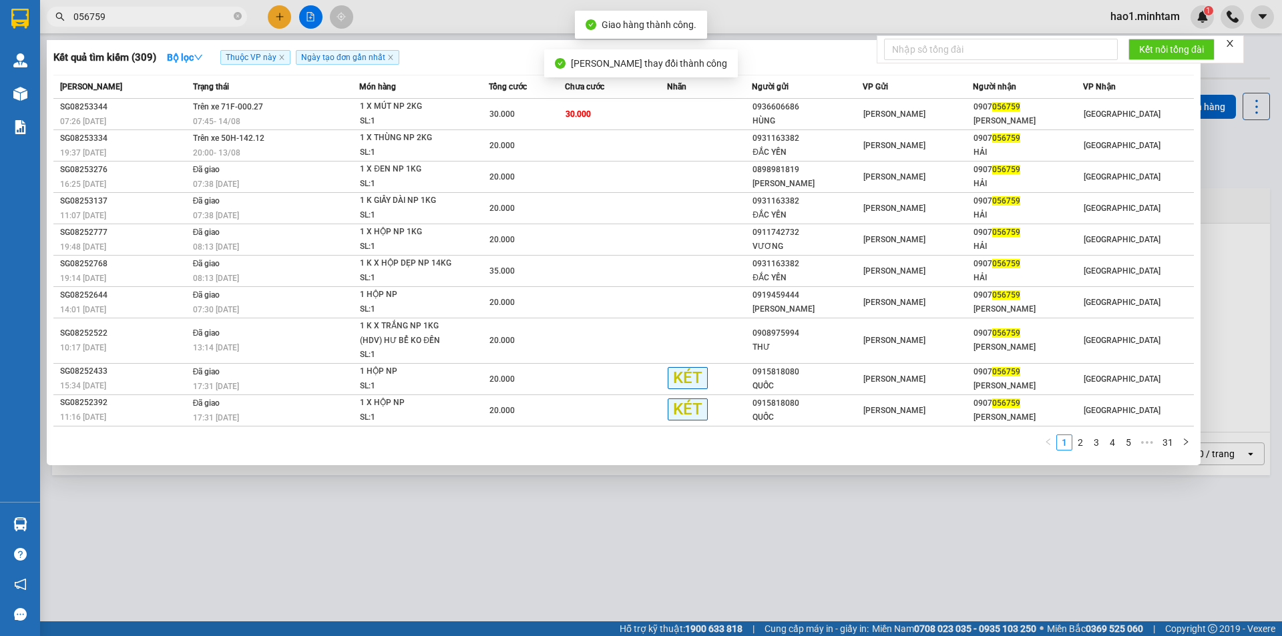
click at [159, 10] on input "056759" at bounding box center [152, 16] width 158 height 15
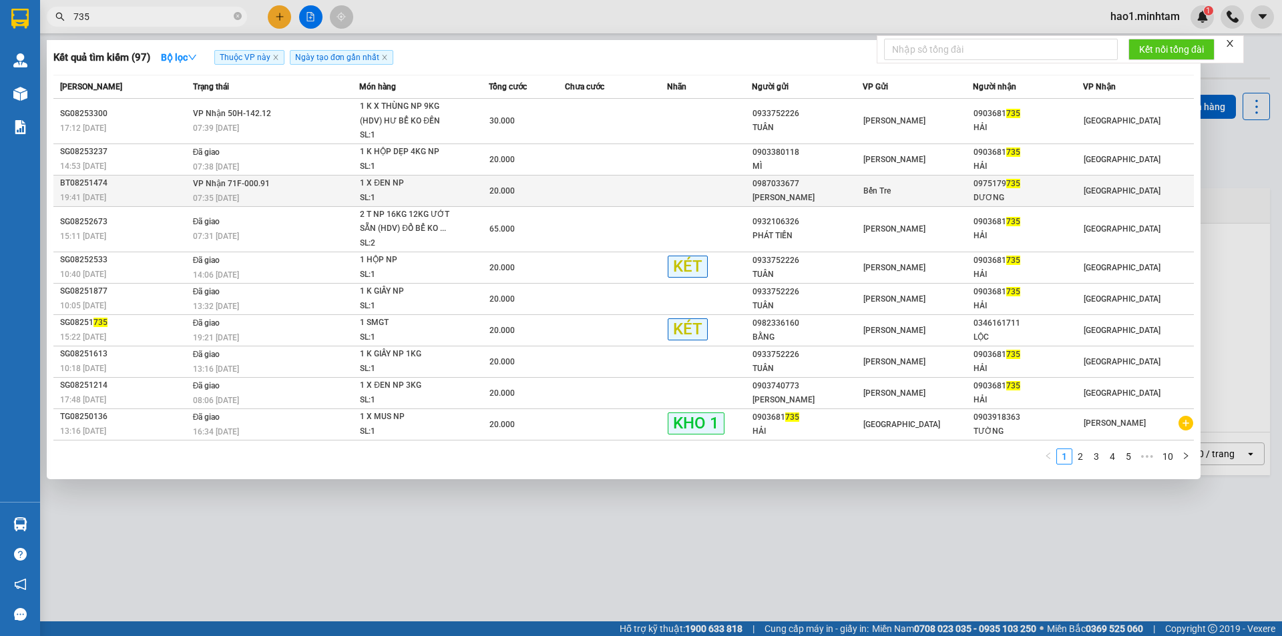
type input "735"
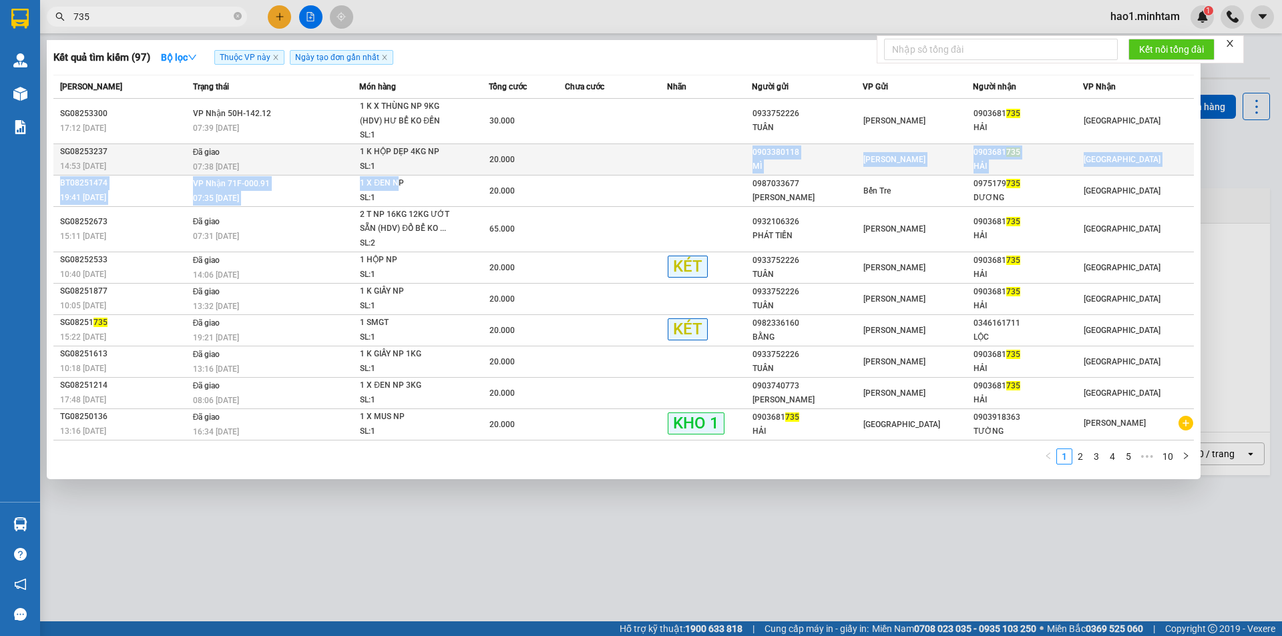
drag, startPoint x: 397, startPoint y: 185, endPoint x: 618, endPoint y: 148, distance: 223.4
click at [618, 148] on tbody "SG08253300 17:12 [DATE] VP Nhận 50H-142.12 07:39 [DATE] 1 K X THÙNG NP 9KG (HDV…" at bounding box center [623, 270] width 1140 height 342
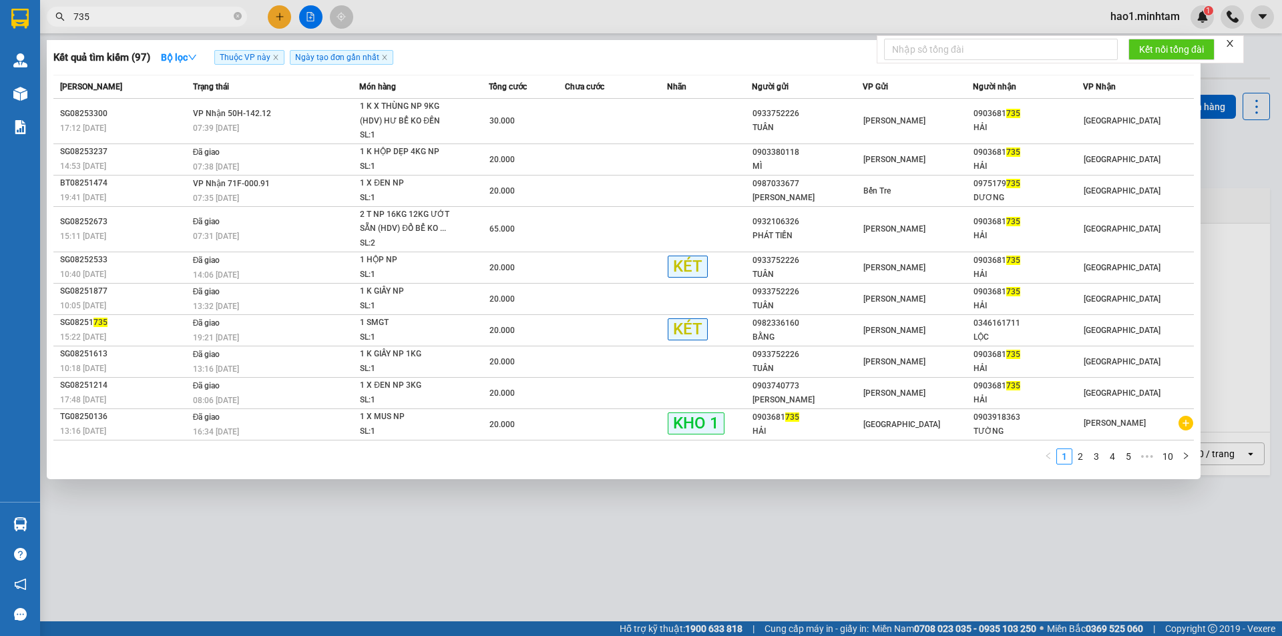
click at [579, 462] on div "1 2 3 4 5 ••• 10" at bounding box center [623, 461] width 1140 height 24
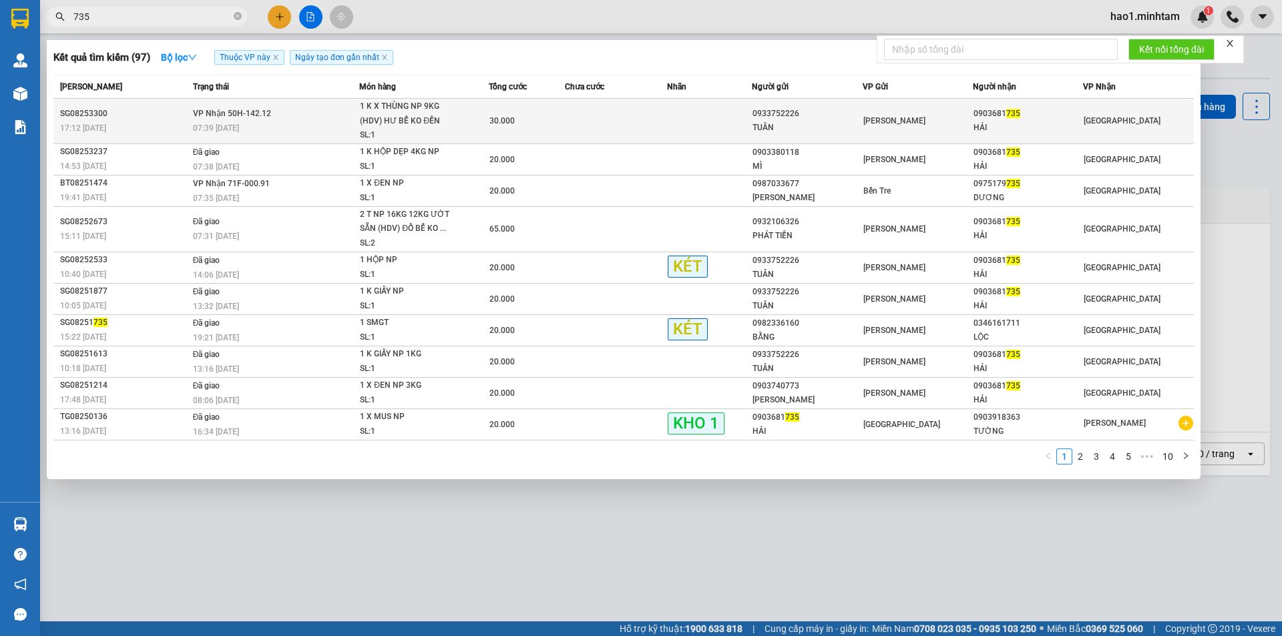
click at [565, 130] on td at bounding box center [616, 121] width 102 height 45
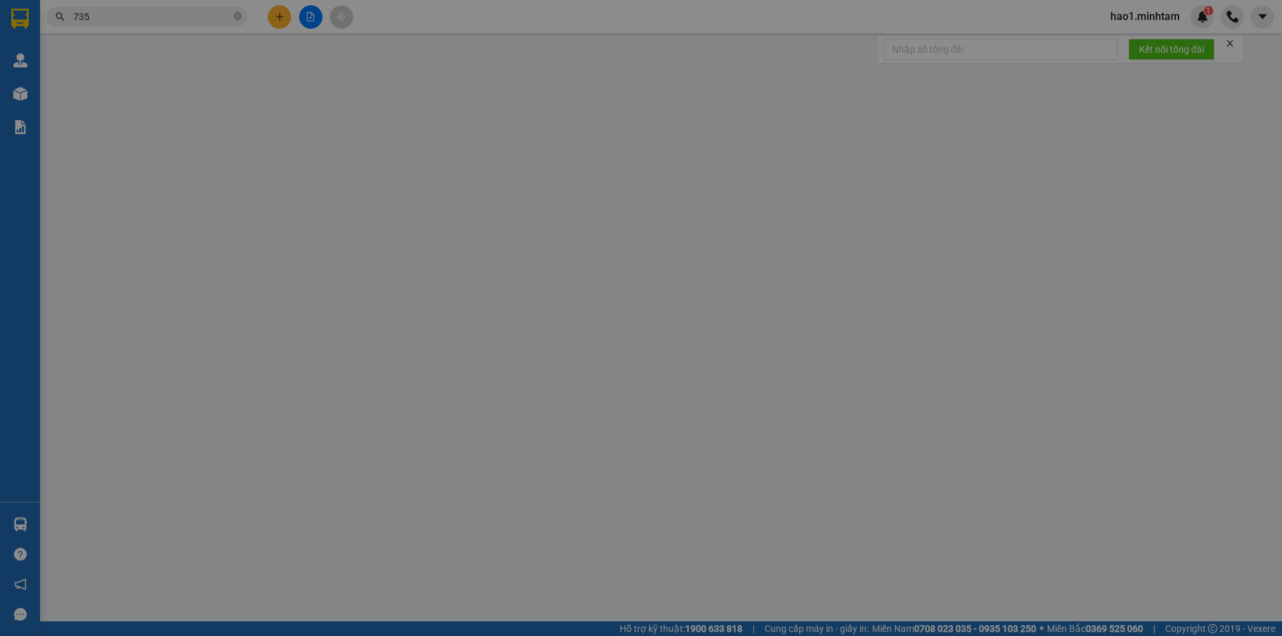
type input "0933752226"
type input "TUÂN"
type input "0903681735"
type input "HẢI"
type input "HCK"
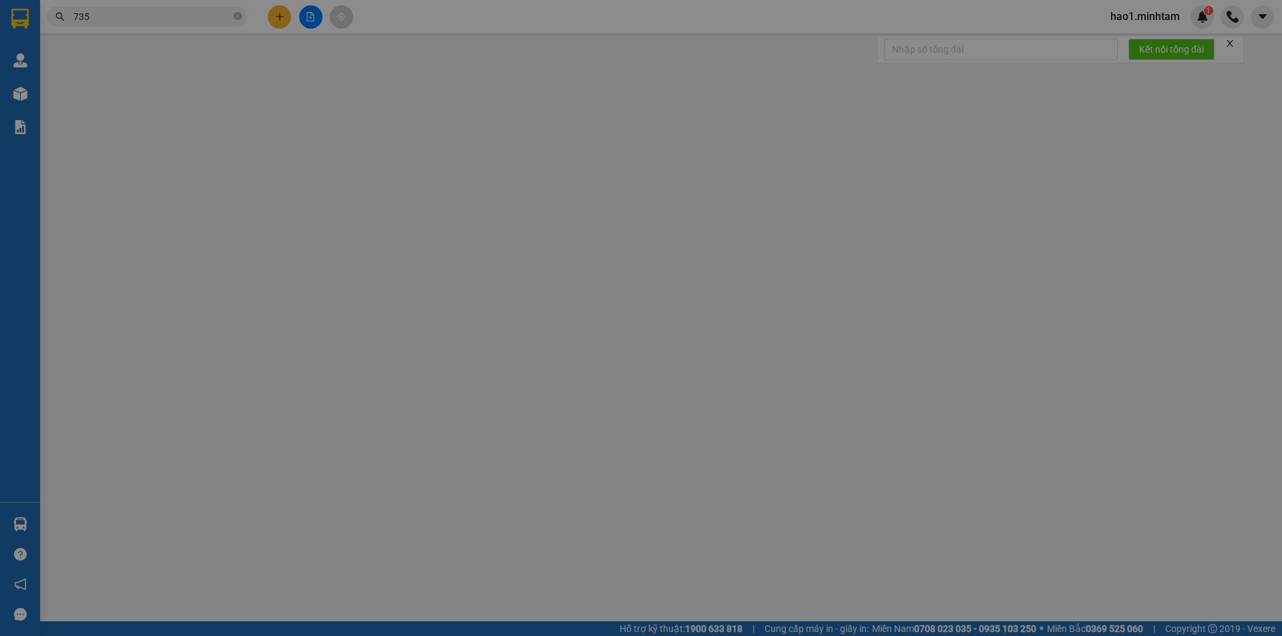
type input "30.000"
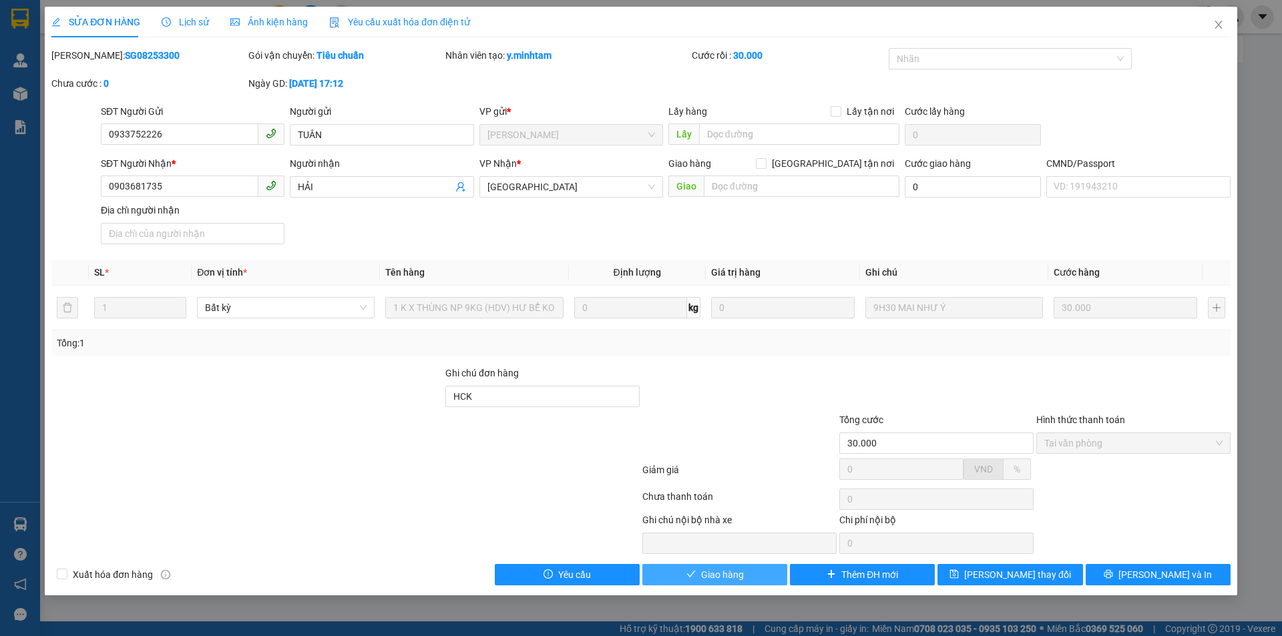
click at [743, 582] on span "Giao hàng" at bounding box center [722, 575] width 43 height 15
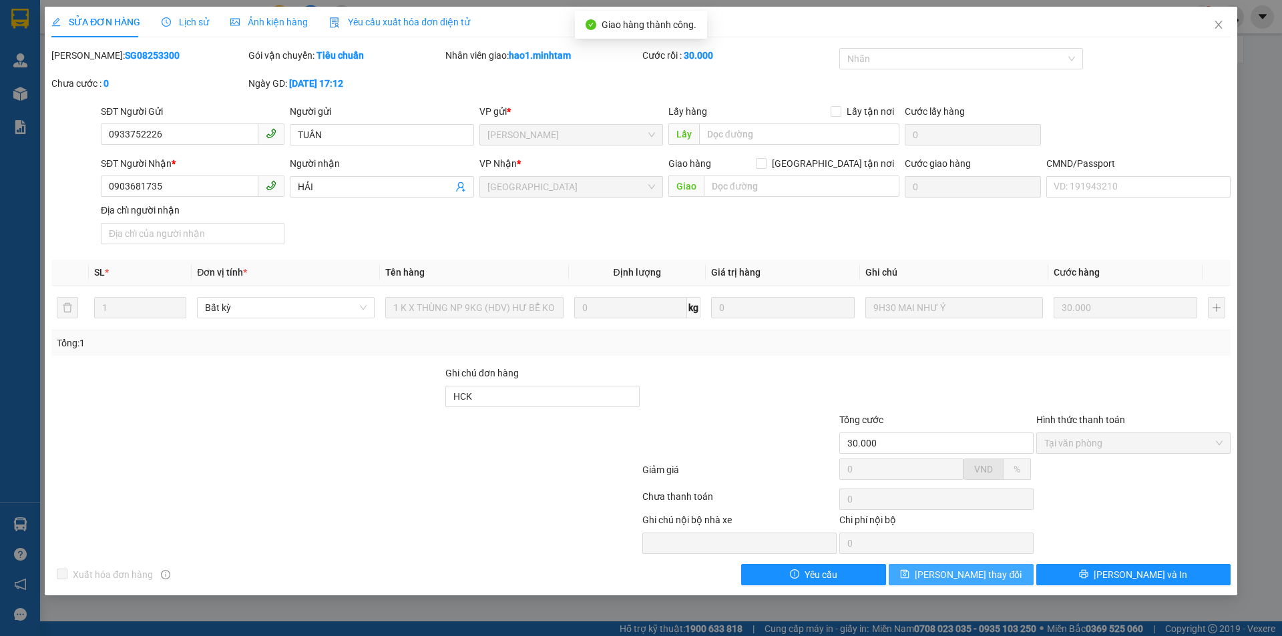
click at [1029, 575] on button "[PERSON_NAME] thay đổi" at bounding box center [961, 574] width 145 height 21
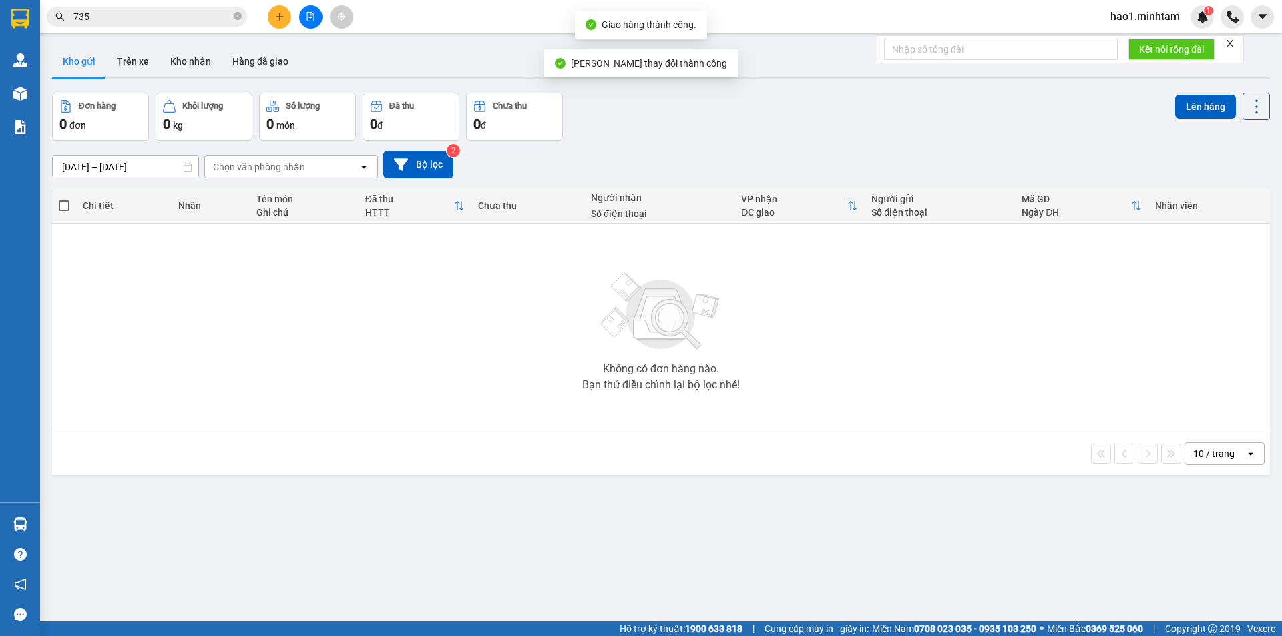
click at [989, 367] on div "Không có đơn hàng nào. Bạn thử điều chỉnh lại bộ lọc nhé!" at bounding box center [661, 328] width 1205 height 200
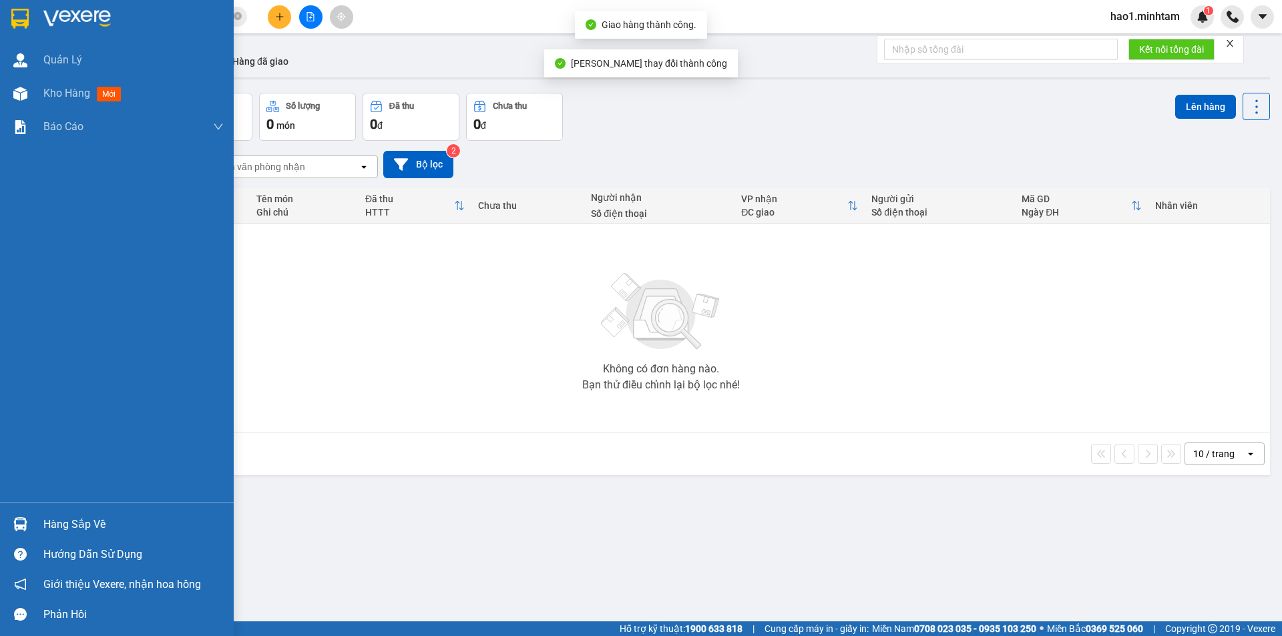
click at [25, 15] on img at bounding box center [19, 19] width 17 height 20
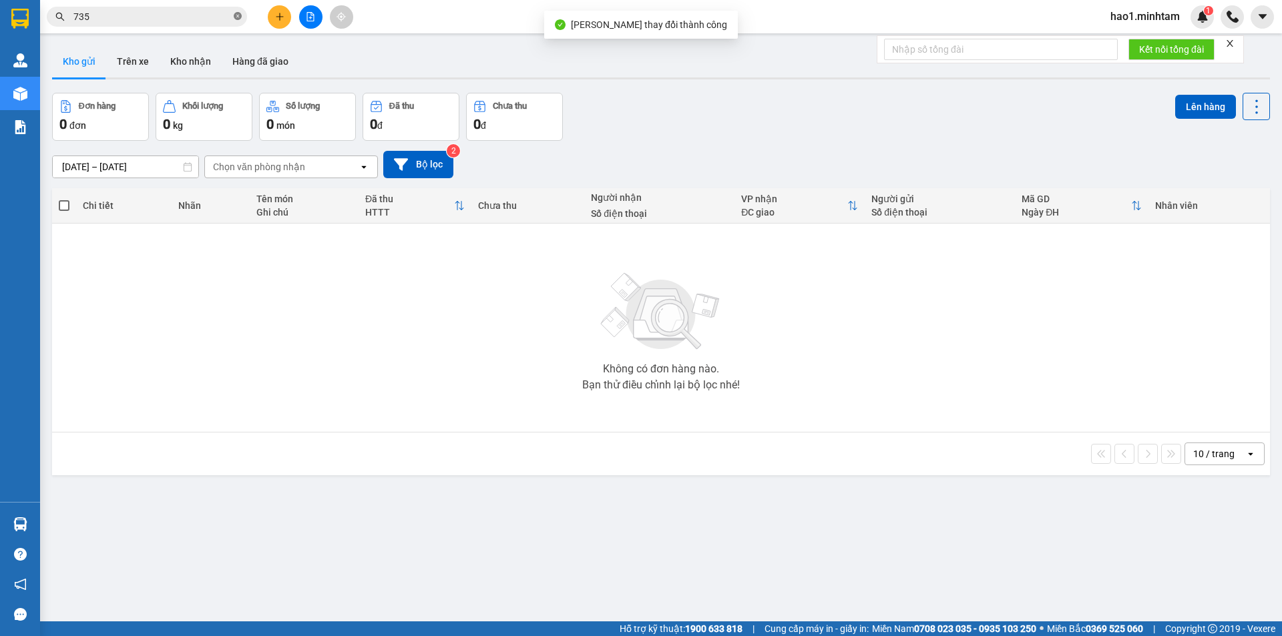
click at [240, 17] on icon "close-circle" at bounding box center [238, 16] width 8 height 8
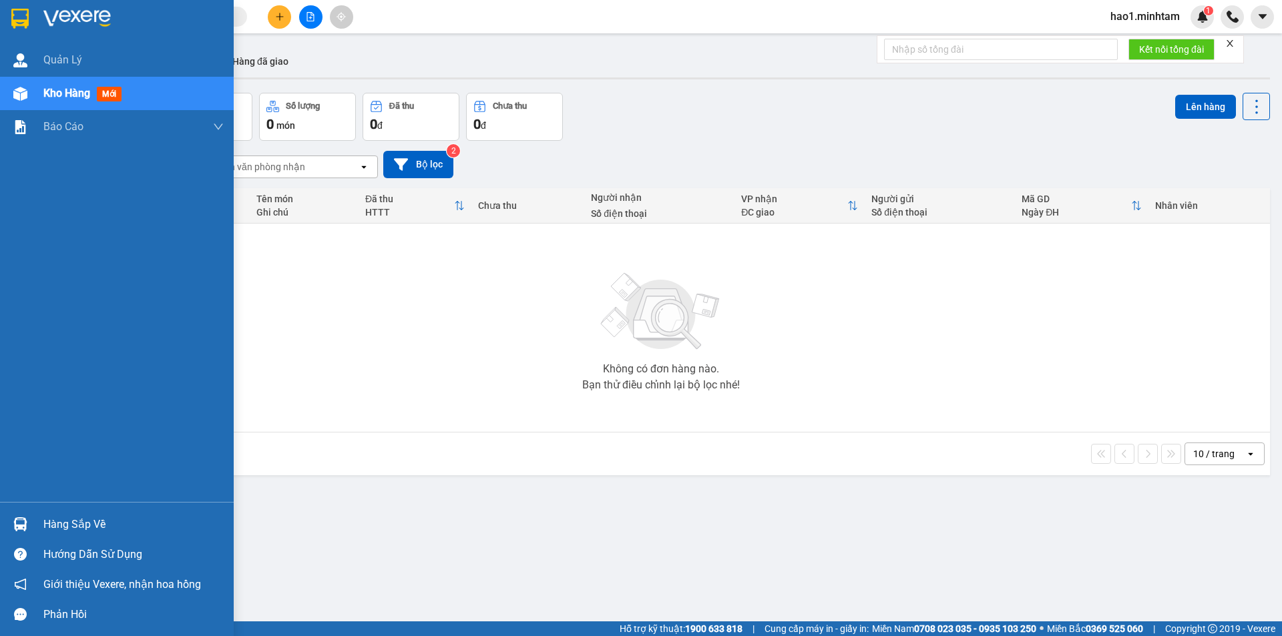
click at [29, 20] on img at bounding box center [19, 19] width 17 height 20
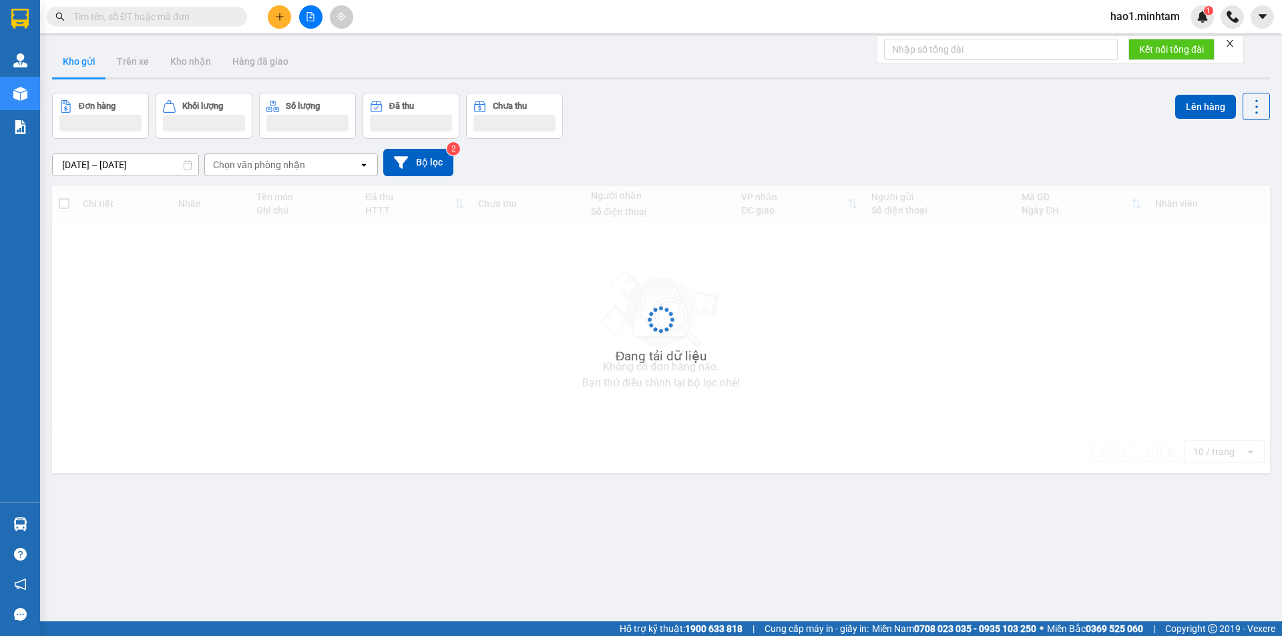
click at [590, 61] on div "Kho gửi Trên xe Kho nhận Hàng đã giao" at bounding box center [661, 62] width 1218 height 35
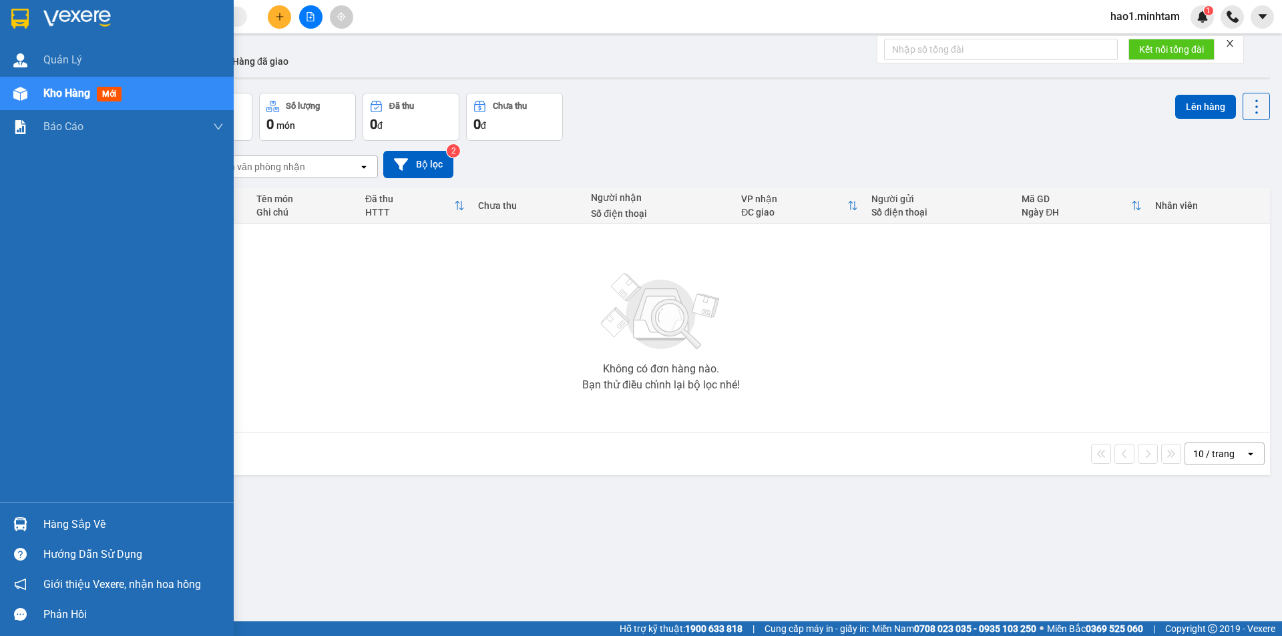
click at [37, 525] on div "Hàng sắp về" at bounding box center [117, 524] width 234 height 30
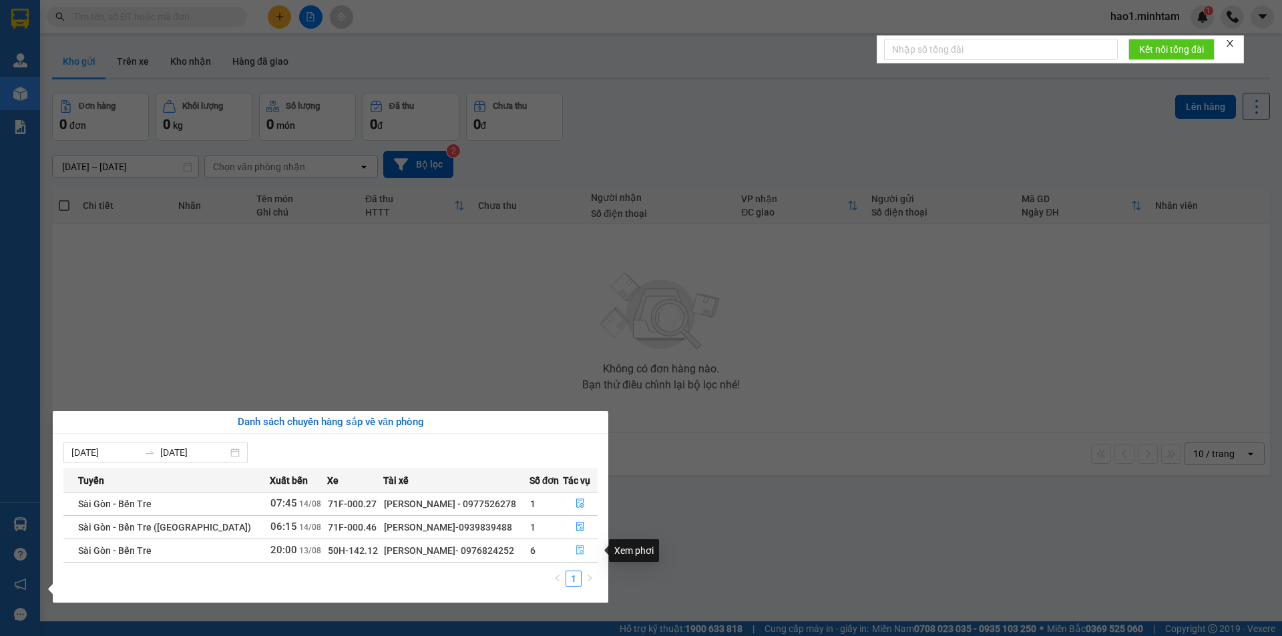
click at [576, 547] on icon "file-done" at bounding box center [580, 550] width 9 height 9
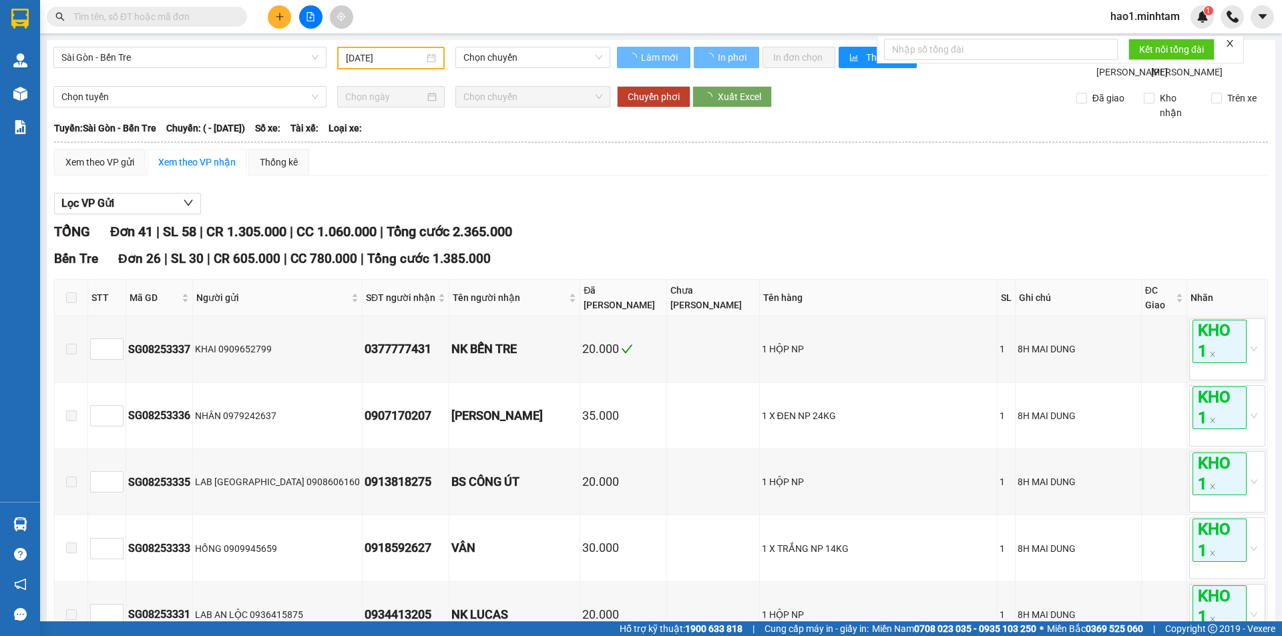
click at [914, 215] on div "Lọc VP Gửi" at bounding box center [661, 204] width 1214 height 22
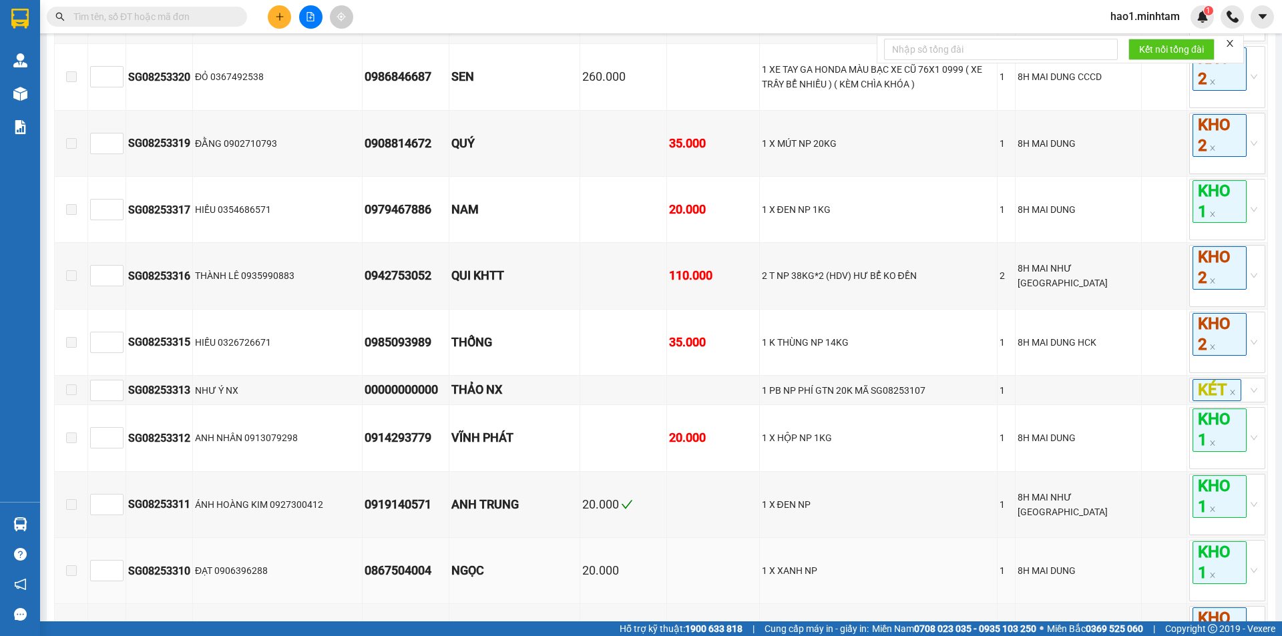
scroll to position [1603, 0]
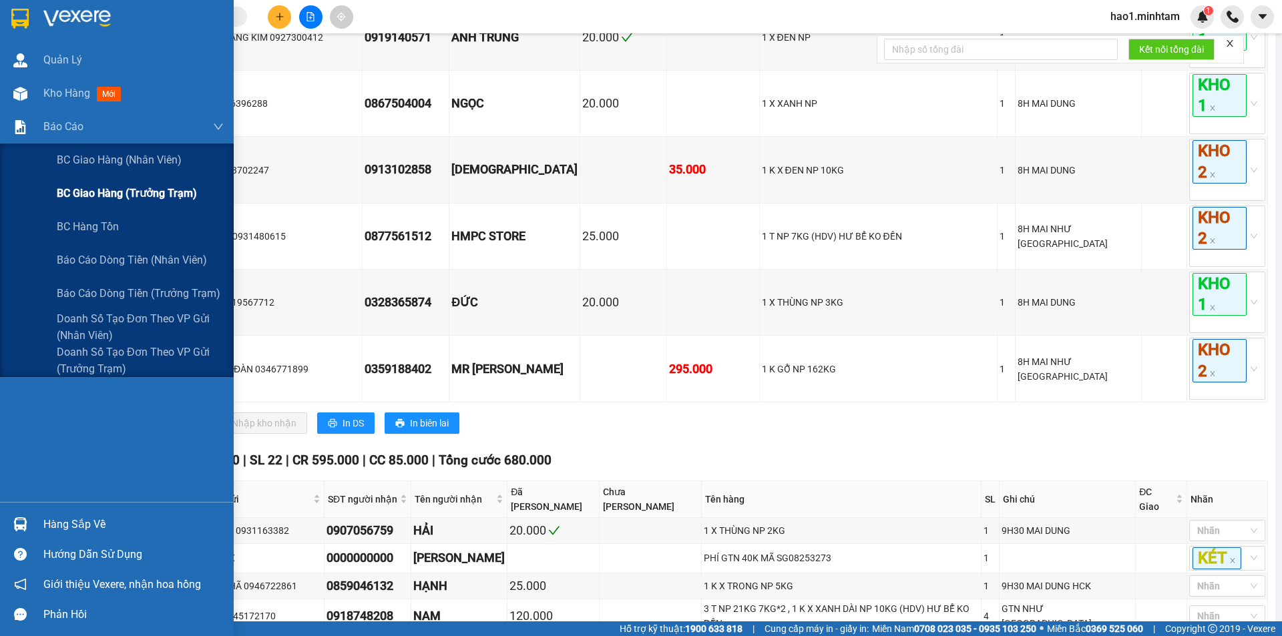
click at [126, 190] on span "BC giao hàng (trưởng trạm)" at bounding box center [127, 193] width 140 height 17
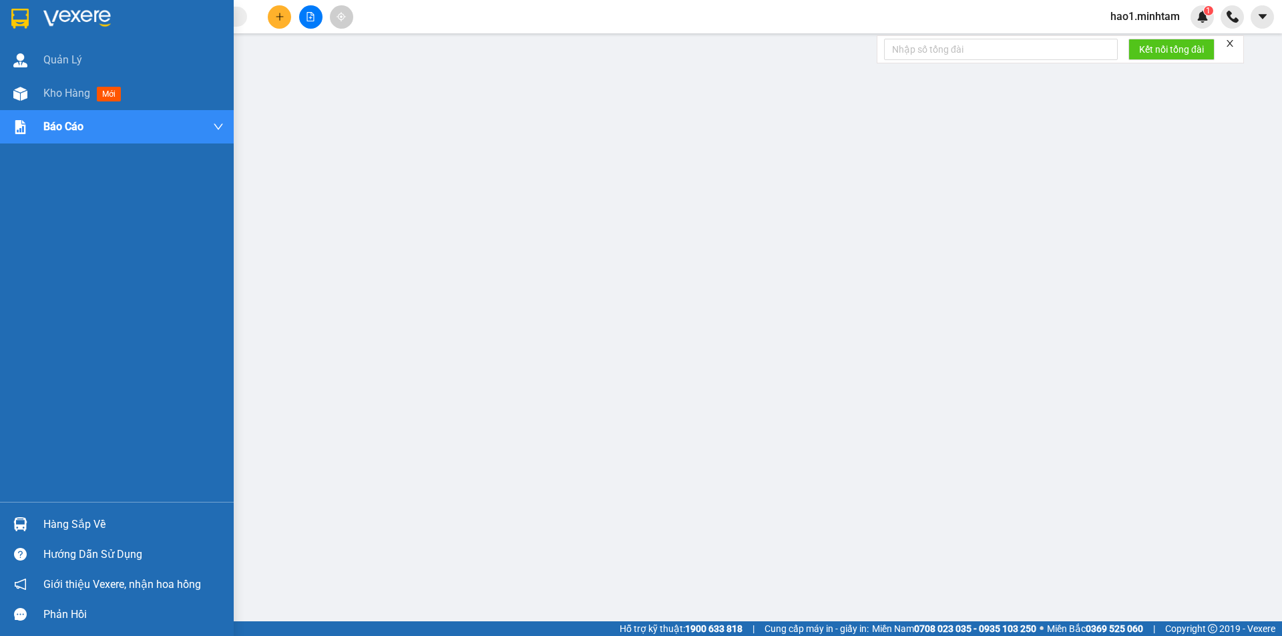
click at [36, 21] on div at bounding box center [117, 21] width 234 height 43
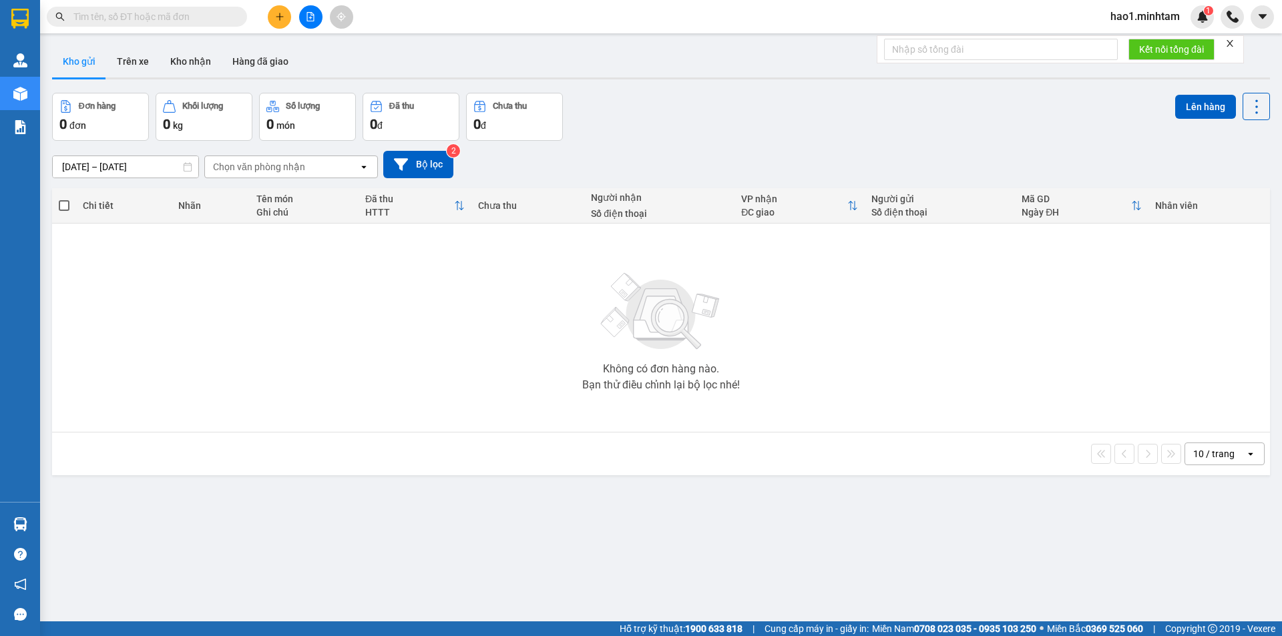
click at [204, 22] on input "text" at bounding box center [152, 16] width 158 height 15
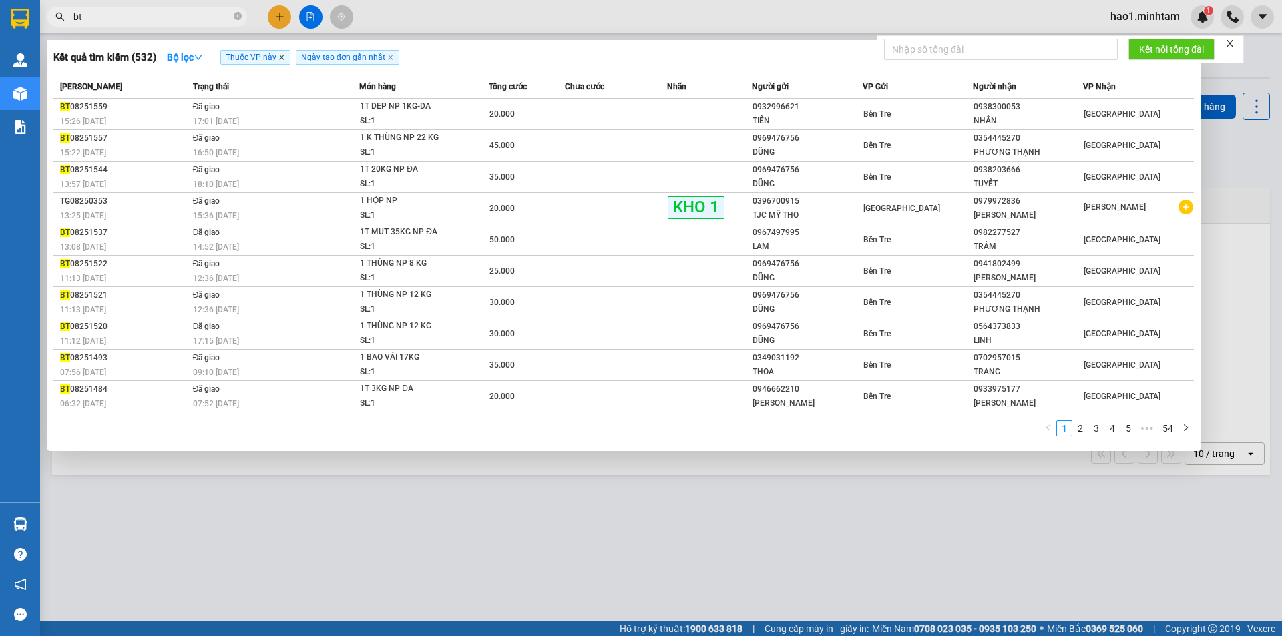
type input "bt"
click at [284, 55] on icon "close" at bounding box center [281, 57] width 7 height 7
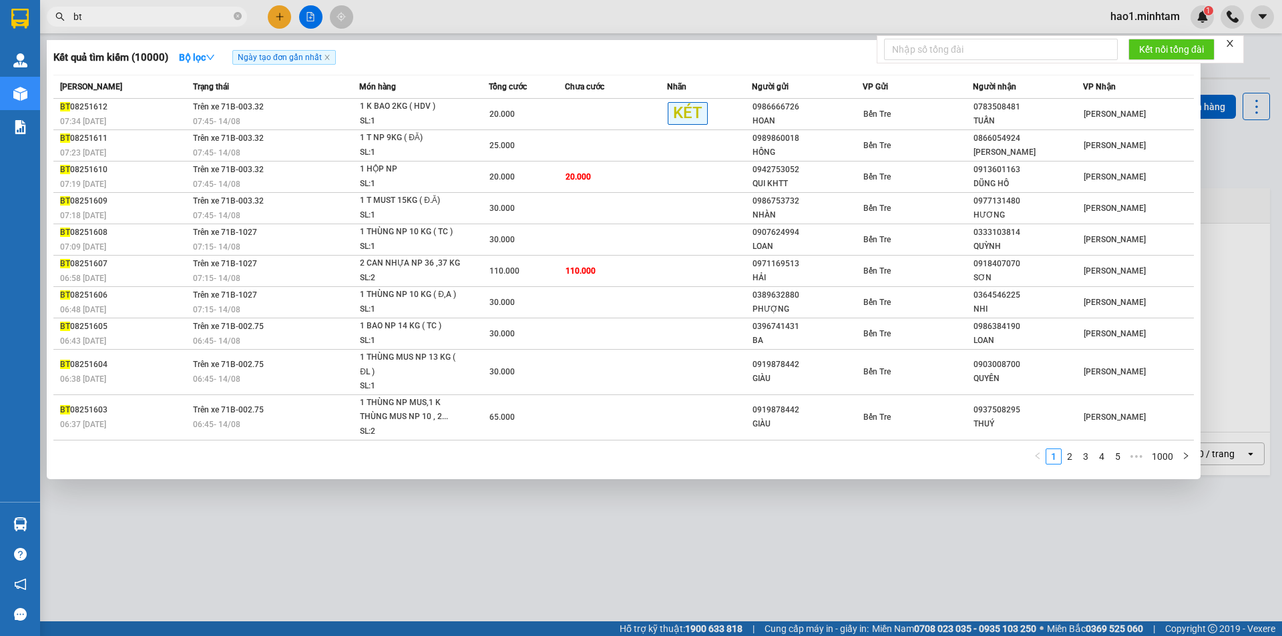
click at [321, 499] on div at bounding box center [641, 318] width 1282 height 636
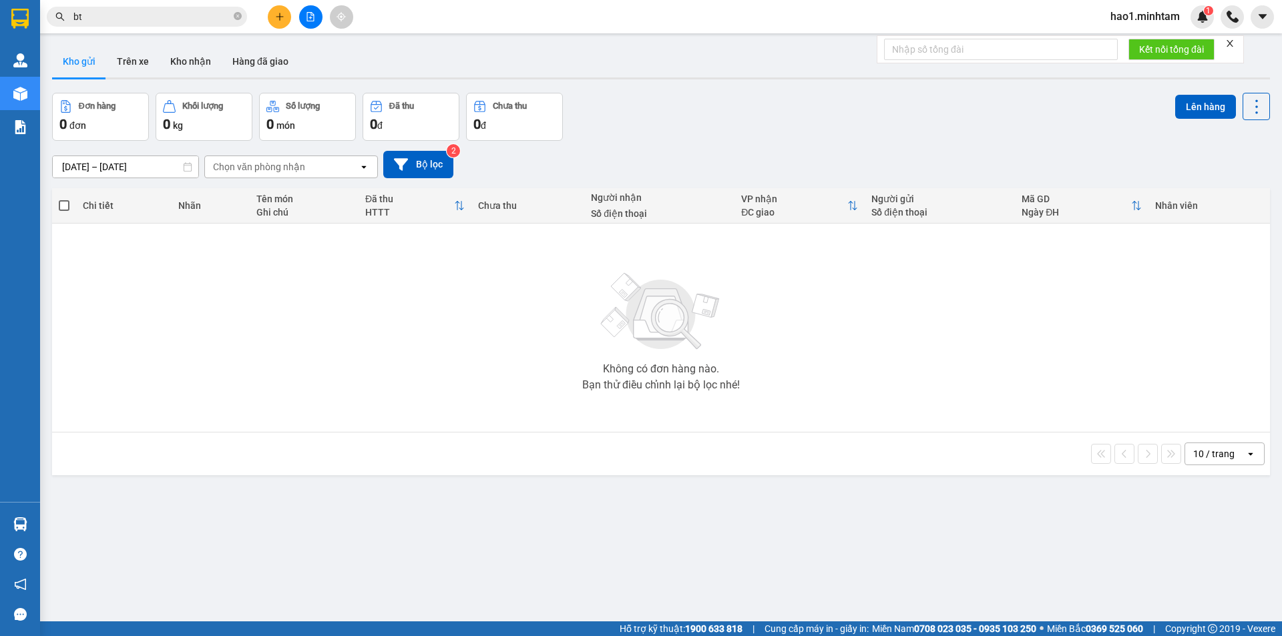
click at [193, 23] on input "bt" at bounding box center [152, 16] width 158 height 15
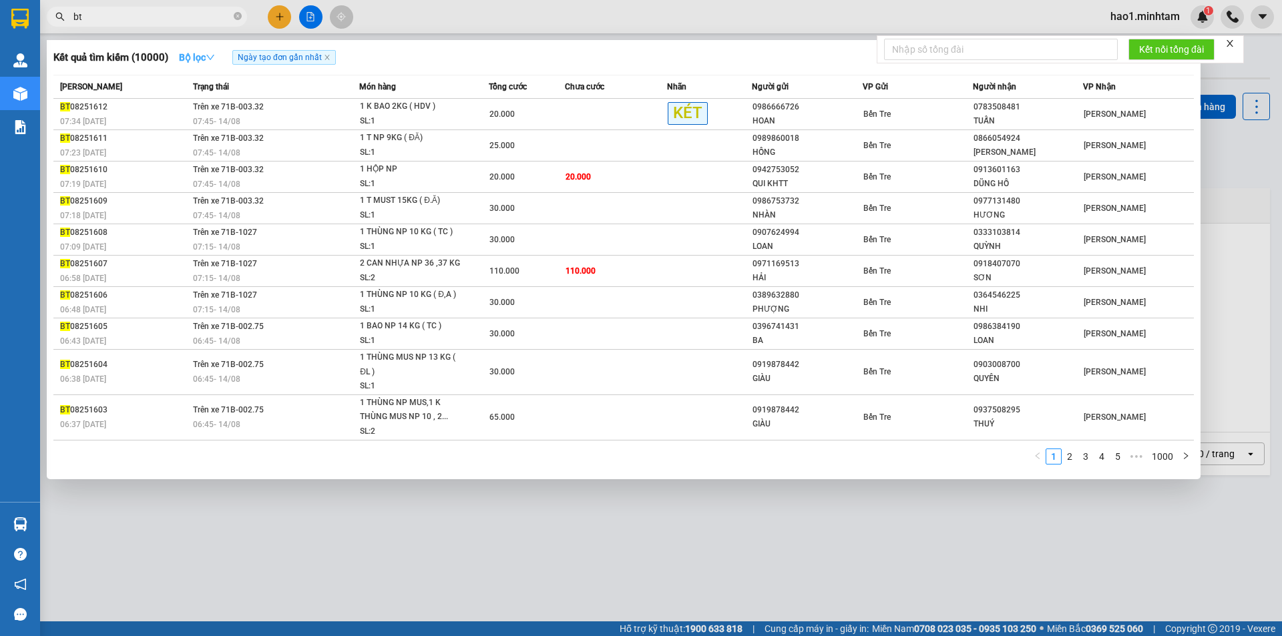
click at [220, 49] on button "Bộ lọc" at bounding box center [196, 57] width 57 height 21
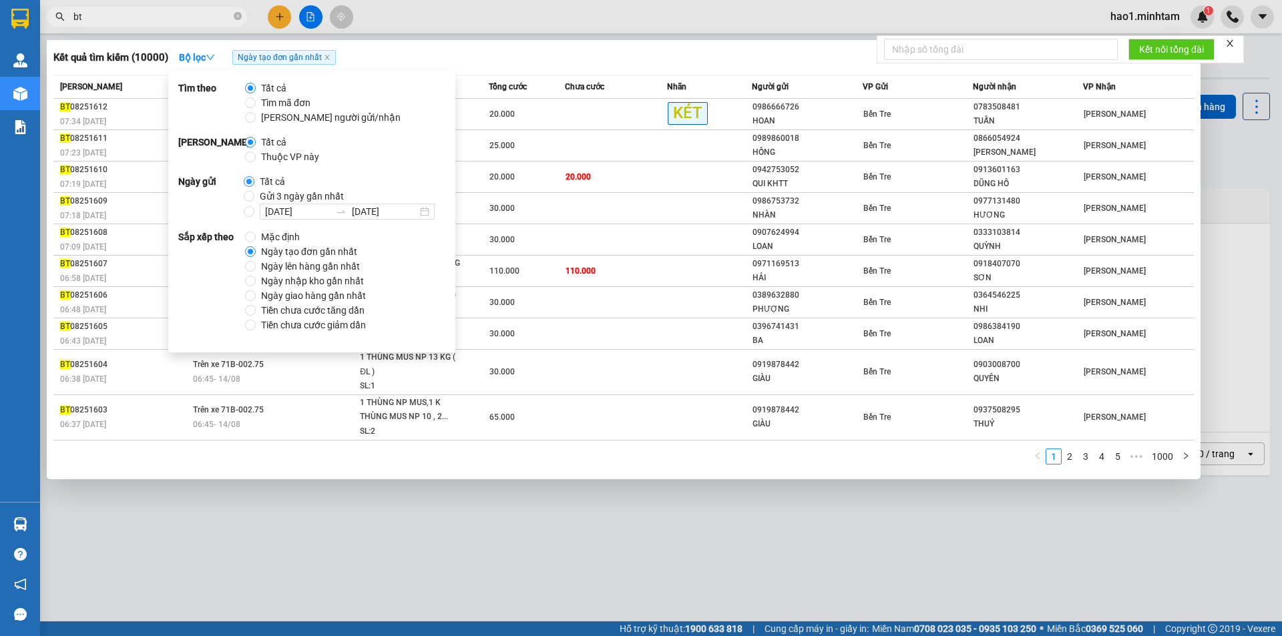
click at [278, 160] on span "Thuộc VP này" at bounding box center [290, 157] width 69 height 15
click at [256, 160] on input "Thuộc VP này" at bounding box center [250, 157] width 11 height 11
radio input "true"
radio input "false"
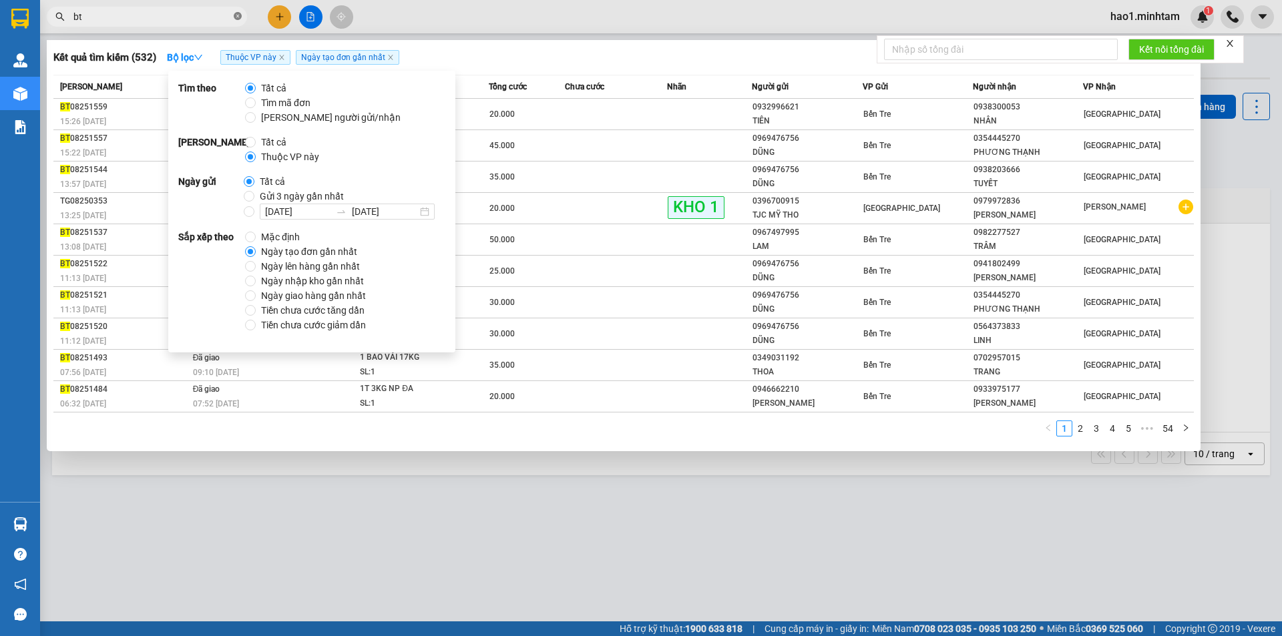
click at [238, 17] on icon "close-circle" at bounding box center [238, 16] width 8 height 8
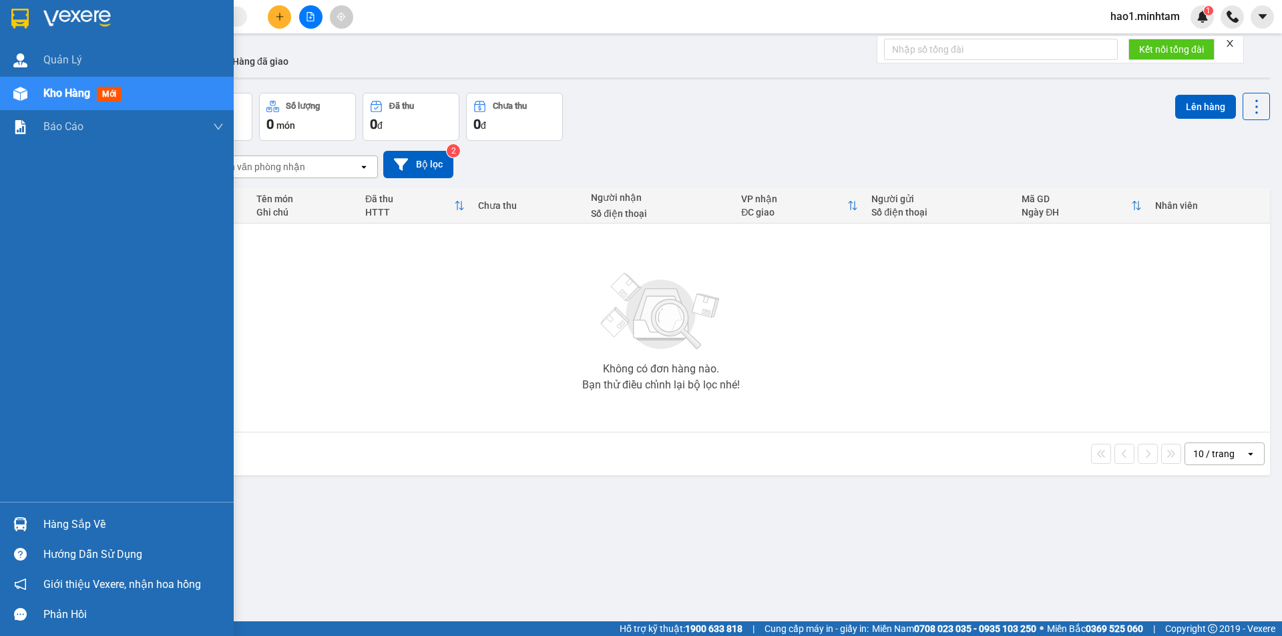
click at [8, 12] on div at bounding box center [117, 21] width 234 height 43
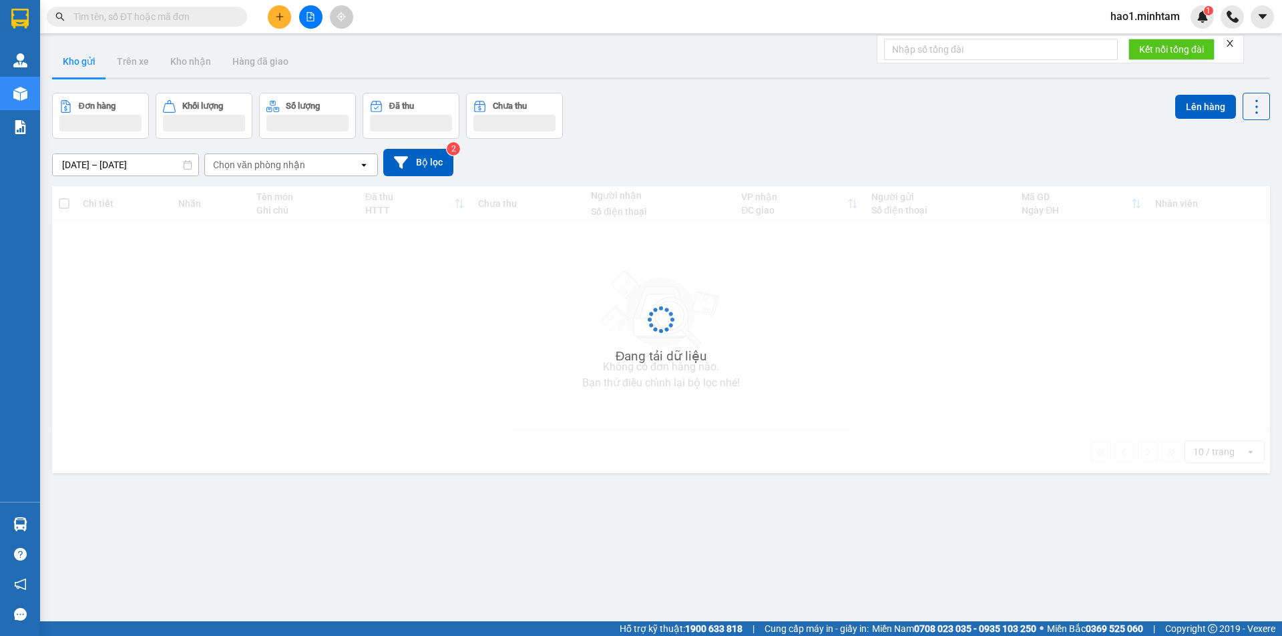
click at [645, 59] on div "Kho gửi Trên xe Kho nhận Hàng đã giao" at bounding box center [661, 62] width 1218 height 35
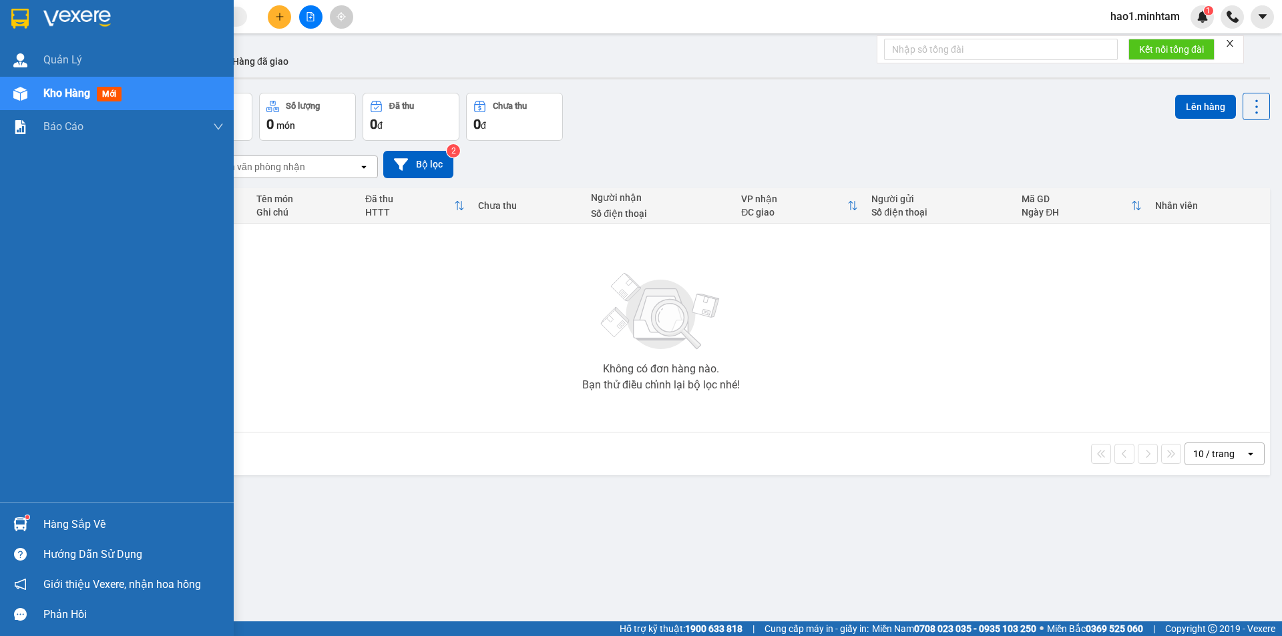
click at [29, 24] on img at bounding box center [19, 19] width 17 height 20
click at [56, 521] on div "Hàng sắp về" at bounding box center [133, 525] width 180 height 20
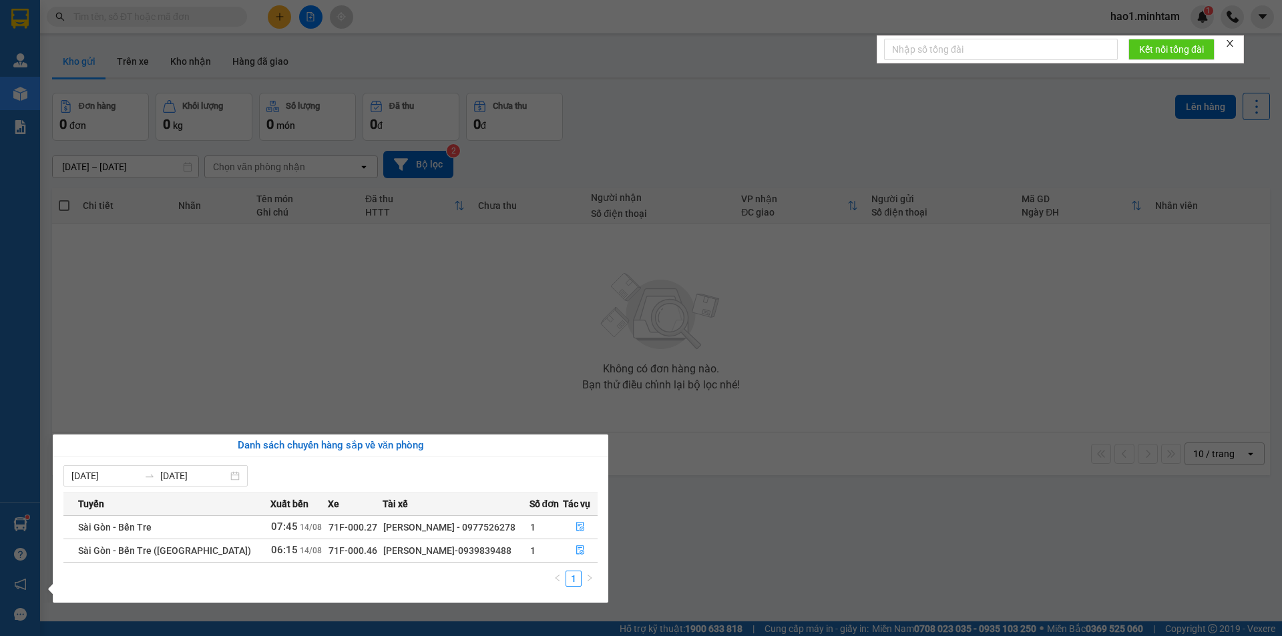
click at [364, 396] on section "Kết quả tìm kiếm ( 532 ) Bộ lọc Thuộc VP này Ngày tạo đơn gần nhất Mã ĐH Trạng …" at bounding box center [641, 318] width 1282 height 636
